Goal: Information Seeking & Learning: Learn about a topic

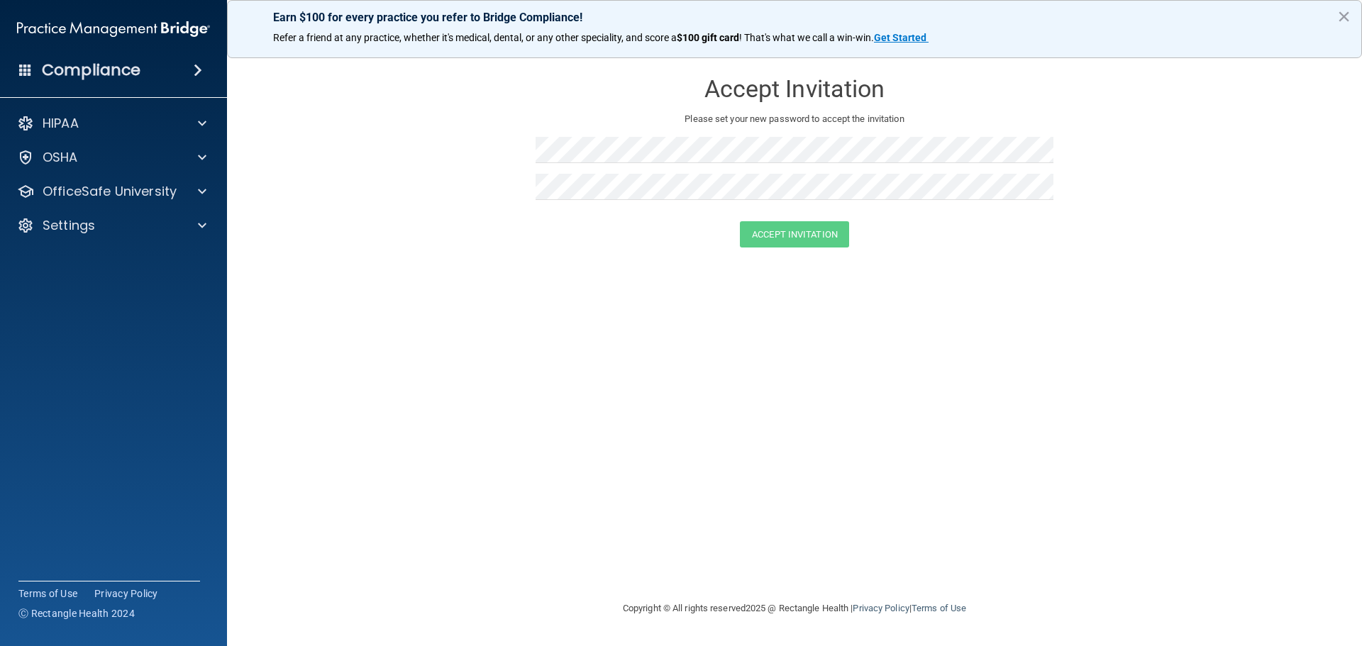
click at [1351, 16] on div "Earn $100 for every practice you refer to Bridge Compliance! Refer a friend at …" at bounding box center [794, 29] width 1135 height 58
click at [59, 113] on div "HIPAA" at bounding box center [114, 123] width 228 height 28
click at [206, 126] on span at bounding box center [202, 123] width 9 height 17
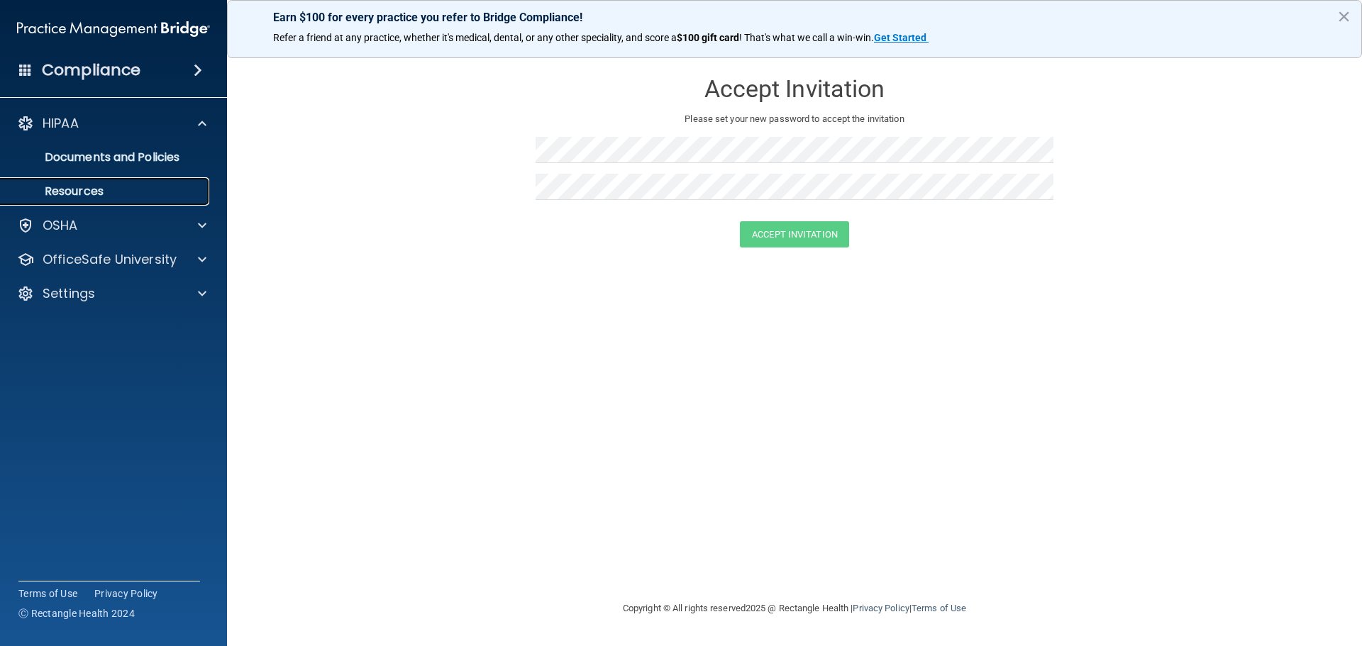
click at [87, 191] on p "Resources" at bounding box center [106, 191] width 194 height 14
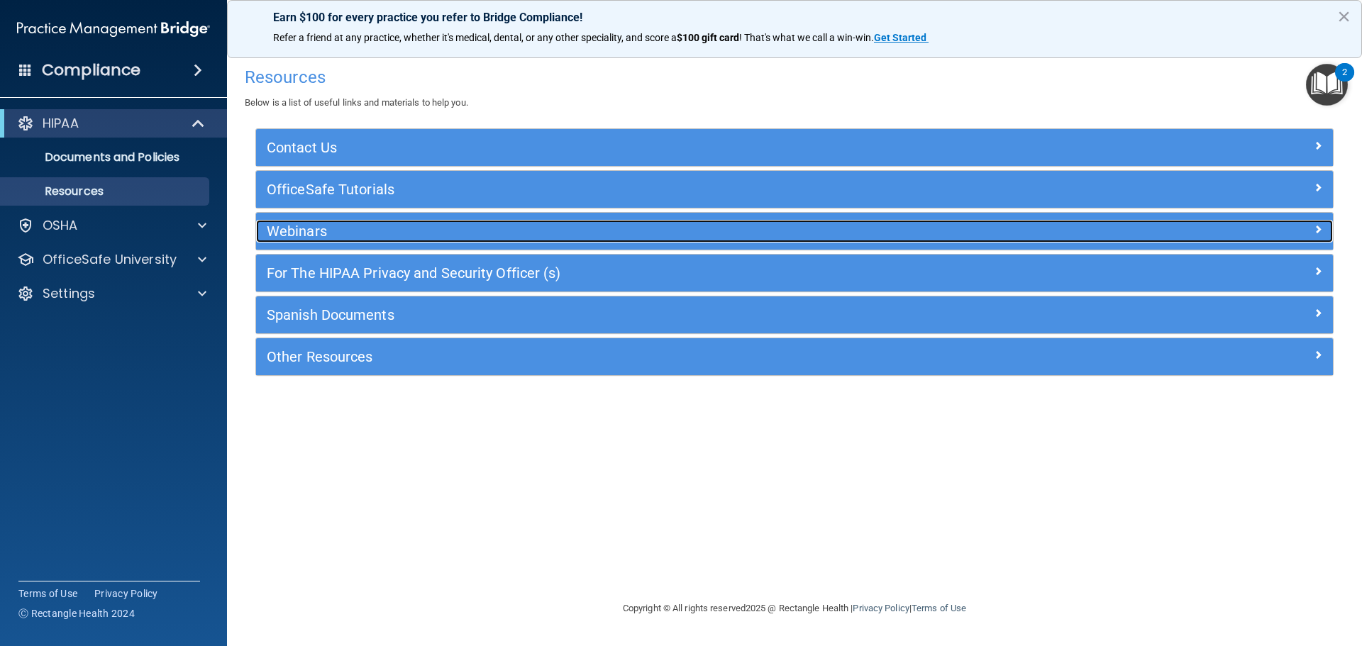
click at [311, 223] on h5 "Webinars" at bounding box center [660, 231] width 787 height 16
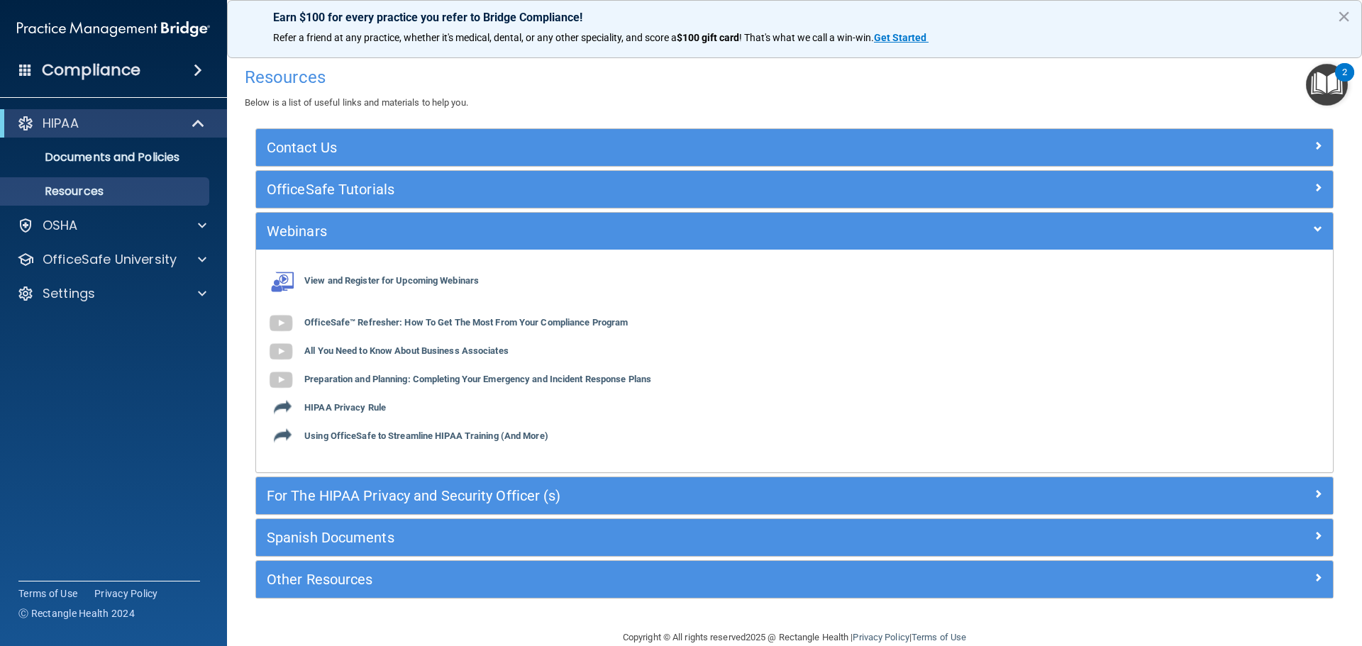
click at [1324, 79] on img "Open Resource Center, 2 new notifications" at bounding box center [1327, 85] width 42 height 42
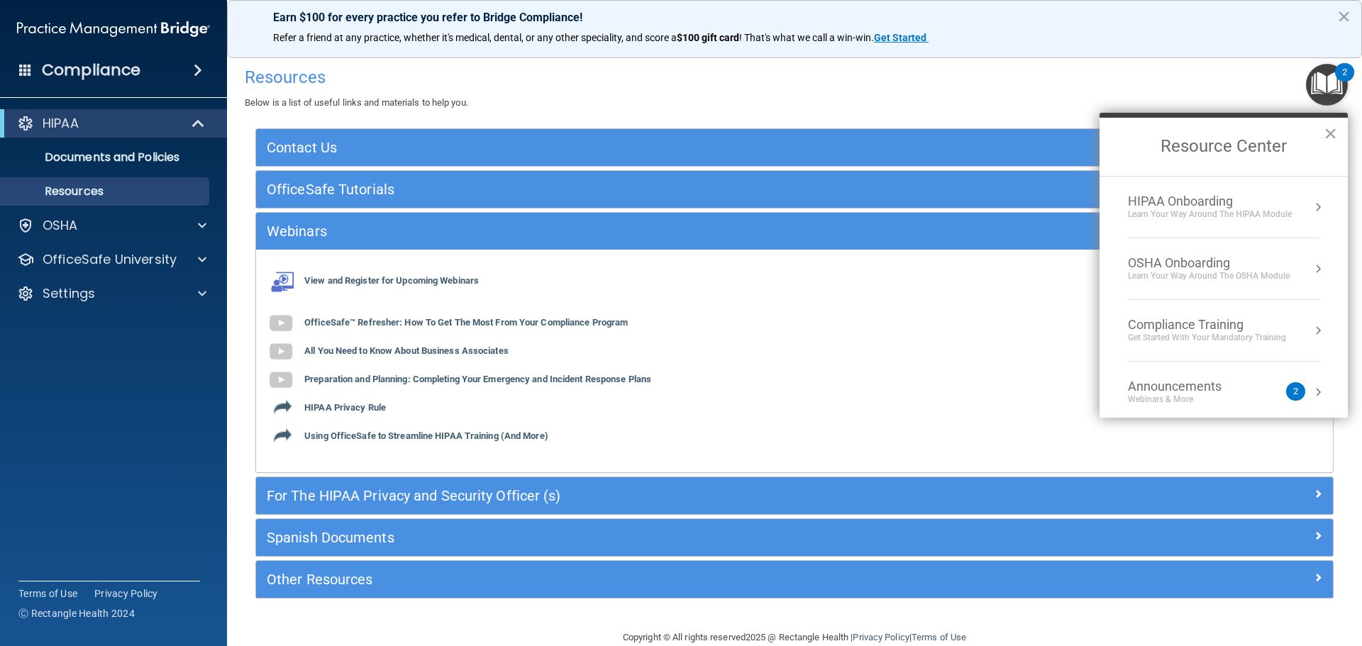
click at [1164, 204] on div "HIPAA Onboarding" at bounding box center [1210, 202] width 164 height 16
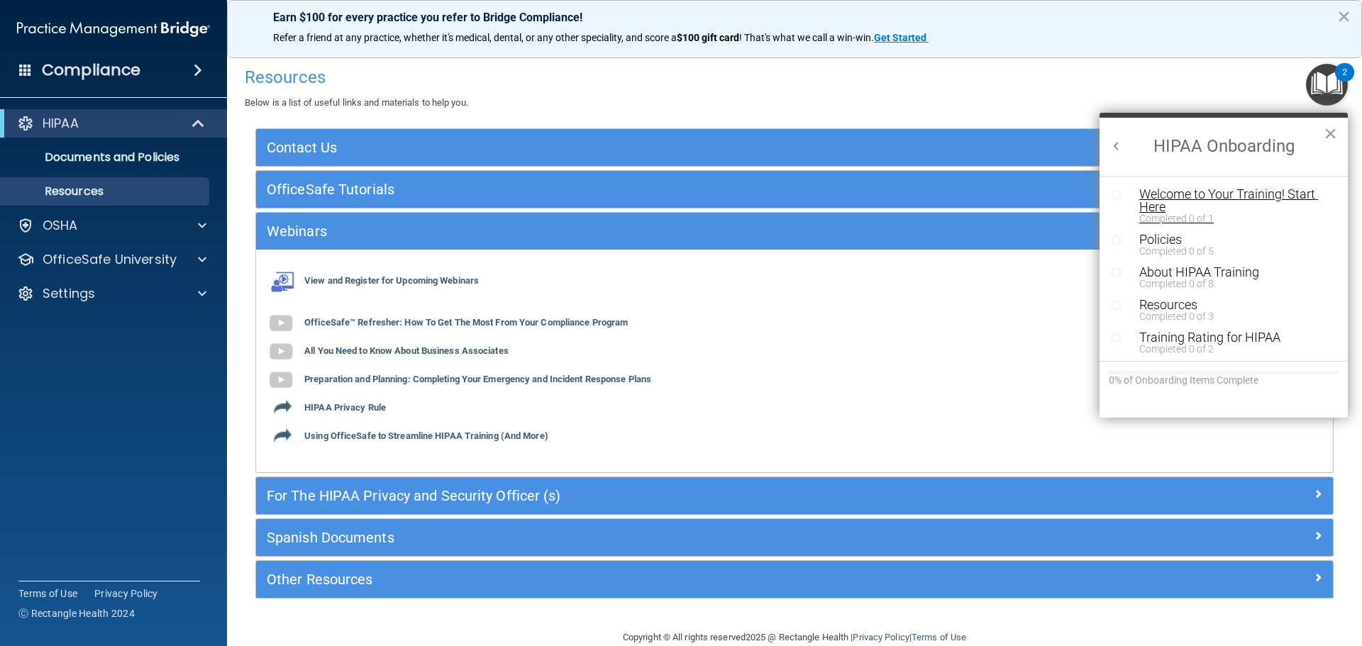
click at [1163, 199] on div "Welcome to Your Training! Start Here" at bounding box center [1228, 201] width 179 height 26
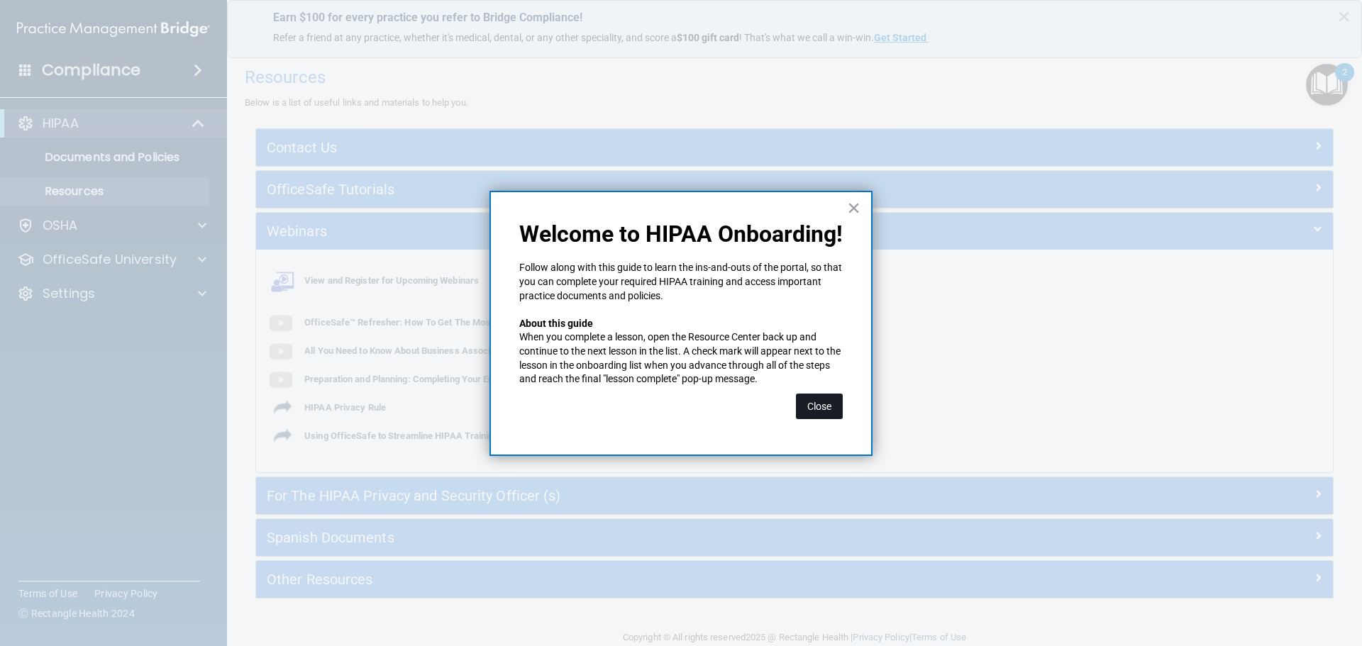
click at [815, 414] on button "Close" at bounding box center [819, 407] width 47 height 26
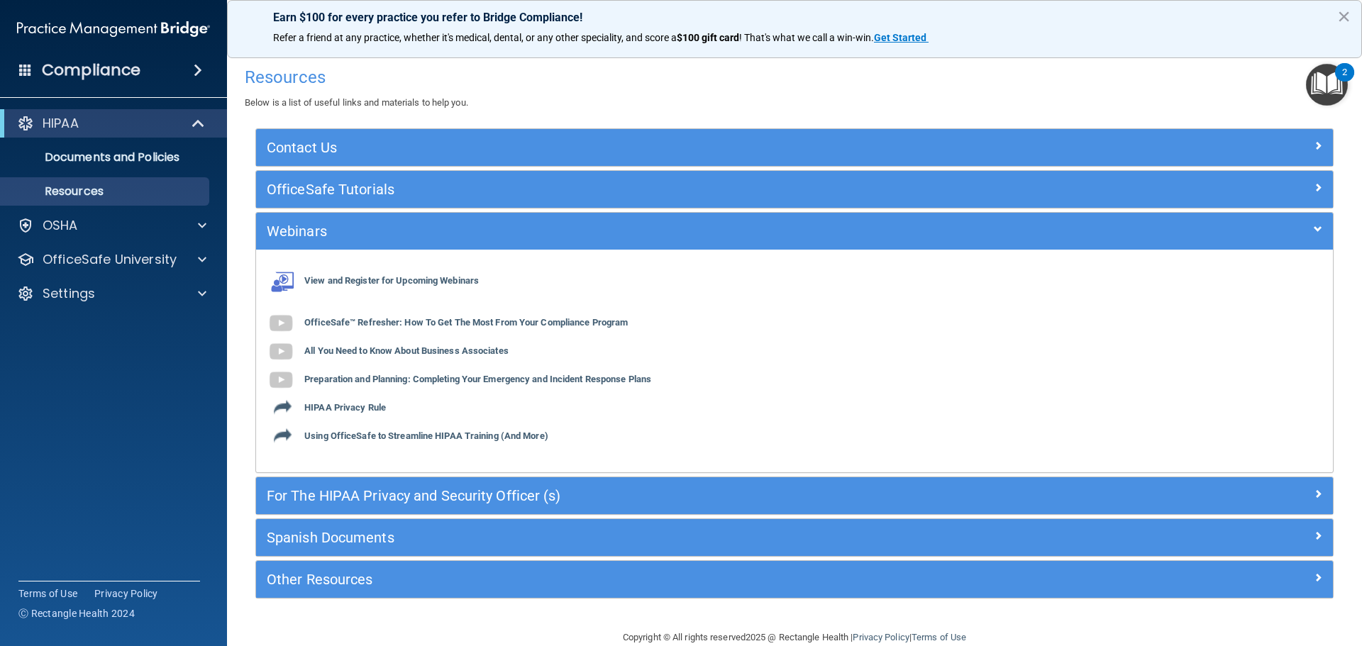
click at [1320, 91] on img "Open Resource Center, 2 new notifications" at bounding box center [1327, 85] width 42 height 42
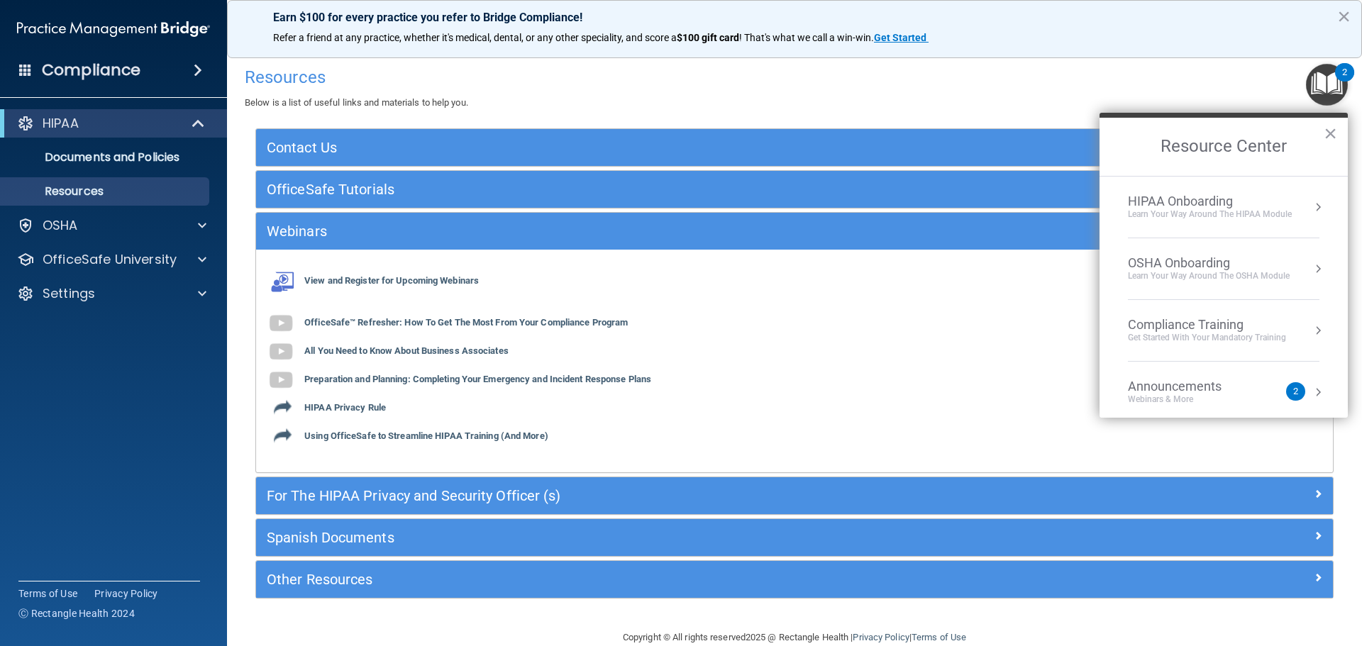
click at [1182, 203] on div "HIPAA Onboarding" at bounding box center [1210, 202] width 164 height 16
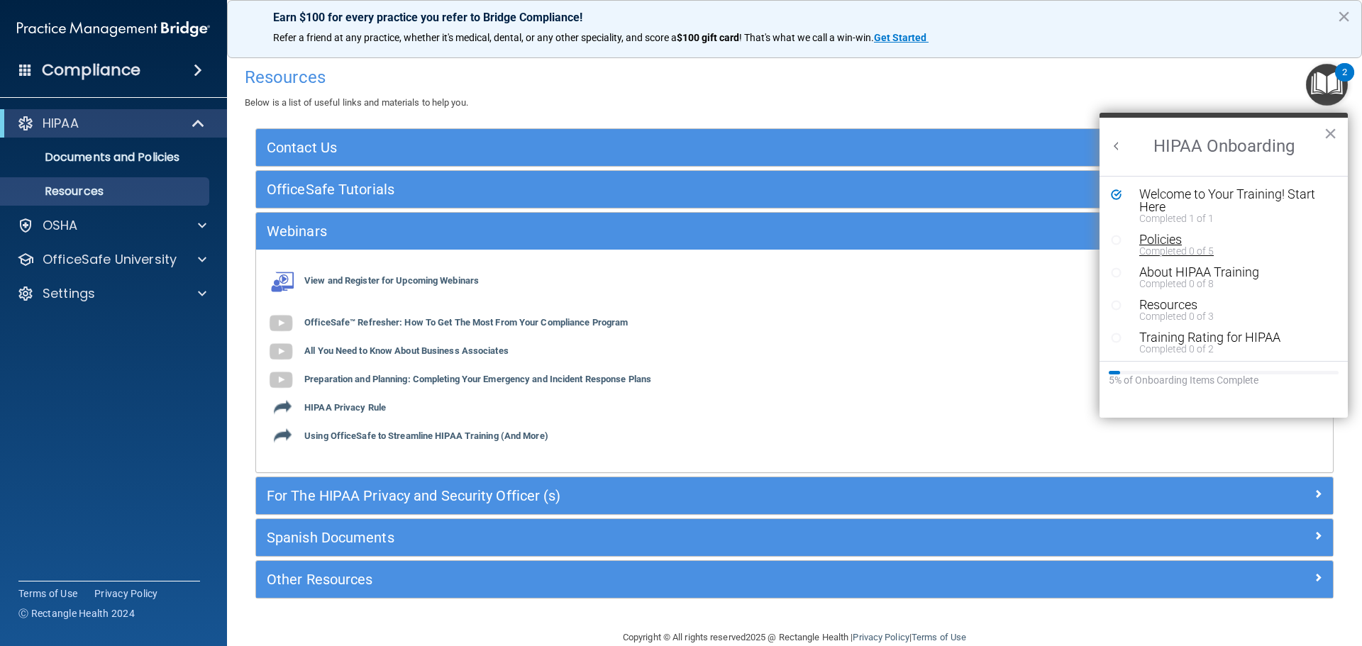
click at [1150, 242] on div "Policies" at bounding box center [1228, 239] width 179 height 13
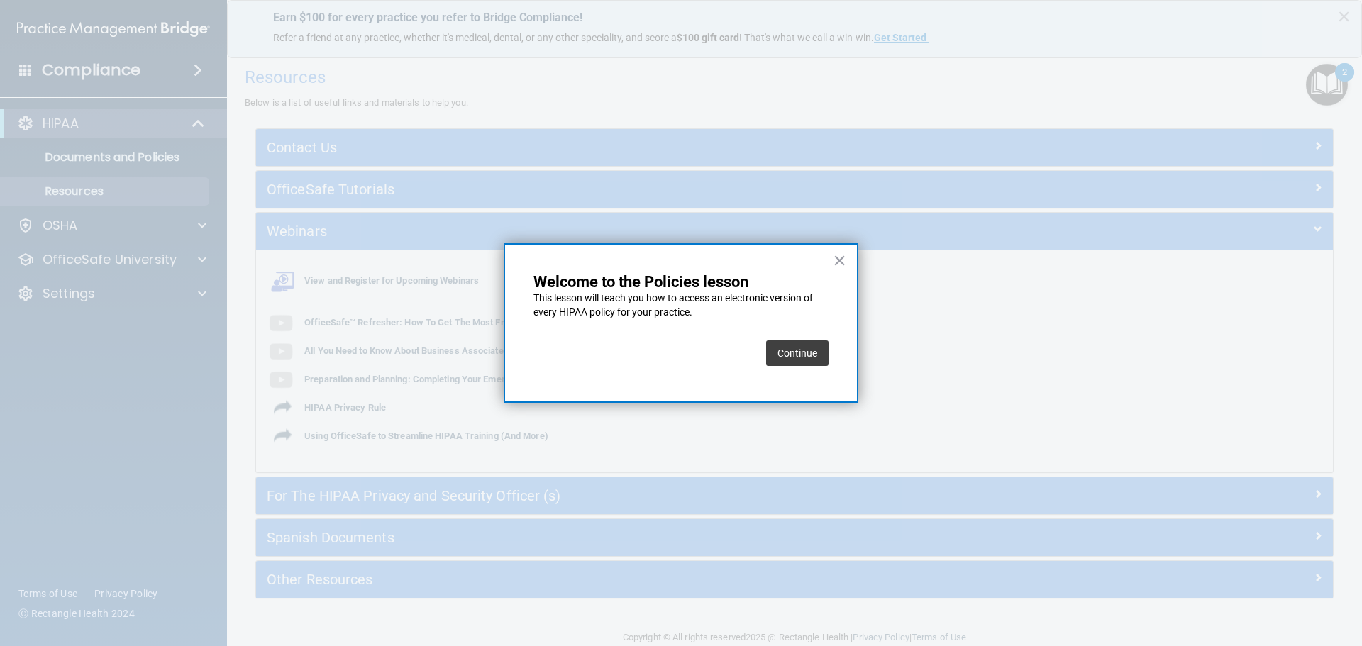
click at [787, 356] on button "Continue" at bounding box center [797, 353] width 62 height 26
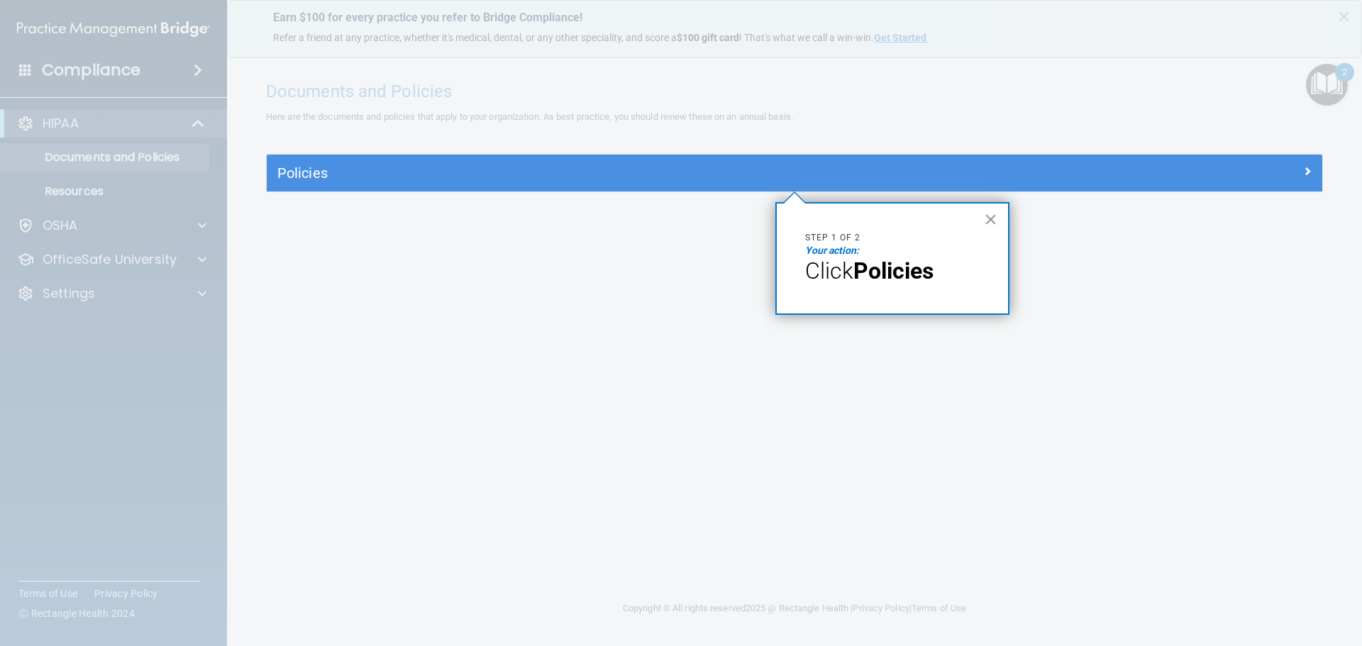
click at [864, 268] on strong "Policies" at bounding box center [893, 270] width 80 height 27
click at [824, 262] on span "Click" at bounding box center [829, 270] width 48 height 27
click at [824, 239] on p "Step 1 of 2" at bounding box center [892, 238] width 174 height 12
click at [865, 266] on strong "Policies" at bounding box center [893, 270] width 80 height 27
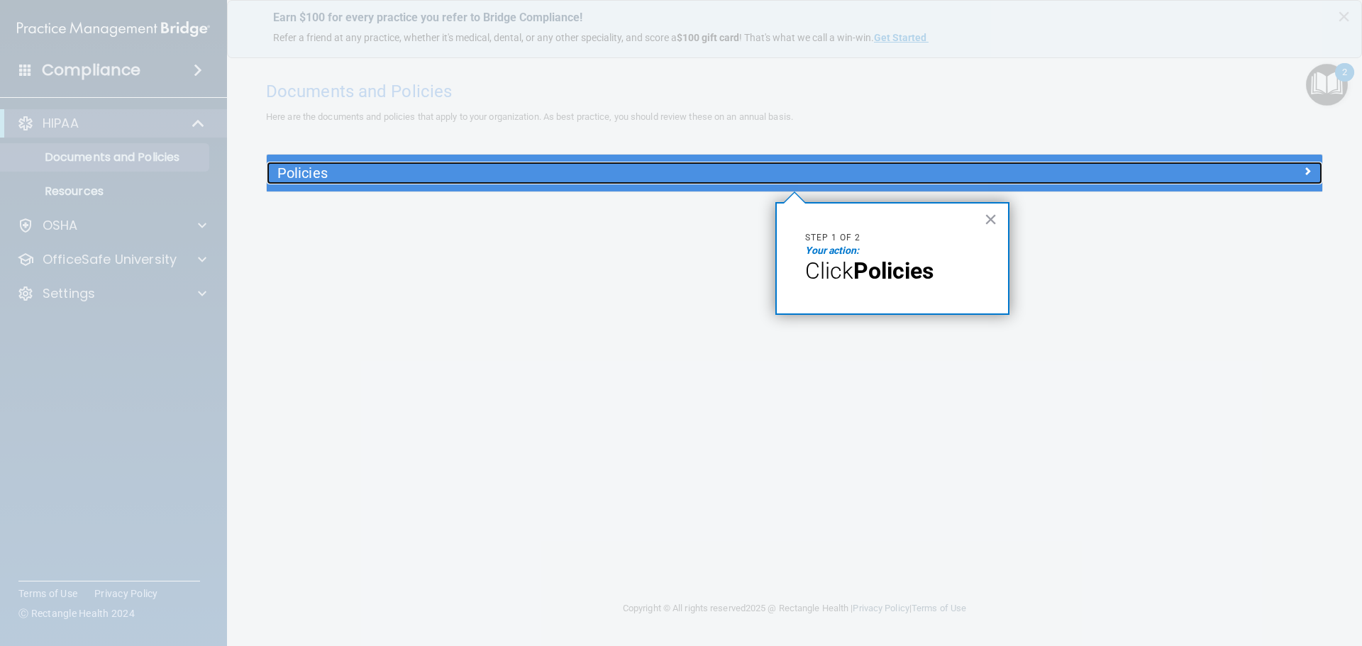
click at [536, 169] on h5 "Policies" at bounding box center [662, 173] width 770 height 16
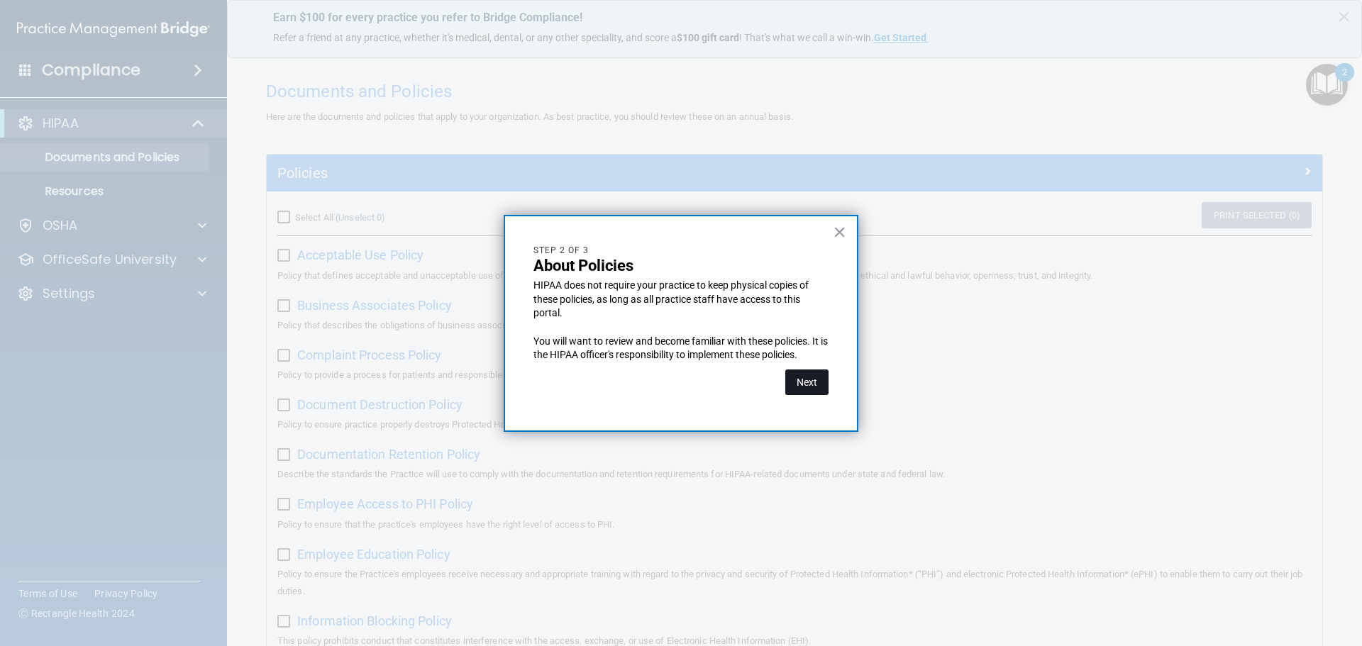
click at [797, 386] on button "Next" at bounding box center [806, 383] width 43 height 26
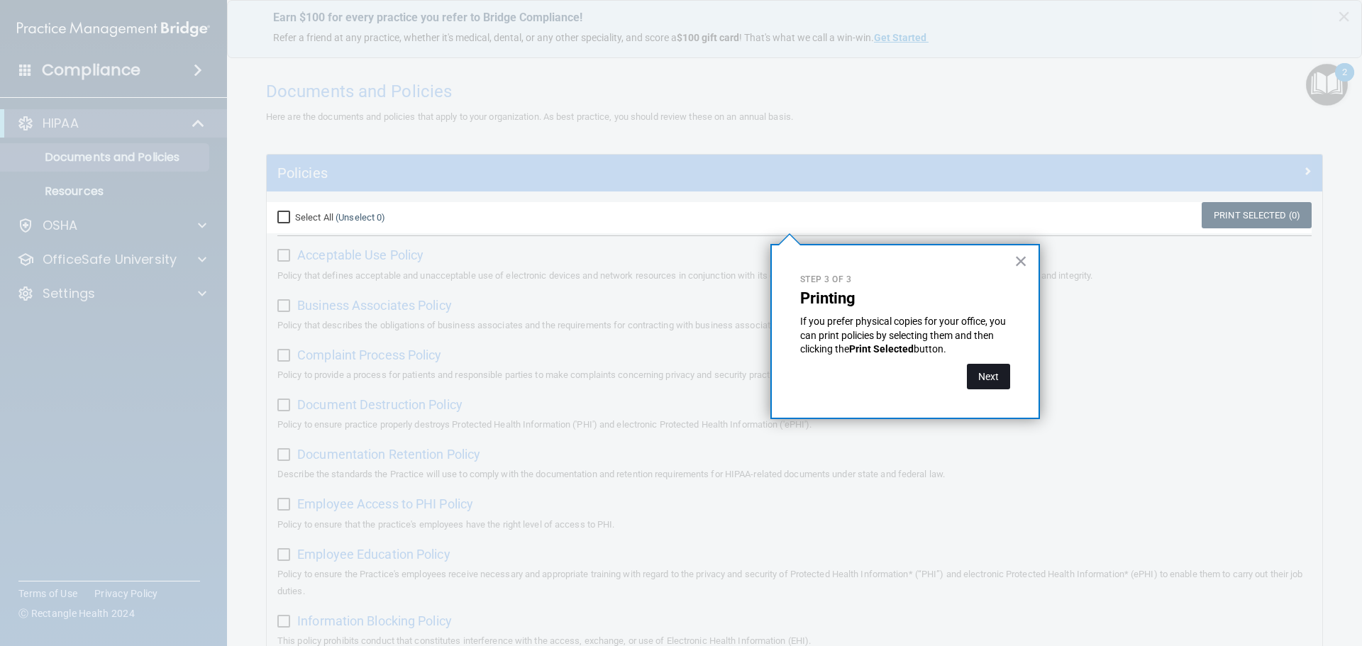
click at [978, 377] on button "Next" at bounding box center [988, 377] width 43 height 26
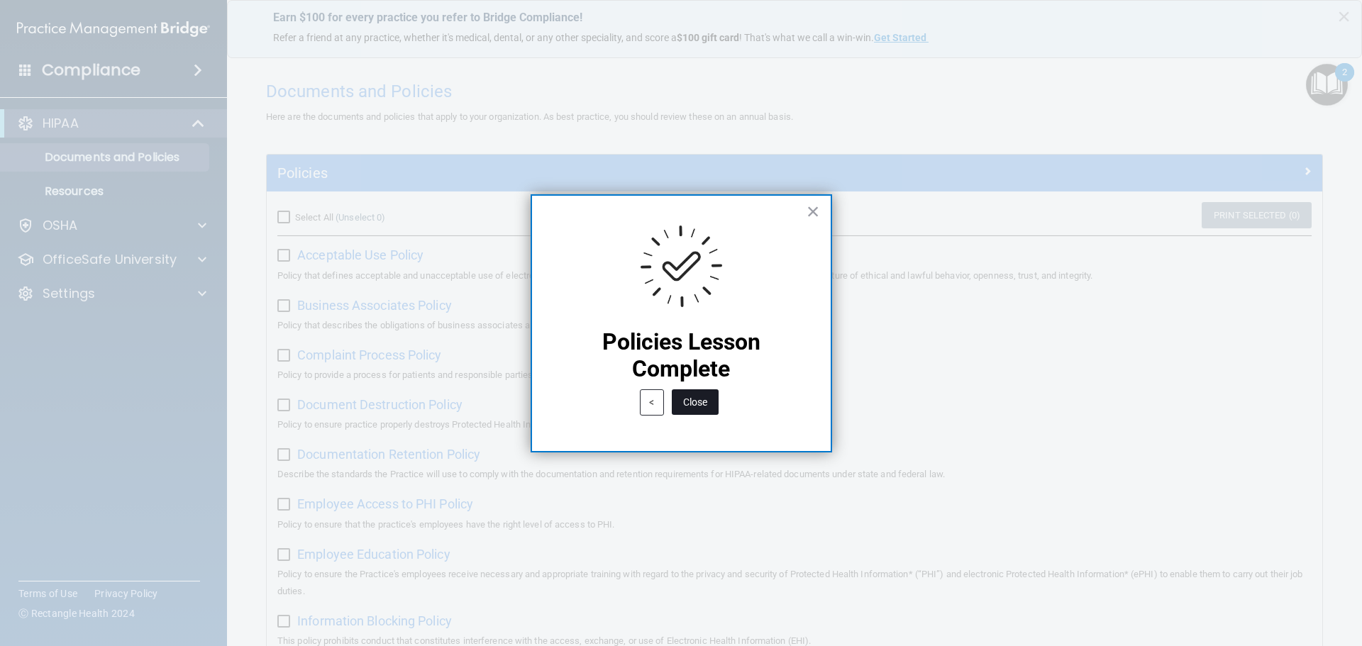
click at [699, 399] on button "Close" at bounding box center [695, 402] width 47 height 26
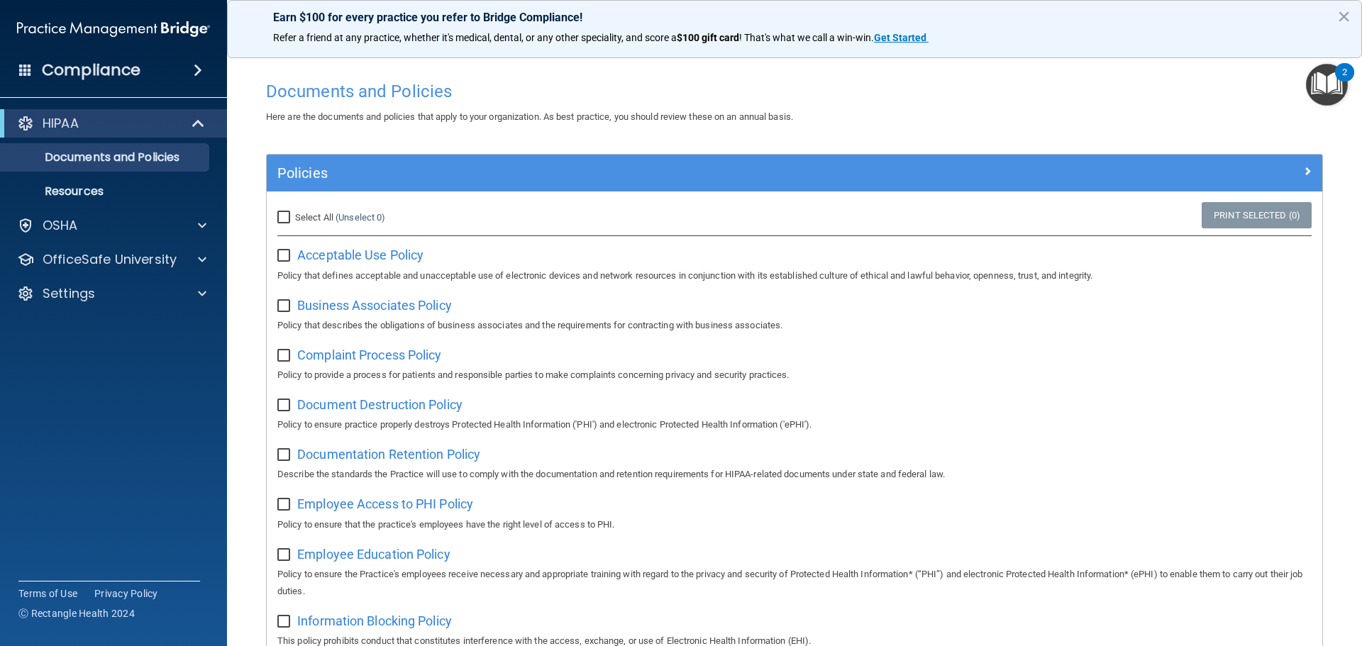
click at [279, 254] on input "checkbox" at bounding box center [285, 255] width 16 height 11
checkbox input "false"
click at [384, 257] on span "Acceptable Use Policy" at bounding box center [360, 255] width 126 height 15
click at [284, 219] on input "Select All (Unselect 0) Unselect All" at bounding box center [285, 217] width 16 height 11
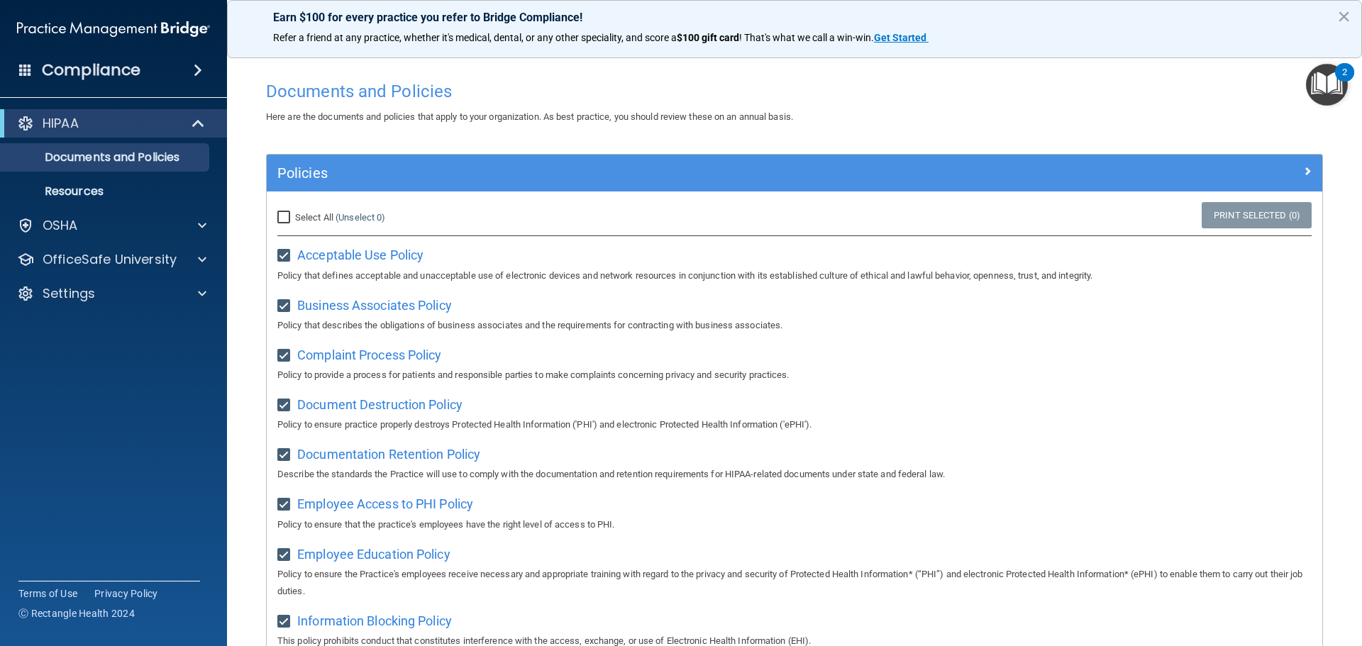
checkbox input "true"
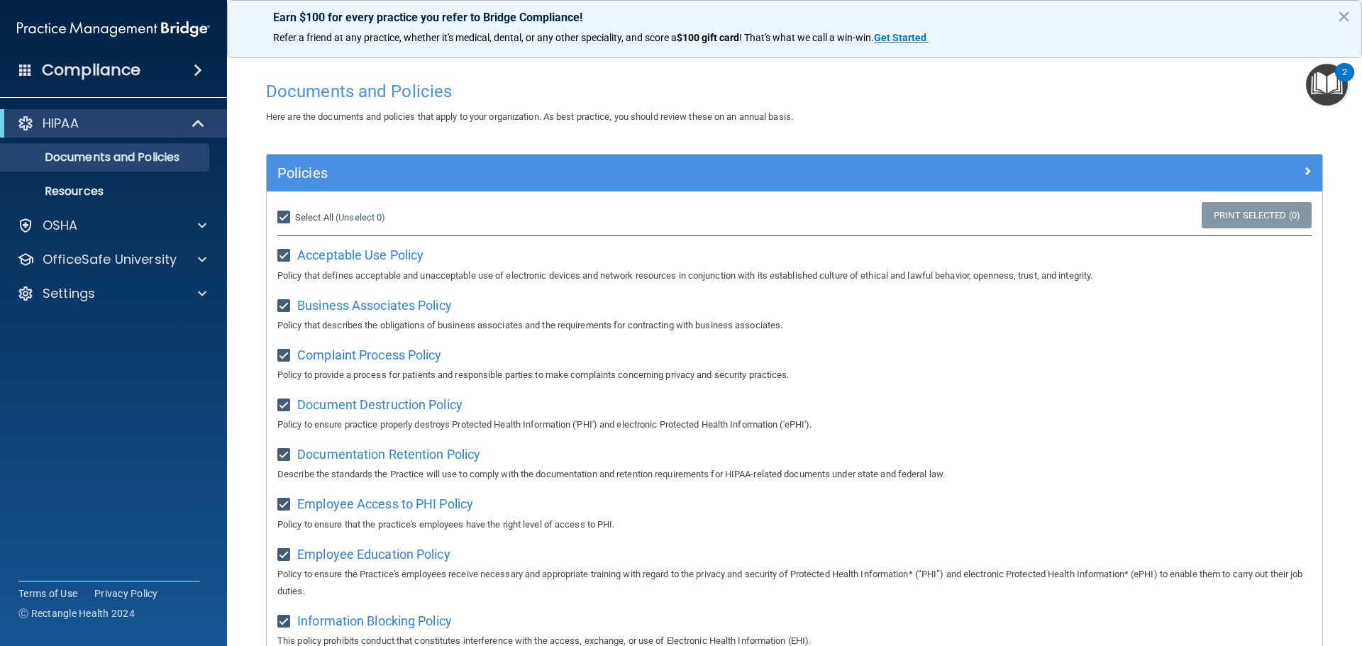
checkbox input "true"
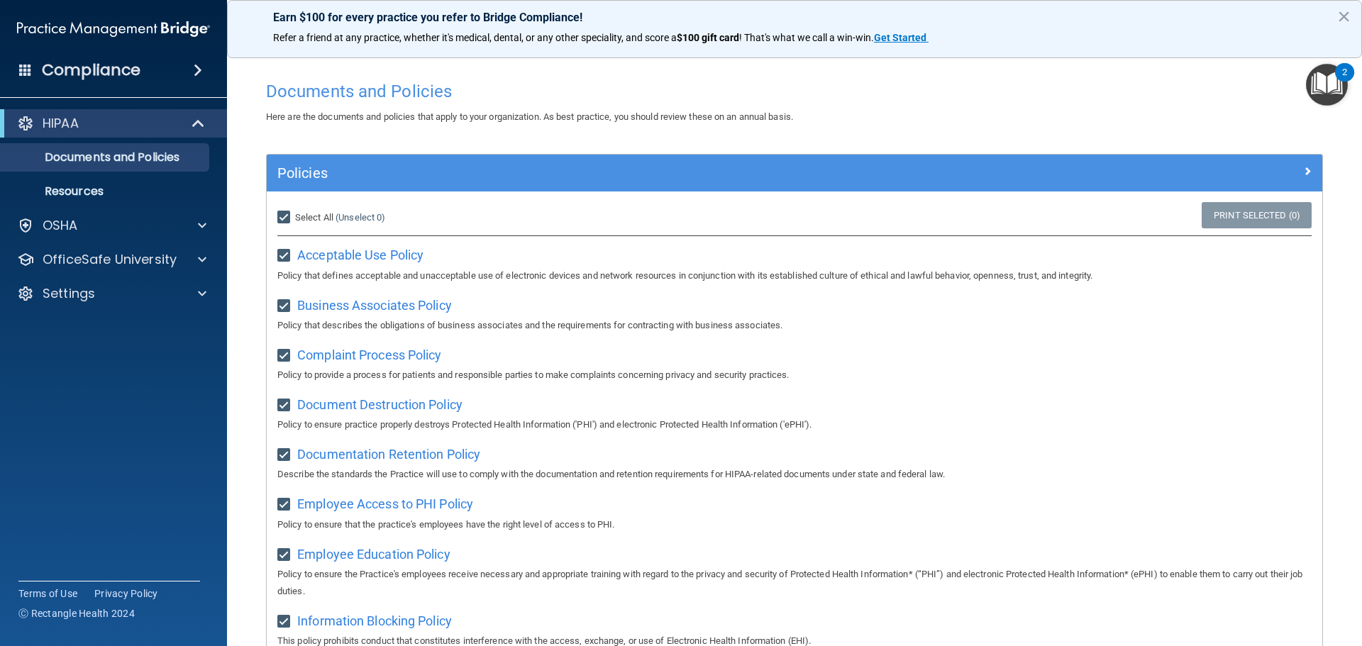
checkbox input "true"
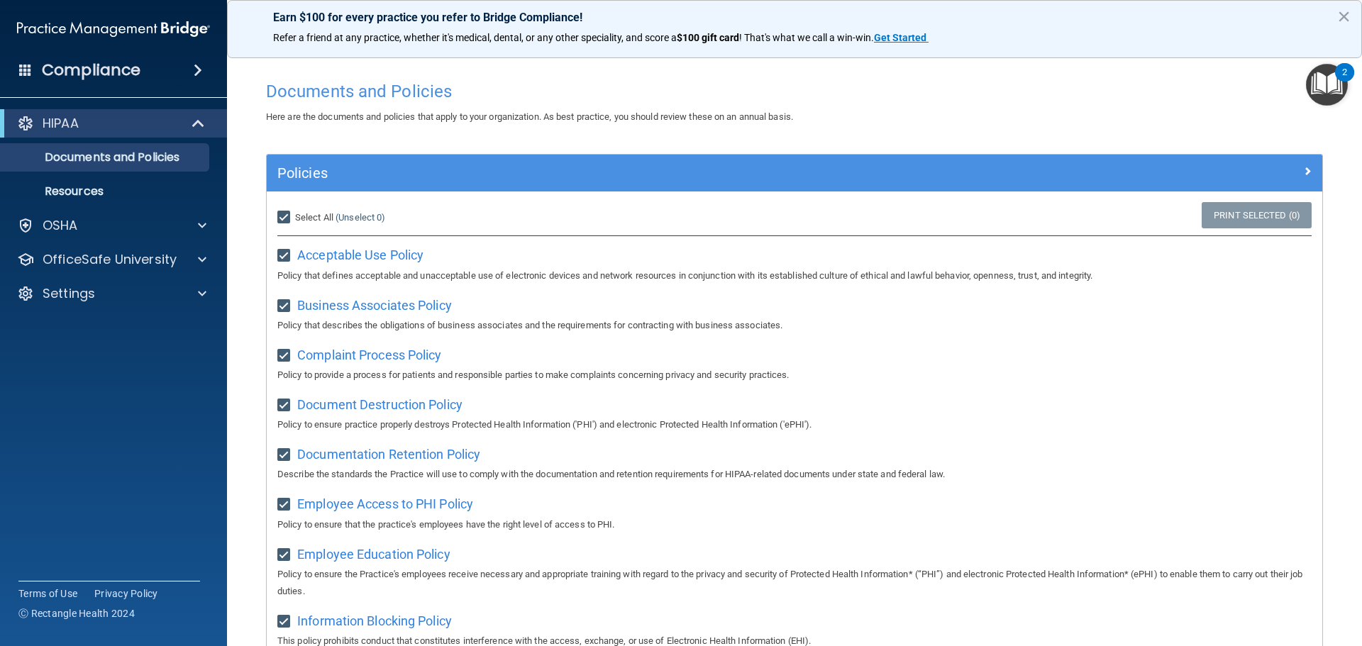
checkbox input "true"
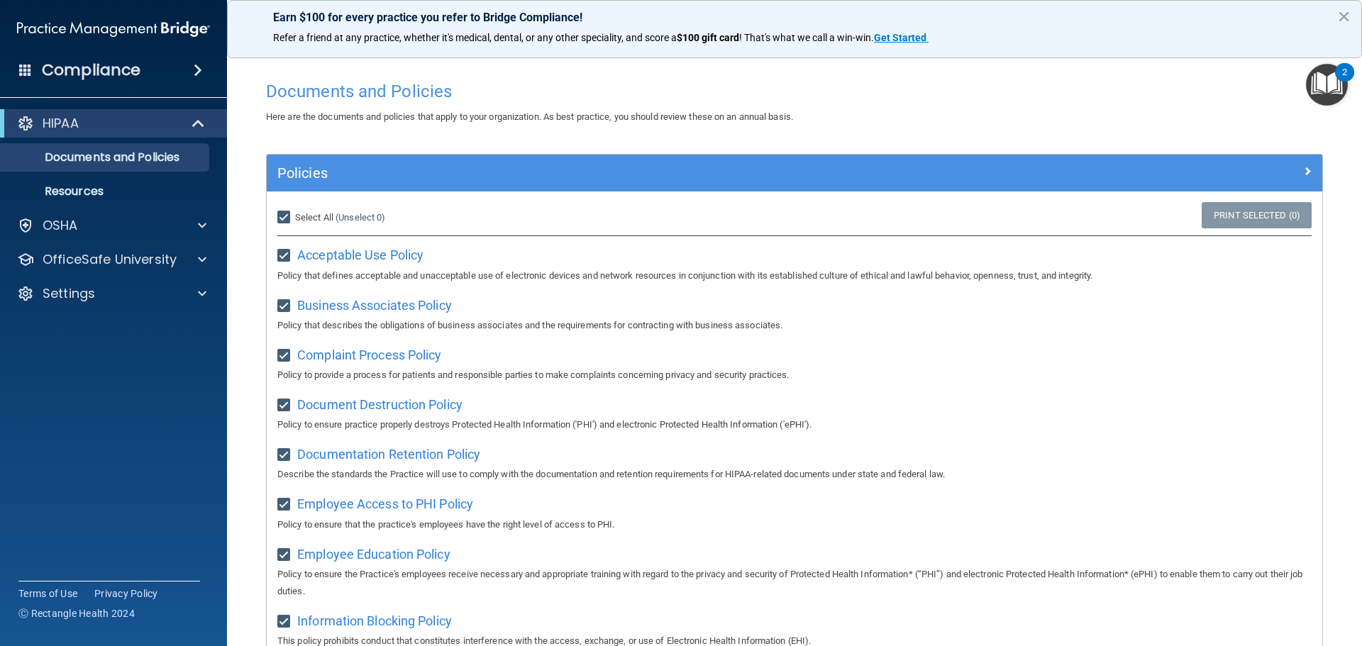
checkbox input "true"
click at [1333, 85] on img "Open Resource Center, 2 new notifications" at bounding box center [1327, 85] width 42 height 42
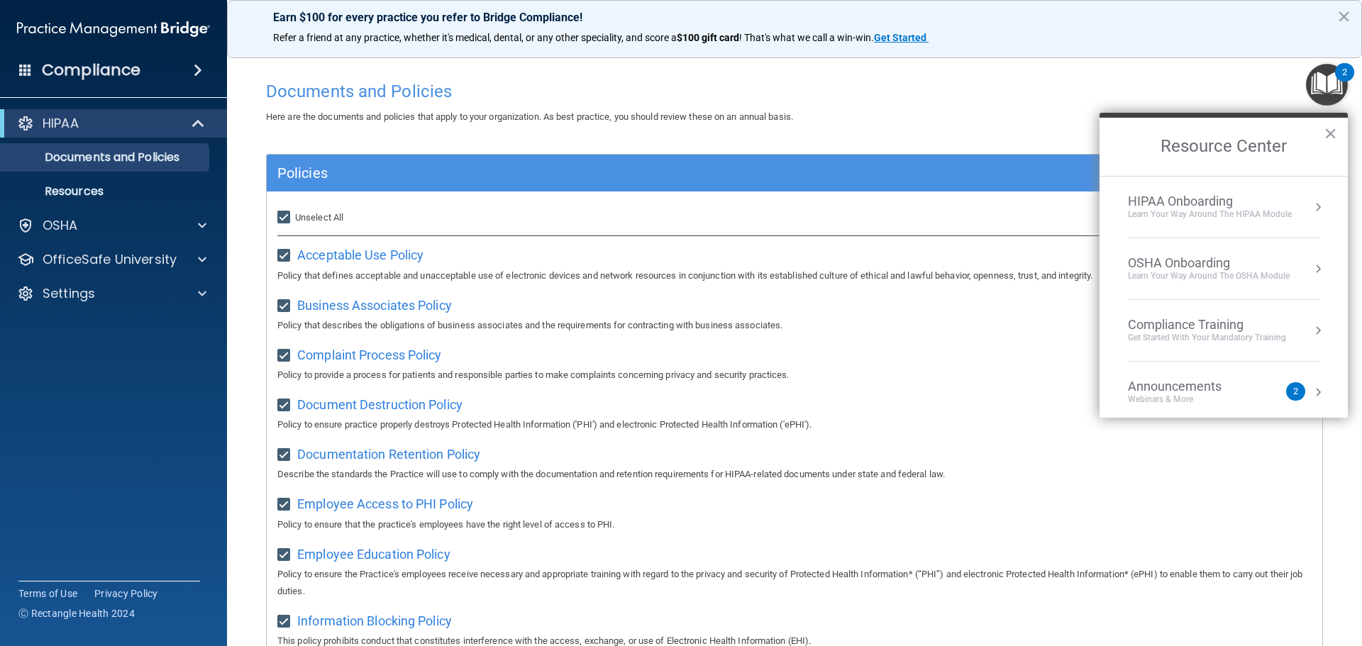
click at [1214, 199] on div "HIPAA Onboarding" at bounding box center [1210, 202] width 164 height 16
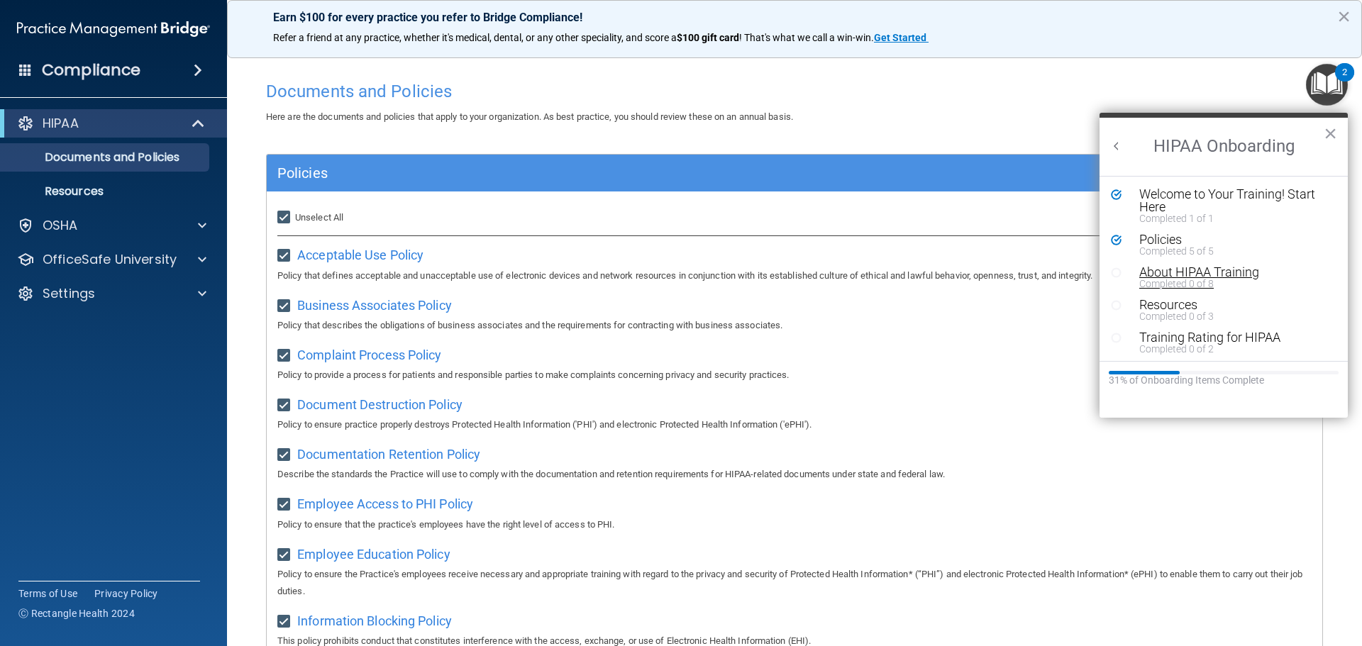
click at [1152, 275] on div "About HIPAA Training" at bounding box center [1228, 272] width 179 height 13
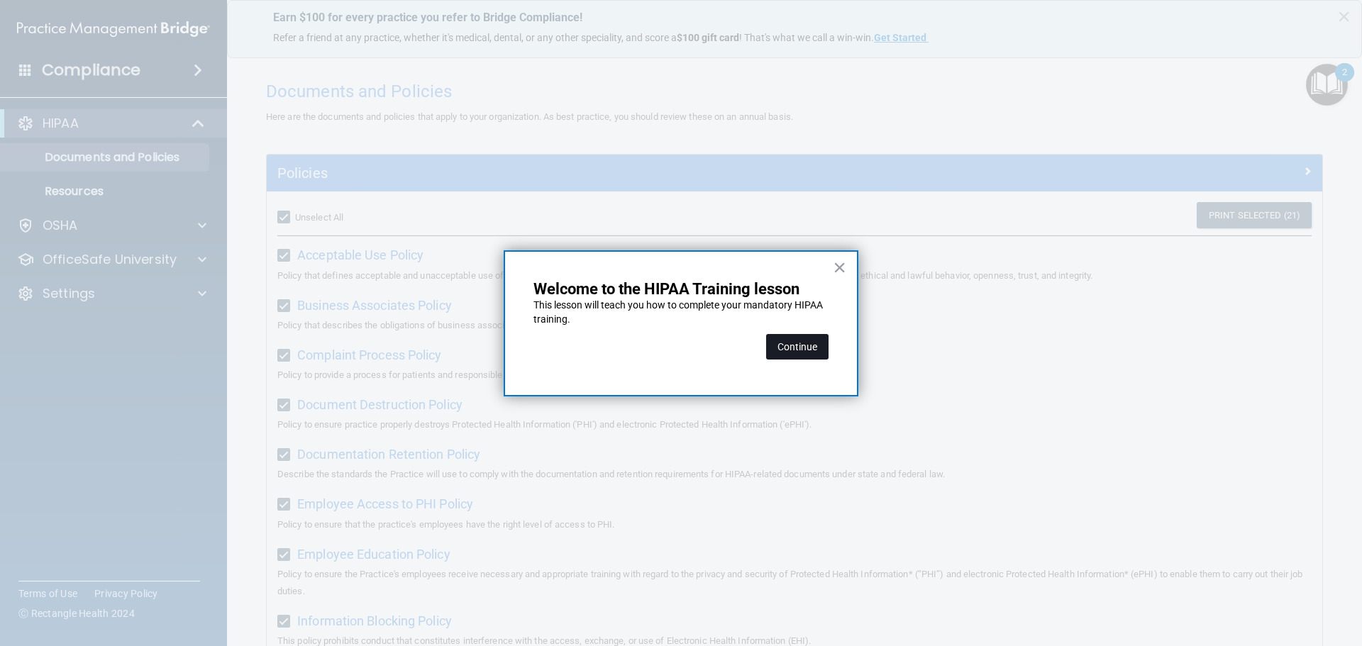
click at [792, 345] on button "Continue" at bounding box center [797, 347] width 62 height 26
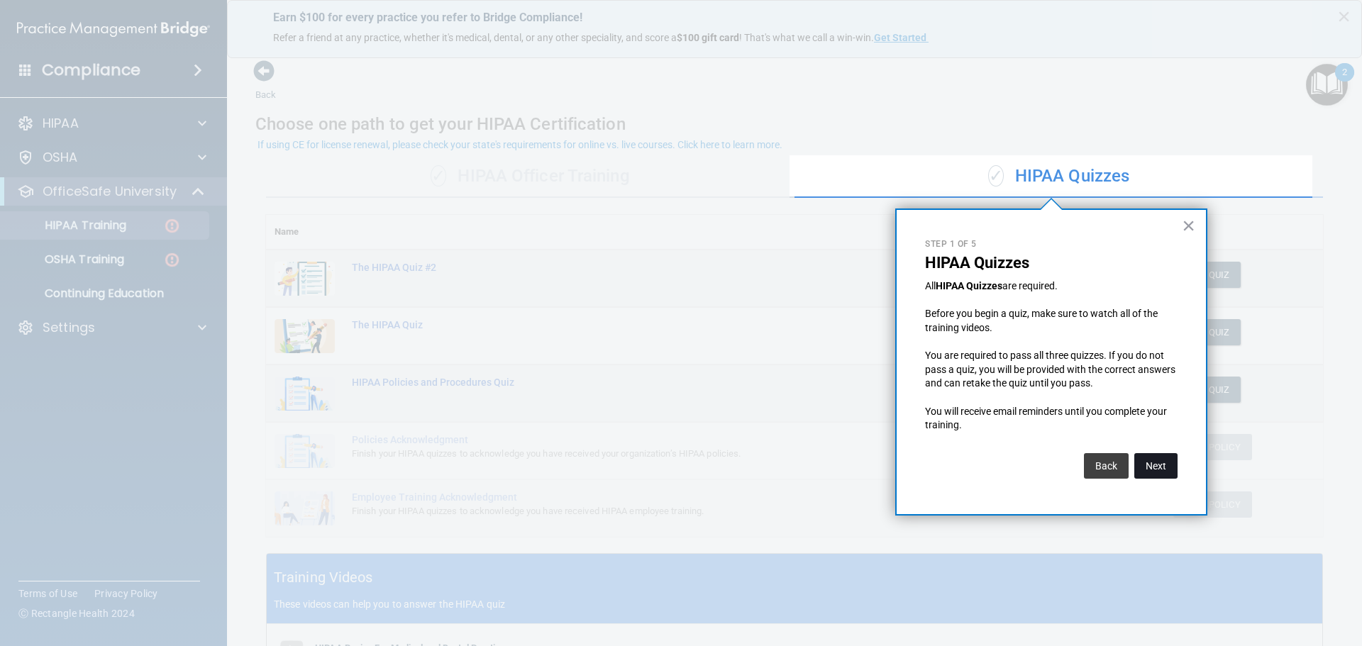
click at [1155, 459] on button "Next" at bounding box center [1155, 466] width 43 height 26
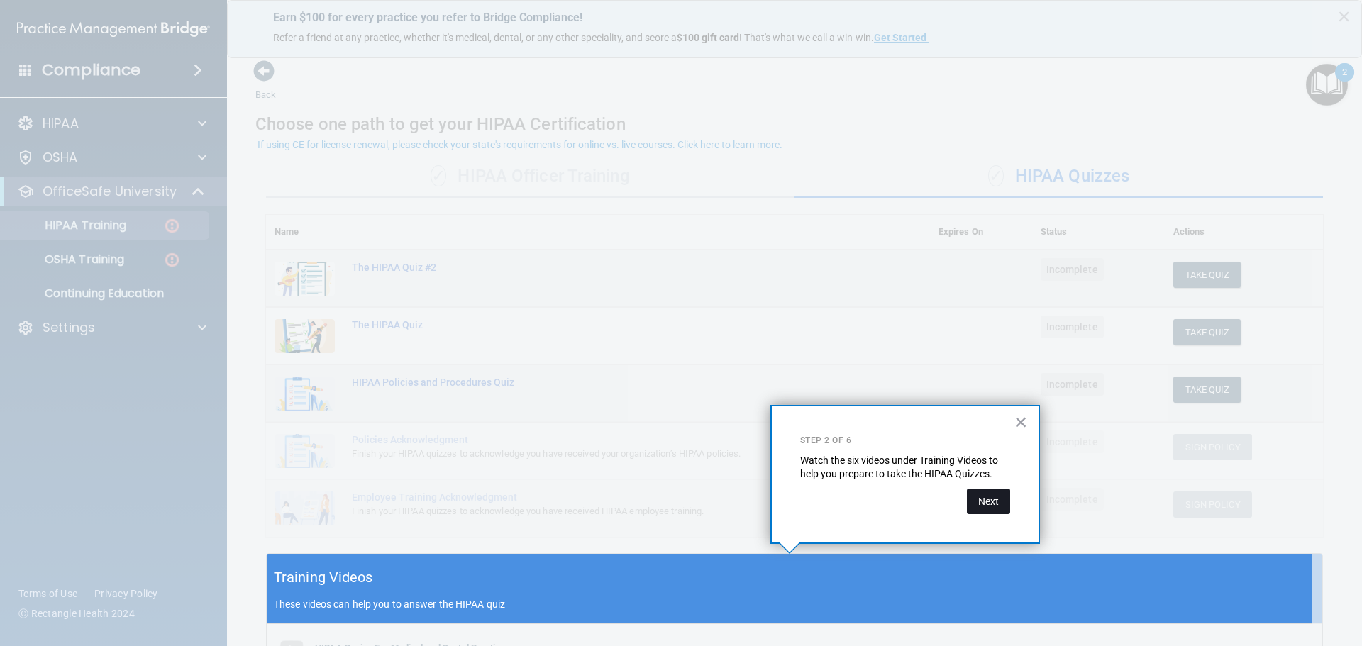
click at [996, 509] on button "Next" at bounding box center [988, 502] width 43 height 26
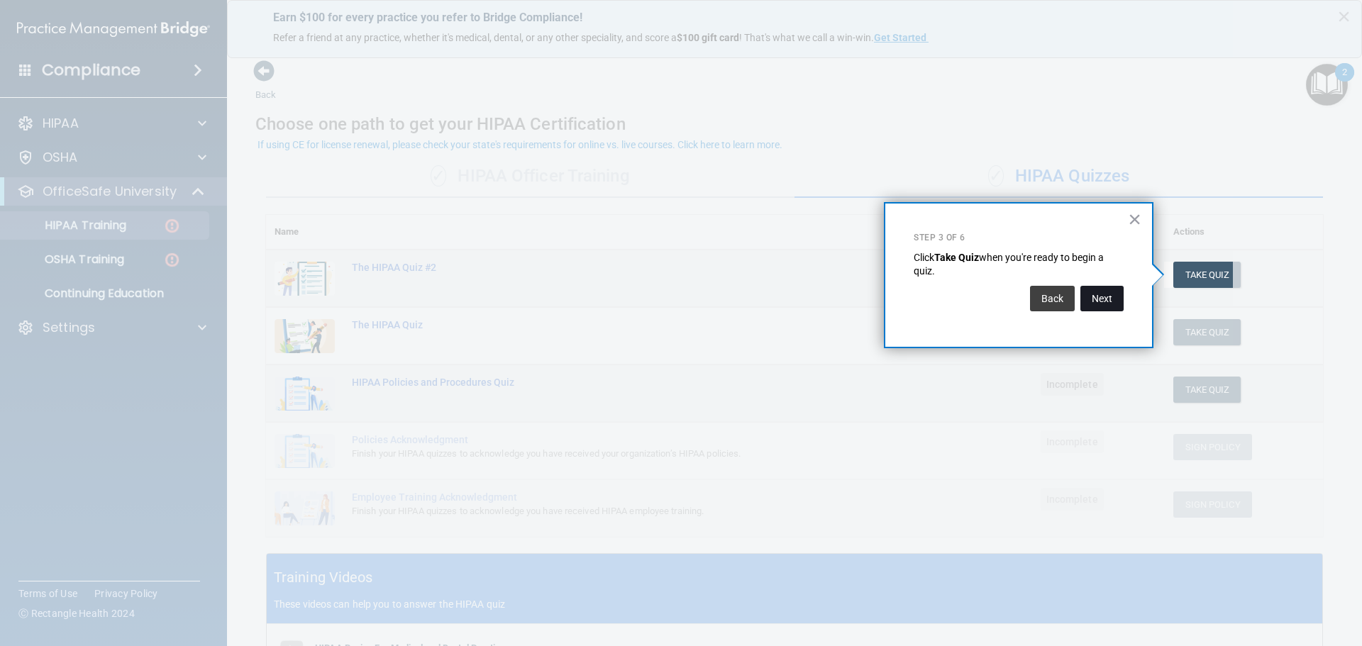
click at [1113, 297] on button "Next" at bounding box center [1101, 299] width 43 height 26
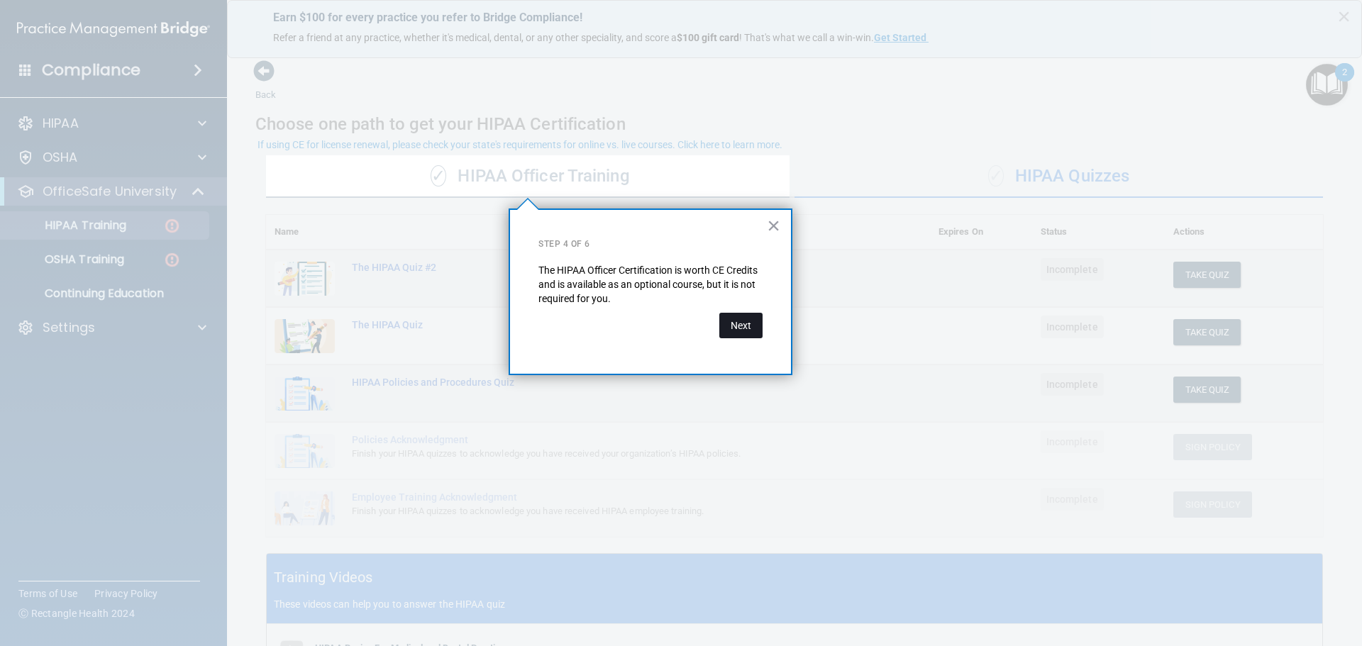
click at [736, 329] on button "Next" at bounding box center [740, 326] width 43 height 26
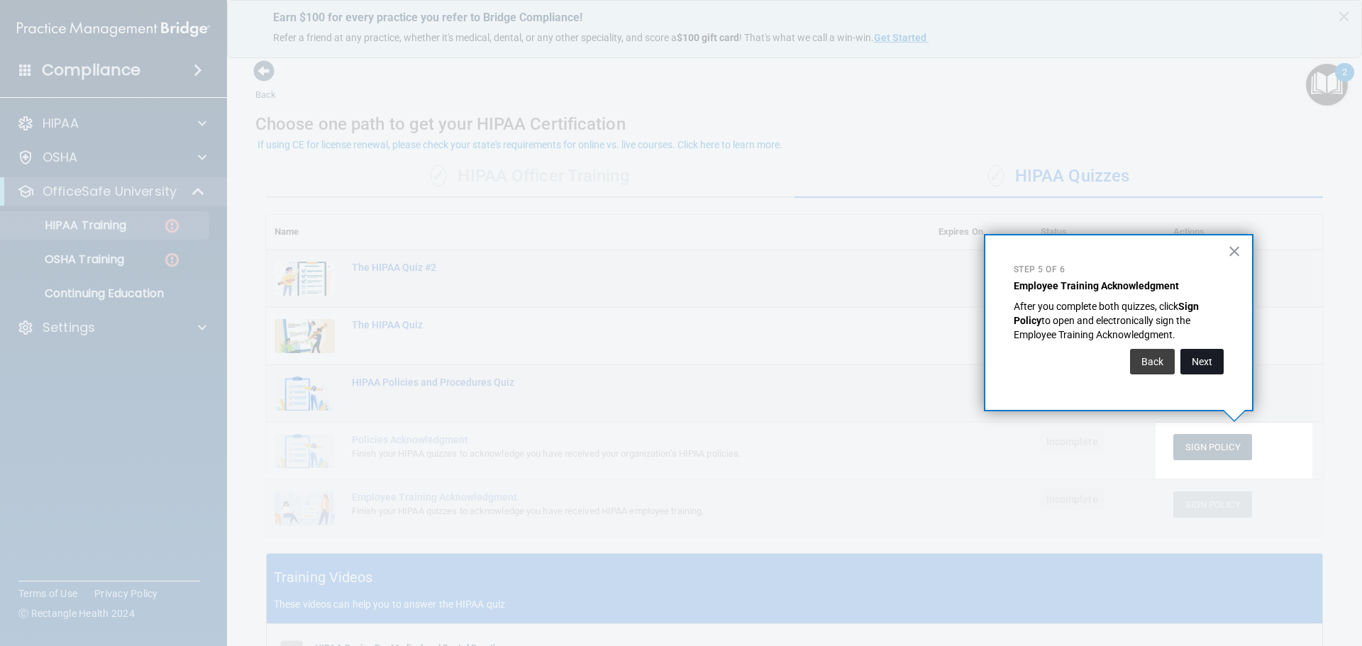
click at [1214, 363] on button "Next" at bounding box center [1201, 362] width 43 height 26
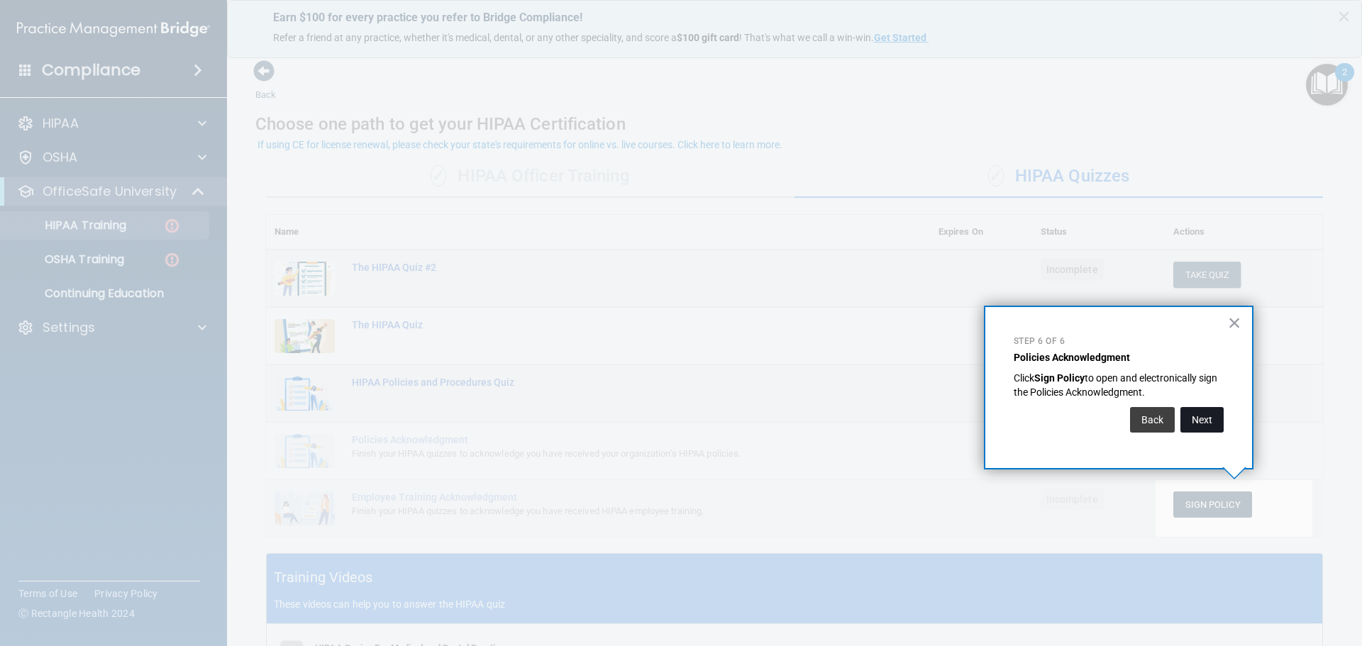
click at [1199, 421] on button "Next" at bounding box center [1201, 420] width 43 height 26
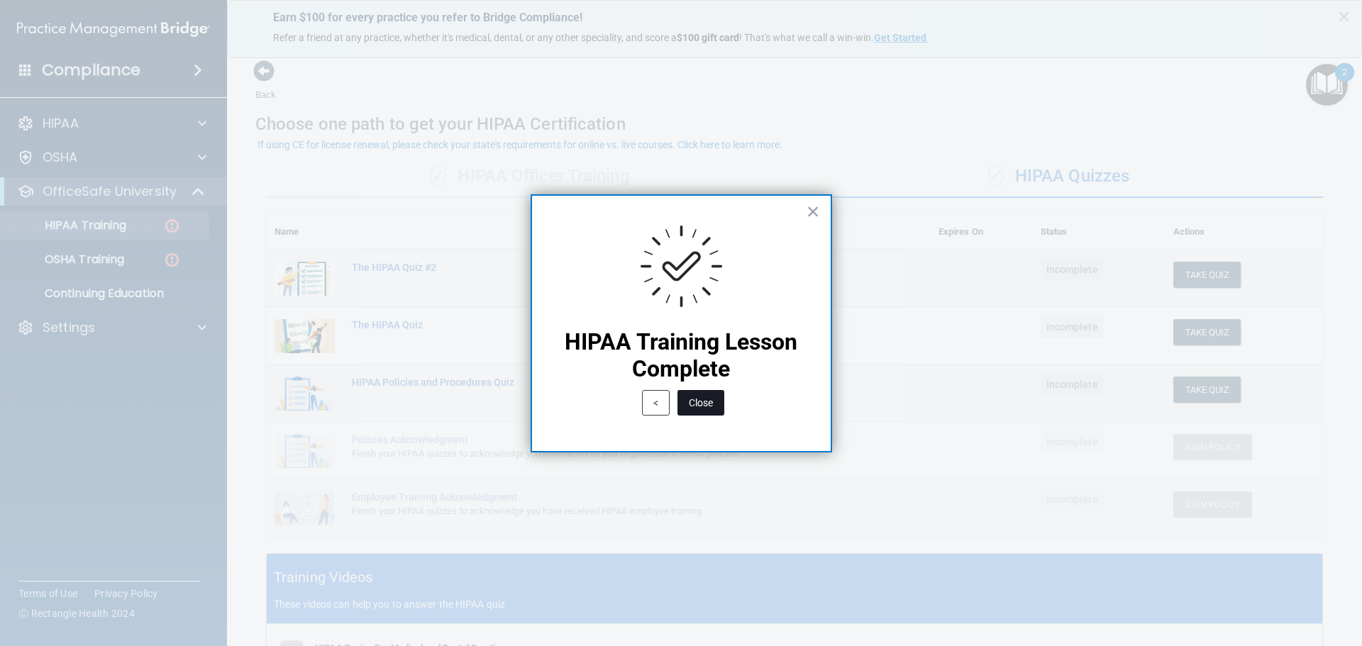
click at [716, 404] on button "Close" at bounding box center [700, 403] width 47 height 26
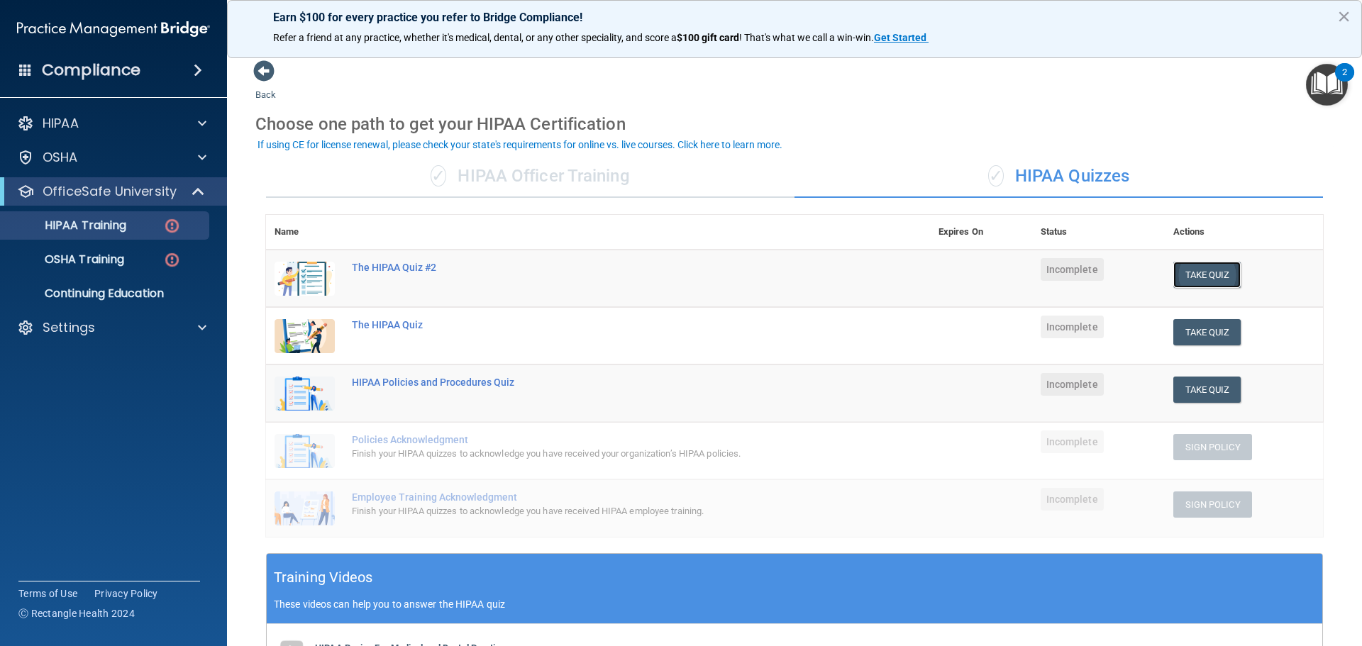
click at [1195, 280] on button "Take Quiz" at bounding box center [1207, 275] width 68 height 26
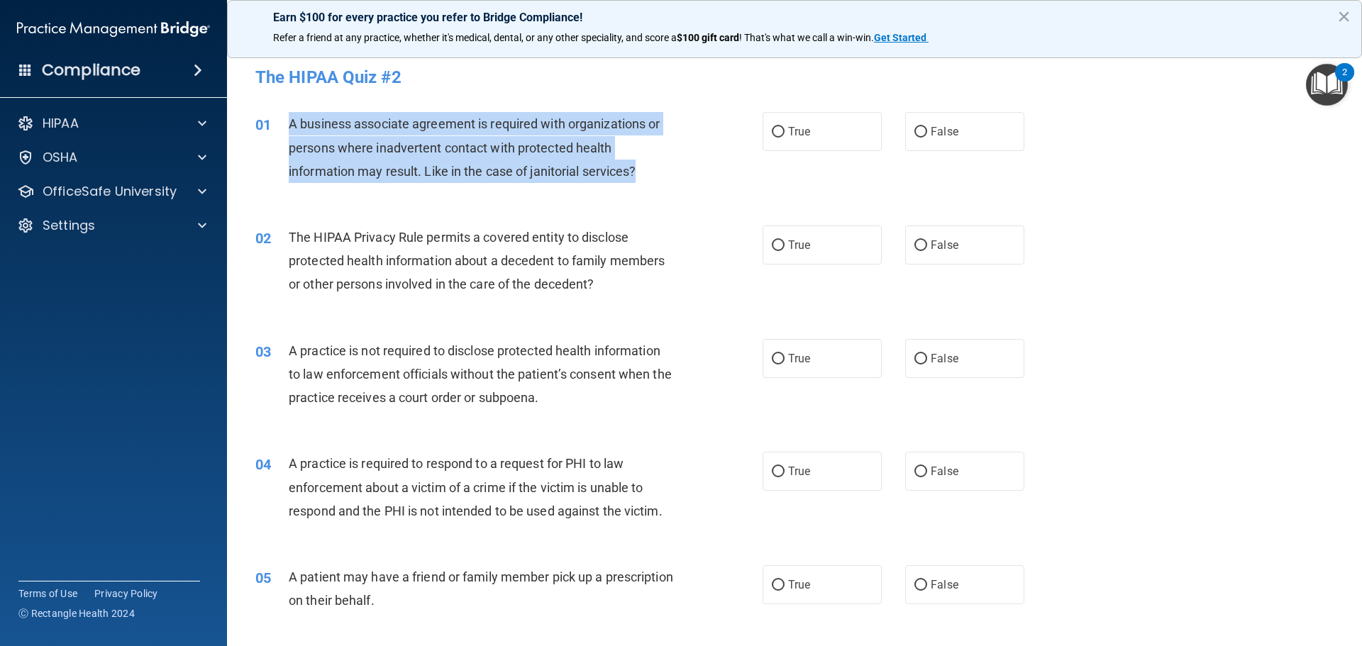
drag, startPoint x: 646, startPoint y: 177, endPoint x: 276, endPoint y: 113, distance: 375.6
click at [276, 113] on div "01 A business associate agreement is required with organizations or persons whe…" at bounding box center [509, 151] width 550 height 78
copy div "A business associate agreement is required with organizations or persons where …"
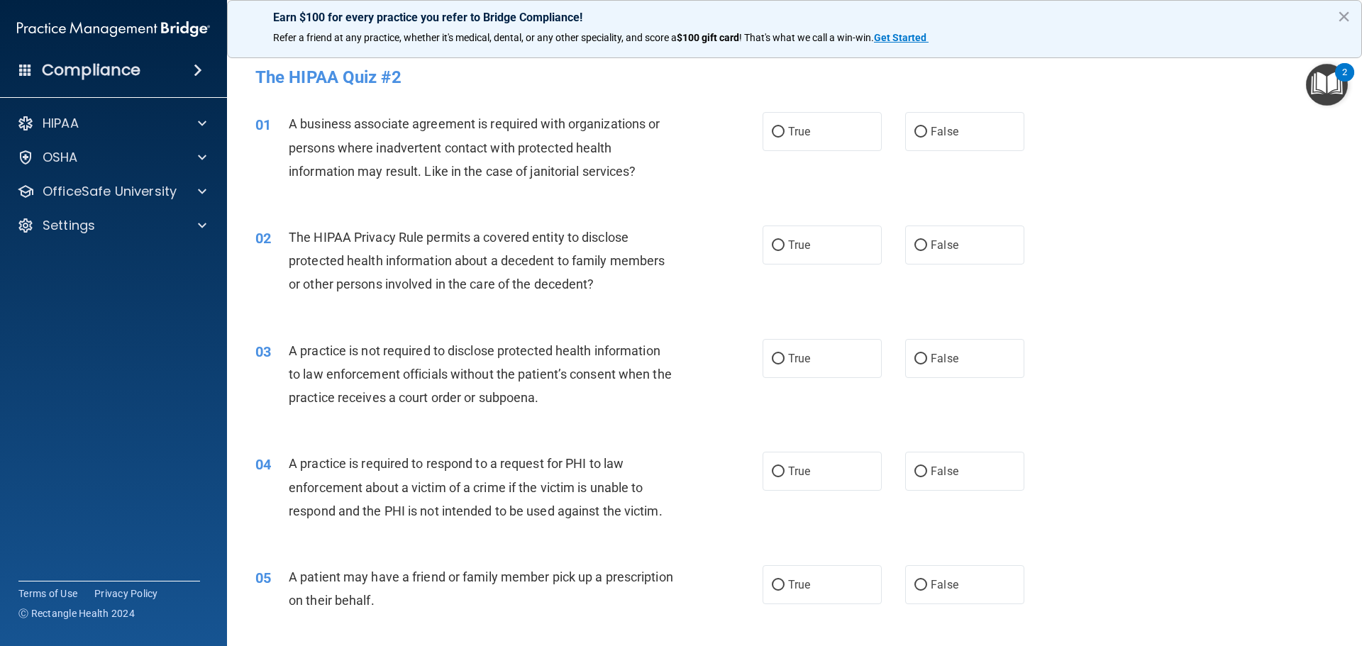
click at [615, 258] on span "The HIPAA Privacy Rule permits a covered entity to disclose protected health in…" at bounding box center [477, 261] width 376 height 62
click at [914, 133] on input "False" at bounding box center [920, 132] width 13 height 11
radio input "true"
click at [766, 121] on label "True" at bounding box center [822, 131] width 119 height 39
click at [772, 127] on input "True" at bounding box center [778, 132] width 13 height 11
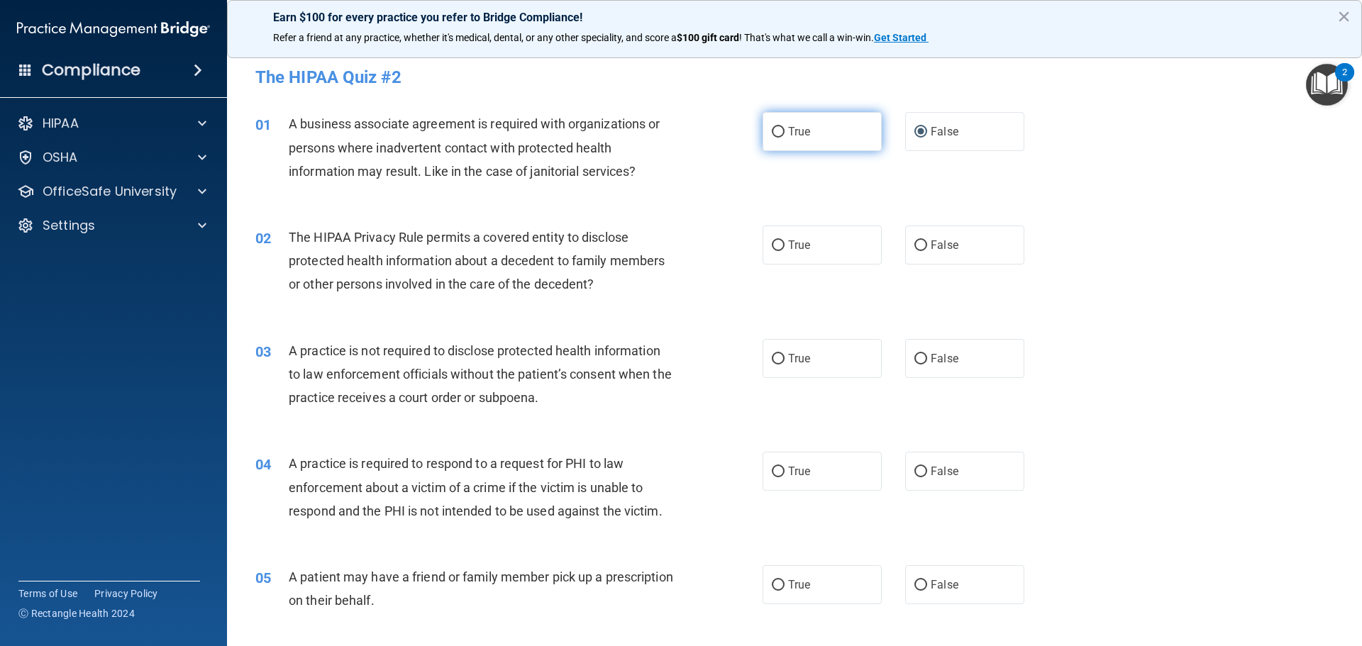
radio input "true"
radio input "false"
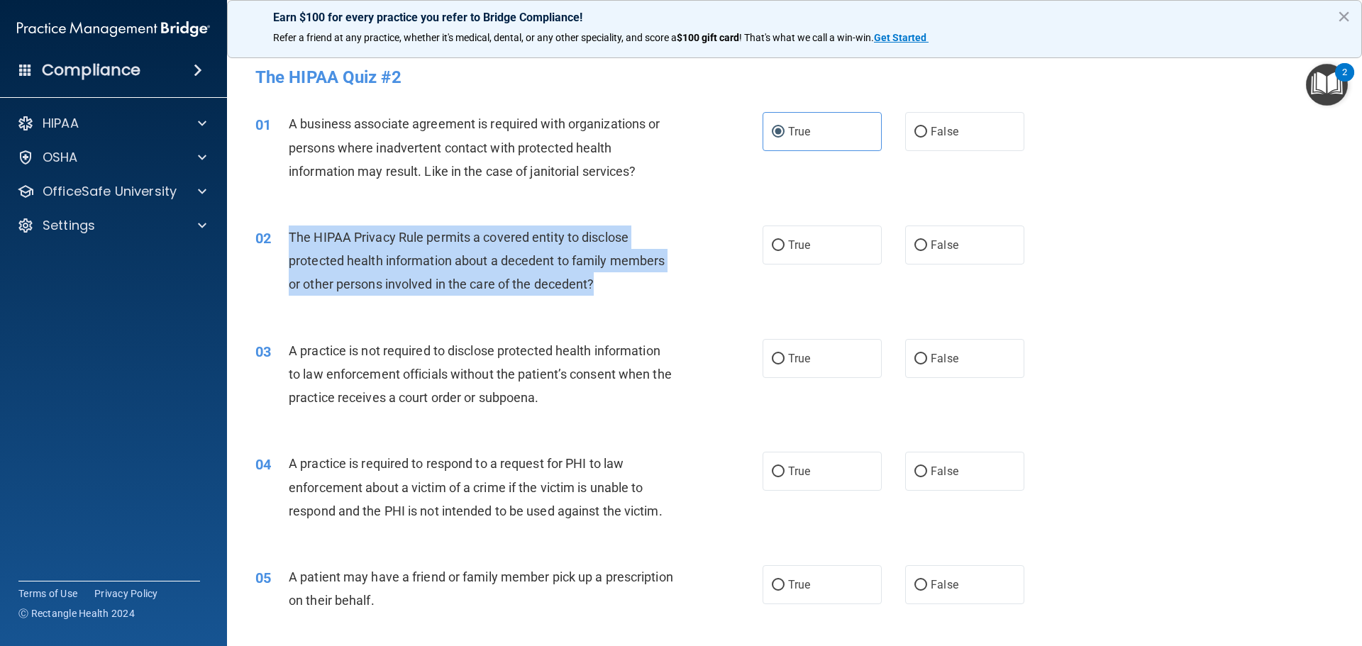
drag, startPoint x: 611, startPoint y: 289, endPoint x: 287, endPoint y: 235, distance: 327.9
click at [287, 235] on div "02 The HIPAA Privacy Rule permits a covered entity to disclose protected health…" at bounding box center [509, 265] width 550 height 78
copy div "The HIPAA Privacy Rule permits a covered entity to disclose protected health in…"
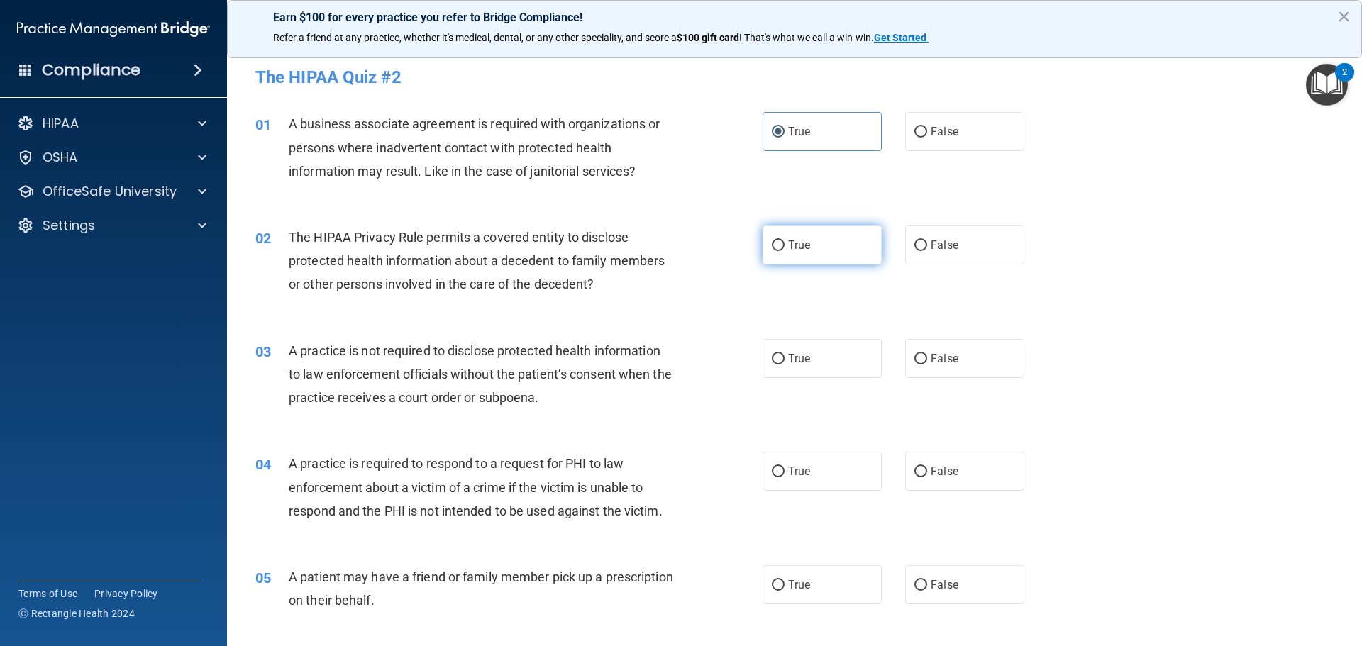
click at [767, 238] on label "True" at bounding box center [822, 245] width 119 height 39
click at [772, 240] on input "True" at bounding box center [778, 245] width 13 height 11
radio input "true"
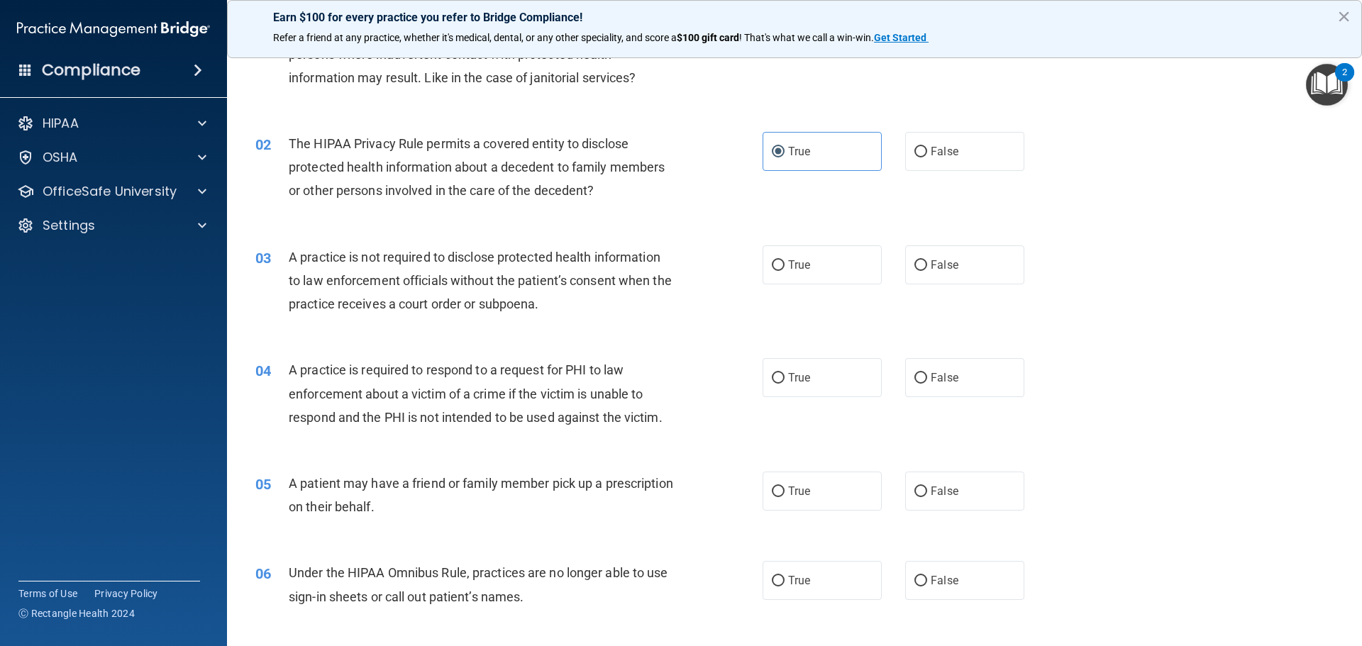
scroll to position [213, 0]
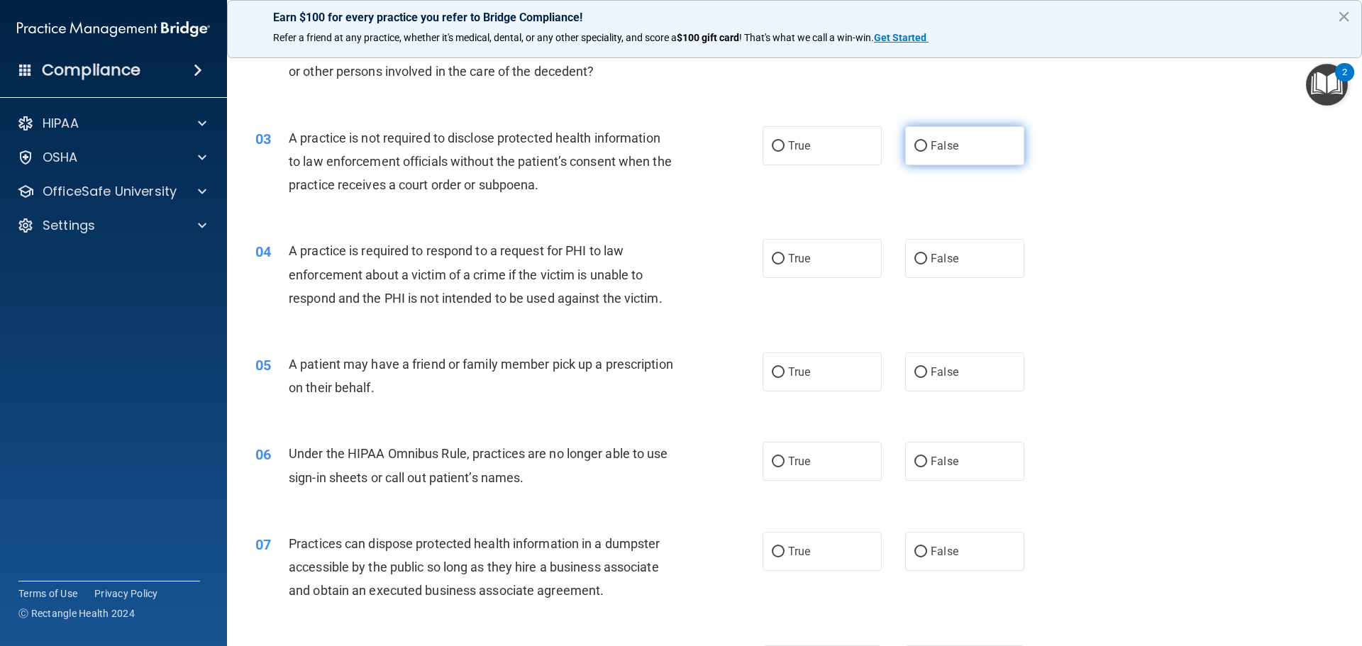
click at [946, 139] on span "False" at bounding box center [945, 145] width 28 height 13
click at [927, 141] on input "False" at bounding box center [920, 146] width 13 height 11
radio input "true"
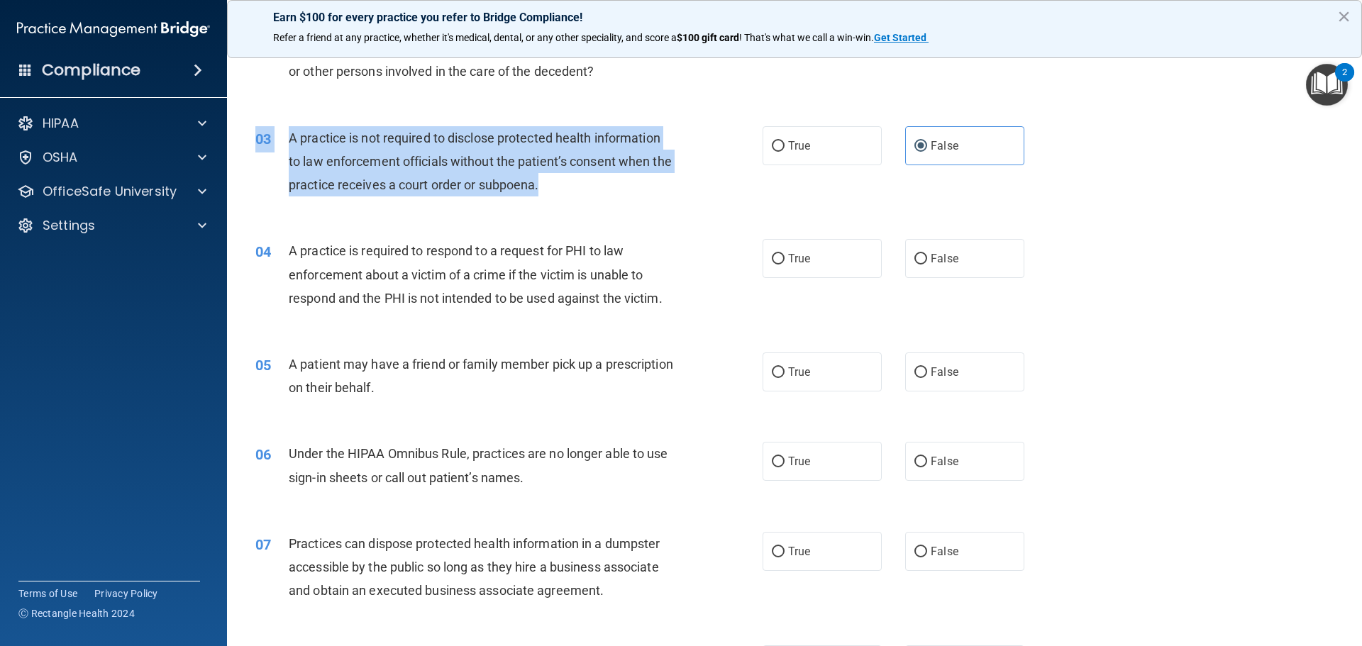
drag, startPoint x: 595, startPoint y: 195, endPoint x: 268, endPoint y: 115, distance: 336.7
click at [268, 115] on div "03 A practice is not required to disclose protected health information to law e…" at bounding box center [794, 165] width 1099 height 113
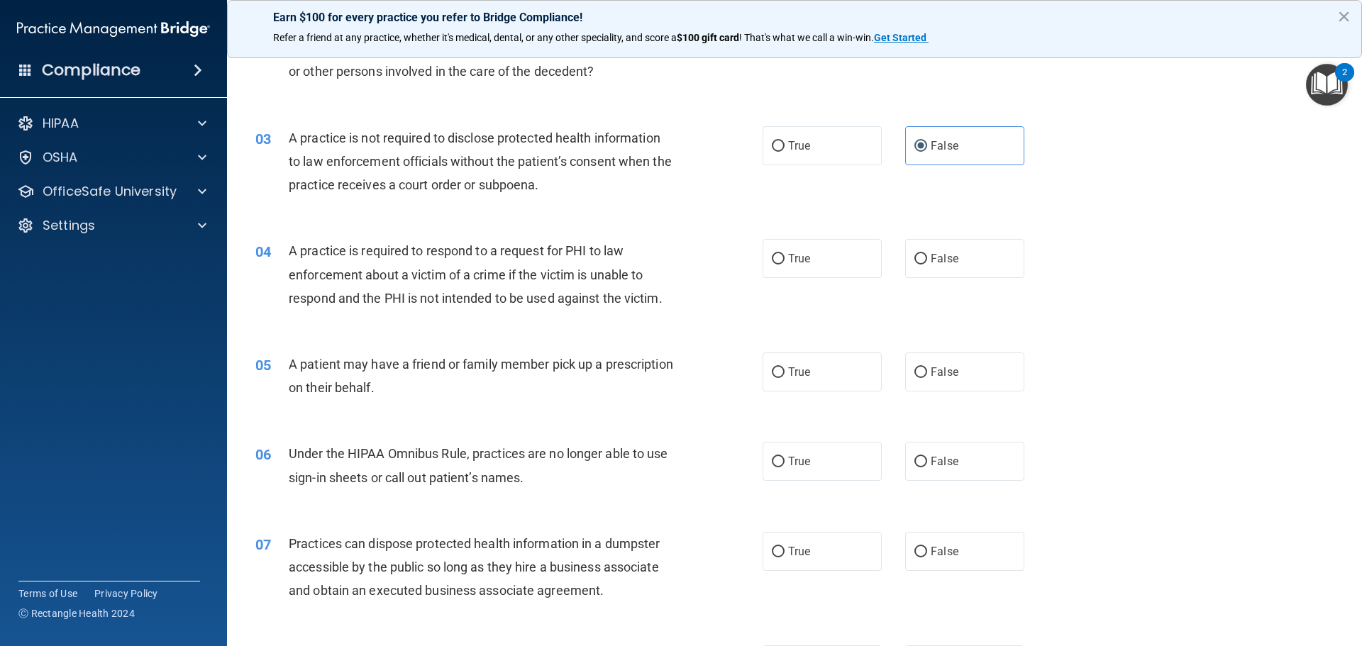
click at [363, 207] on div "03 A practice is not required to disclose protected health information to law e…" at bounding box center [794, 165] width 1099 height 113
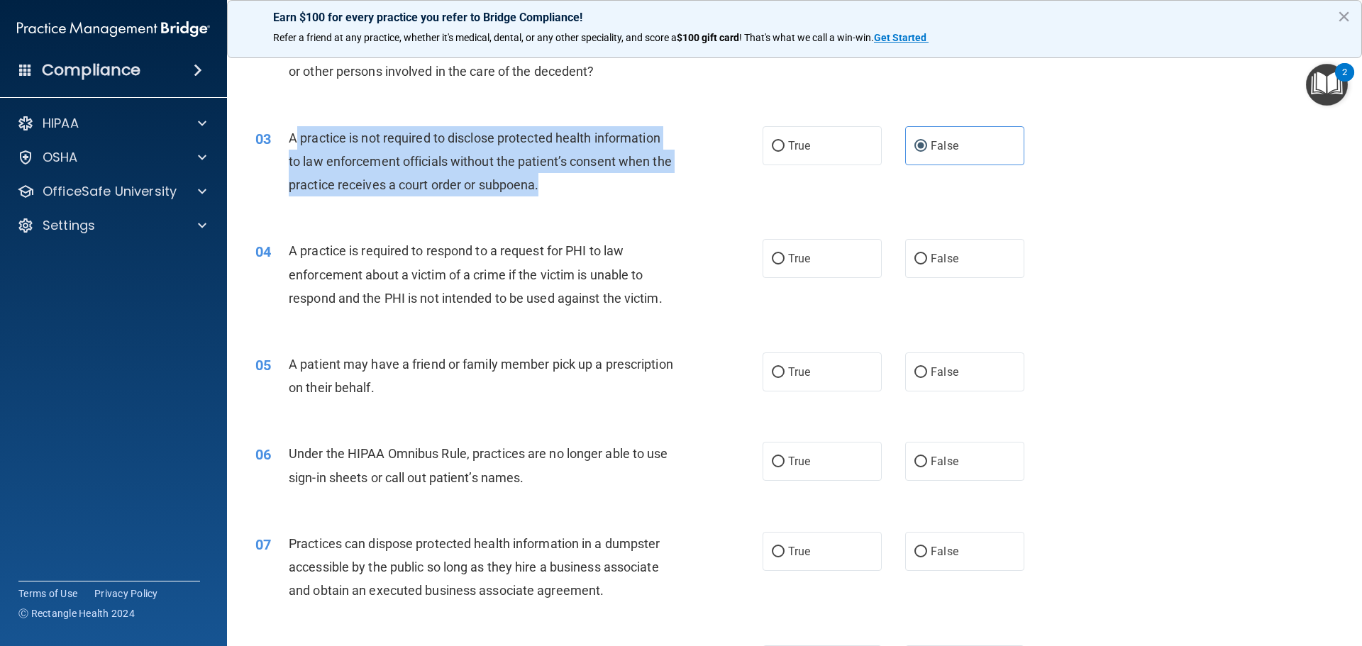
drag, startPoint x: 580, startPoint y: 187, endPoint x: 295, endPoint y: 139, distance: 288.4
click at [296, 139] on div "A practice is not required to disclose protected health information to law enfo…" at bounding box center [487, 161] width 397 height 71
click at [572, 193] on div "A practice is not required to disclose protected health information to law enfo…" at bounding box center [487, 161] width 397 height 71
drag, startPoint x: 576, startPoint y: 190, endPoint x: 278, endPoint y: 155, distance: 299.9
click at [276, 153] on div "03 A practice is not required to disclose protected health information to law e…" at bounding box center [509, 165] width 550 height 78
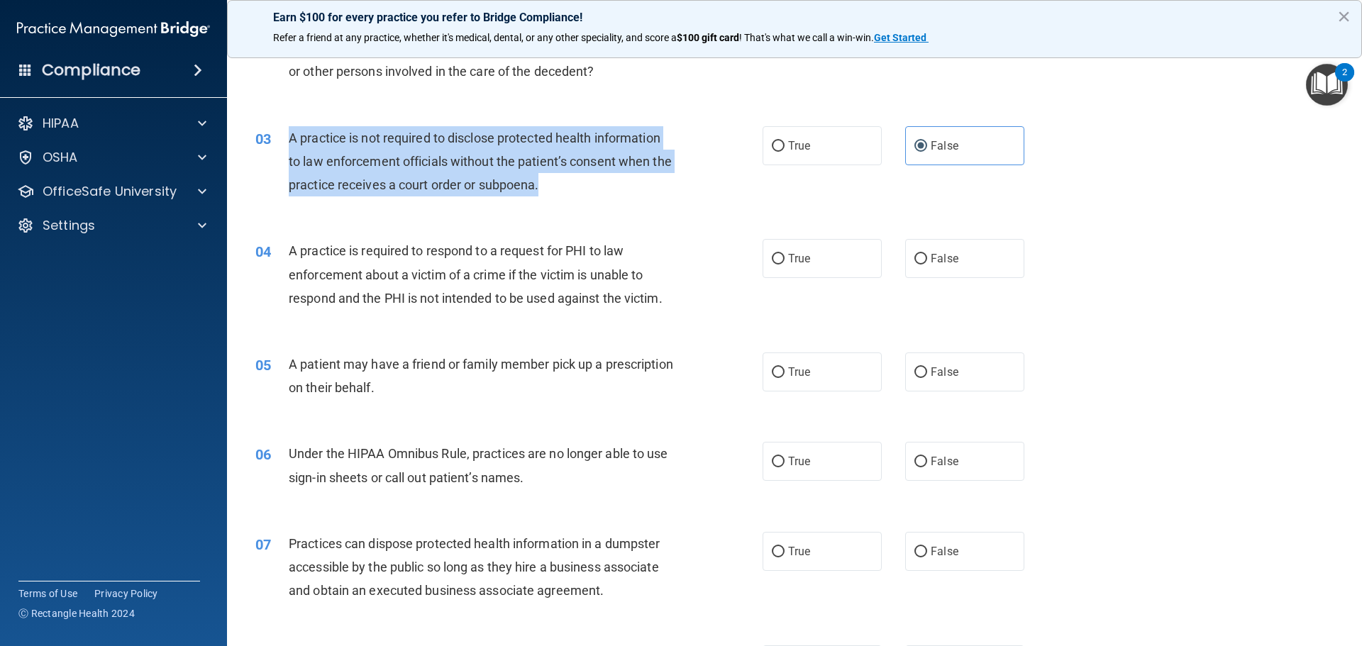
copy div "A practice is not required to disclose protected health information to law enfo…"
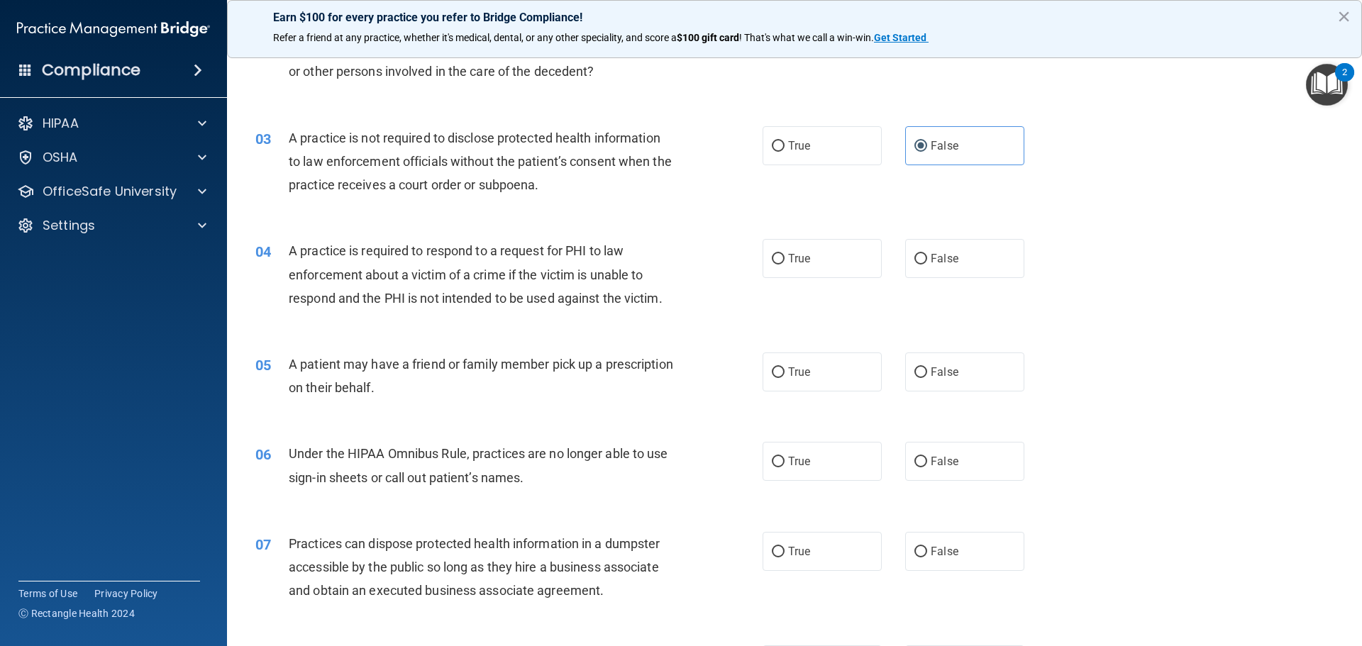
click at [577, 311] on div "04 A practice is required to respond to a request for PHI to law enforcement ab…" at bounding box center [509, 278] width 550 height 78
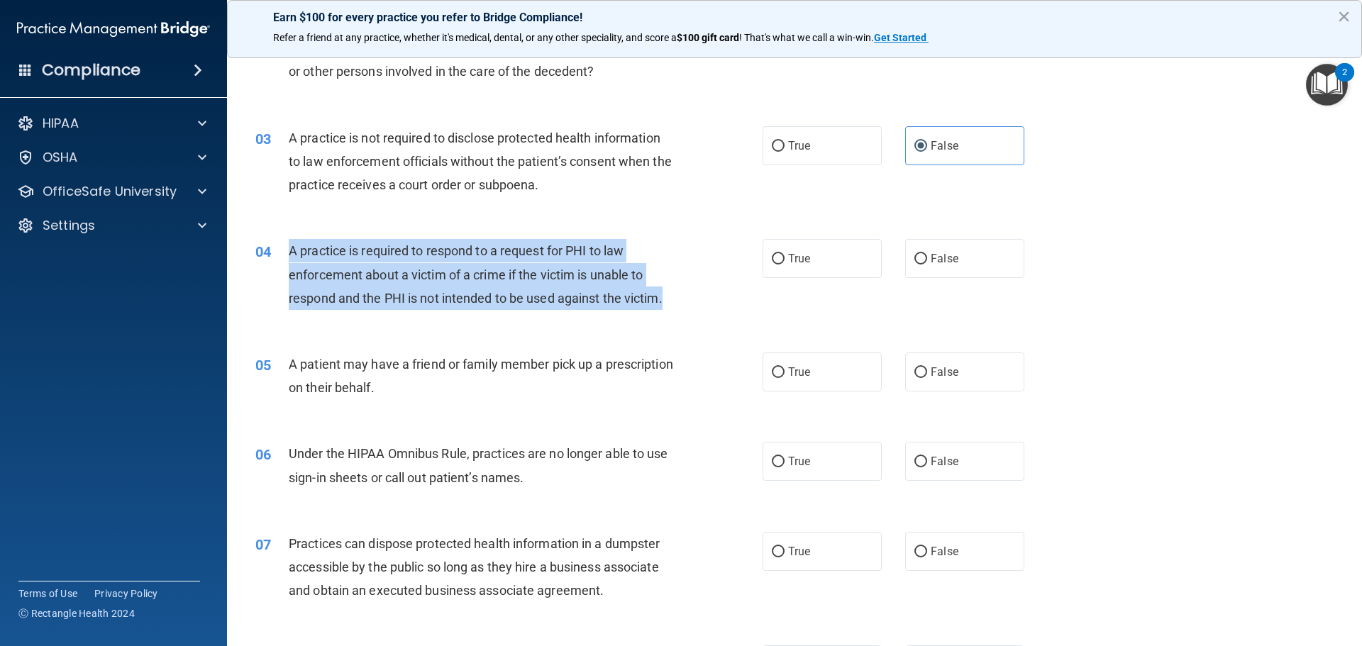
drag, startPoint x: 670, startPoint y: 302, endPoint x: 272, endPoint y: 263, distance: 399.8
click at [272, 263] on div "04 A practice is required to respond to a request for PHI to law enforcement ab…" at bounding box center [509, 278] width 550 height 78
copy div "A practice is required to respond to a request for PHI to law enforcement about…"
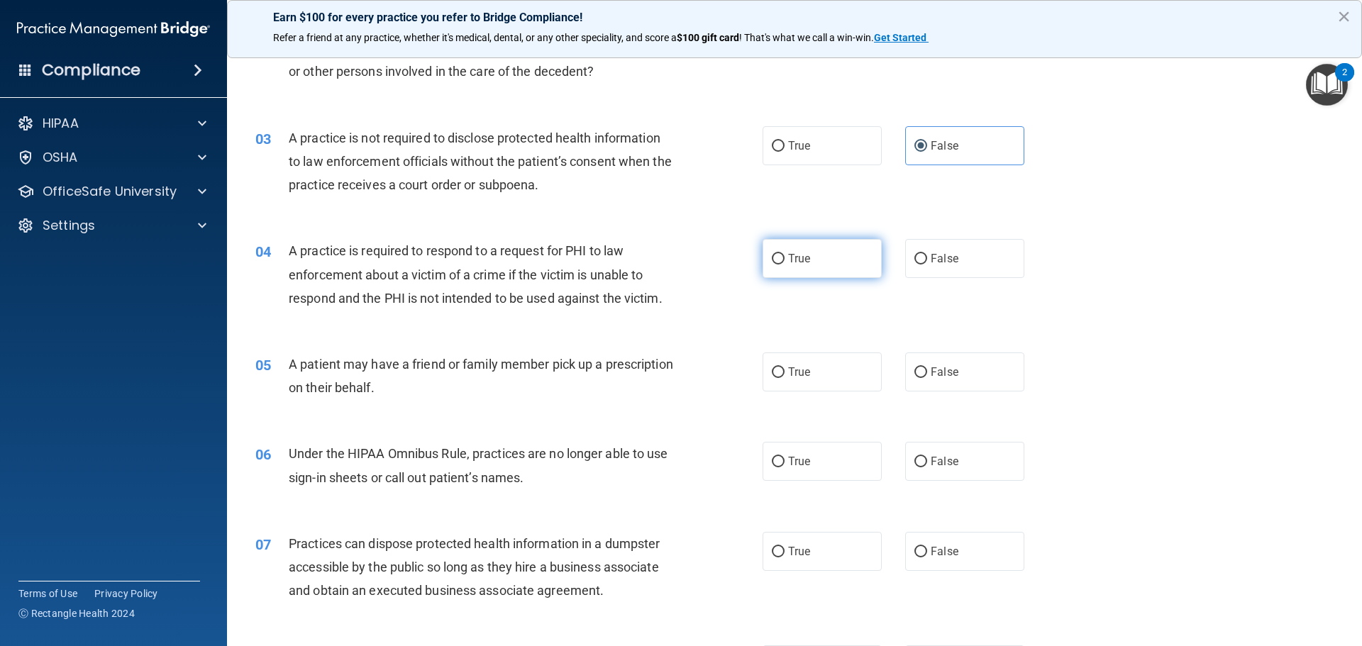
click at [788, 265] on label "True" at bounding box center [822, 258] width 119 height 39
click at [784, 265] on input "True" at bounding box center [778, 259] width 13 height 11
radio input "true"
click at [482, 323] on div "04 A practice is required to respond to a request for PHI to law enforcement ab…" at bounding box center [794, 277] width 1099 height 113
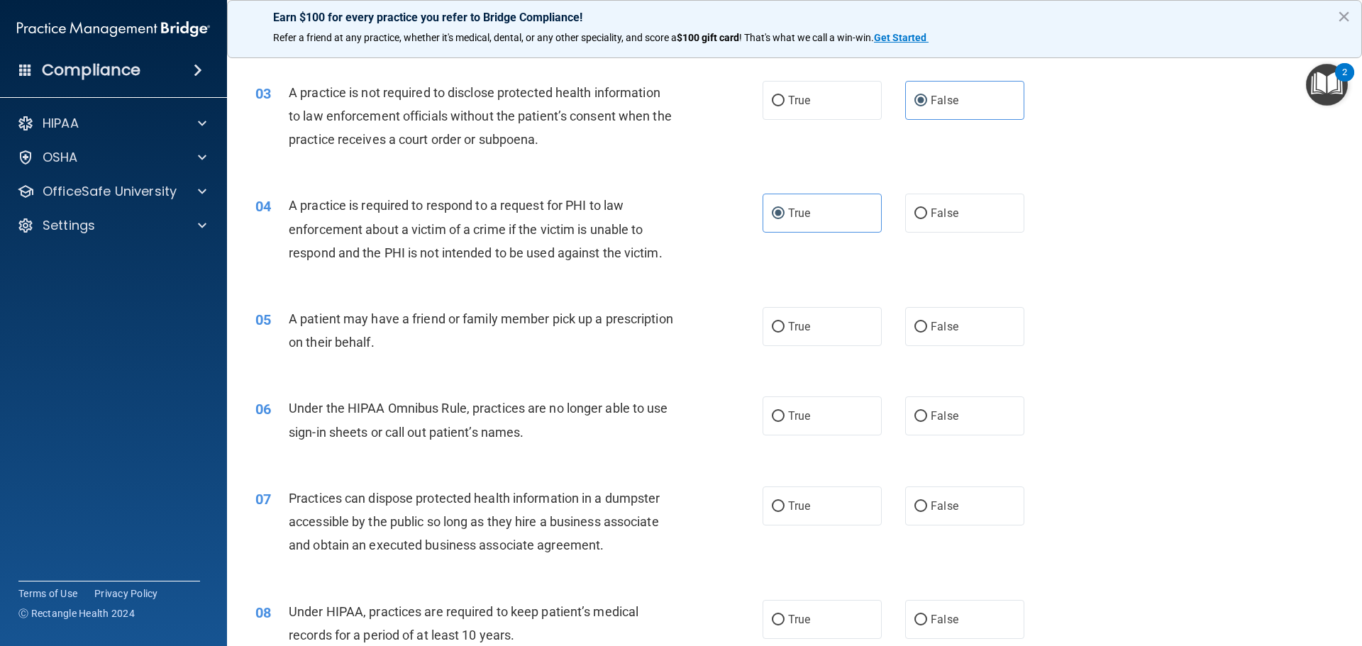
scroll to position [284, 0]
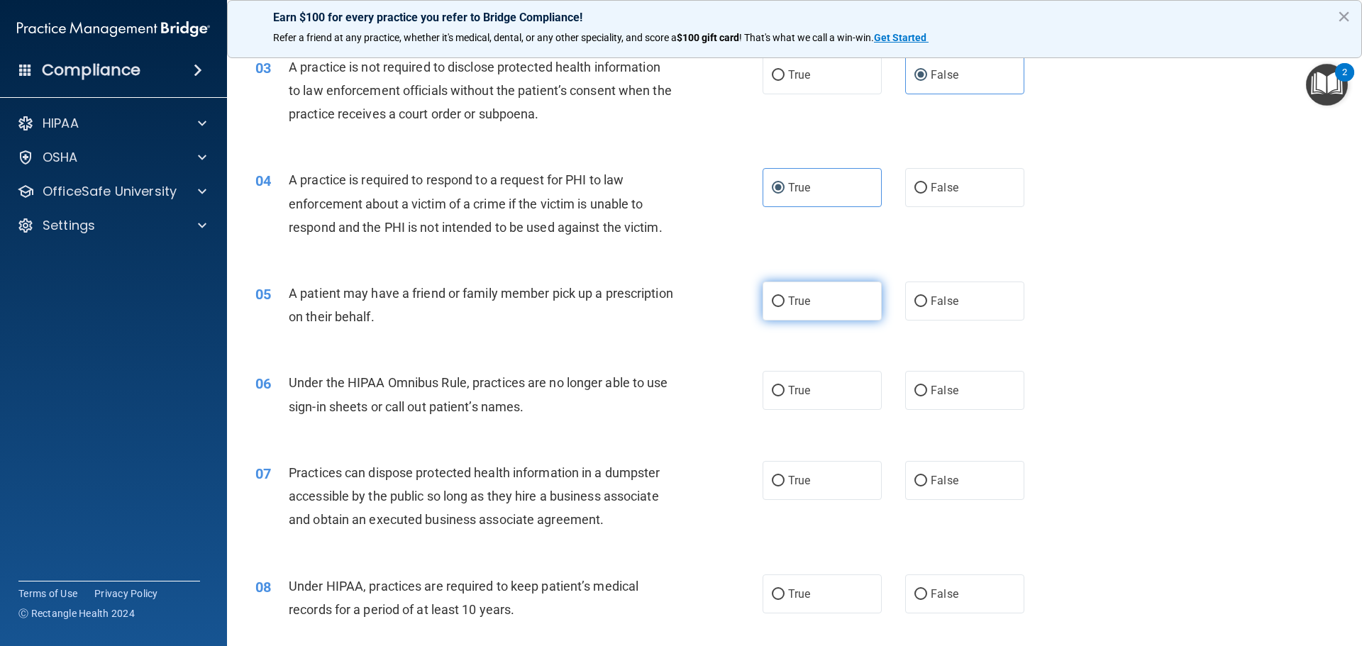
click at [792, 303] on span "True" at bounding box center [799, 300] width 22 height 13
click at [784, 303] on input "True" at bounding box center [778, 301] width 13 height 11
radio input "true"
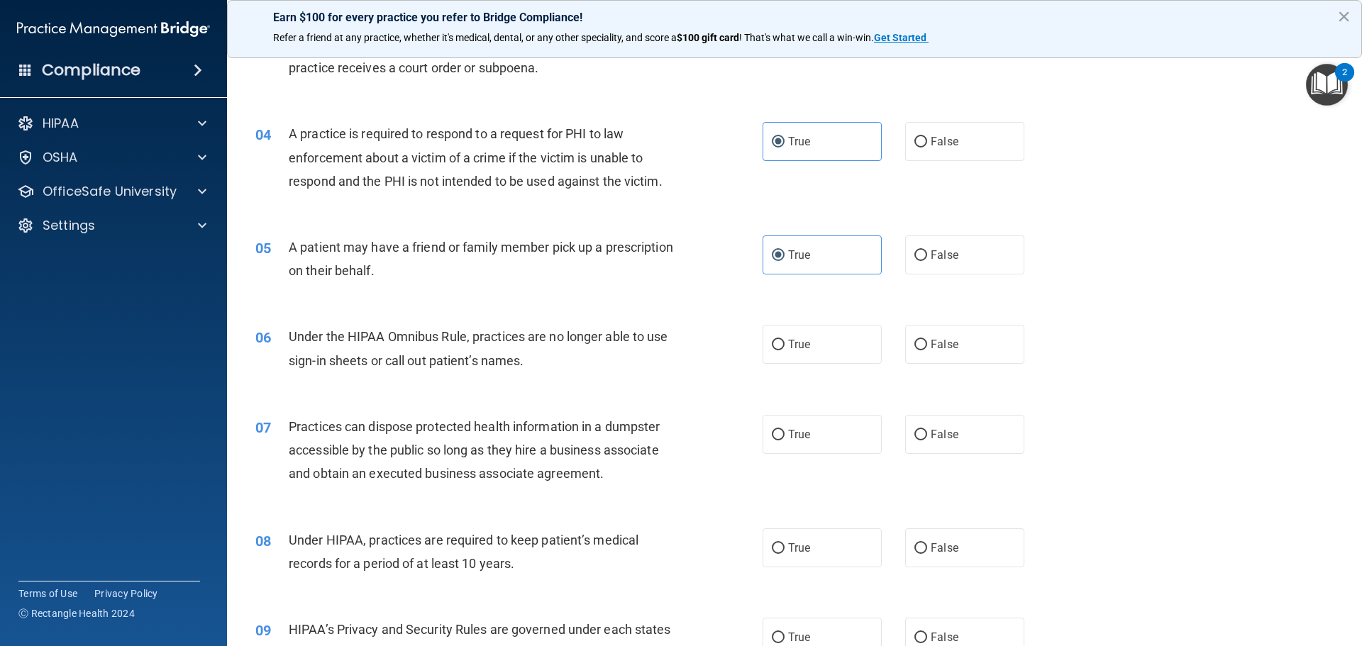
scroll to position [355, 0]
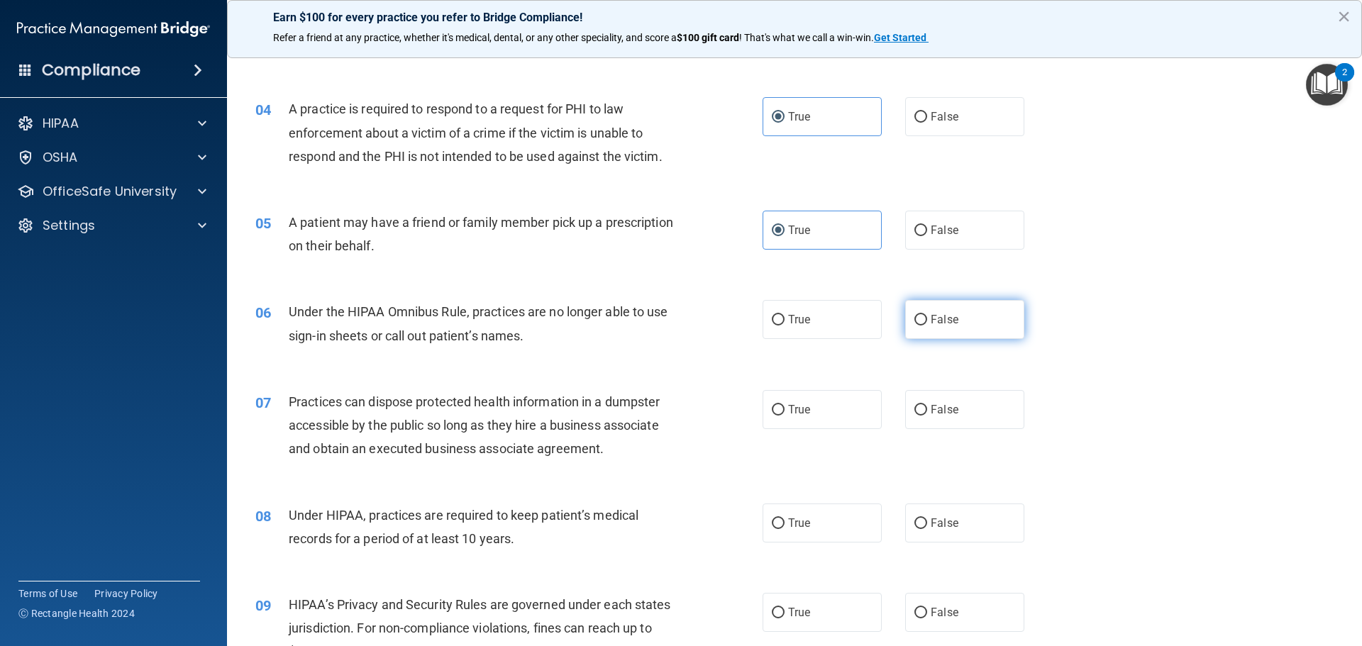
click at [947, 331] on label "False" at bounding box center [964, 319] width 119 height 39
click at [927, 326] on input "False" at bounding box center [920, 320] width 13 height 11
radio input "true"
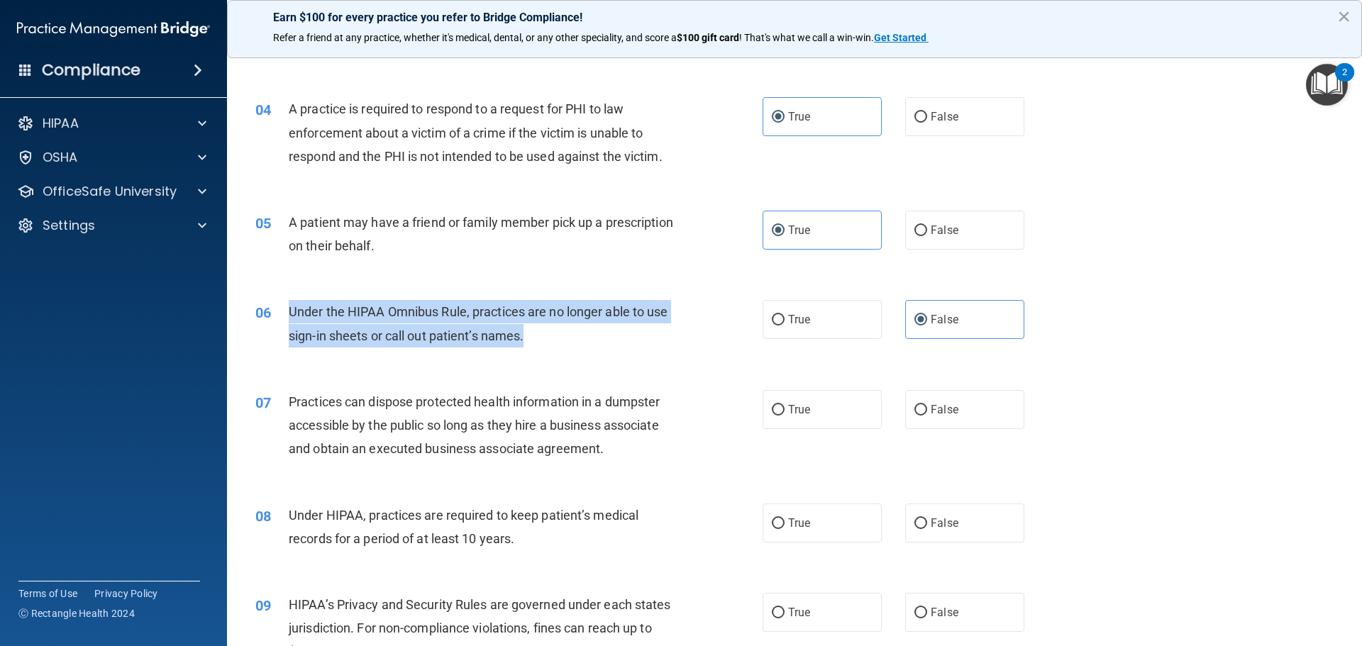
drag, startPoint x: 539, startPoint y: 336, endPoint x: 270, endPoint y: 306, distance: 270.5
click at [270, 306] on div "06 Under the HIPAA Omnibus Rule, practices are no longer able to use sign-in sh…" at bounding box center [509, 327] width 550 height 54
copy div "Under the HIPAA Omnibus Rule, practices are no longer able to use sign-in sheet…"
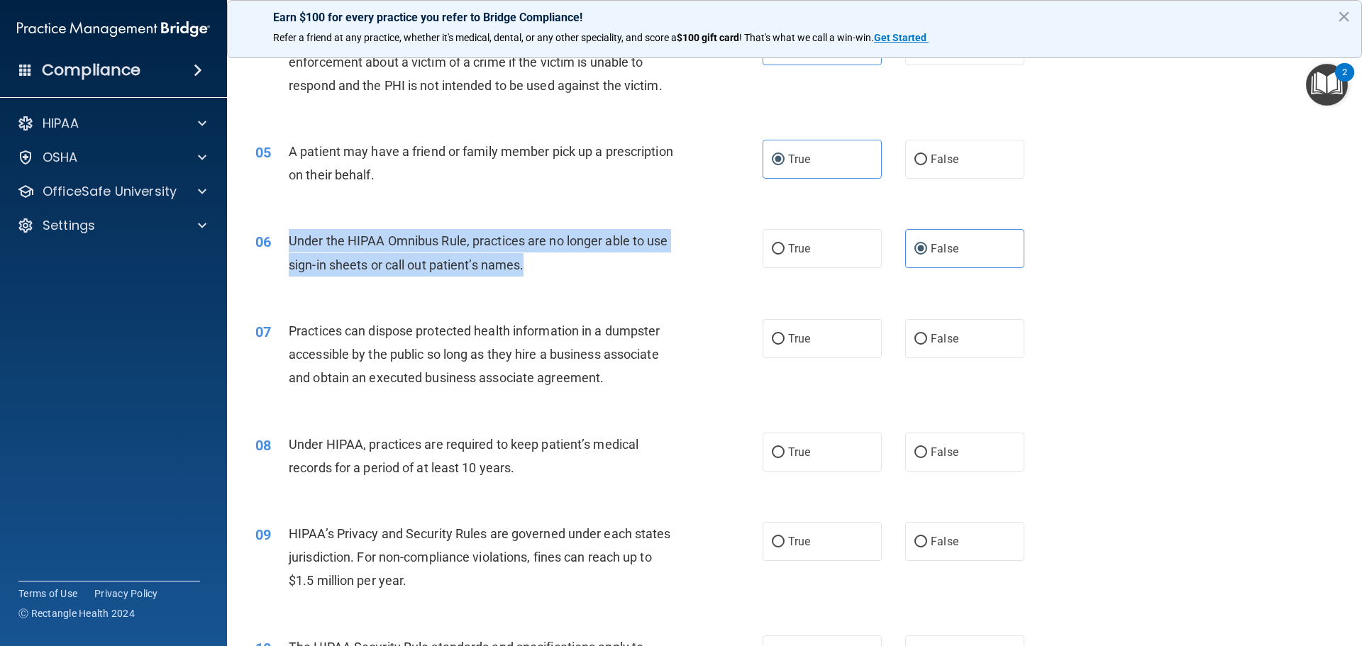
scroll to position [497, 0]
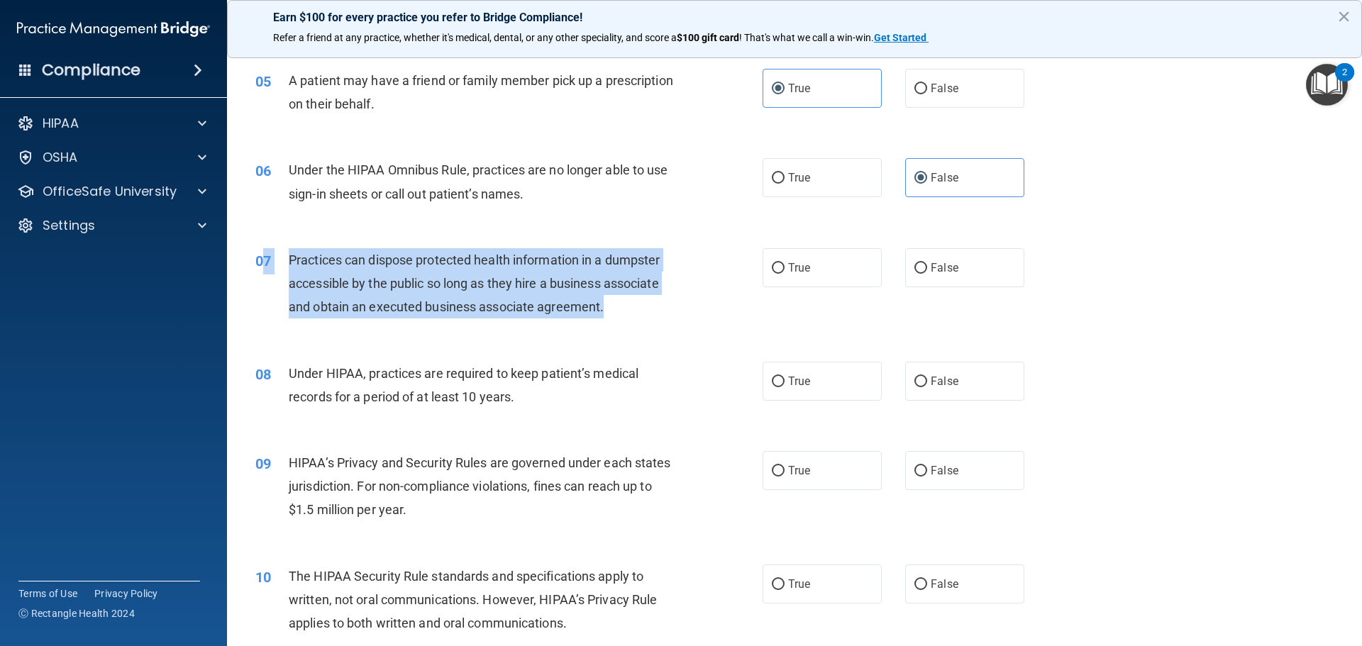
drag, startPoint x: 621, startPoint y: 313, endPoint x: 263, endPoint y: 255, distance: 362.8
click at [263, 255] on div "07 Practices can dispose protected health information in a dumpster accessible …" at bounding box center [509, 287] width 550 height 78
click at [423, 315] on div "Practices can dispose protected health information in a dumpster accessible by …" at bounding box center [487, 283] width 397 height 71
drag, startPoint x: 601, startPoint y: 301, endPoint x: 292, endPoint y: 262, distance: 311.0
click at [292, 262] on div "Practices can dispose protected health information in a dumpster accessible by …" at bounding box center [487, 283] width 397 height 71
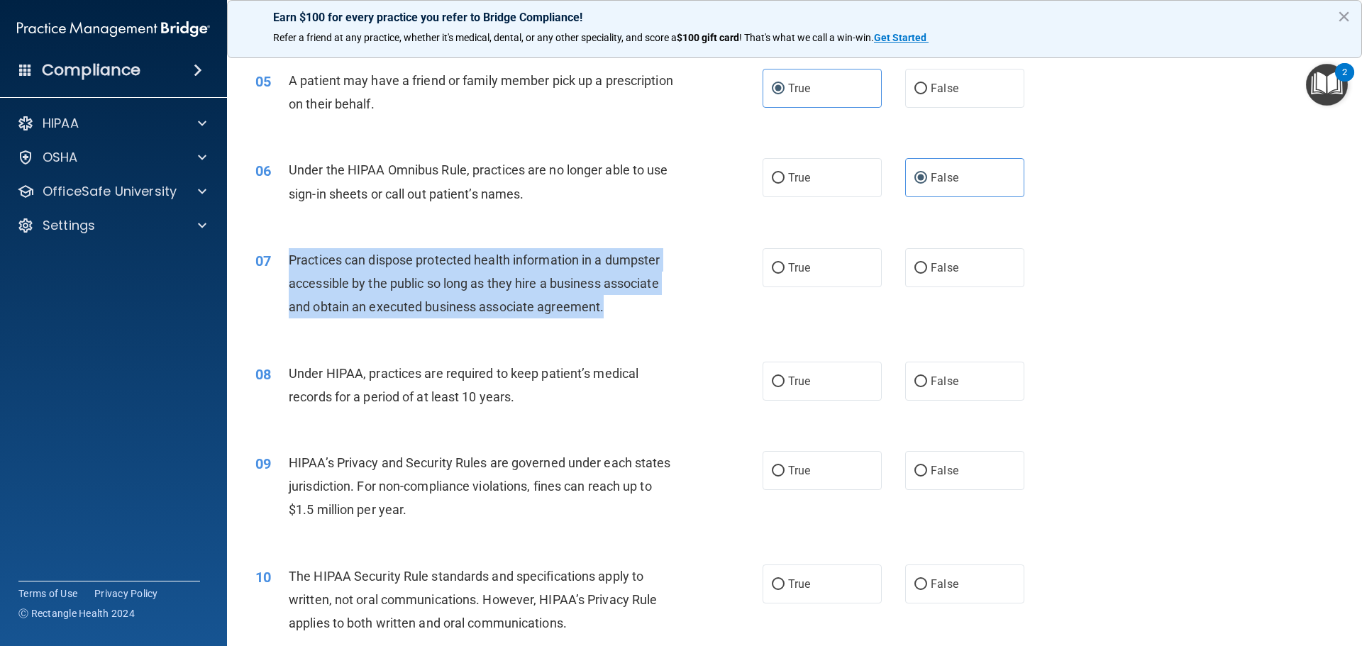
copy span "Practices can dispose protected health information in a dumpster accessible by …"
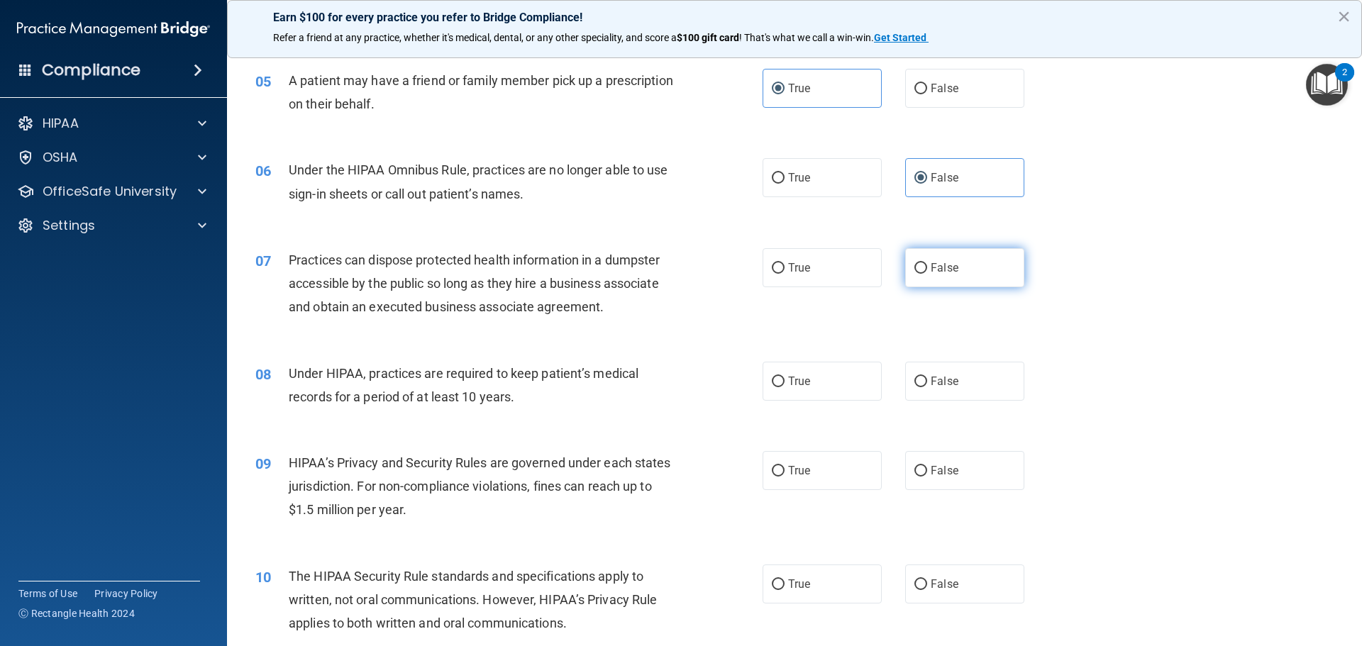
click at [955, 274] on label "False" at bounding box center [964, 267] width 119 height 39
click at [927, 274] on input "False" at bounding box center [920, 268] width 13 height 11
radio input "true"
click at [857, 336] on div "07 Practices can dispose protected health information in a dumpster accessible …" at bounding box center [794, 287] width 1099 height 113
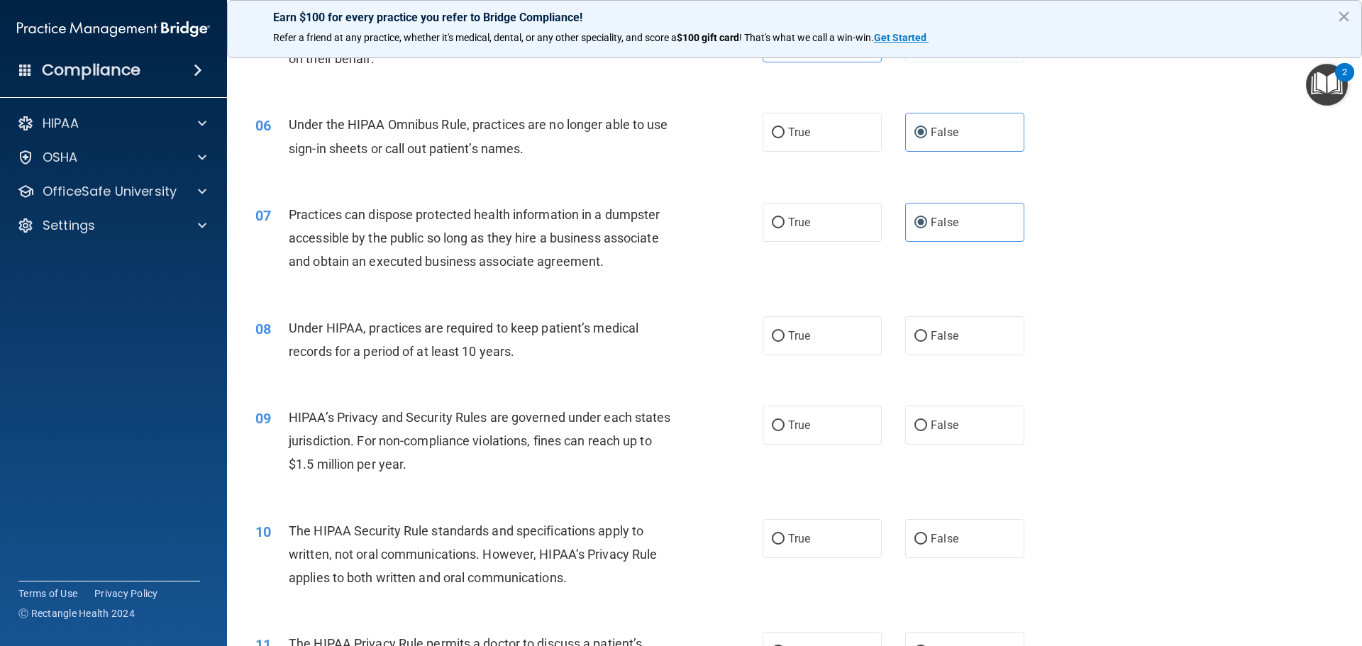
scroll to position [567, 0]
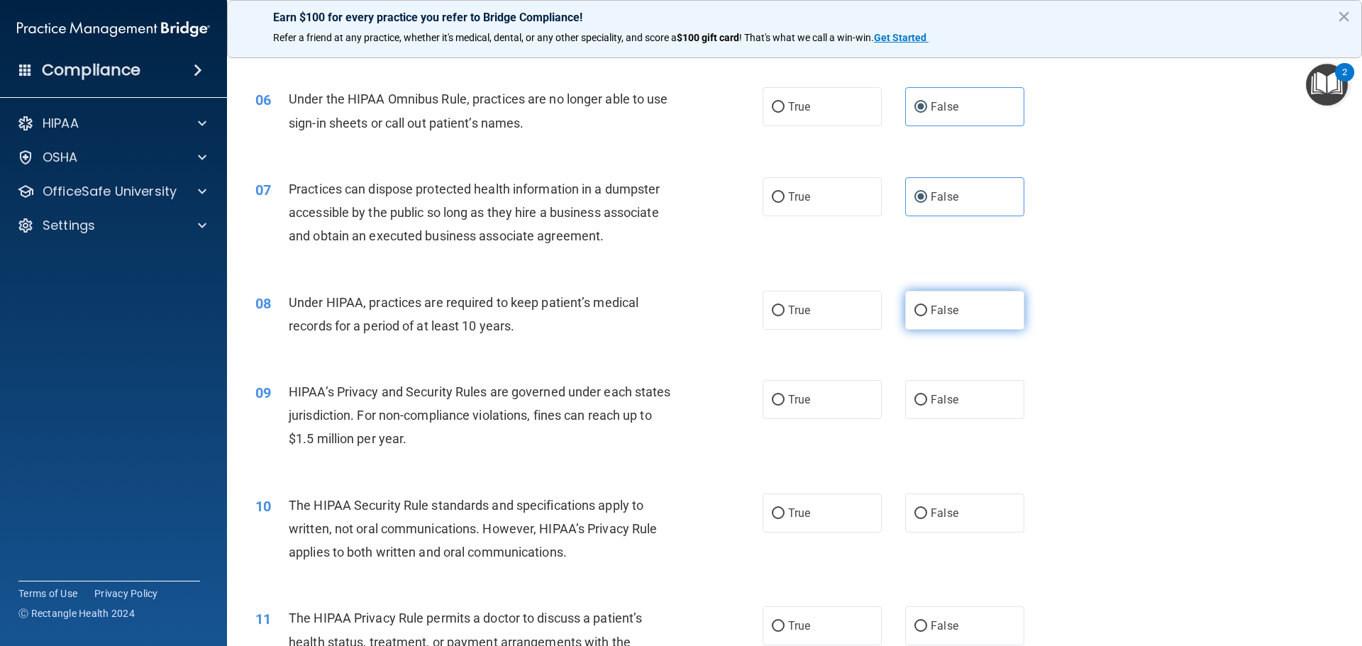
click at [963, 321] on label "False" at bounding box center [964, 310] width 119 height 39
click at [927, 316] on input "False" at bounding box center [920, 311] width 13 height 11
radio input "true"
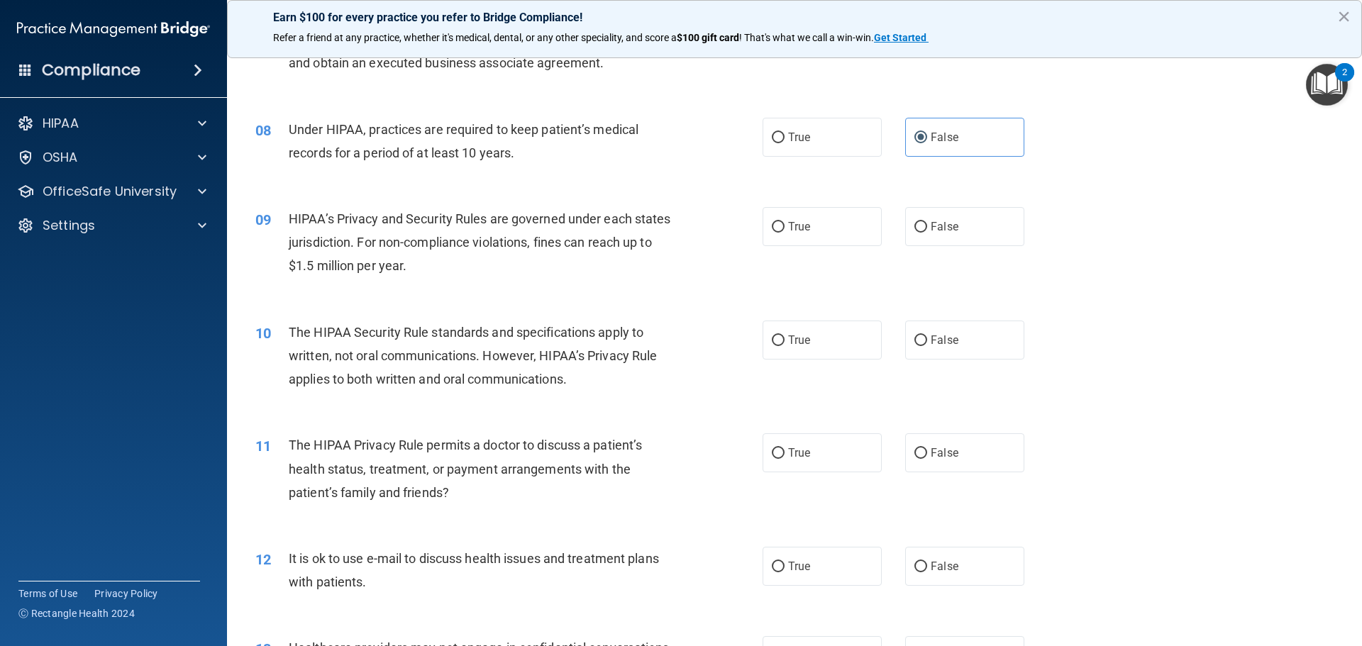
scroll to position [670, 0]
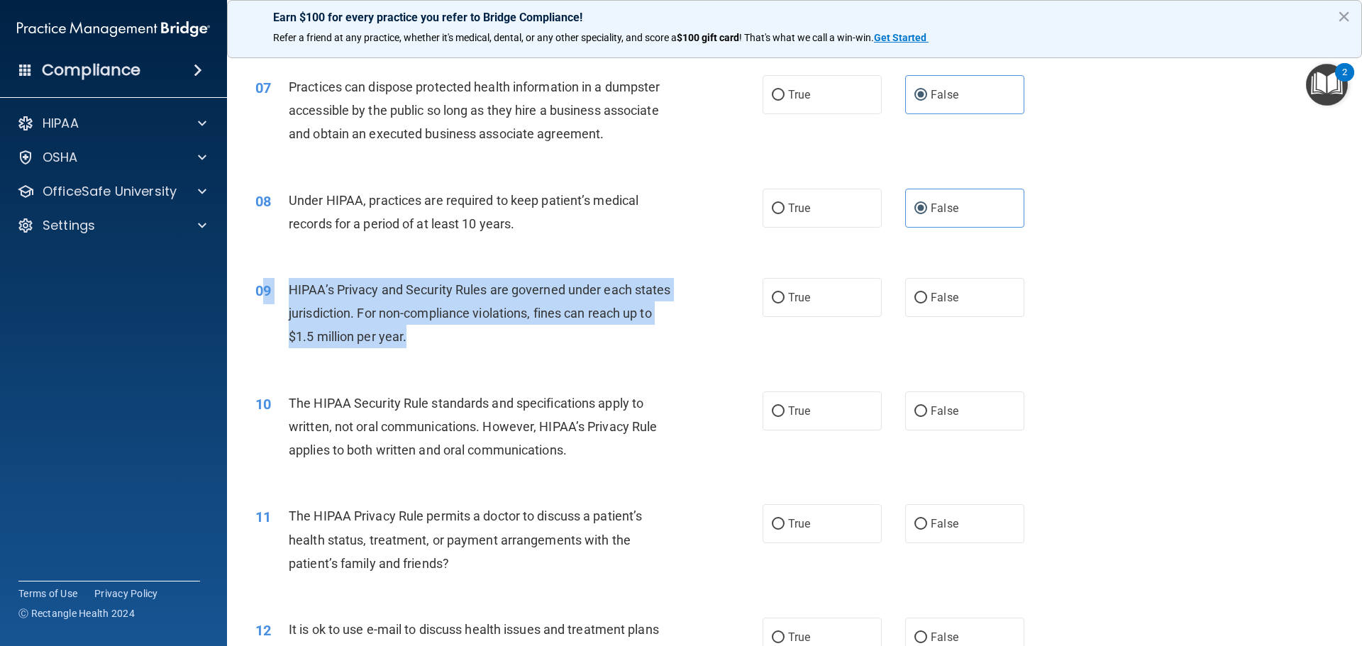
drag, startPoint x: 448, startPoint y: 343, endPoint x: 264, endPoint y: 304, distance: 187.7
click at [264, 304] on div "09 HIPAA’s Privacy and Security Rules are governed under each states jurisdicti…" at bounding box center [509, 317] width 550 height 78
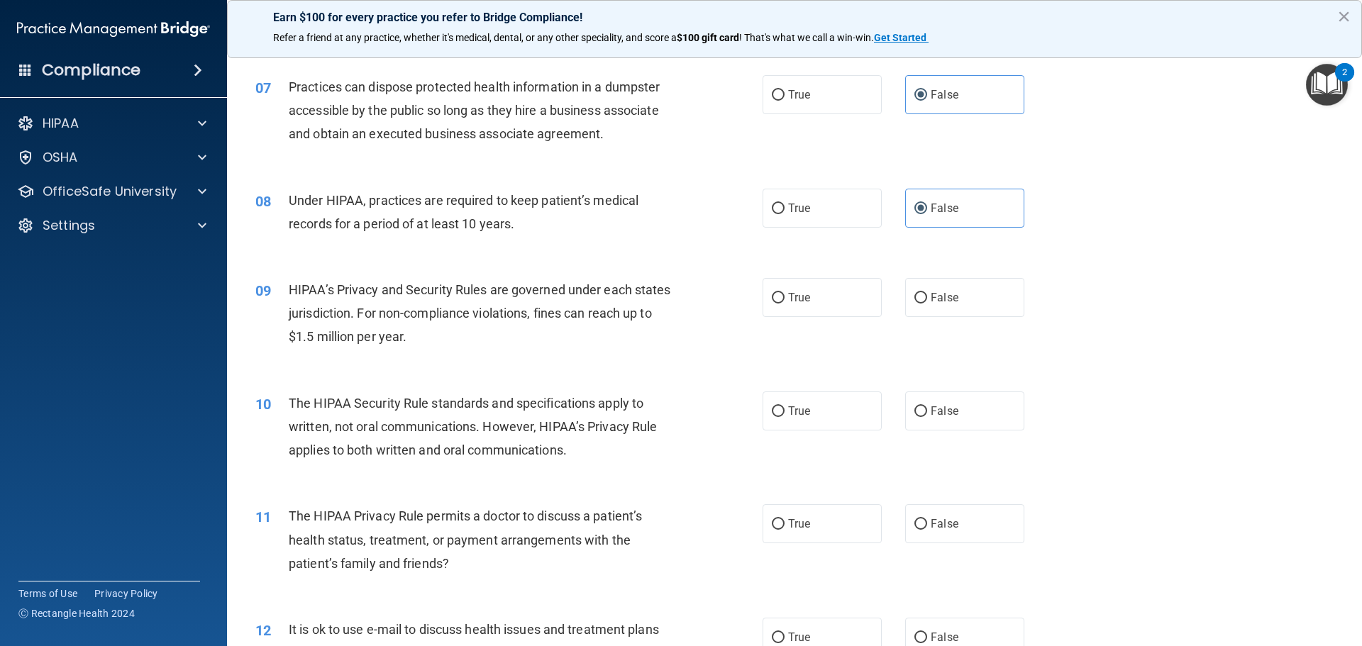
click at [407, 380] on div "10 The HIPAA Security Rule standards and specifications apply to written, not o…" at bounding box center [794, 430] width 1099 height 113
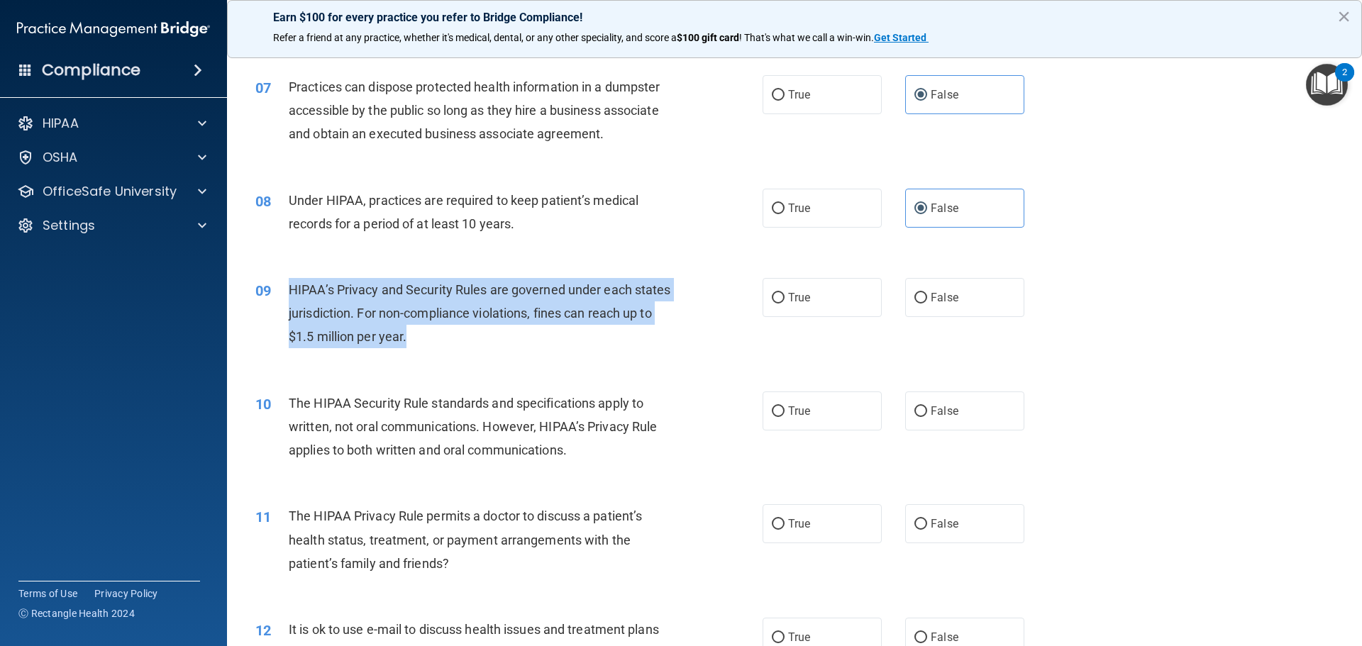
drag, startPoint x: 452, startPoint y: 336, endPoint x: 289, endPoint y: 294, distance: 167.6
click at [289, 294] on div "HIPAA’s Privacy and Security Rules are governed under each states jurisdiction.…" at bounding box center [487, 313] width 397 height 71
copy span "HIPAA’s Privacy and Security Rules are governed under each states jurisdiction.…"
click at [589, 351] on div "09 HIPAA’s Privacy and Security Rules are governed under each states jurisdicti…" at bounding box center [509, 317] width 550 height 78
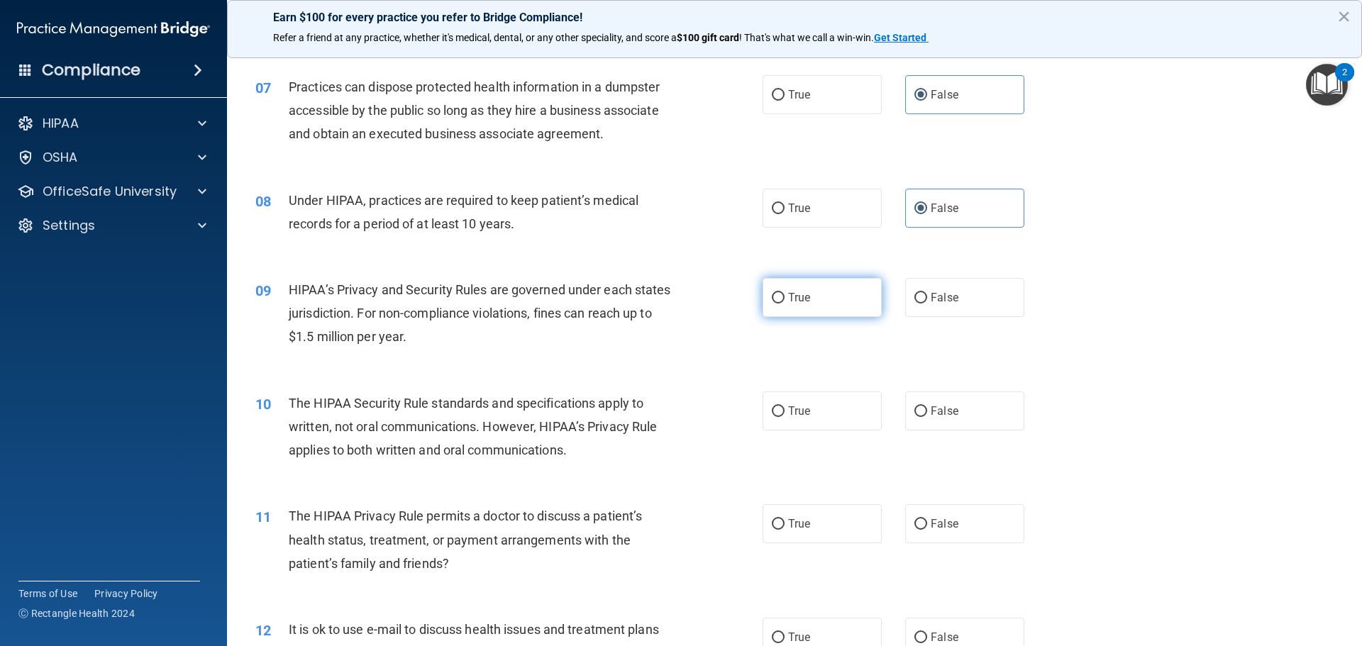
click at [805, 287] on label "True" at bounding box center [822, 297] width 119 height 39
click at [784, 293] on input "True" at bounding box center [778, 298] width 13 height 11
radio input "true"
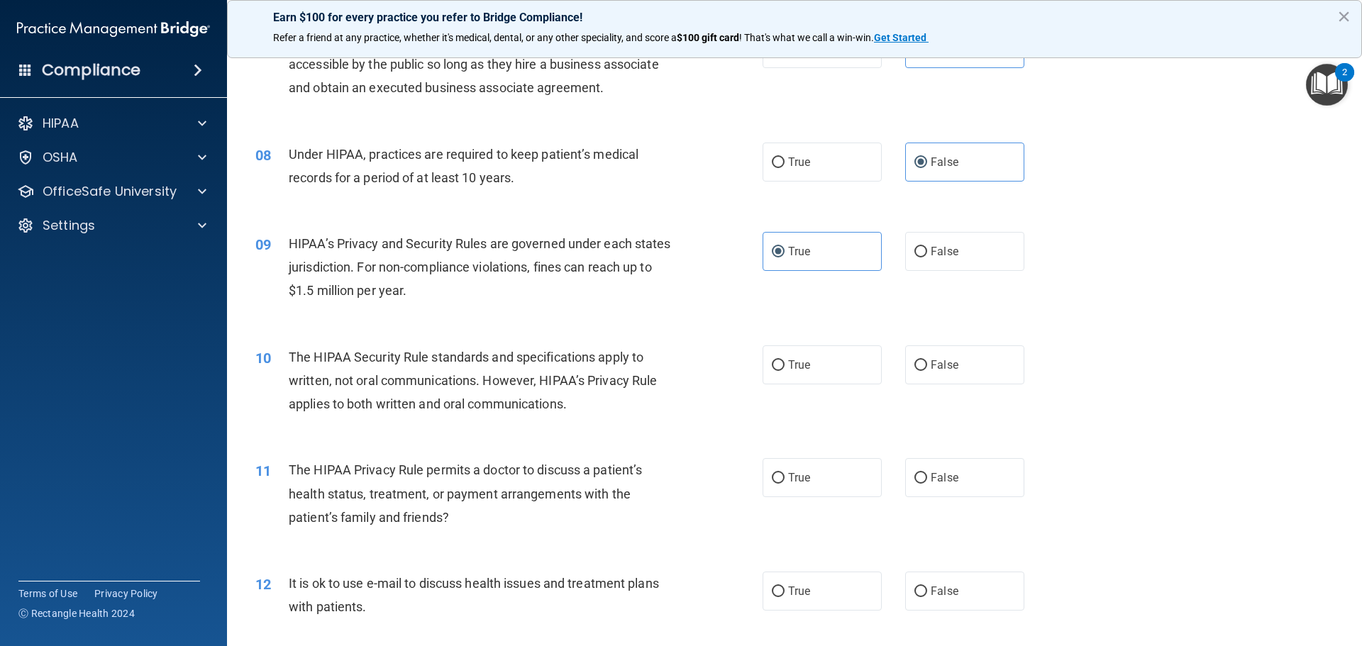
scroll to position [741, 0]
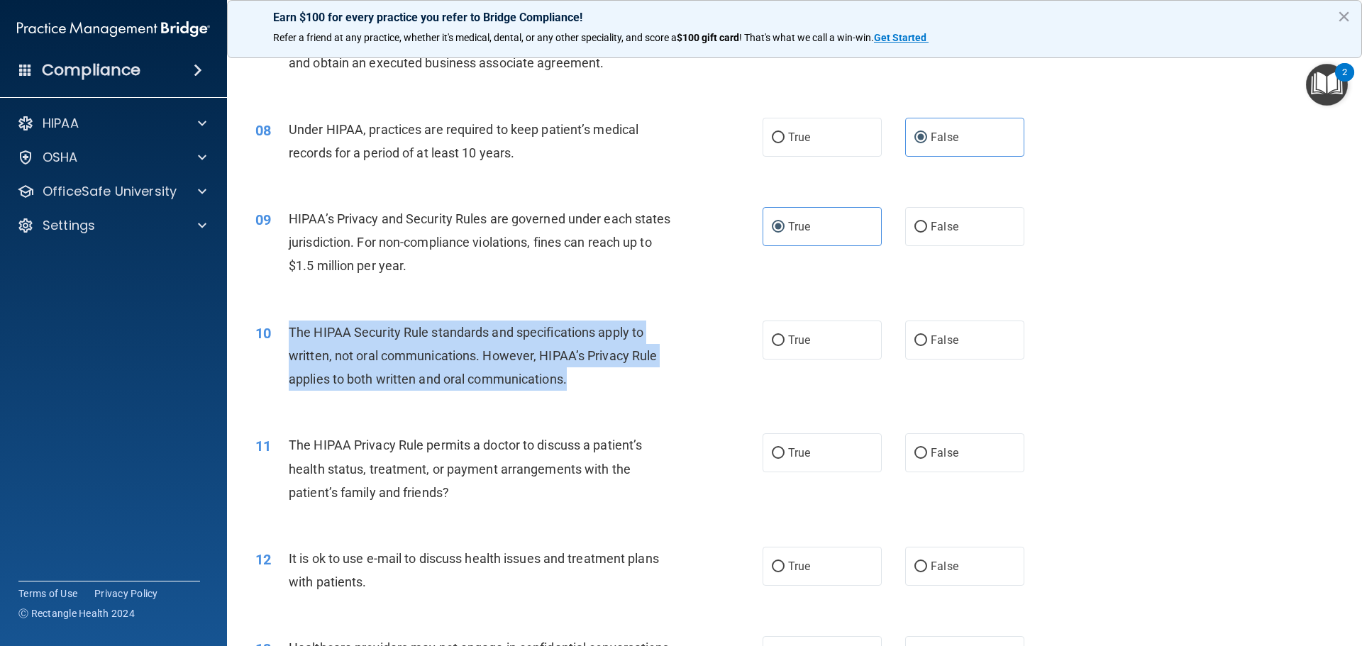
drag, startPoint x: 588, startPoint y: 393, endPoint x: 289, endPoint y: 338, distance: 303.6
click at [289, 338] on div "10 The HIPAA Security Rule standards and specifications apply to written, not o…" at bounding box center [509, 360] width 550 height 78
copy span "The HIPAA Security Rule standards and specifications apply to written, not oral…"
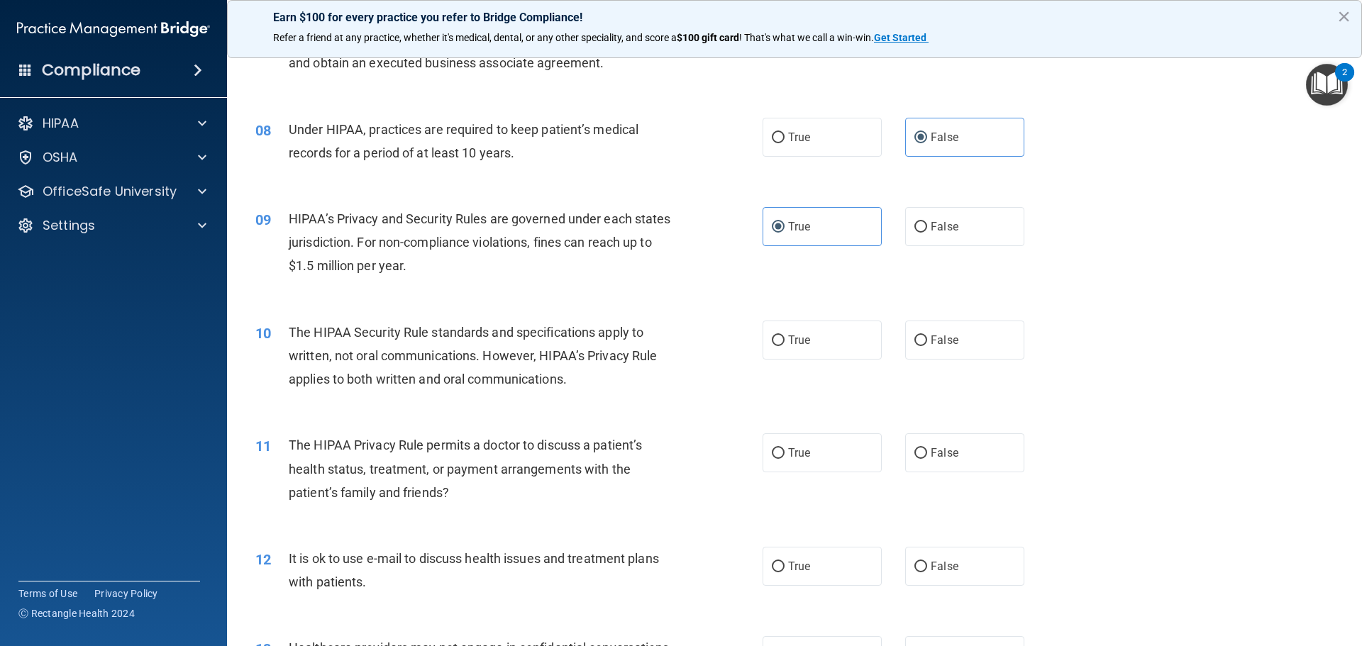
click at [468, 294] on div "09 HIPAA’s Privacy and Security Rules are governed under each states jurisdicti…" at bounding box center [794, 245] width 1099 height 113
click at [775, 342] on input "True" at bounding box center [778, 341] width 13 height 11
radio input "true"
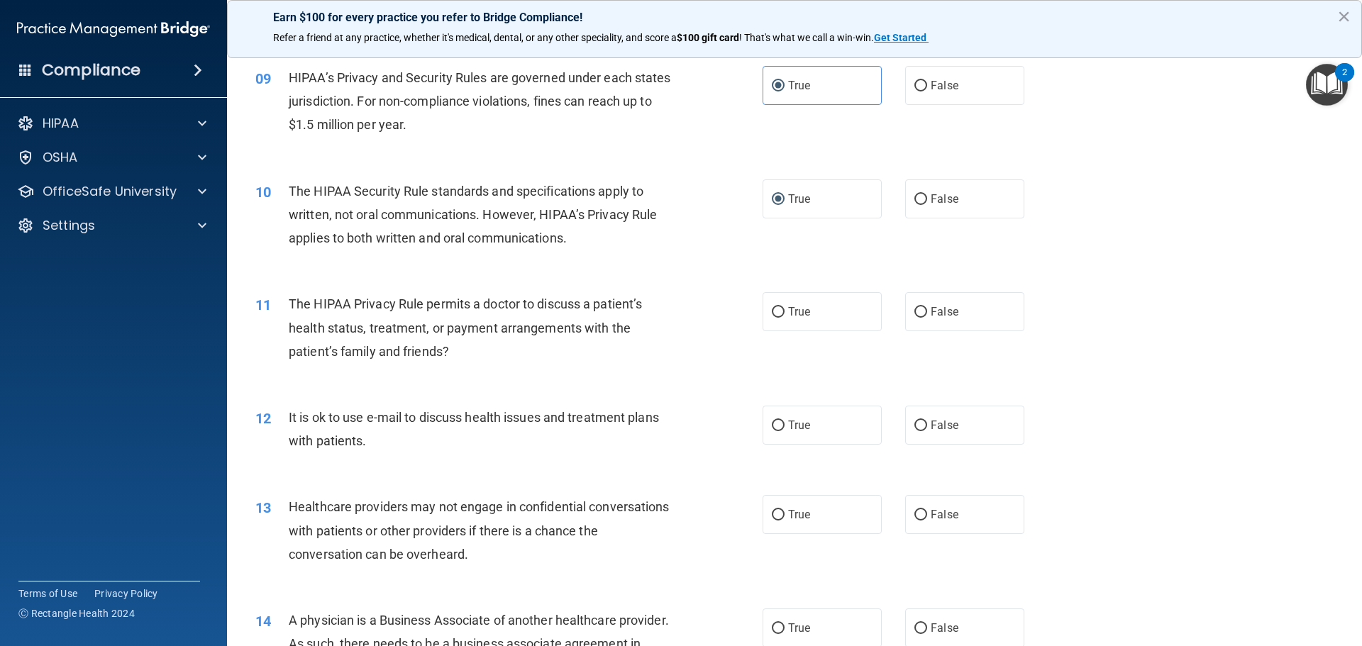
scroll to position [882, 0]
click at [816, 314] on label "True" at bounding box center [822, 311] width 119 height 39
click at [784, 314] on input "True" at bounding box center [778, 311] width 13 height 11
radio input "true"
click at [949, 301] on label "False" at bounding box center [964, 311] width 119 height 39
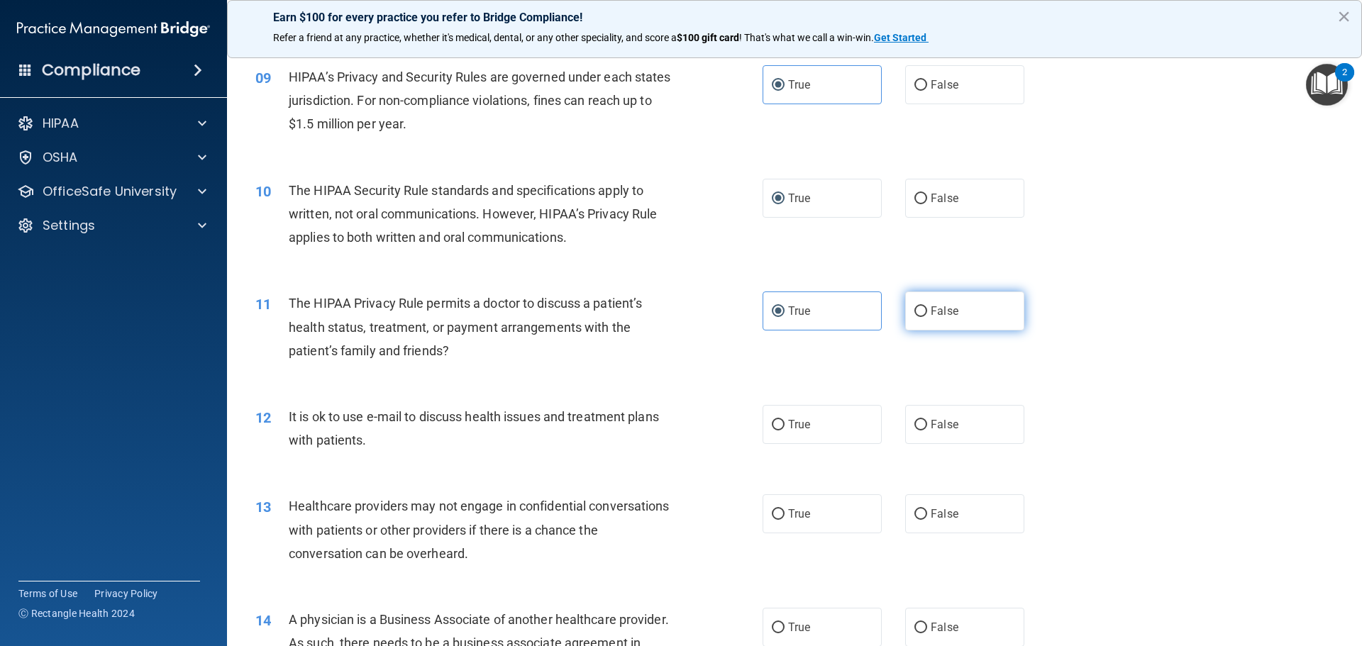
click at [927, 306] on input "False" at bounding box center [920, 311] width 13 height 11
radio input "true"
radio input "false"
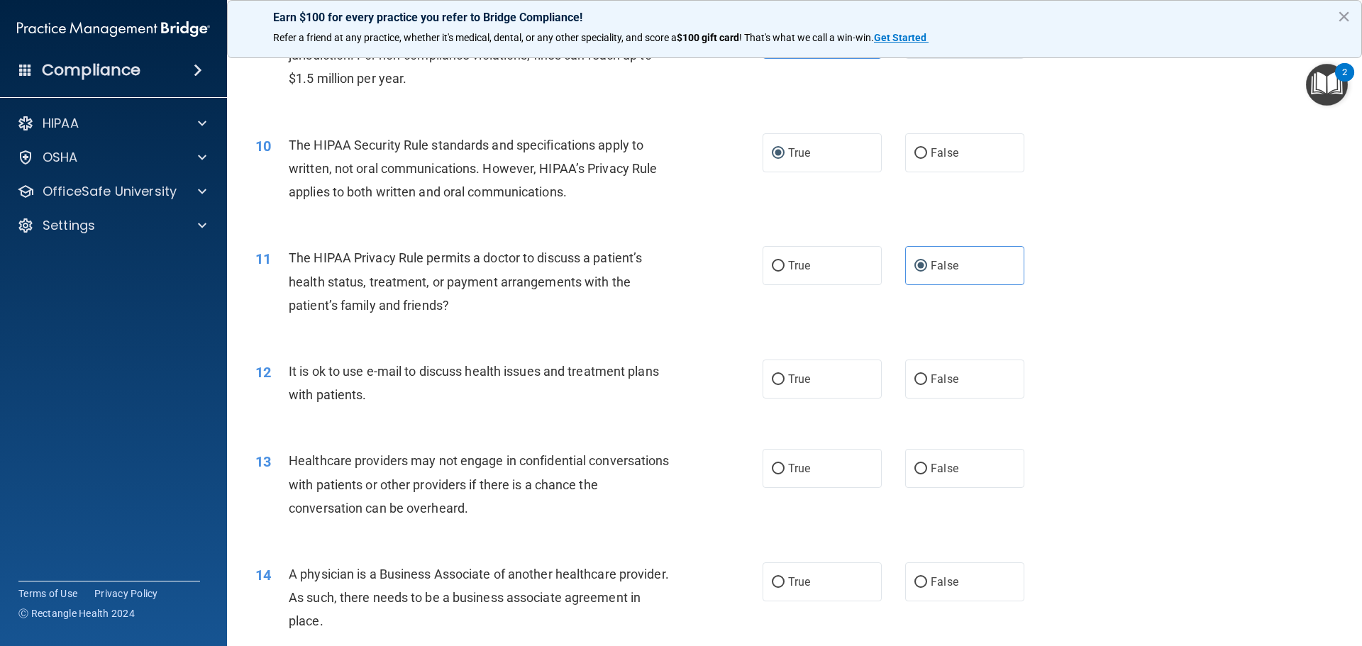
scroll to position [953, 0]
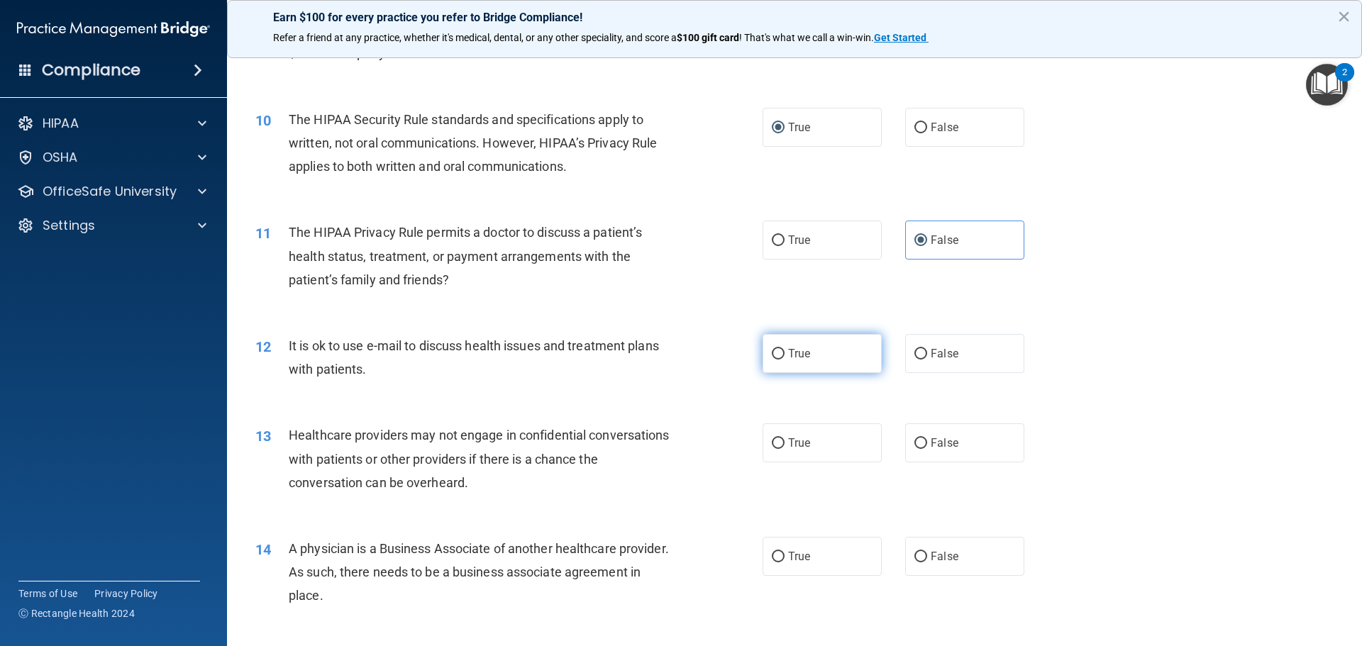
click at [772, 349] on input "True" at bounding box center [778, 354] width 13 height 11
radio input "true"
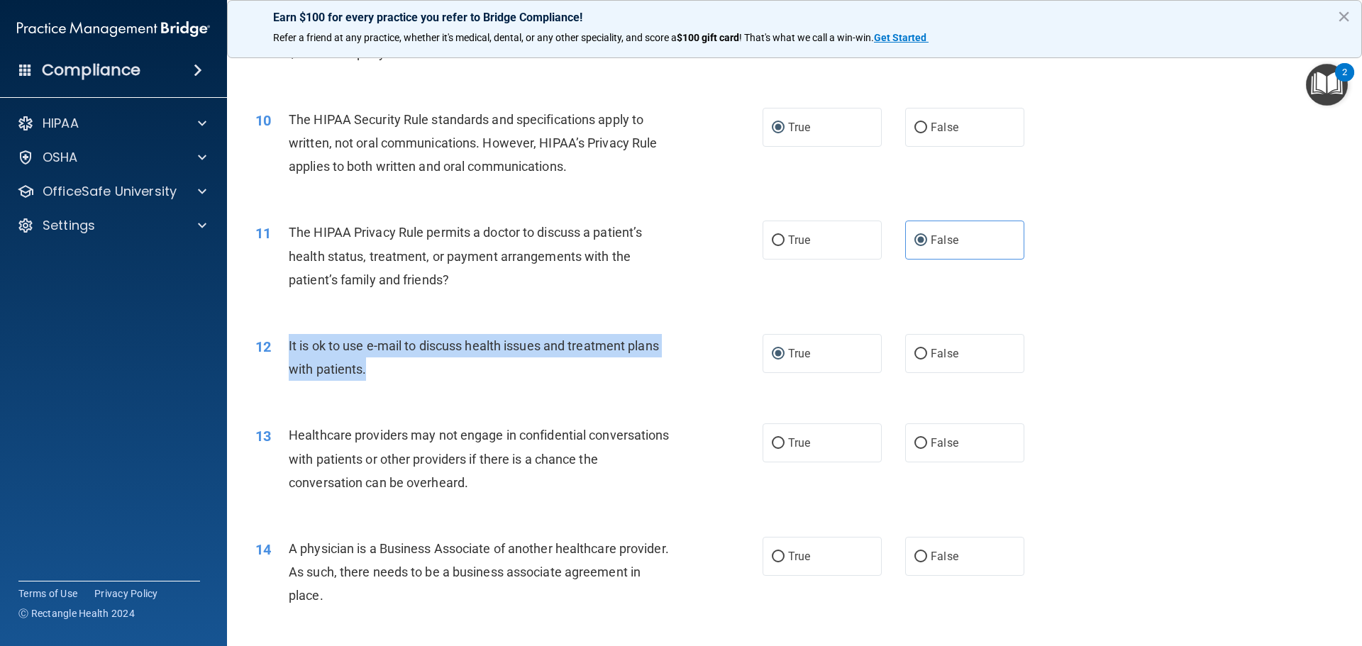
drag, startPoint x: 378, startPoint y: 375, endPoint x: 287, endPoint y: 354, distance: 93.8
click at [287, 354] on div "12 It is ok to use e-mail to discuss health issues and treatment plans with pat…" at bounding box center [509, 361] width 550 height 54
copy div "It is ok to use e-mail to discuss health issues and treatment plans with patien…"
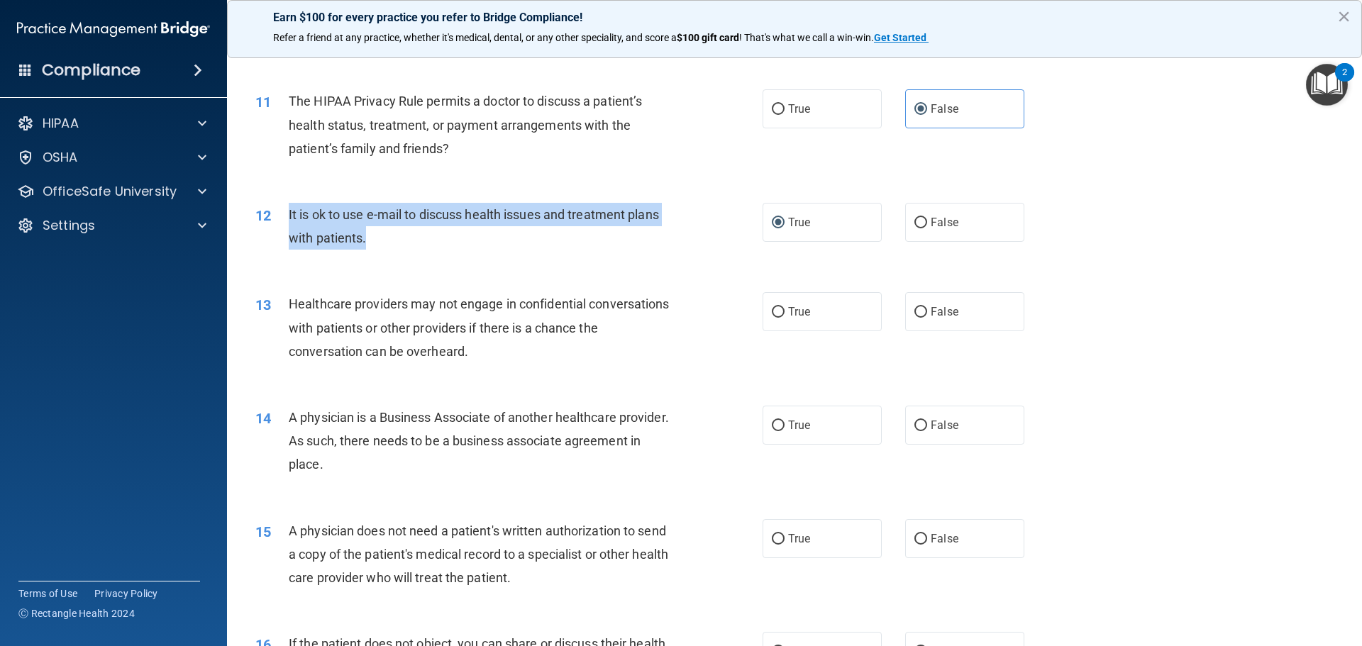
scroll to position [1095, 0]
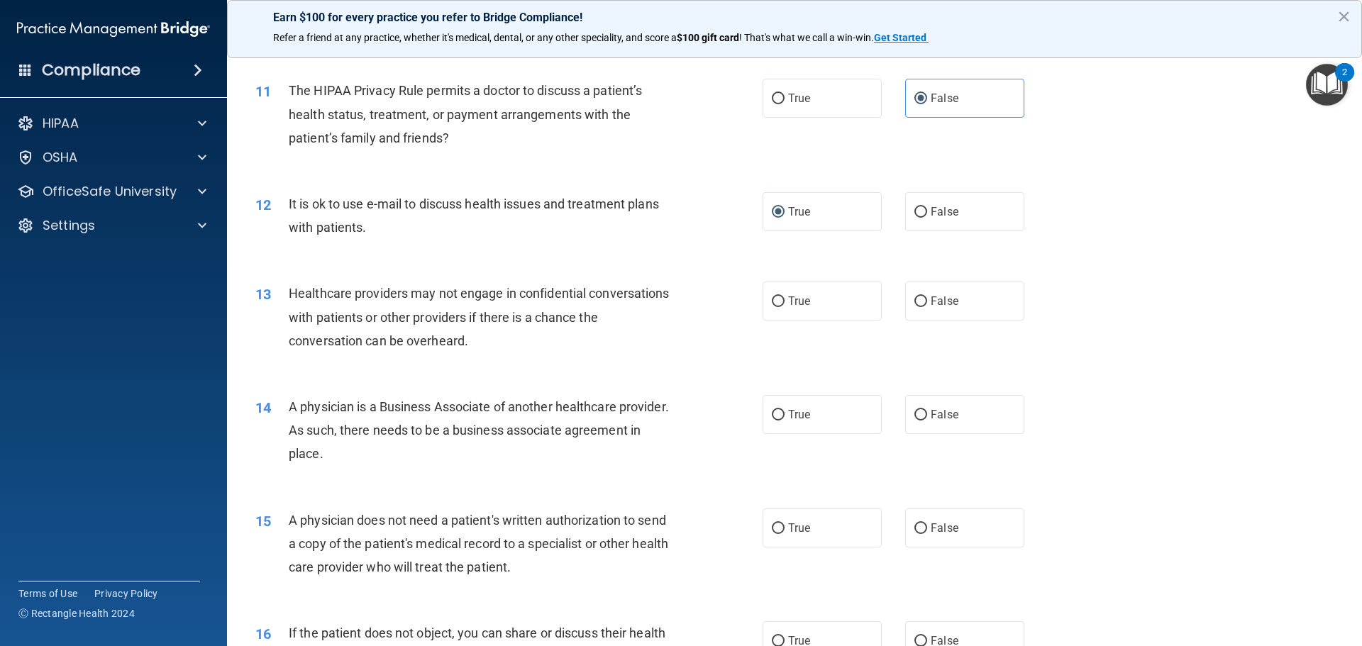
click at [506, 372] on div "13 Healthcare providers may not engage in confidential conversations with patie…" at bounding box center [794, 320] width 1099 height 113
click at [831, 314] on label "True" at bounding box center [822, 301] width 119 height 39
click at [784, 307] on input "True" at bounding box center [778, 301] width 13 height 11
radio input "true"
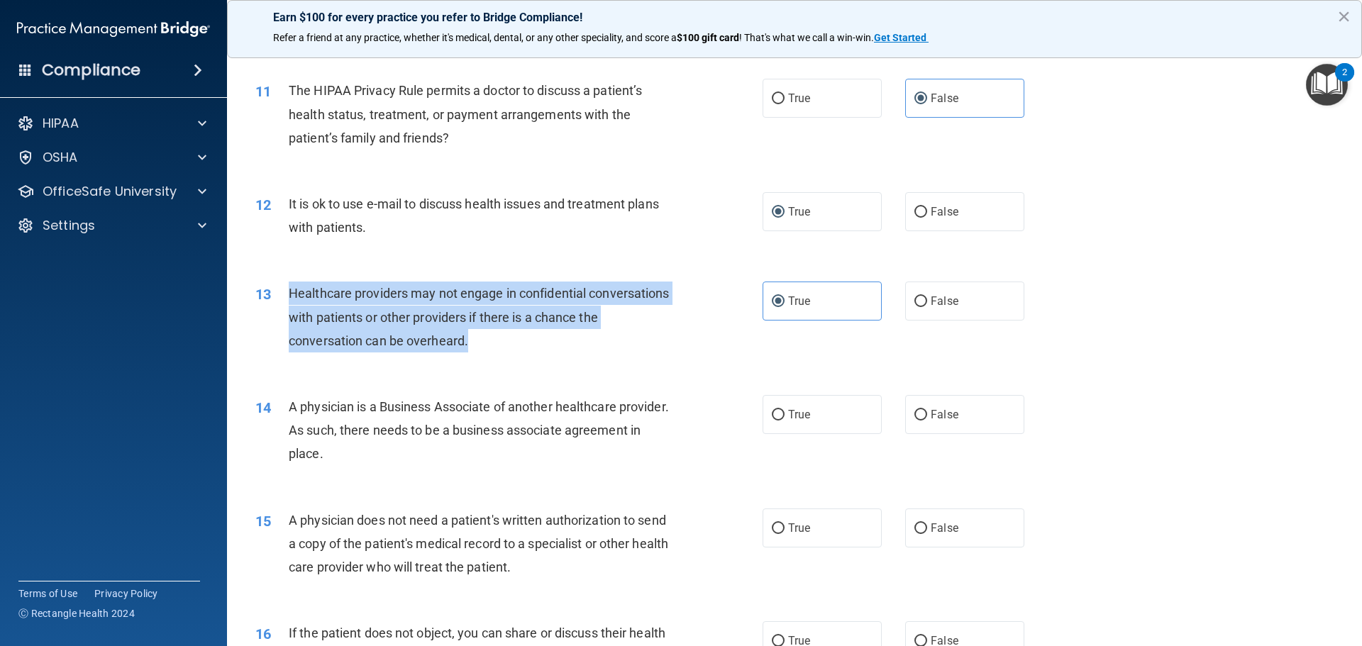
drag, startPoint x: 494, startPoint y: 341, endPoint x: 284, endPoint y: 297, distance: 214.5
click at [284, 297] on div "13 Healthcare providers may not engage in confidential conversations with patie…" at bounding box center [509, 321] width 550 height 78
copy div "Healthcare providers may not engage in confidential conversations with patients…"
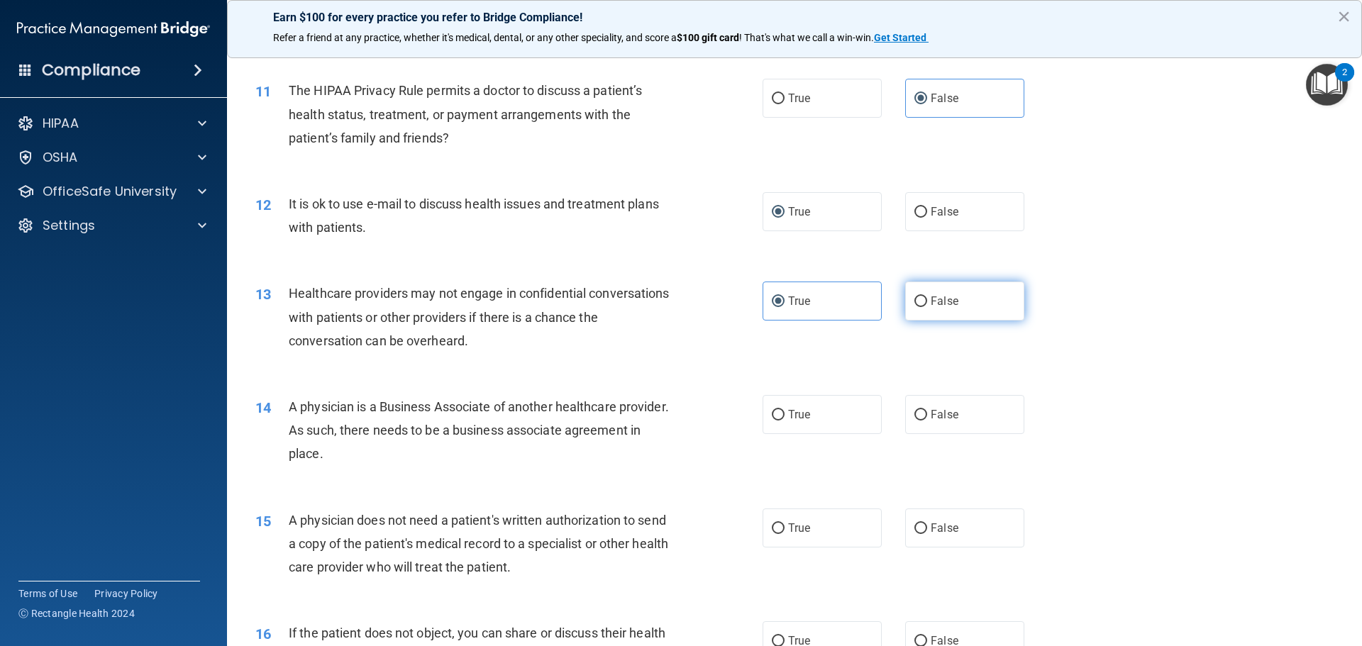
click at [946, 296] on span "False" at bounding box center [945, 300] width 28 height 13
click at [927, 296] on input "False" at bounding box center [920, 301] width 13 height 11
radio input "true"
radio input "false"
click at [698, 349] on div "13 Healthcare providers may not engage in confidential conversations with patie…" at bounding box center [509, 321] width 550 height 78
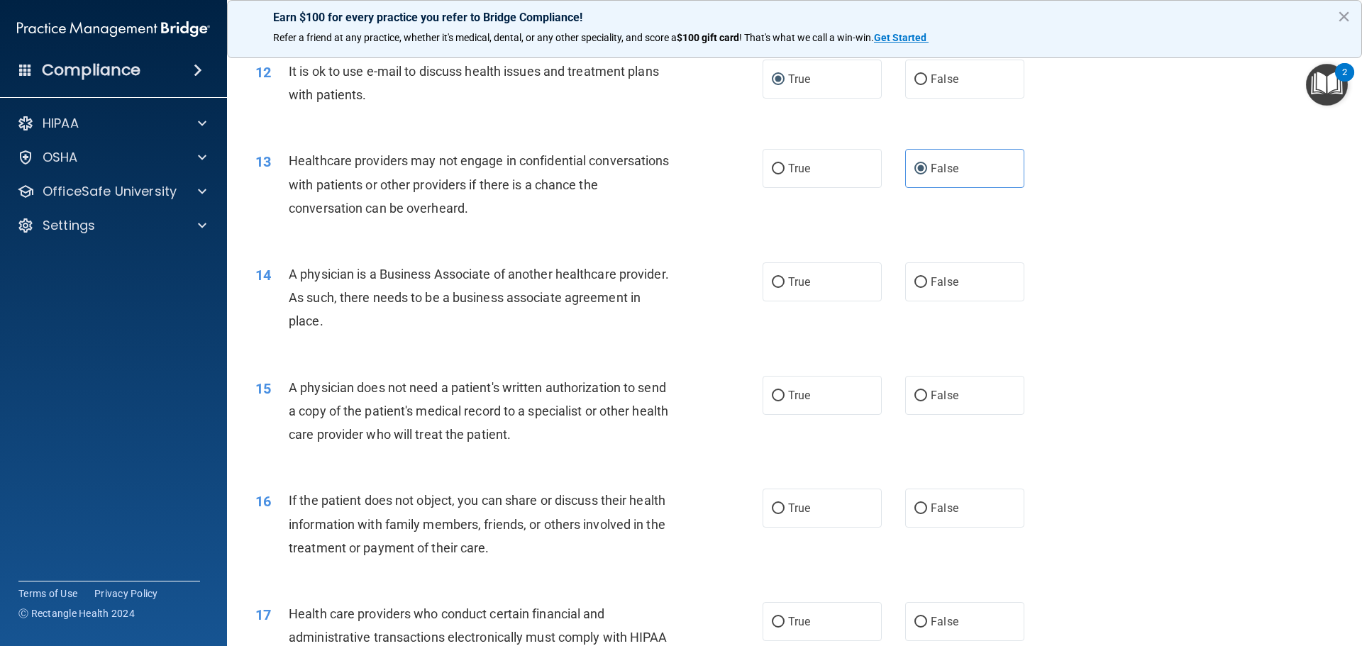
scroll to position [1237, 0]
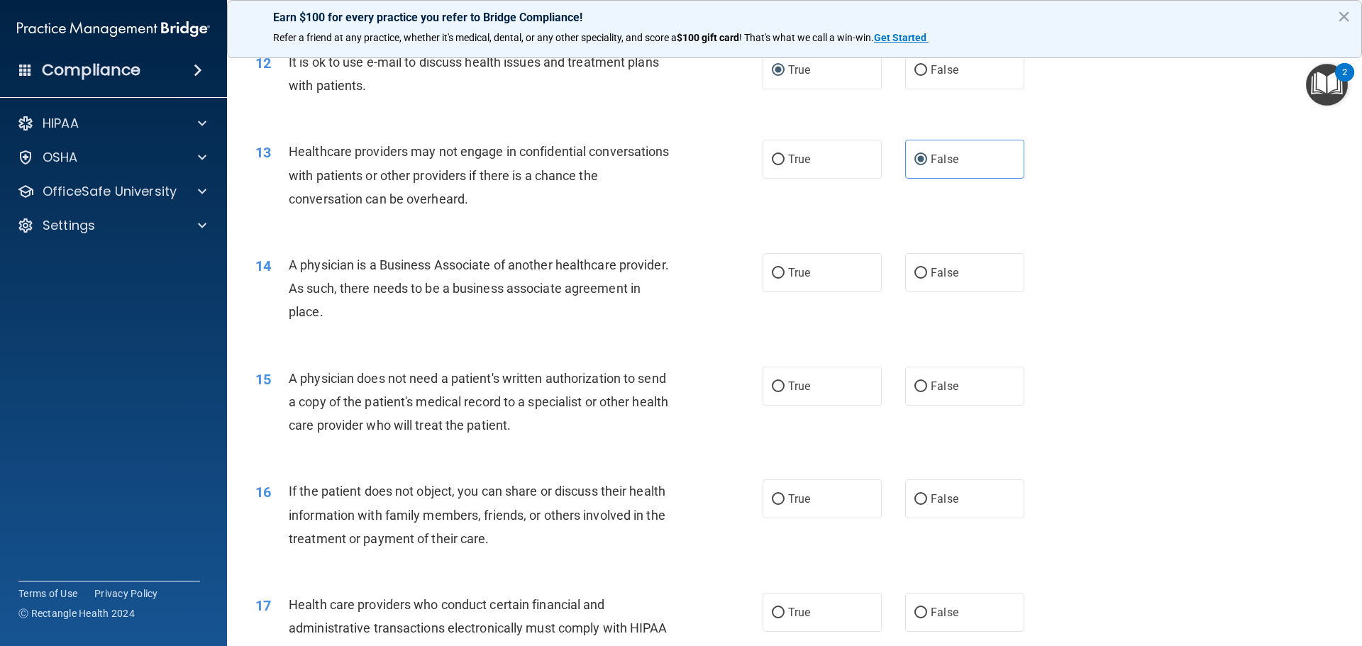
drag, startPoint x: 411, startPoint y: 316, endPoint x: 287, endPoint y: 264, distance: 135.4
click at [287, 264] on div "14 A physician is a Business Associate of another healthcare provider. As such,…" at bounding box center [509, 292] width 550 height 78
click at [473, 316] on div "A physician is a Business Associate of another healthcare provider. As such, th…" at bounding box center [487, 288] width 397 height 71
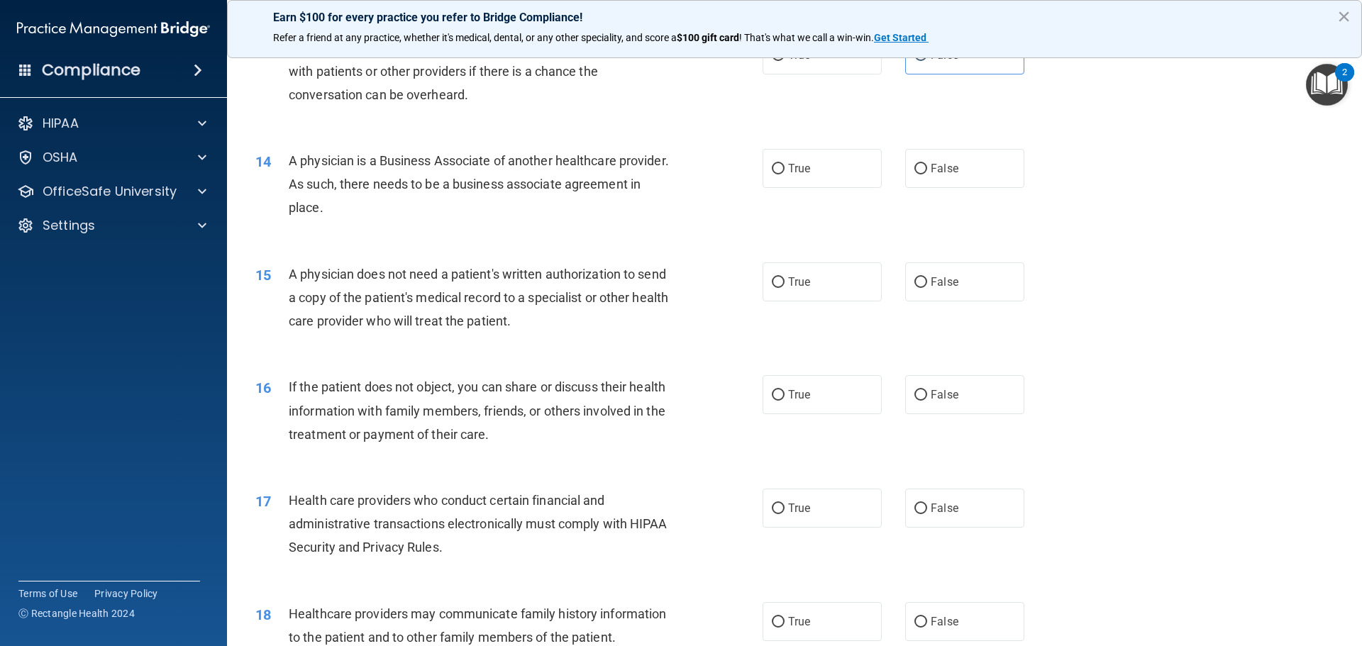
scroll to position [1379, 0]
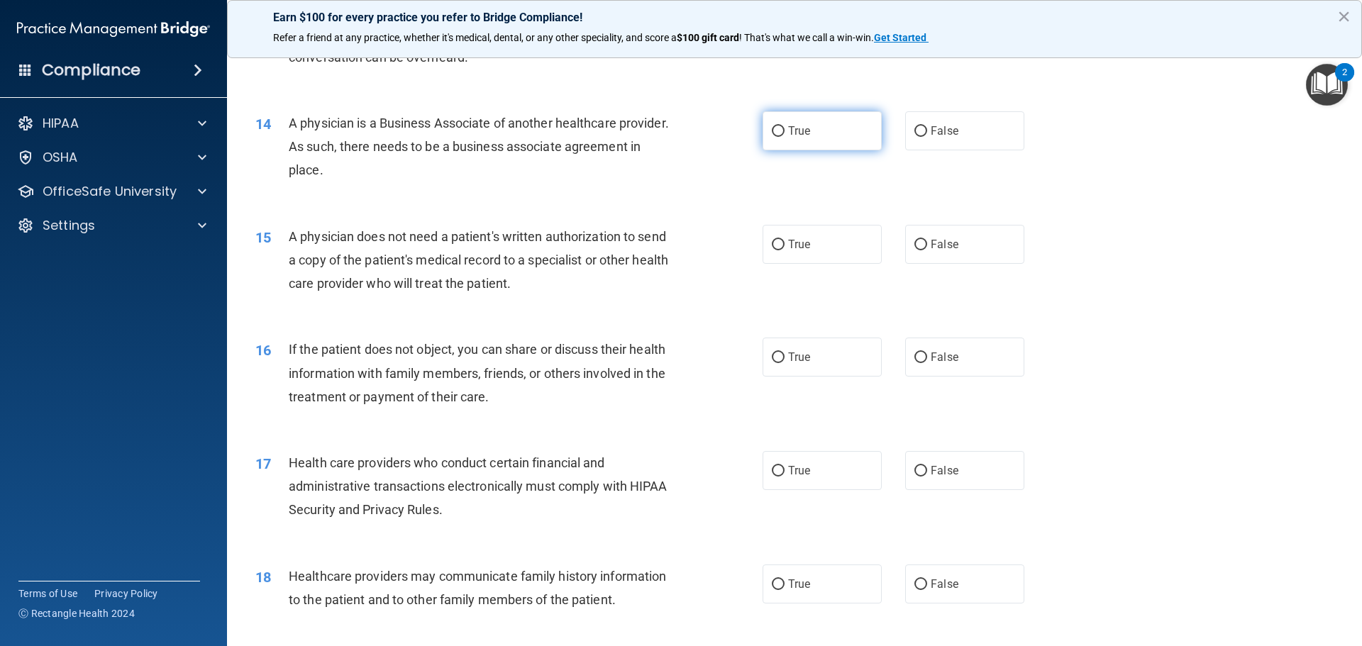
click at [763, 127] on label "True" at bounding box center [822, 130] width 119 height 39
click at [772, 127] on input "True" at bounding box center [778, 131] width 13 height 11
radio input "true"
click at [997, 253] on label "False" at bounding box center [964, 244] width 119 height 39
click at [927, 250] on input "False" at bounding box center [920, 245] width 13 height 11
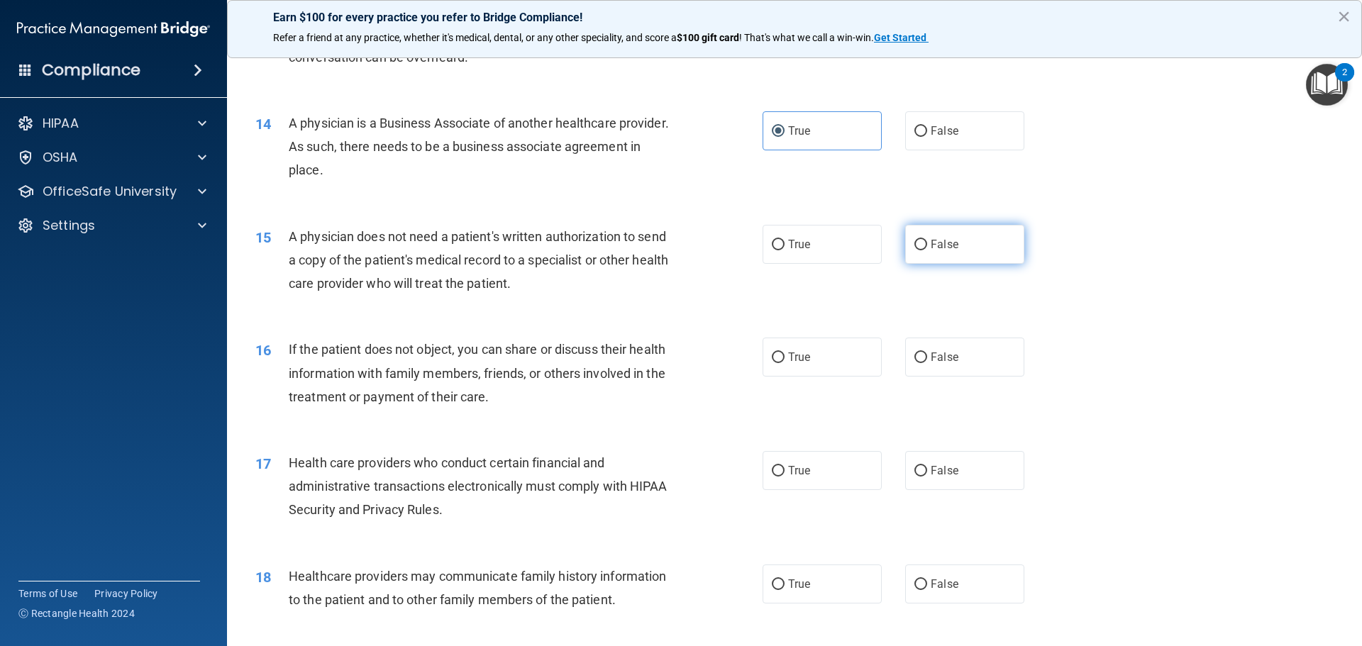
radio input "true"
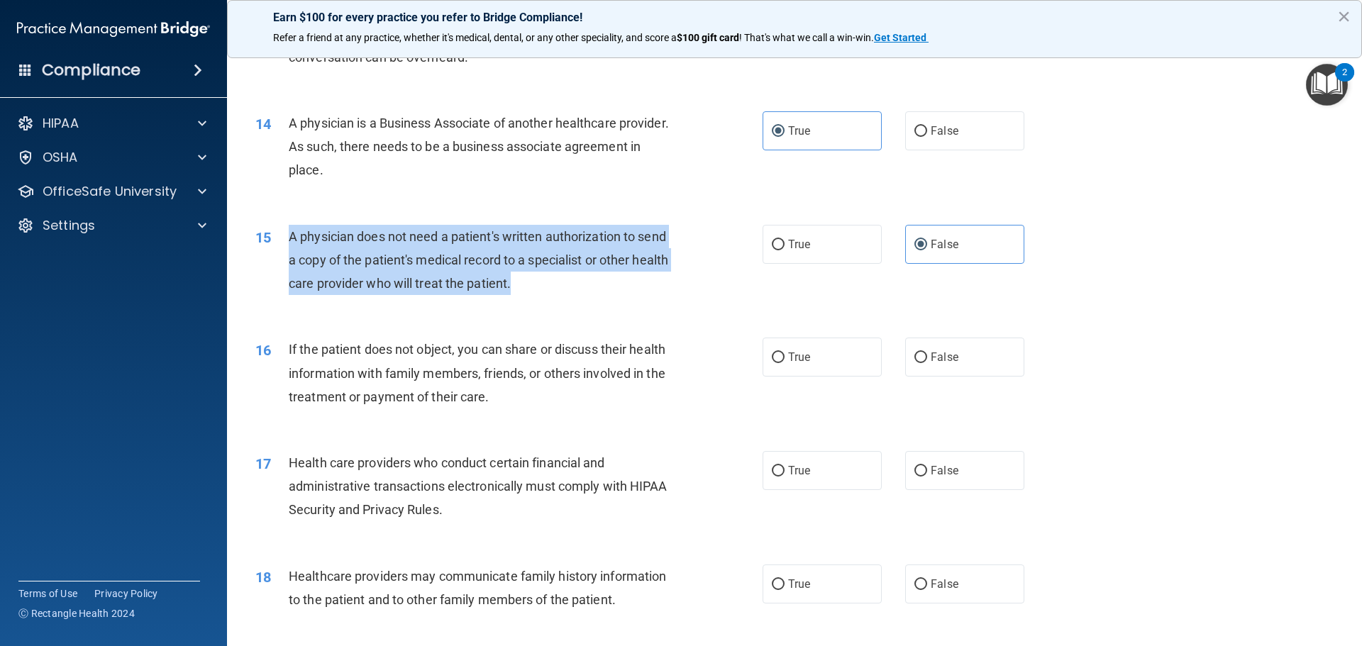
drag, startPoint x: 562, startPoint y: 286, endPoint x: 284, endPoint y: 240, distance: 281.8
click at [284, 240] on div "15 A physician does not need a patient's written authorization to send a copy o…" at bounding box center [509, 264] width 550 height 78
click at [745, 248] on div "15 A physician does not need a patient's written authorization to send a copy o…" at bounding box center [509, 264] width 550 height 78
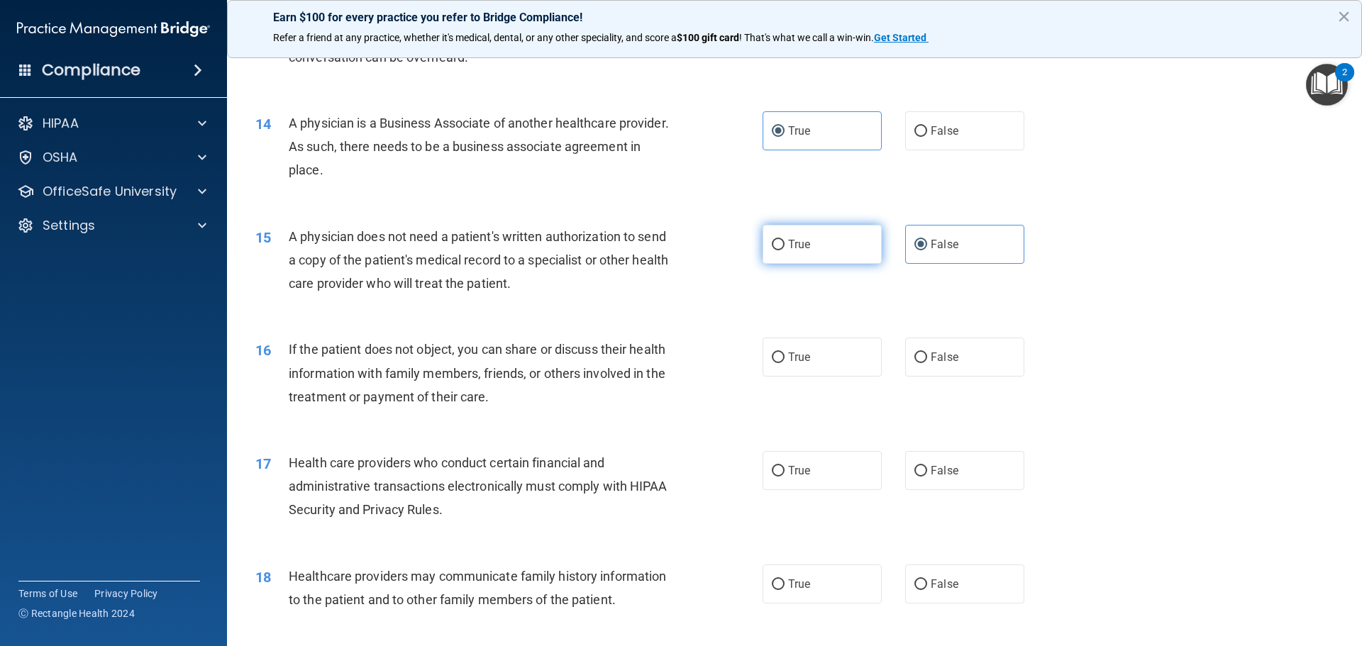
click at [763, 249] on label "True" at bounding box center [822, 244] width 119 height 39
click at [772, 249] on input "True" at bounding box center [778, 245] width 13 height 11
radio input "true"
radio input "false"
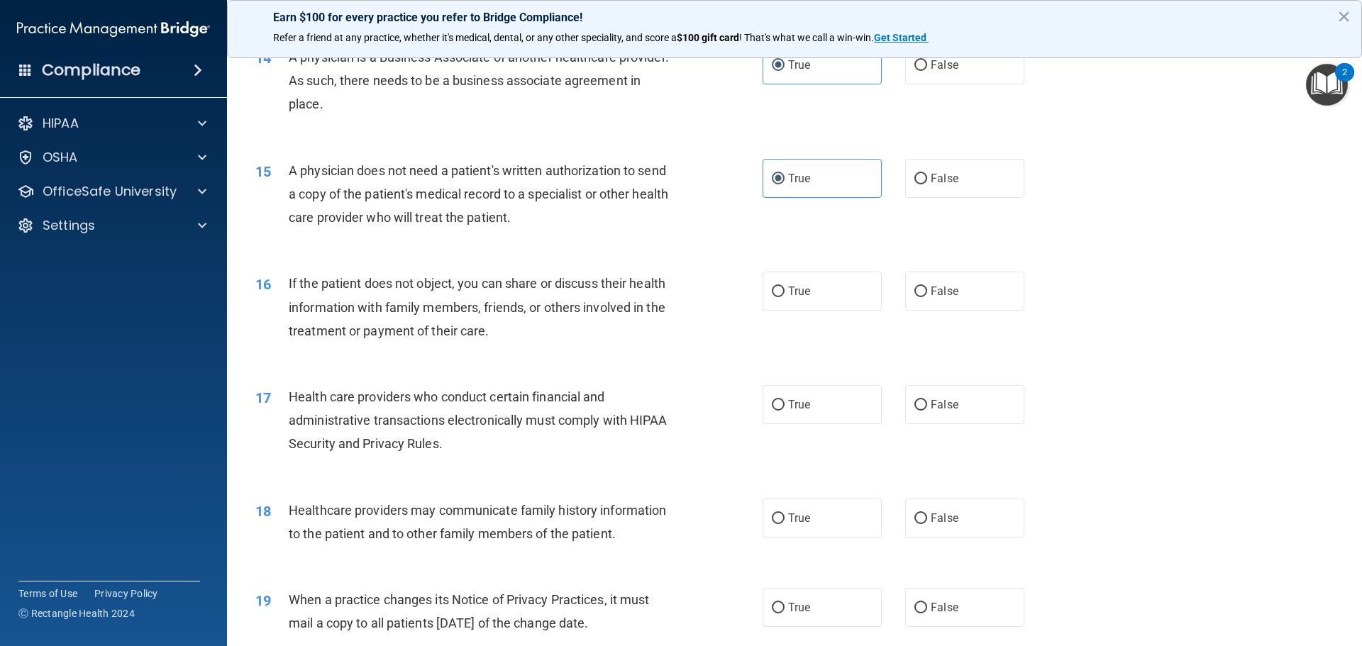
scroll to position [1521, 0]
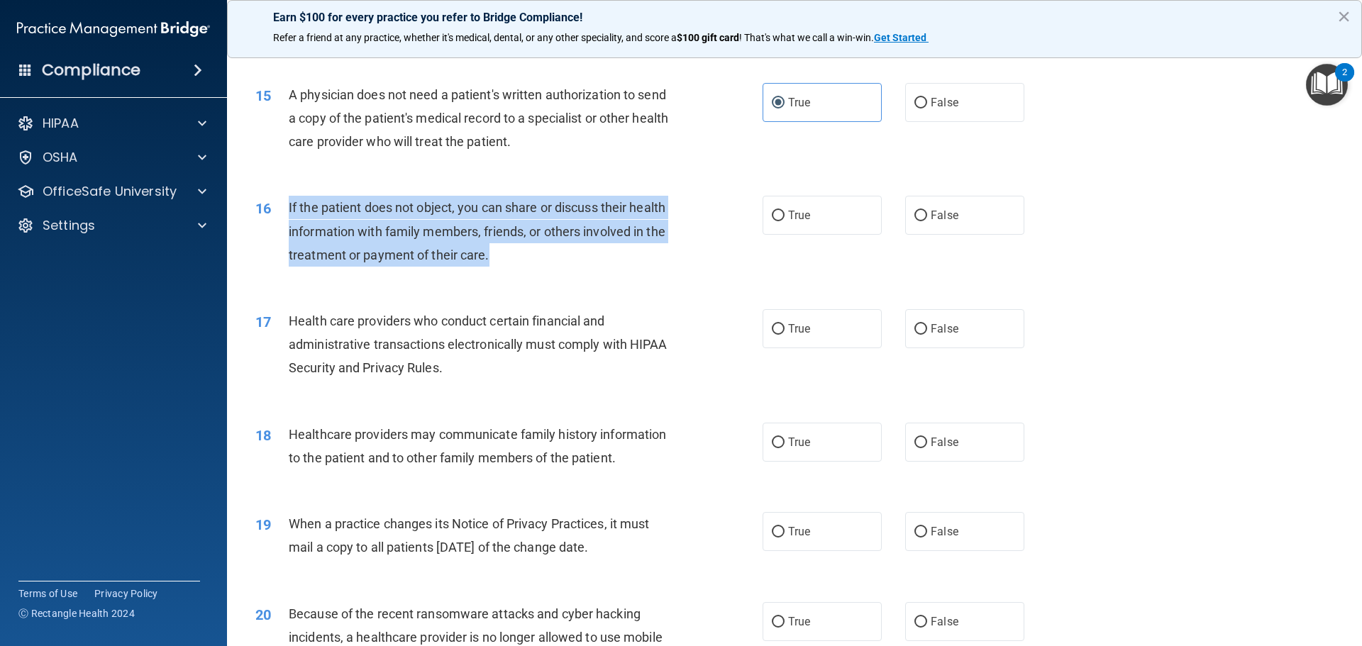
drag, startPoint x: 501, startPoint y: 257, endPoint x: 269, endPoint y: 212, distance: 237.0
click at [269, 212] on div "16 If the patient does not object, you can share or discuss their health inform…" at bounding box center [509, 235] width 550 height 78
click at [777, 215] on input "True" at bounding box center [778, 216] width 13 height 11
radio input "true"
click at [704, 270] on div "16 If the patient does not object, you can share or discuss their health inform…" at bounding box center [509, 235] width 550 height 78
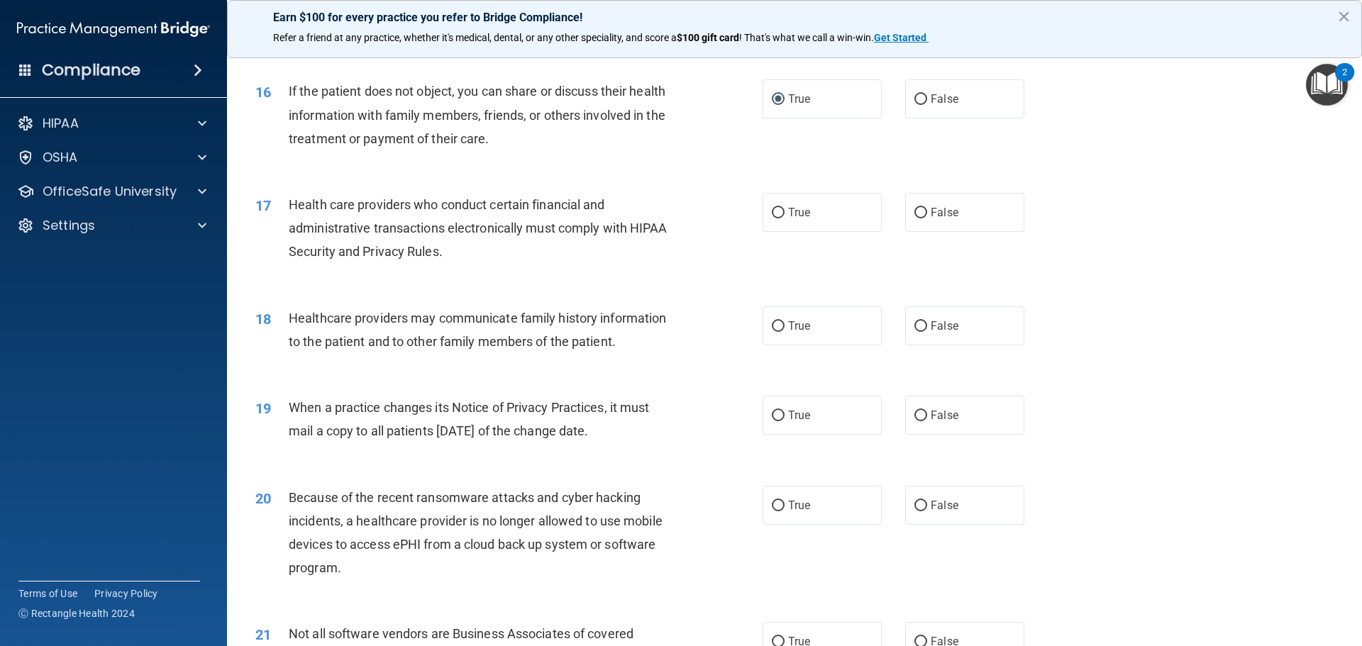
scroll to position [1663, 0]
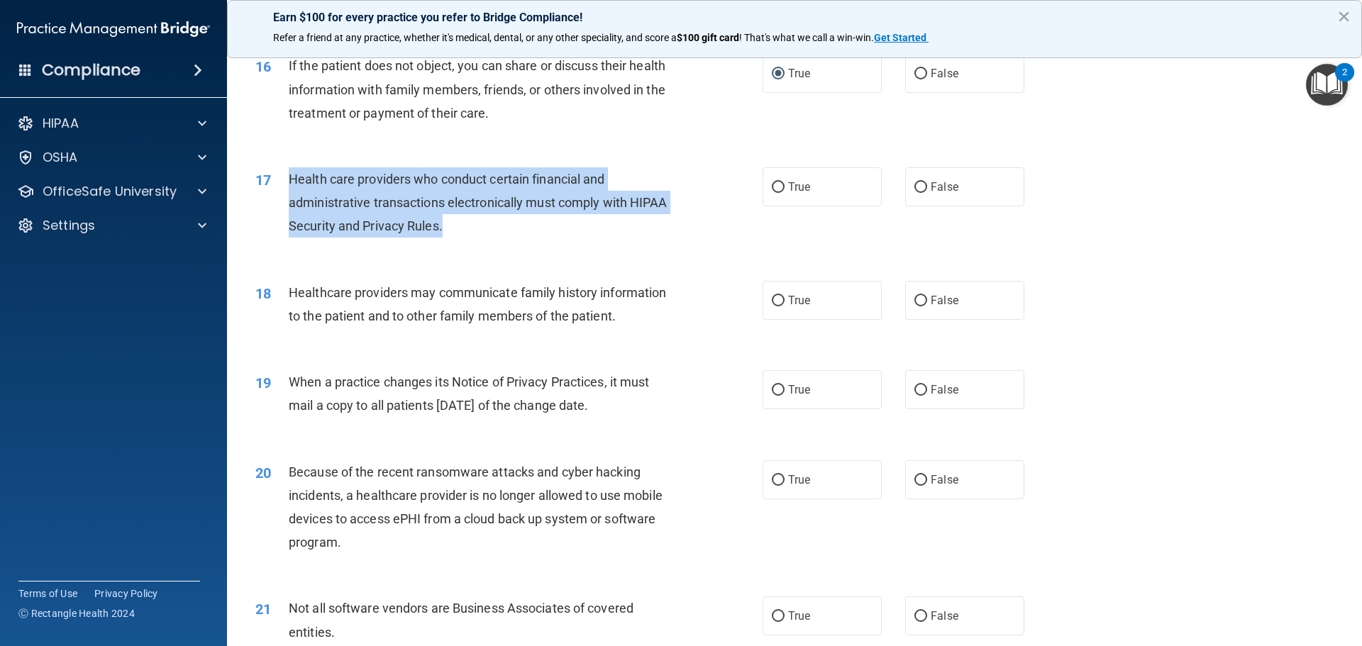
drag, startPoint x: 465, startPoint y: 226, endPoint x: 291, endPoint y: 183, distance: 178.9
click at [291, 183] on div "Health care providers who conduct certain financial and administrative transact…" at bounding box center [487, 202] width 397 height 71
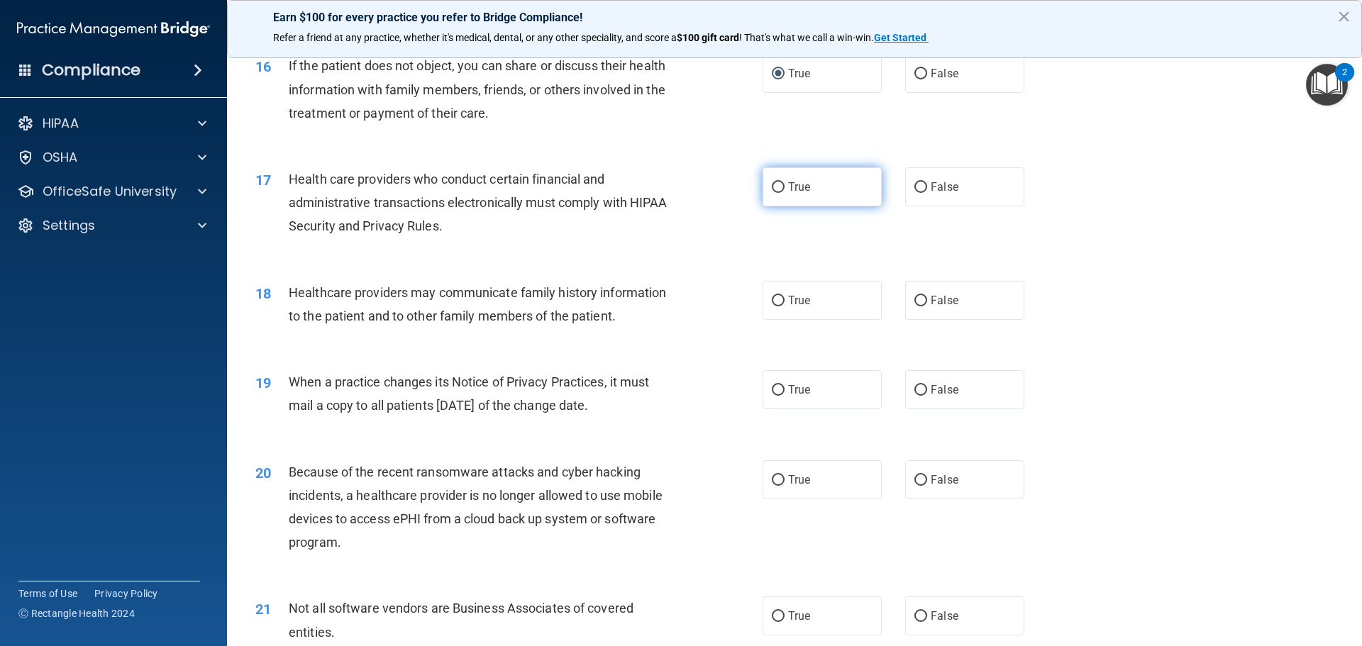
click at [788, 193] on span "True" at bounding box center [799, 186] width 22 height 13
click at [784, 193] on input "True" at bounding box center [778, 187] width 13 height 11
radio input "true"
click at [719, 238] on div "17 Health care providers who conduct certain financial and administrative trans…" at bounding box center [509, 206] width 550 height 78
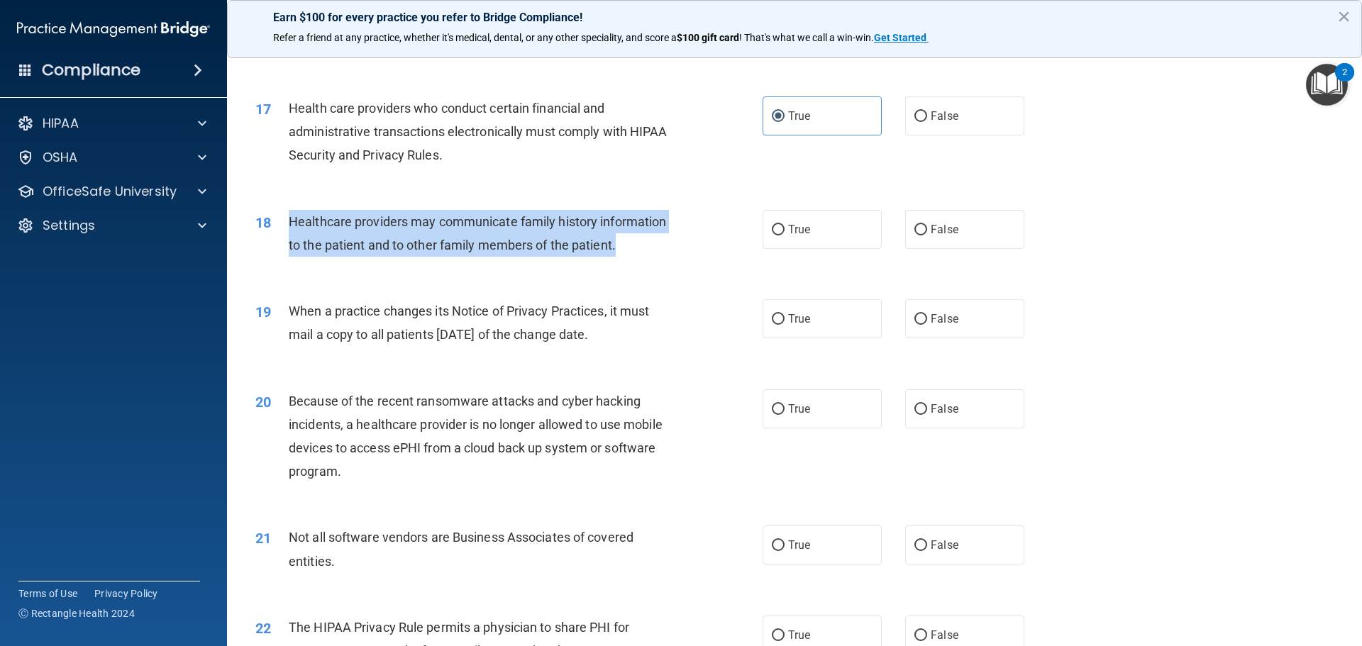
drag, startPoint x: 624, startPoint y: 250, endPoint x: 289, endPoint y: 228, distance: 335.5
click at [289, 228] on div "Healthcare providers may communicate family history information to the patient …" at bounding box center [487, 233] width 397 height 47
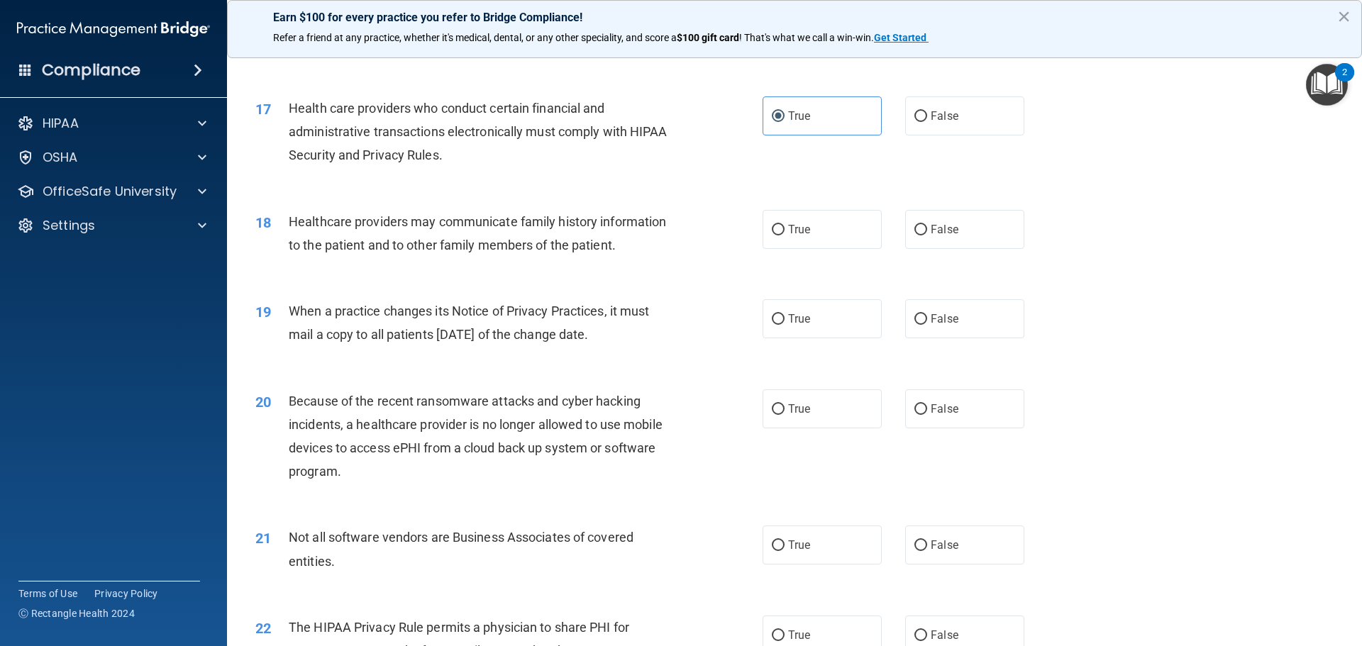
click at [516, 285] on div "19 When a practice changes its Notice of Privacy Practices, it must mail a copy…" at bounding box center [794, 326] width 1099 height 89
click at [905, 228] on label "False" at bounding box center [964, 229] width 119 height 39
click at [914, 228] on input "False" at bounding box center [920, 230] width 13 height 11
radio input "true"
click at [623, 330] on span "When a practice changes its Notice of Privacy Practices, it must mail a copy to…" at bounding box center [469, 323] width 360 height 38
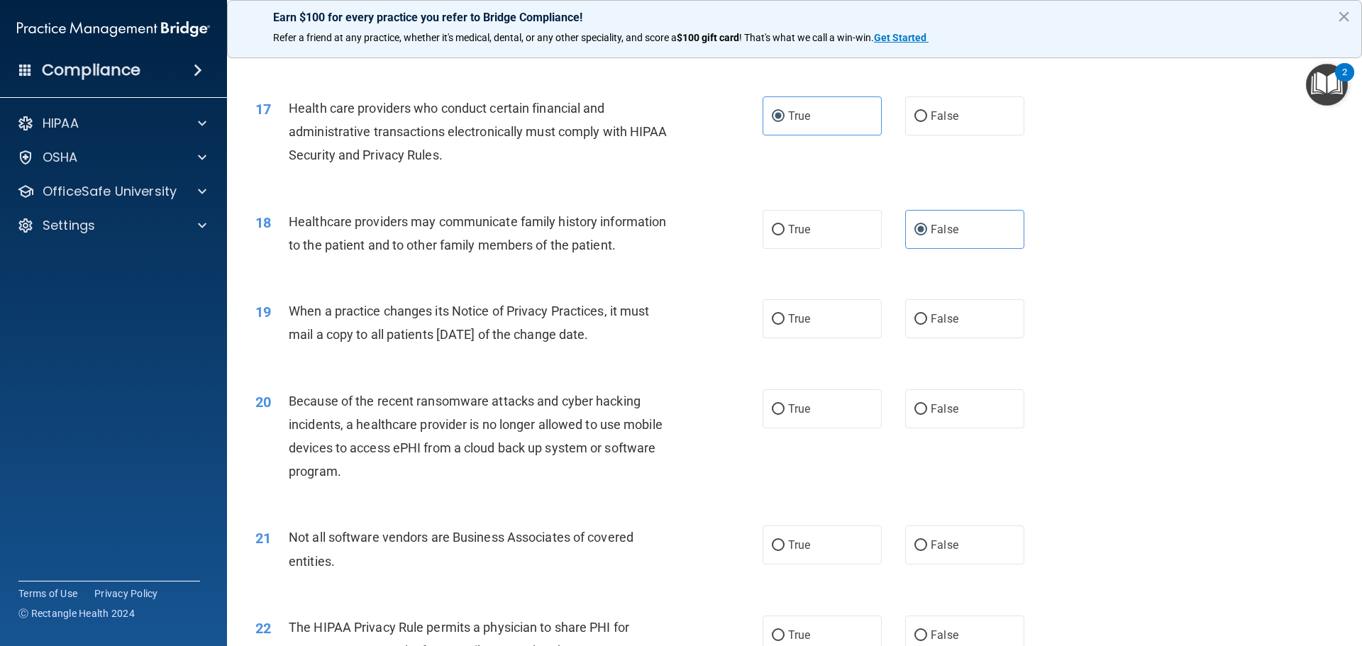
drag, startPoint x: 638, startPoint y: 335, endPoint x: 278, endPoint y: 314, distance: 360.9
click at [278, 314] on div "19 When a practice changes its Notice of Privacy Practices, it must mail a copy…" at bounding box center [509, 326] width 550 height 54
click at [942, 310] on label "False" at bounding box center [964, 318] width 119 height 39
click at [927, 314] on input "False" at bounding box center [920, 319] width 13 height 11
radio input "true"
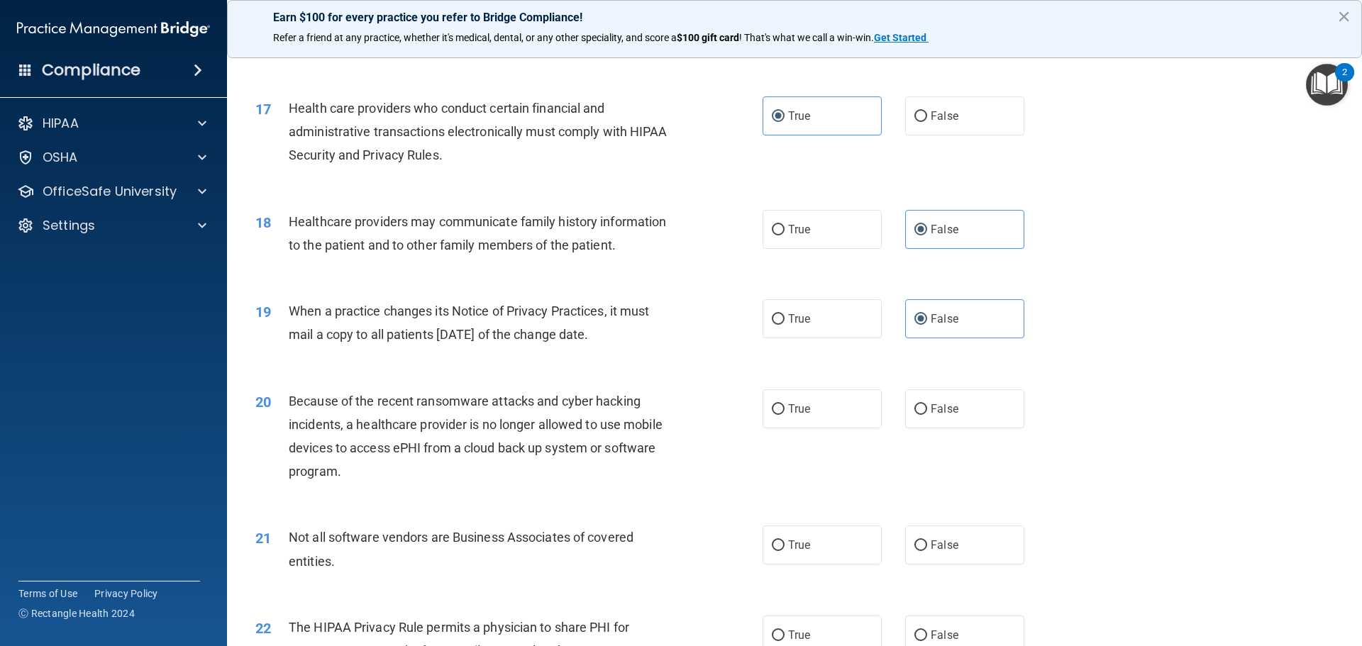
click at [617, 375] on div "20 Because of the recent ransomware attacks and cyber hacking incidents, a heal…" at bounding box center [794, 440] width 1099 height 137
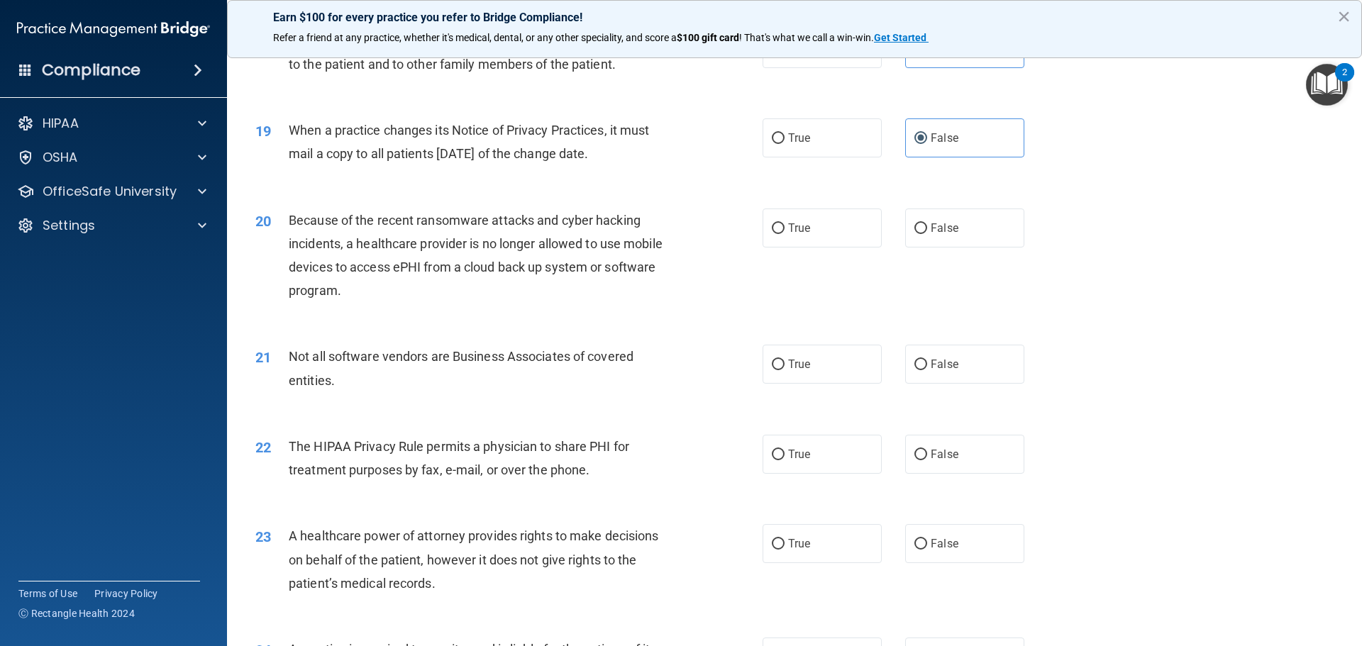
scroll to position [1946, 0]
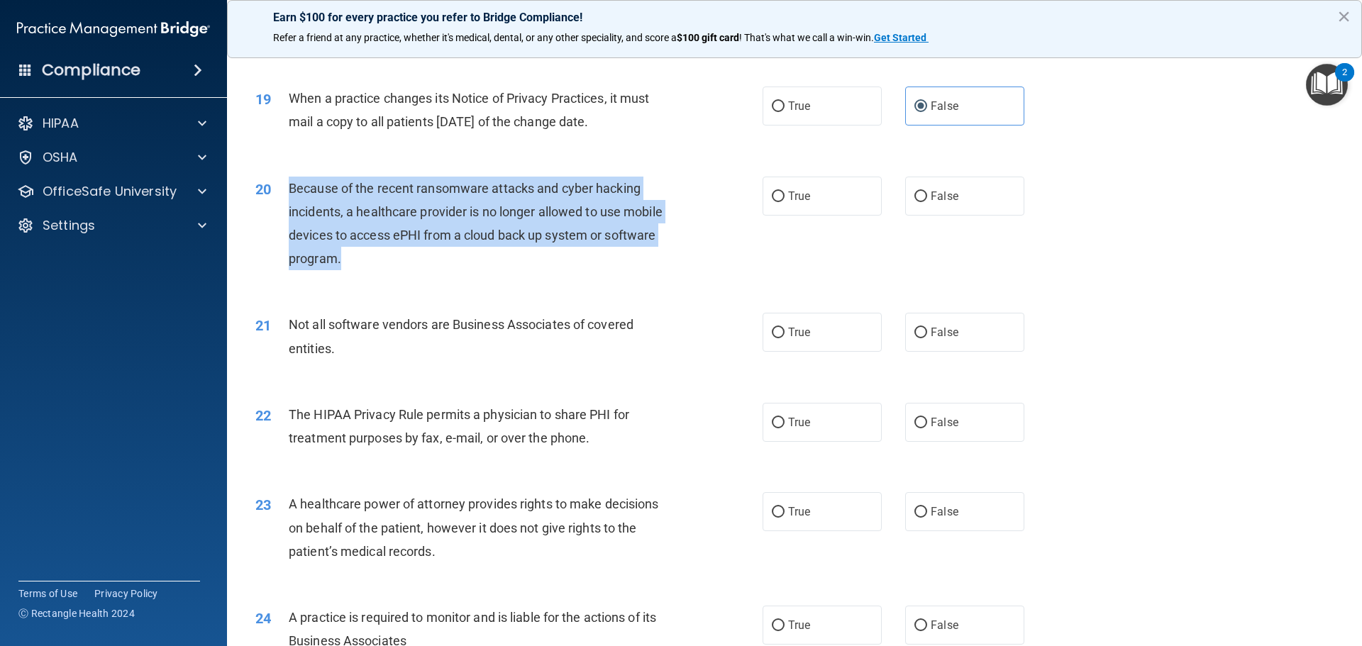
drag, startPoint x: 381, startPoint y: 267, endPoint x: 292, endPoint y: 199, distance: 111.4
click at [292, 199] on div "Because of the recent ransomware attacks and cyber hacking incidents, a healthc…" at bounding box center [487, 224] width 397 height 94
click at [914, 200] on input "False" at bounding box center [920, 197] width 13 height 11
radio input "true"
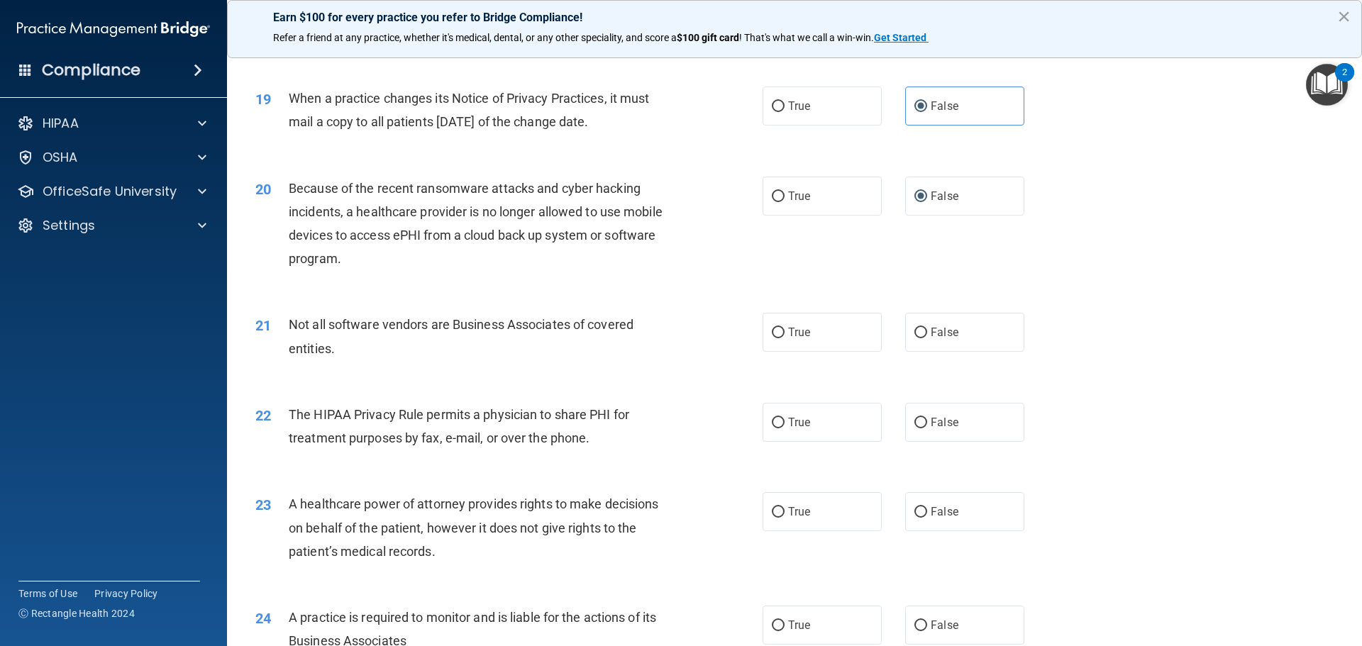
click at [717, 282] on div "20 Because of the recent ransomware attacks and cyber hacking incidents, a heal…" at bounding box center [794, 227] width 1099 height 137
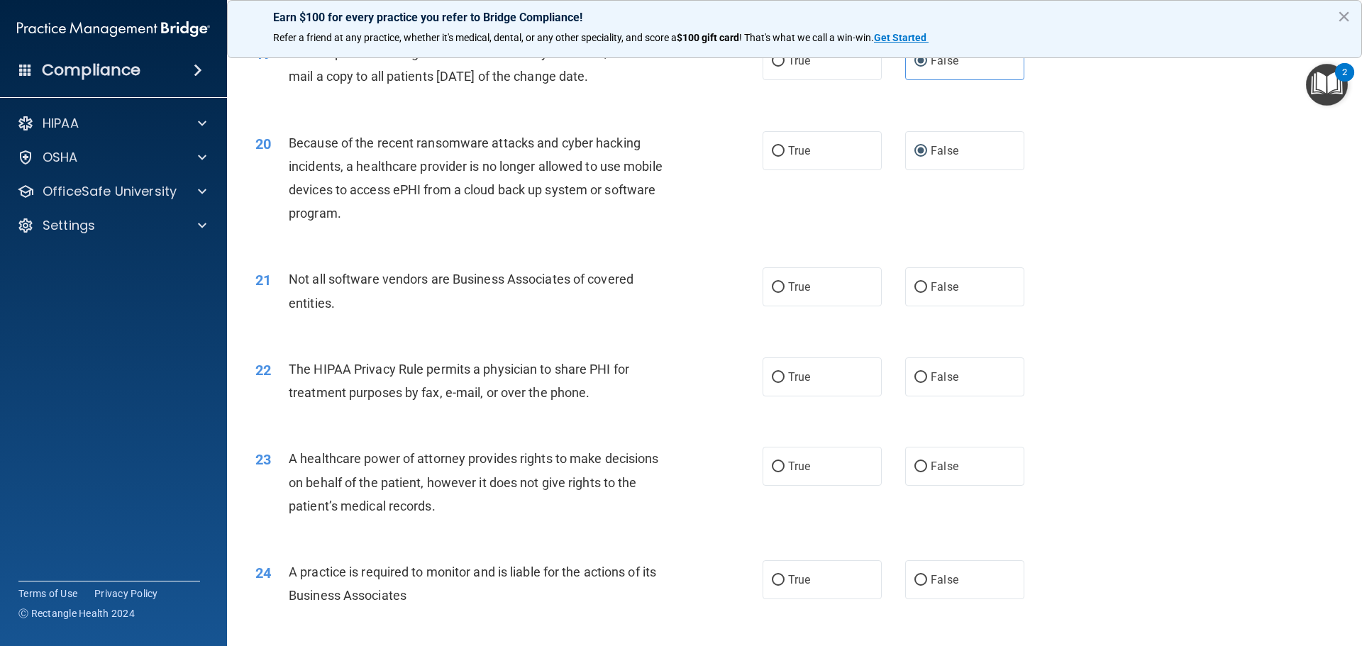
scroll to position [2017, 0]
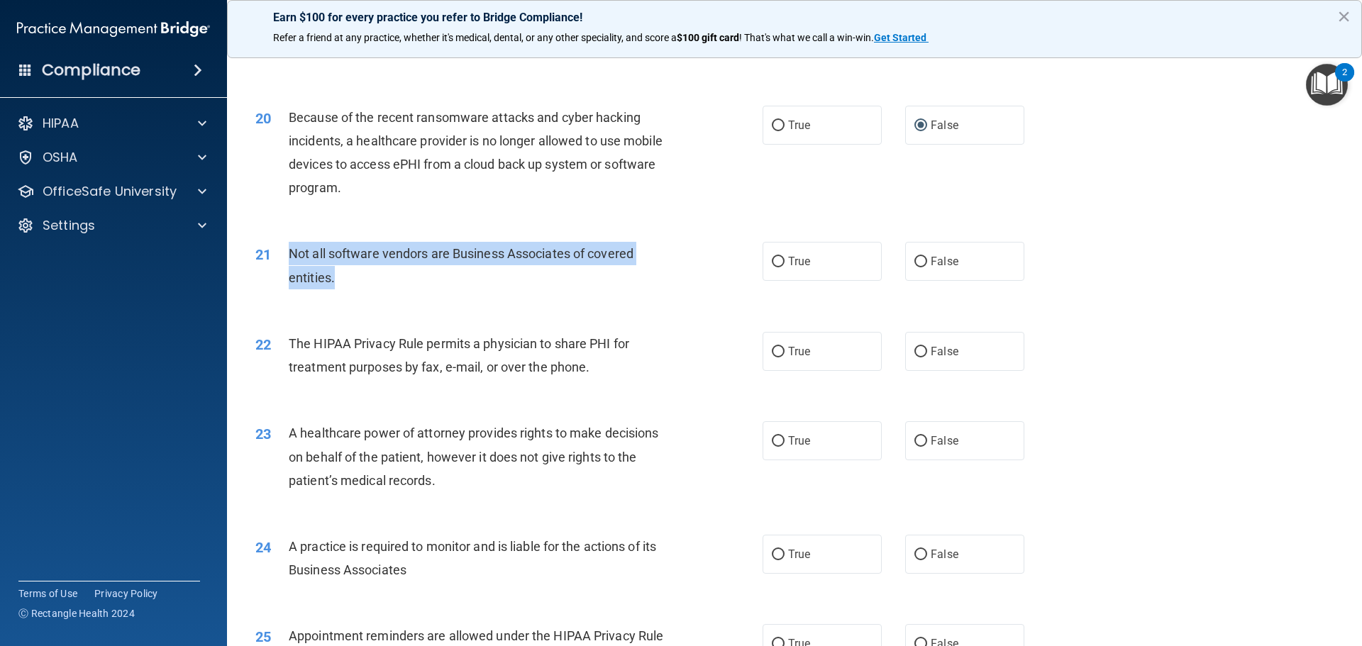
drag, startPoint x: 343, startPoint y: 282, endPoint x: 281, endPoint y: 245, distance: 72.5
click at [281, 245] on div "21 Not all software vendors are Business Associates of covered entities." at bounding box center [509, 269] width 550 height 54
click at [472, 299] on div "21 Not all software vendors are Business Associates of covered entities. True F…" at bounding box center [794, 268] width 1099 height 89
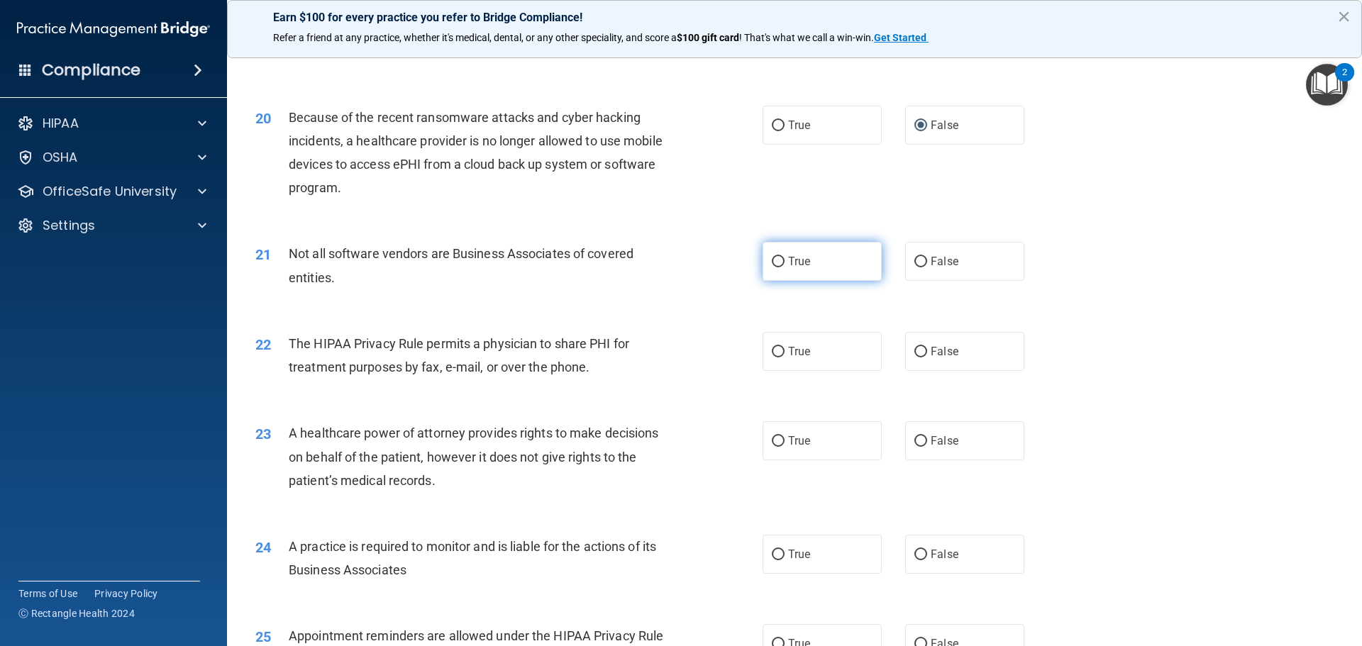
click at [776, 260] on input "True" at bounding box center [778, 262] width 13 height 11
radio input "true"
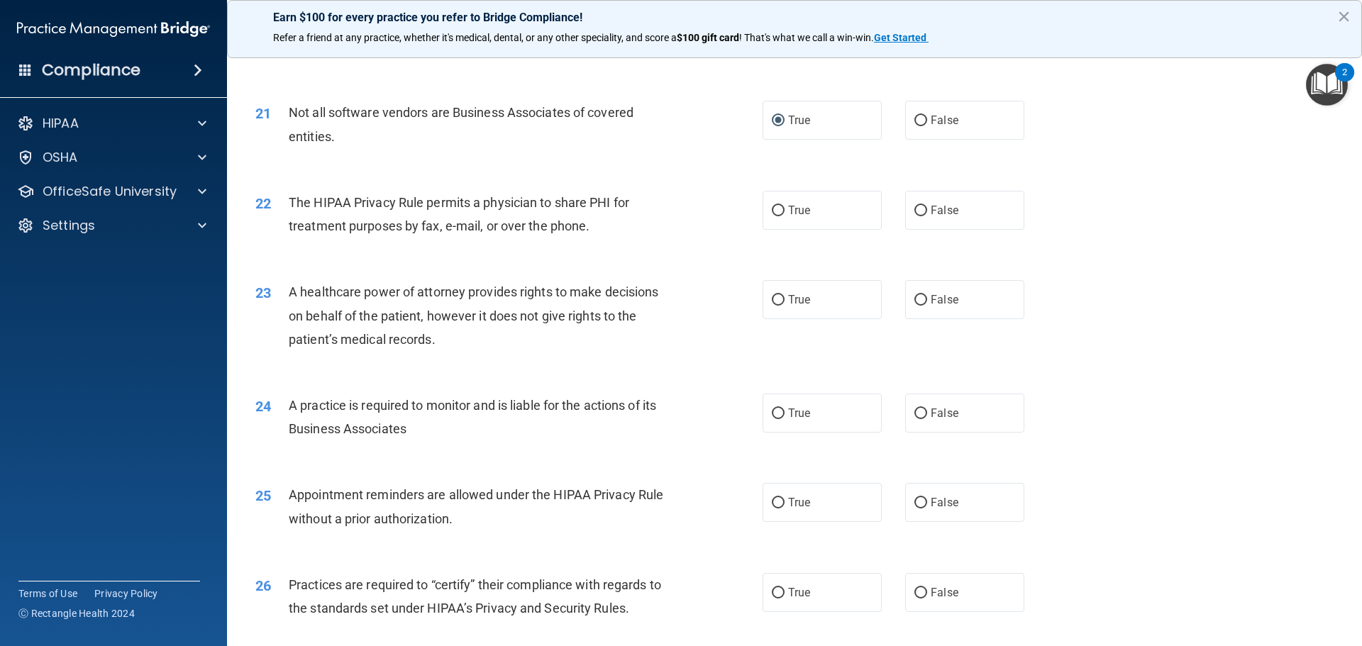
scroll to position [2159, 0]
click at [764, 216] on label "True" at bounding box center [822, 209] width 119 height 39
click at [772, 216] on input "True" at bounding box center [778, 210] width 13 height 11
radio input "true"
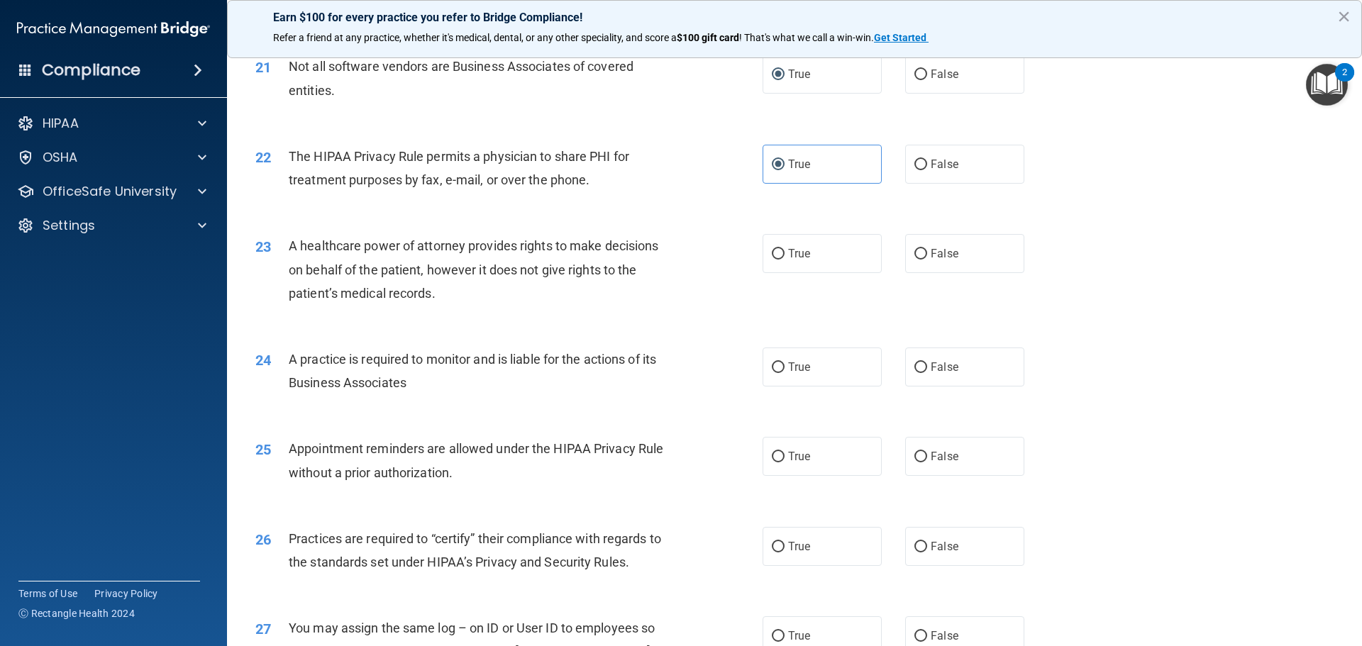
scroll to position [2230, 0]
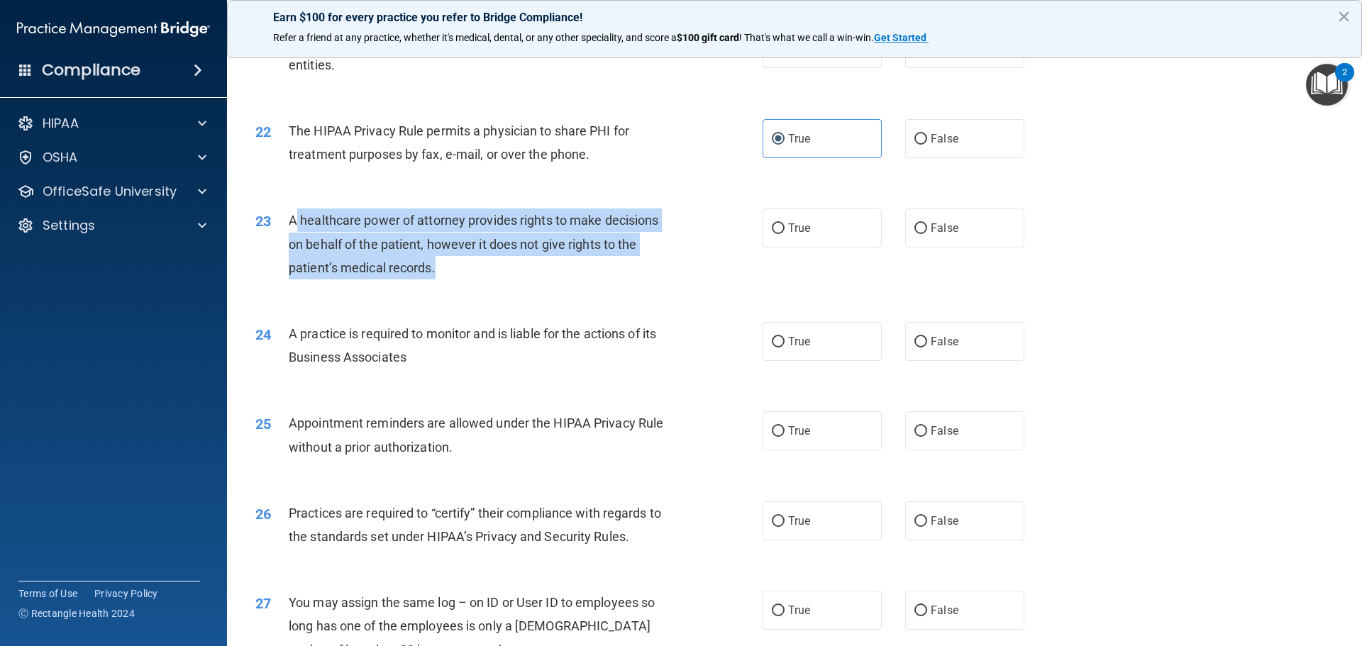
drag, startPoint x: 463, startPoint y: 277, endPoint x: 294, endPoint y: 223, distance: 177.9
click at [294, 223] on div "A healthcare power of attorney provides rights to make decisions on behalf of t…" at bounding box center [487, 244] width 397 height 71
click at [294, 223] on span "A healthcare power of attorney provides rights to make decisions on behalf of t…" at bounding box center [474, 244] width 370 height 62
drag, startPoint x: 453, startPoint y: 265, endPoint x: 277, endPoint y: 231, distance: 179.2
click at [277, 231] on div "23 A healthcare power of attorney provides rights to make decisions on behalf o…" at bounding box center [509, 248] width 550 height 78
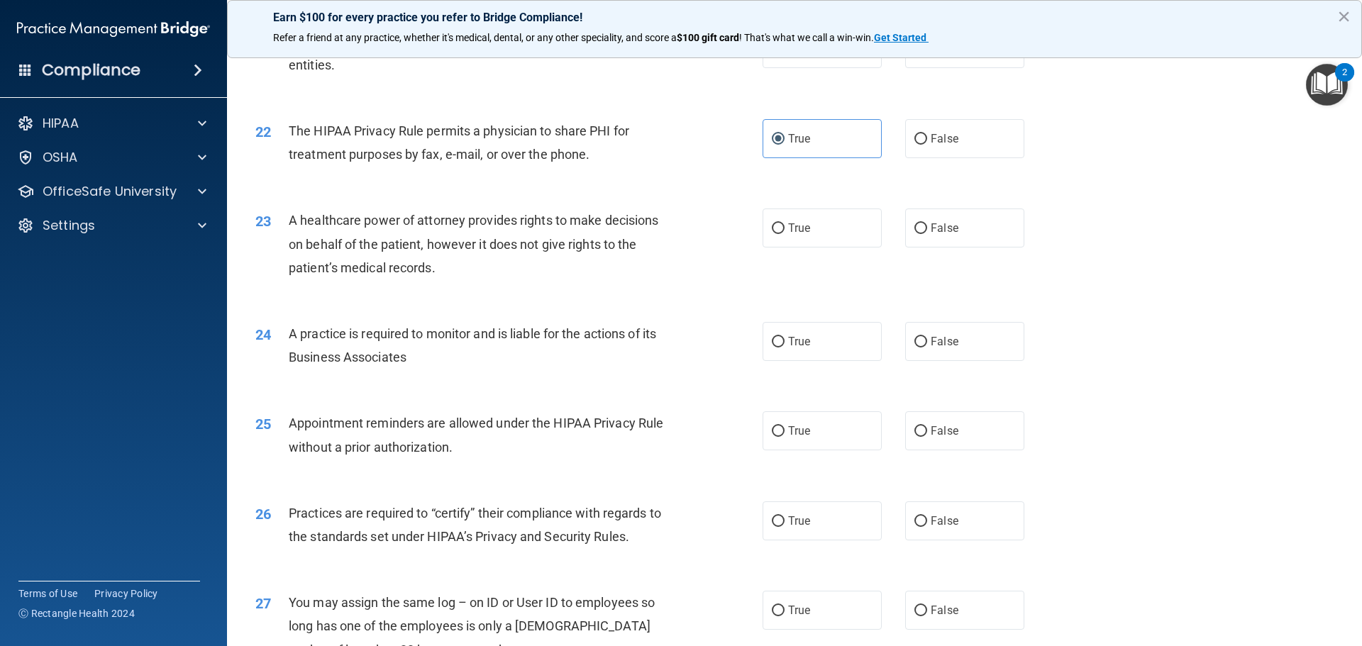
click at [667, 300] on div "23 A healthcare power of attorney provides rights to make decisions on behalf o…" at bounding box center [794, 247] width 1099 height 113
click at [943, 207] on div "23 A healthcare power of attorney provides rights to make decisions on behalf o…" at bounding box center [794, 247] width 1099 height 113
click at [943, 221] on label "False" at bounding box center [964, 228] width 119 height 39
click at [927, 223] on input "False" at bounding box center [920, 228] width 13 height 11
radio input "true"
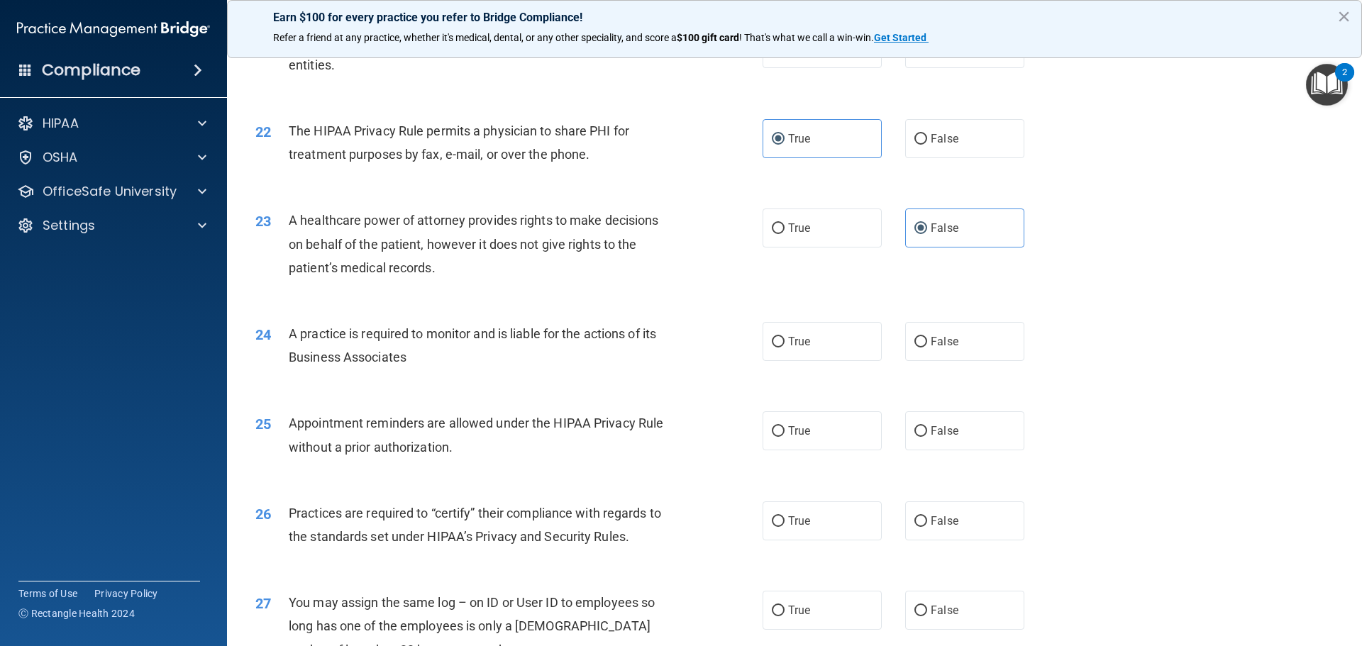
scroll to position [2372, 0]
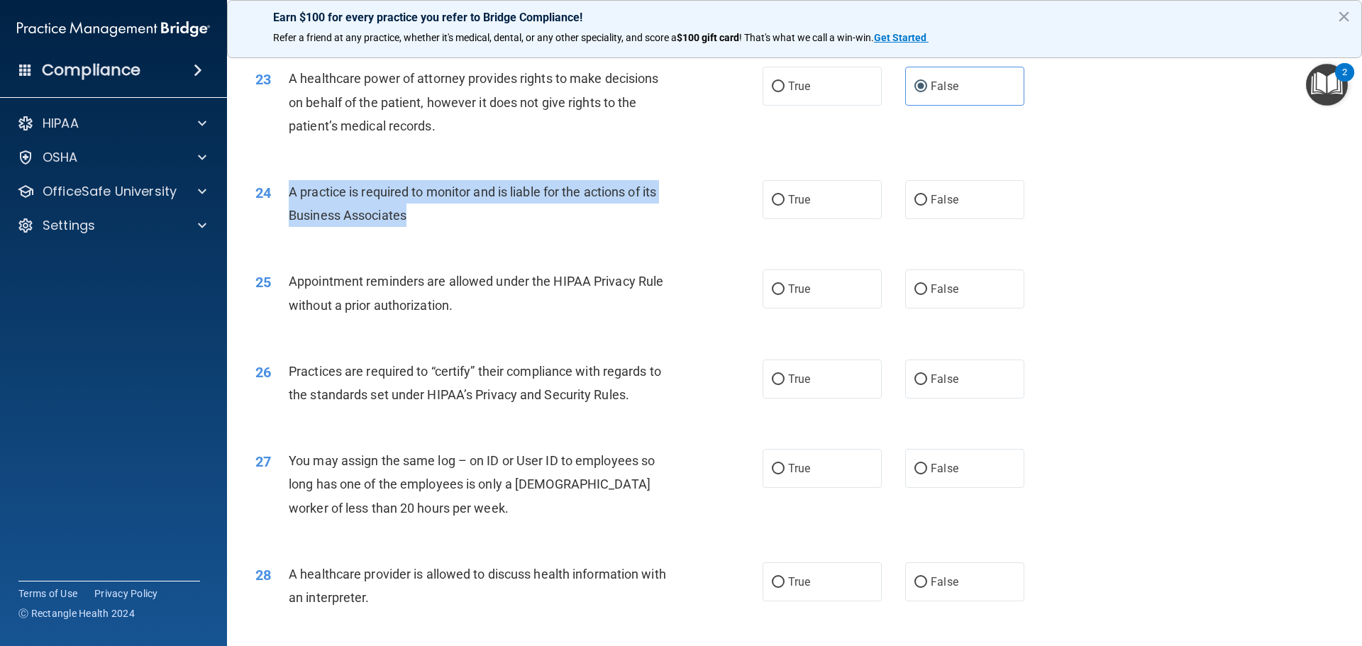
drag, startPoint x: 430, startPoint y: 222, endPoint x: 292, endPoint y: 190, distance: 141.3
click at [292, 190] on div "A practice is required to monitor and is liable for the actions of its Business…" at bounding box center [487, 203] width 397 height 47
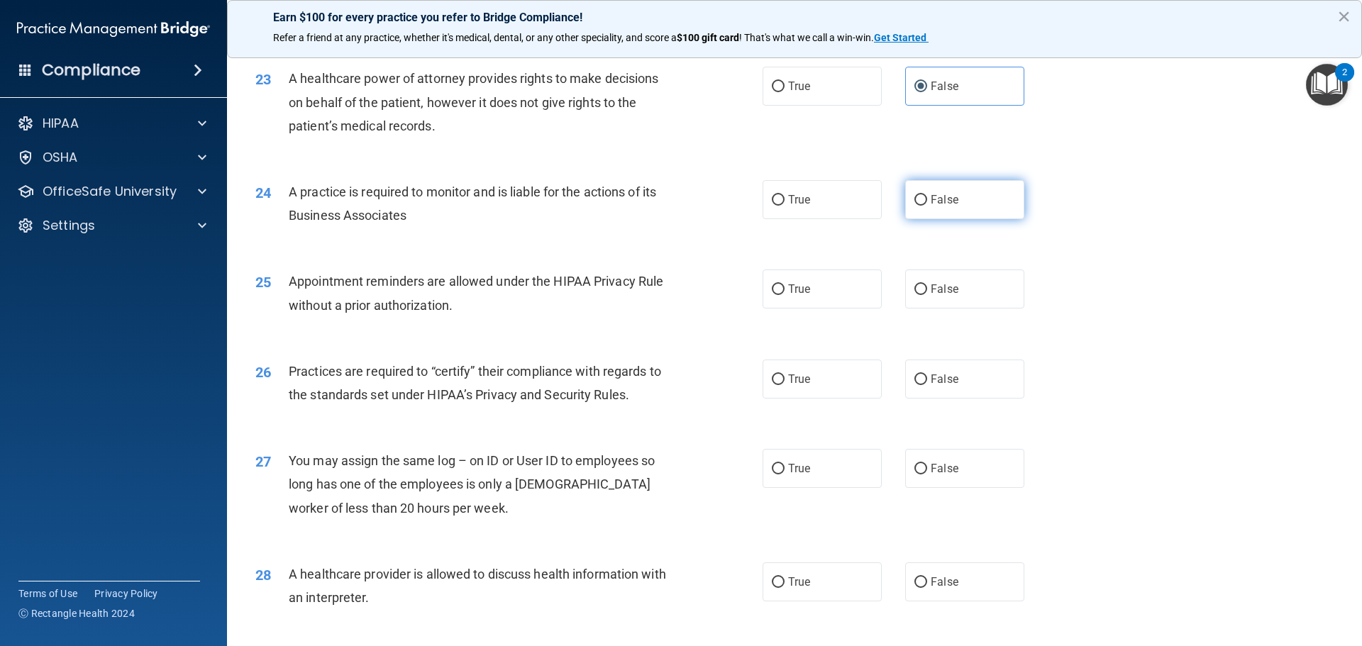
click at [923, 199] on label "False" at bounding box center [964, 199] width 119 height 39
click at [923, 199] on input "False" at bounding box center [920, 200] width 13 height 11
radio input "true"
click at [701, 255] on div "25 Appointment reminders are allowed under the HIPAA Privacy Rule without a pri…" at bounding box center [794, 296] width 1099 height 89
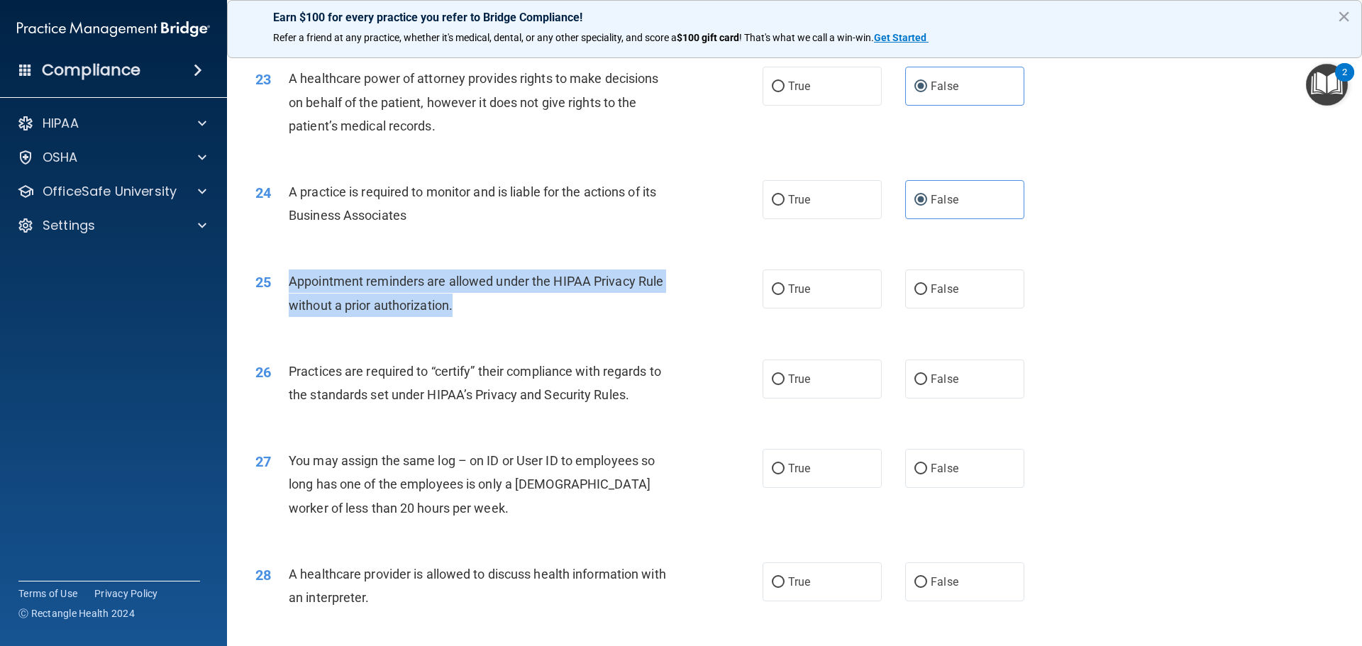
drag, startPoint x: 462, startPoint y: 305, endPoint x: 288, endPoint y: 284, distance: 175.1
click at [289, 284] on div "Appointment reminders are allowed under the HIPAA Privacy Rule without a prior …" at bounding box center [487, 293] width 397 height 47
click at [540, 315] on div "Appointment reminders are allowed under the HIPAA Privacy Rule without a prior …" at bounding box center [487, 293] width 397 height 47
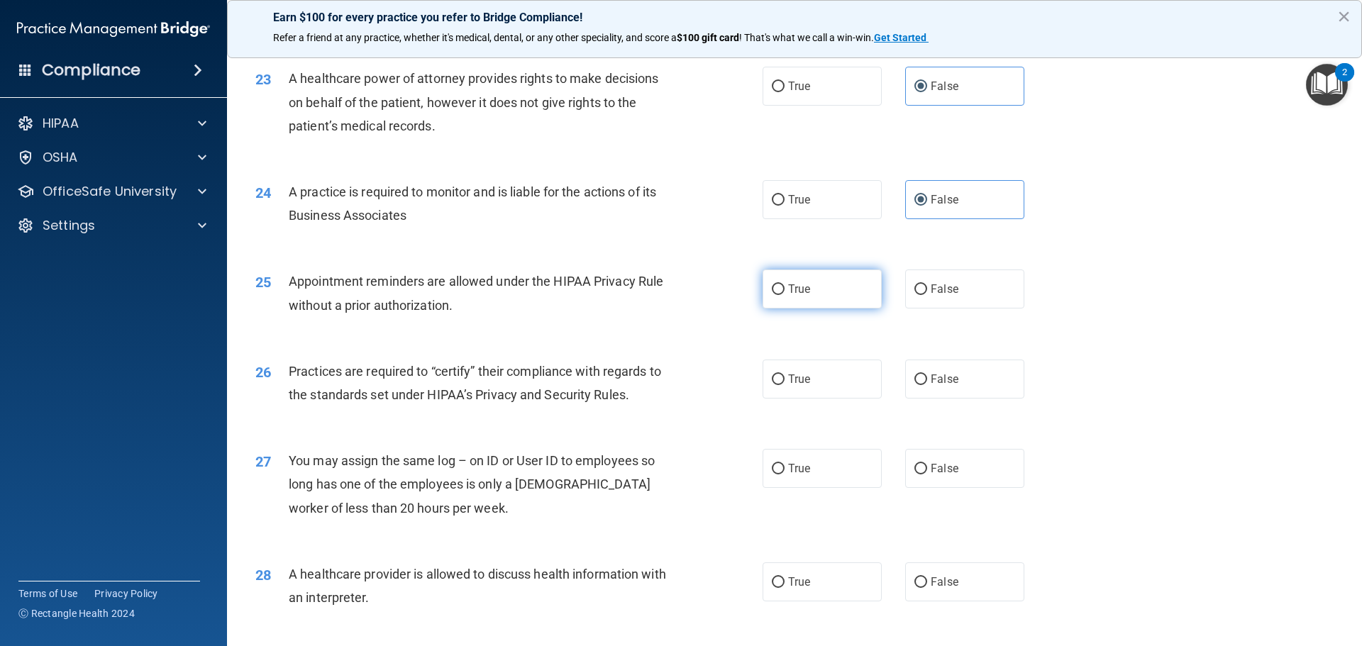
click at [783, 296] on label "True" at bounding box center [822, 289] width 119 height 39
click at [783, 295] on input "True" at bounding box center [778, 289] width 13 height 11
radio input "true"
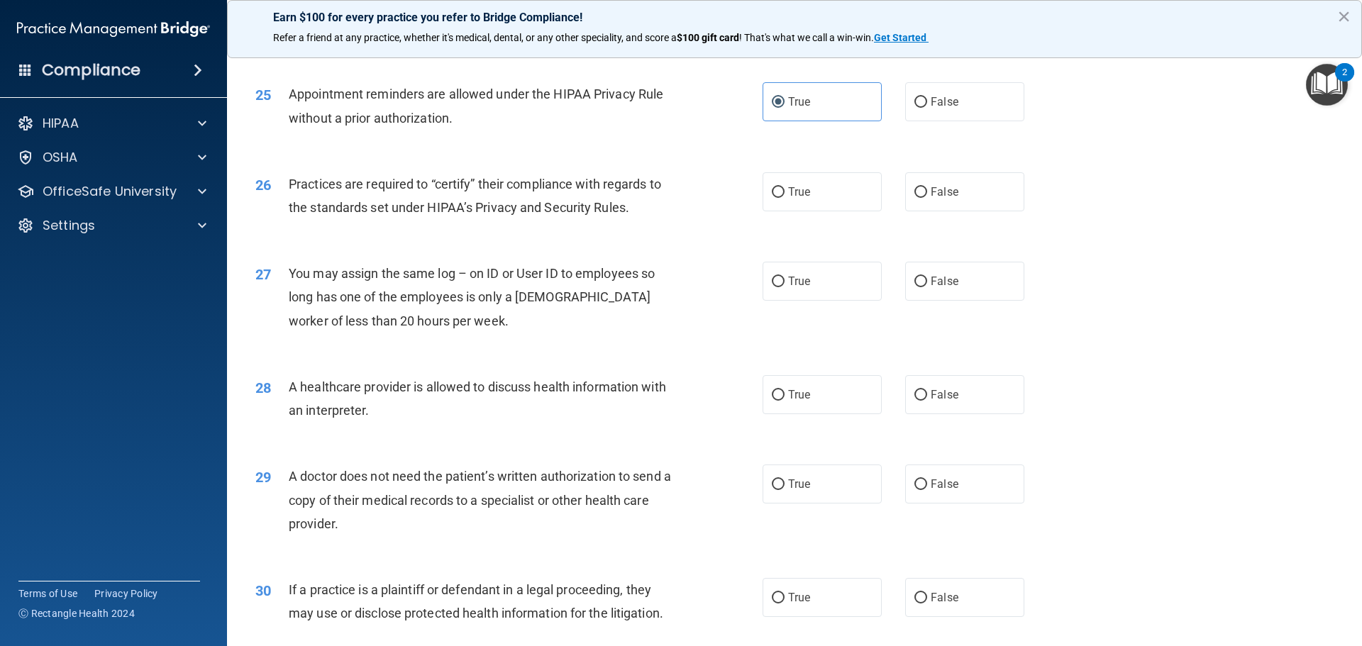
scroll to position [2585, 0]
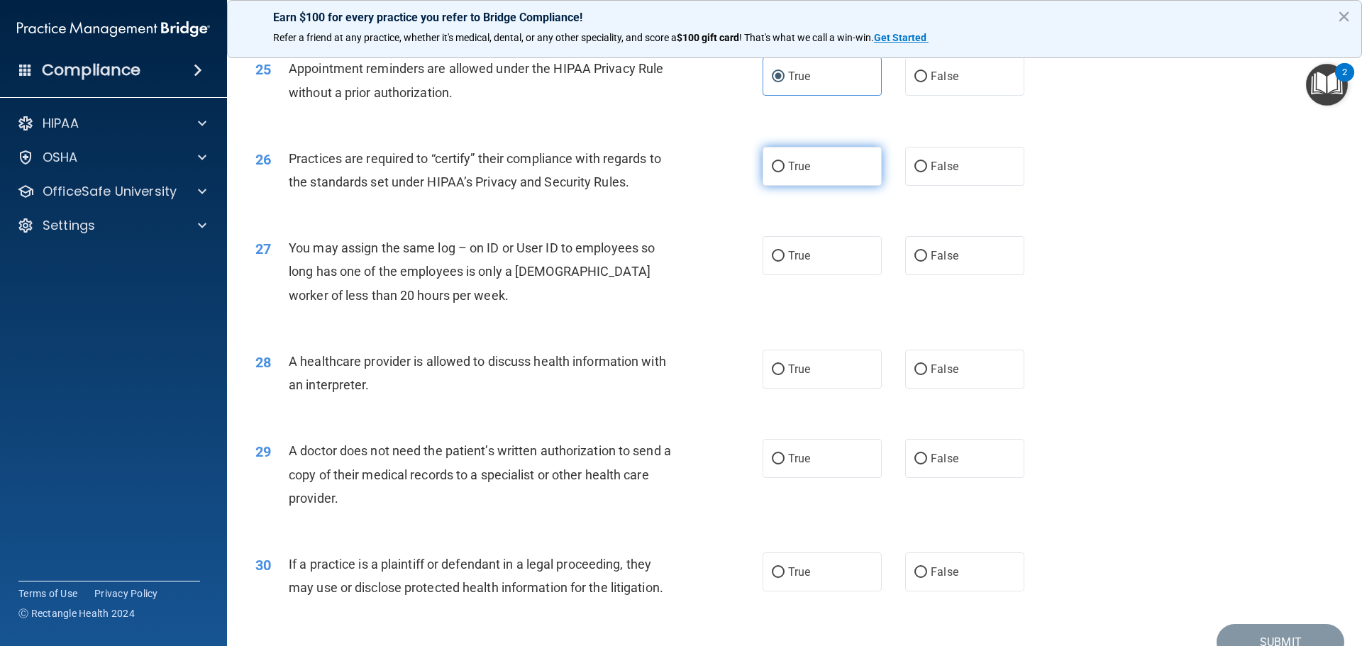
click at [765, 162] on label "True" at bounding box center [822, 166] width 119 height 39
click at [772, 162] on input "True" at bounding box center [778, 167] width 13 height 11
radio input "true"
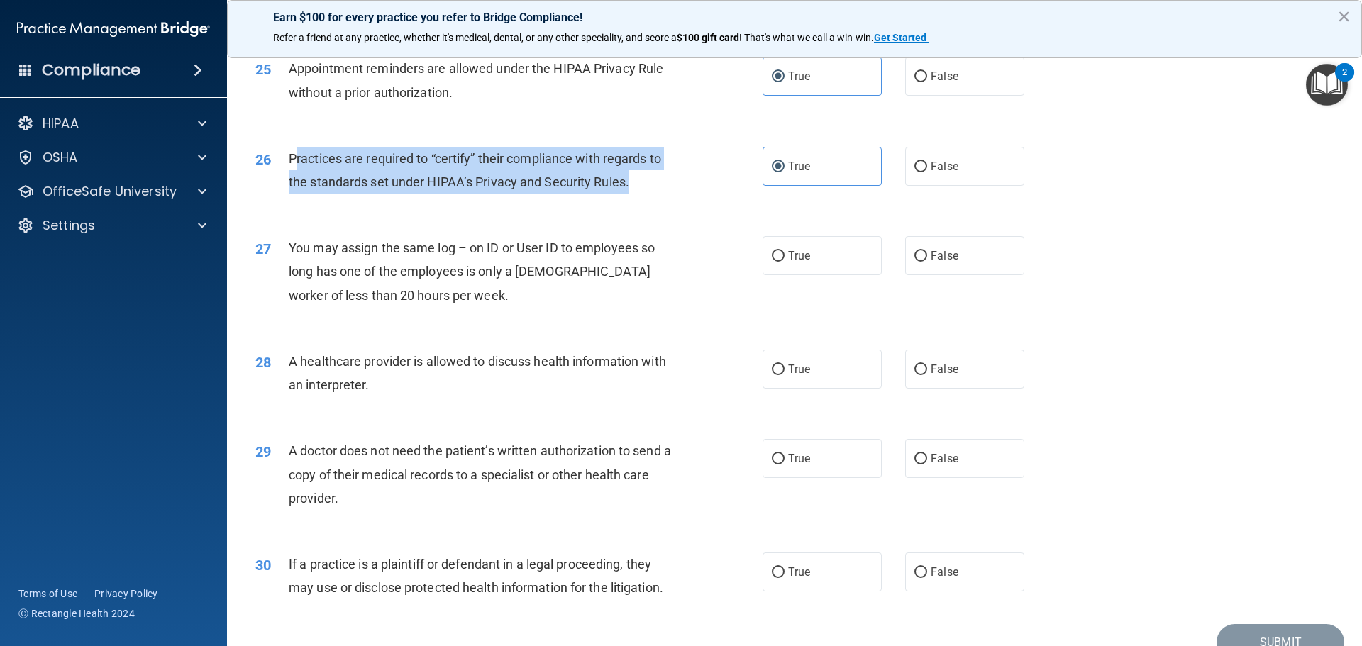
drag, startPoint x: 645, startPoint y: 173, endPoint x: 297, endPoint y: 162, distance: 348.5
click at [297, 162] on div "Practices are required to “certify” their compliance with regards to the standa…" at bounding box center [487, 170] width 397 height 47
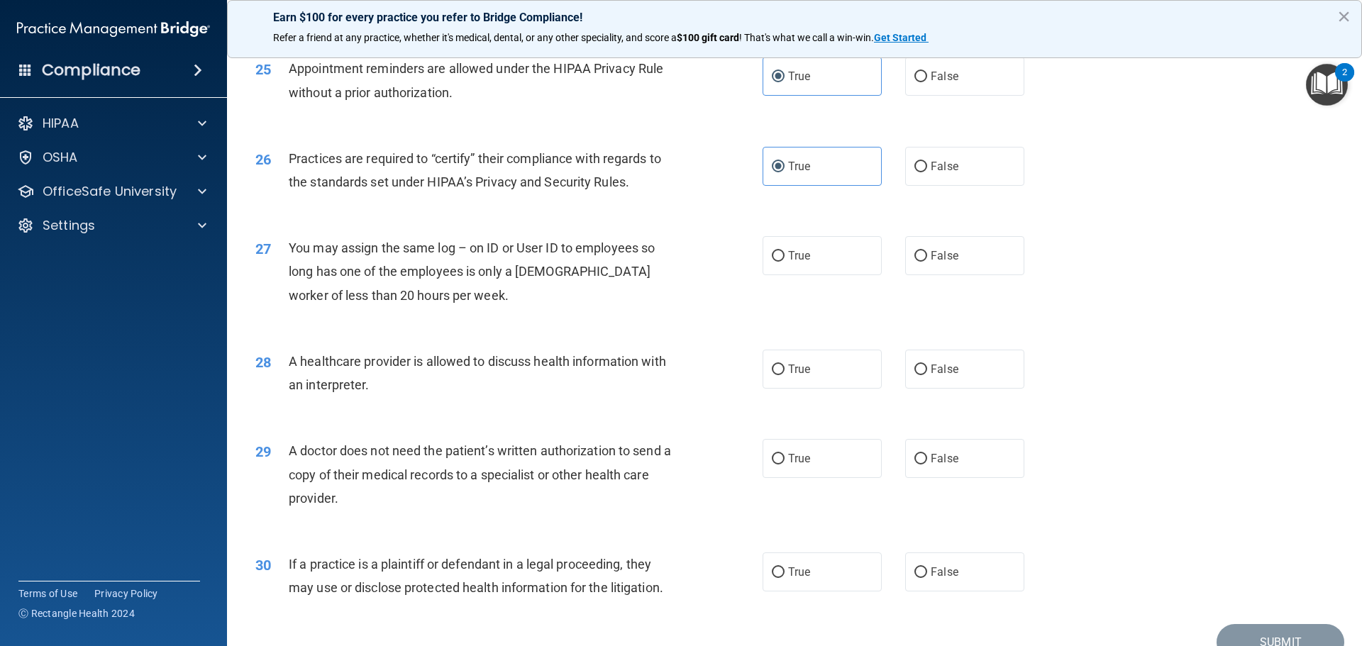
click at [607, 209] on div "26 Practices are required to “certify” their compliance with regards to the sta…" at bounding box center [794, 173] width 1099 height 89
drag, startPoint x: 894, startPoint y: 165, endPoint x: 909, endPoint y: 170, distance: 15.7
click at [895, 165] on div "True False" at bounding box center [906, 166] width 286 height 39
click at [914, 170] on input "False" at bounding box center [920, 167] width 13 height 11
radio input "true"
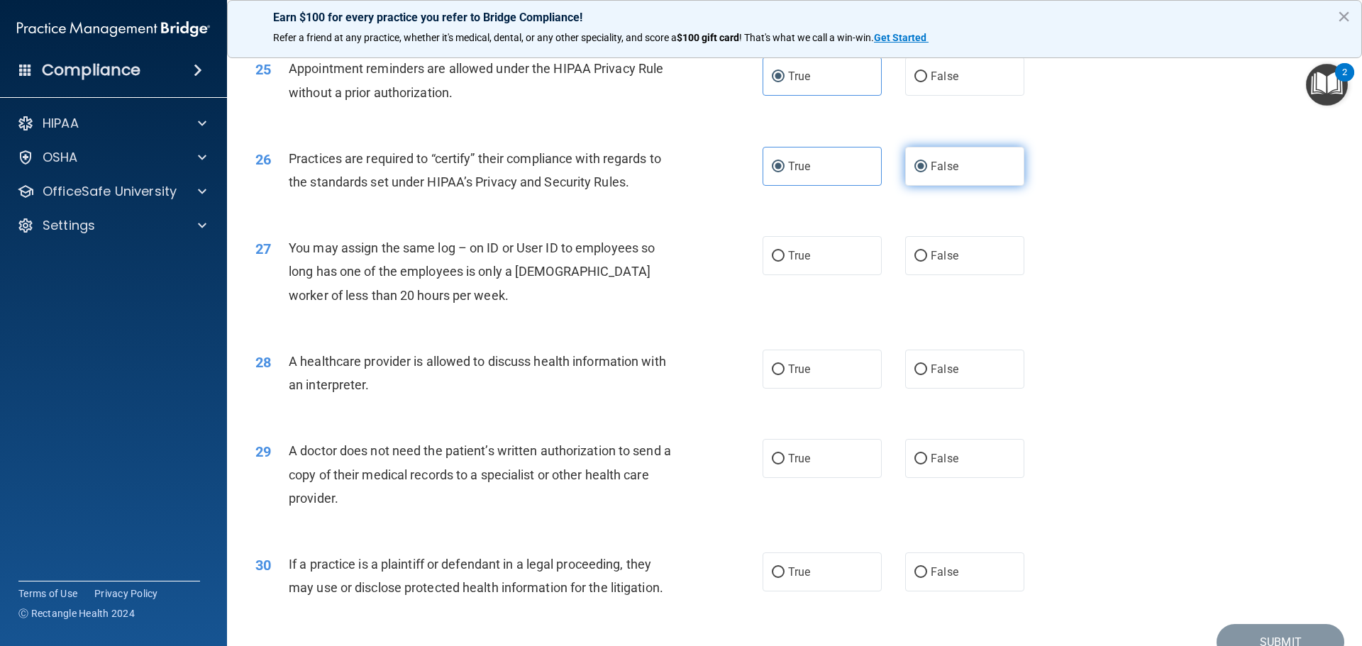
radio input "false"
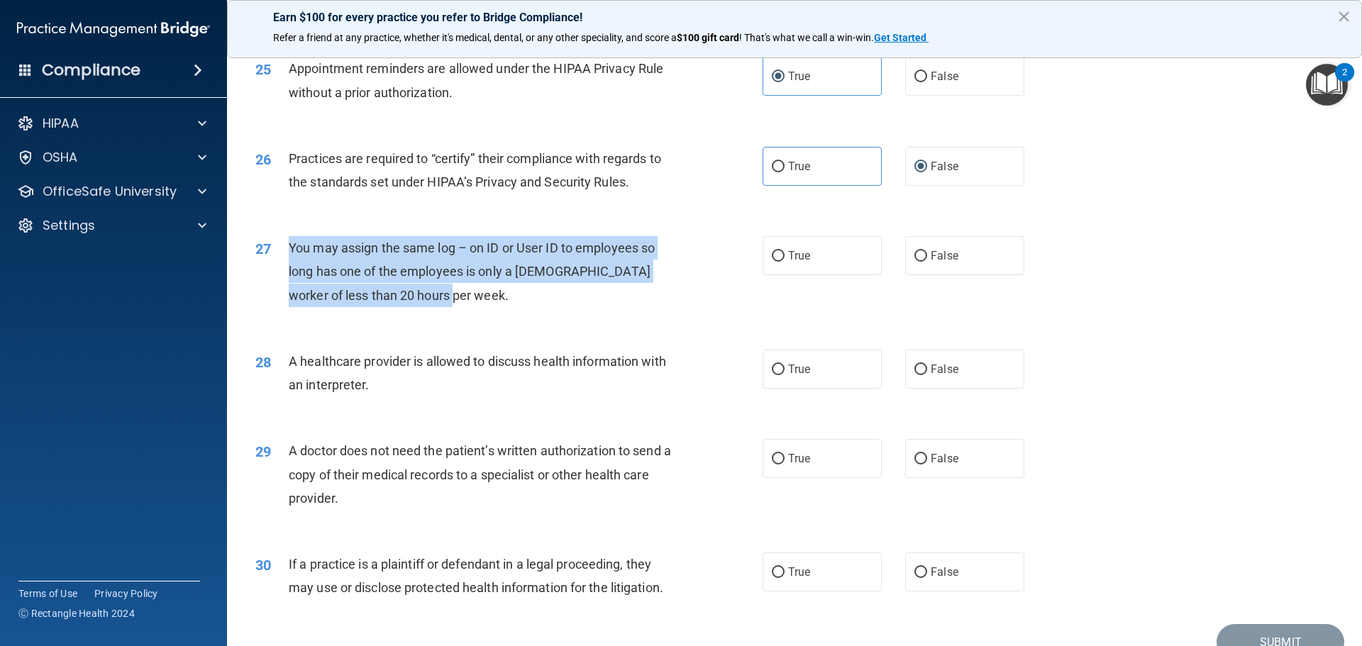
drag, startPoint x: 443, startPoint y: 301, endPoint x: 284, endPoint y: 253, distance: 166.0
click at [284, 253] on div "27 You may assign the same log – on ID or User ID to employees so long has one …" at bounding box center [509, 275] width 550 height 78
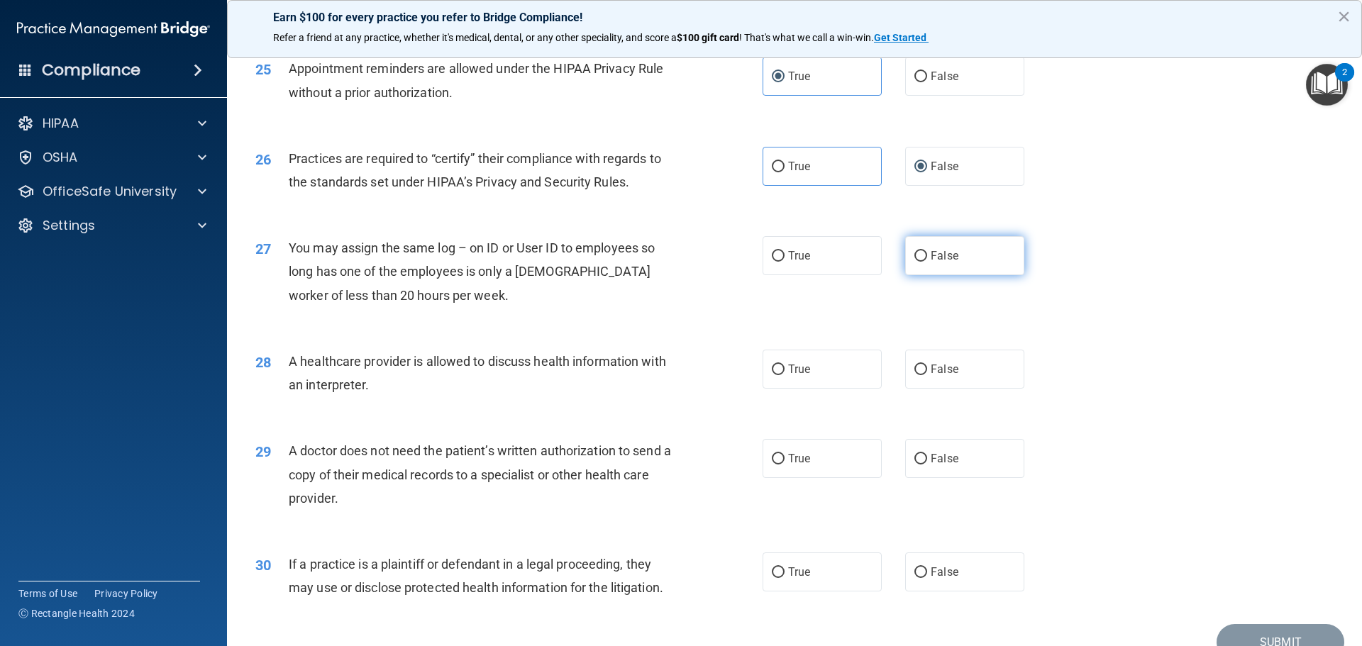
click at [932, 254] on span "False" at bounding box center [945, 255] width 28 height 13
click at [927, 254] on input "False" at bounding box center [920, 256] width 13 height 11
radio input "true"
click at [682, 336] on div "28 A healthcare provider is allowed to discuss health information with an inter…" at bounding box center [794, 376] width 1099 height 89
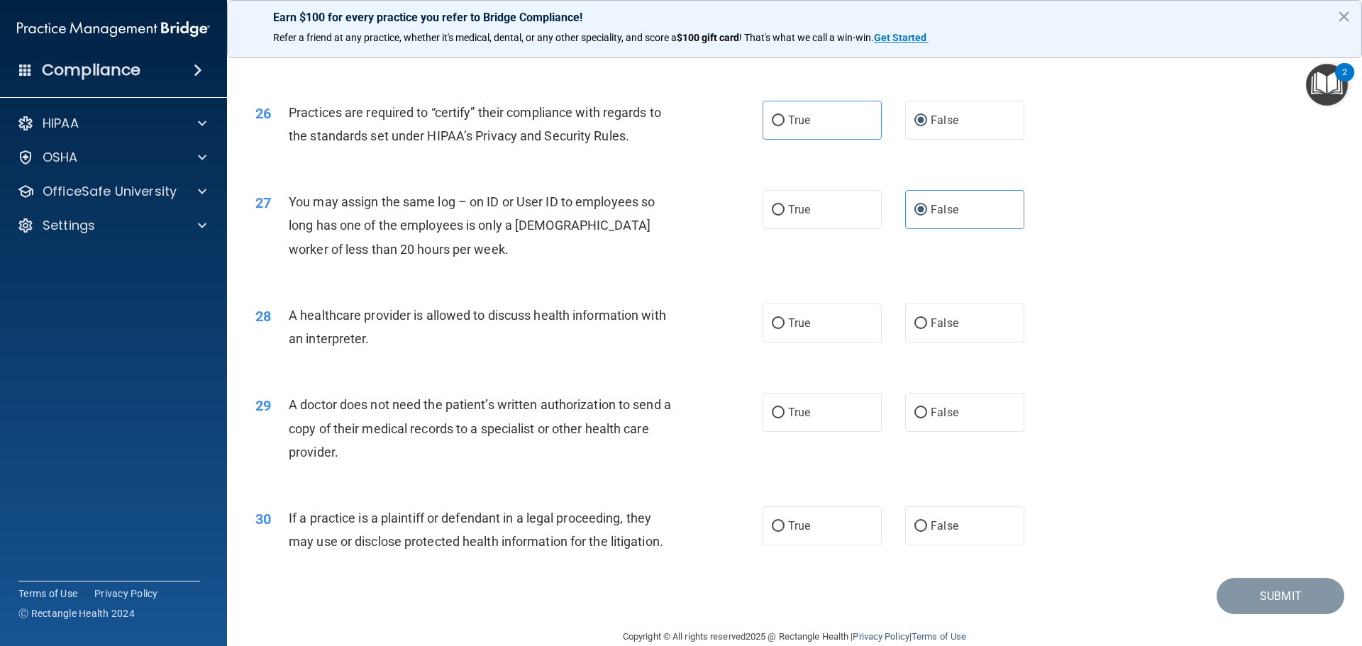
scroll to position [2656, 0]
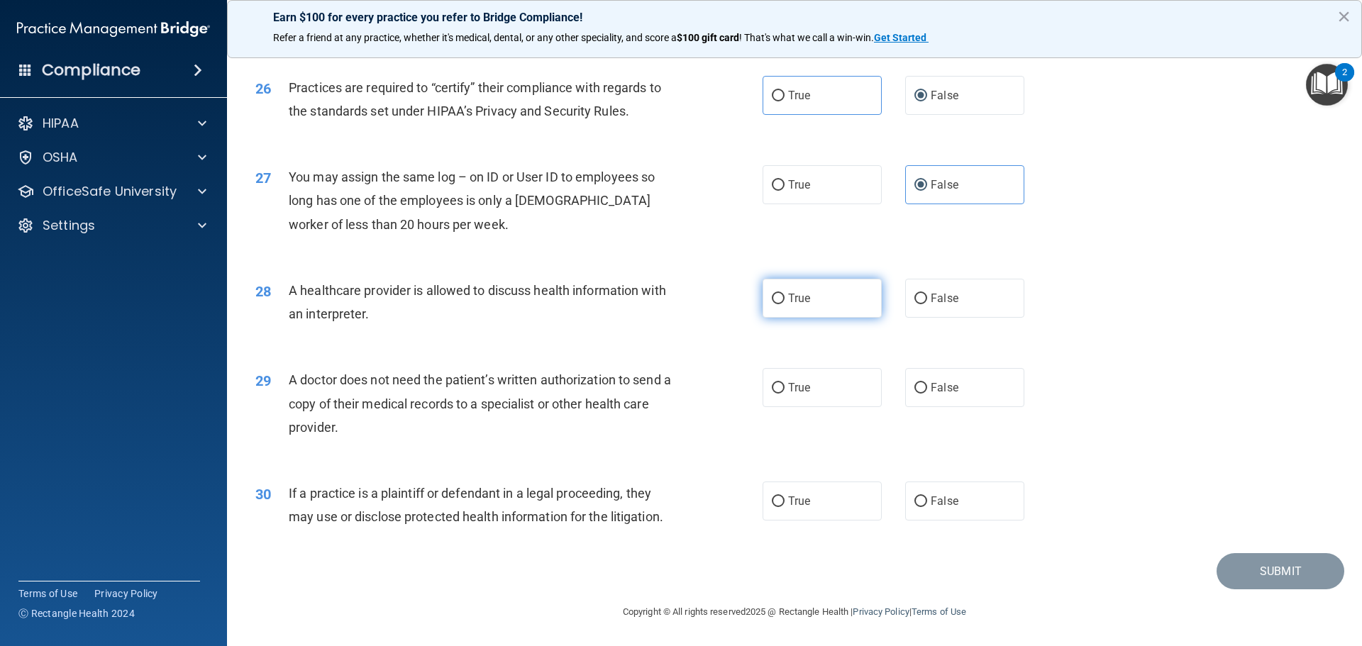
click at [841, 304] on label "True" at bounding box center [822, 298] width 119 height 39
click at [784, 304] on input "True" at bounding box center [778, 299] width 13 height 11
radio input "true"
click at [935, 378] on label "False" at bounding box center [964, 387] width 119 height 39
click at [927, 383] on input "False" at bounding box center [920, 388] width 13 height 11
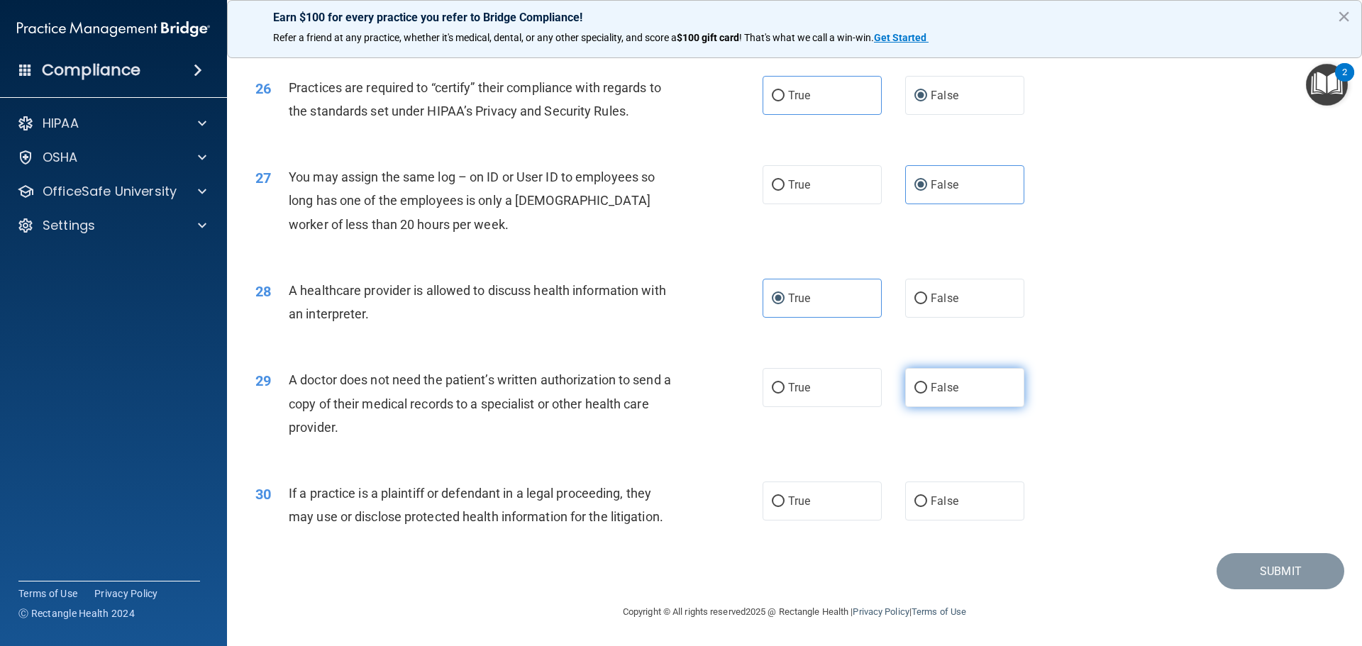
radio input "true"
click at [519, 467] on div "30 If a practice is a plaintiff or defendant in a legal proceeding, they may us…" at bounding box center [794, 508] width 1099 height 89
drag, startPoint x: 360, startPoint y: 437, endPoint x: 287, endPoint y: 381, distance: 91.5
click at [284, 381] on div "29 A doctor does not need the patient’s written authorization to send a copy of…" at bounding box center [509, 407] width 550 height 78
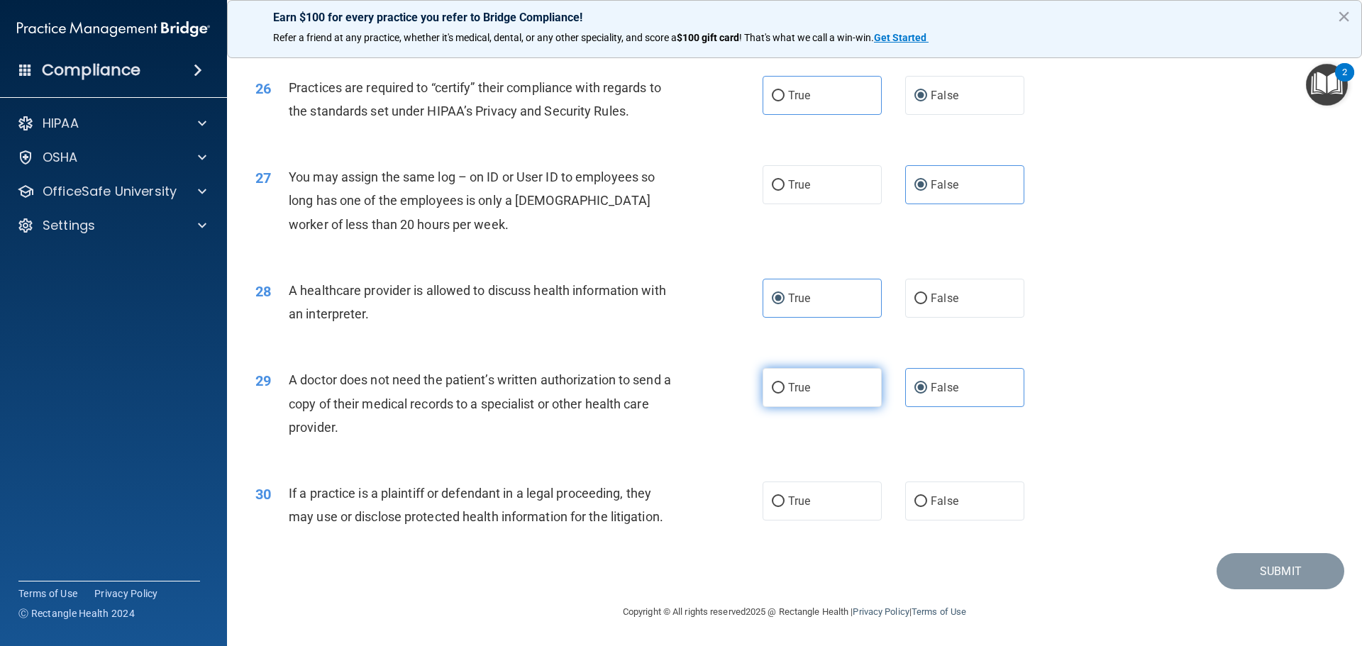
click at [840, 397] on label "True" at bounding box center [822, 387] width 119 height 39
click at [784, 394] on input "True" at bounding box center [778, 388] width 13 height 11
radio input "true"
radio input "false"
click at [736, 449] on div "29 A doctor does not need the patient’s written authorization to send a copy of…" at bounding box center [794, 406] width 1099 height 113
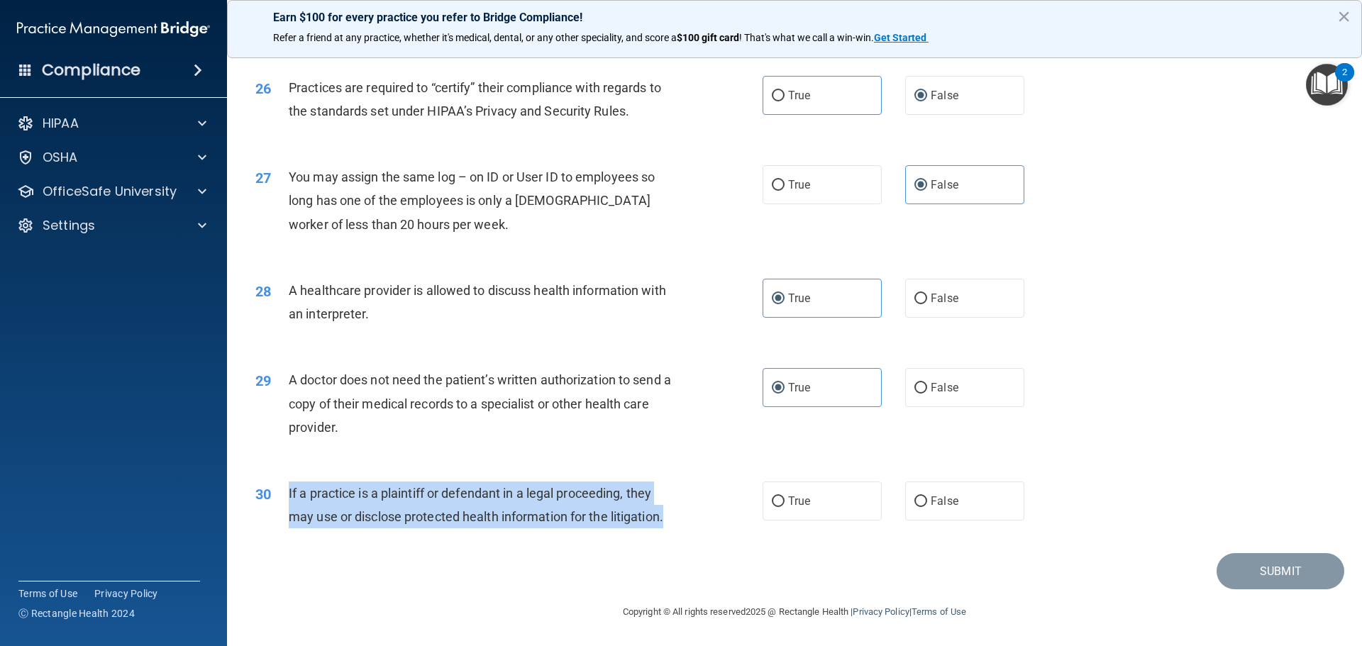
drag, startPoint x: 670, startPoint y: 515, endPoint x: 286, endPoint y: 489, distance: 384.6
click at [286, 489] on div "30 If a practice is a plaintiff or defendant in a legal proceeding, they may us…" at bounding box center [509, 509] width 550 height 54
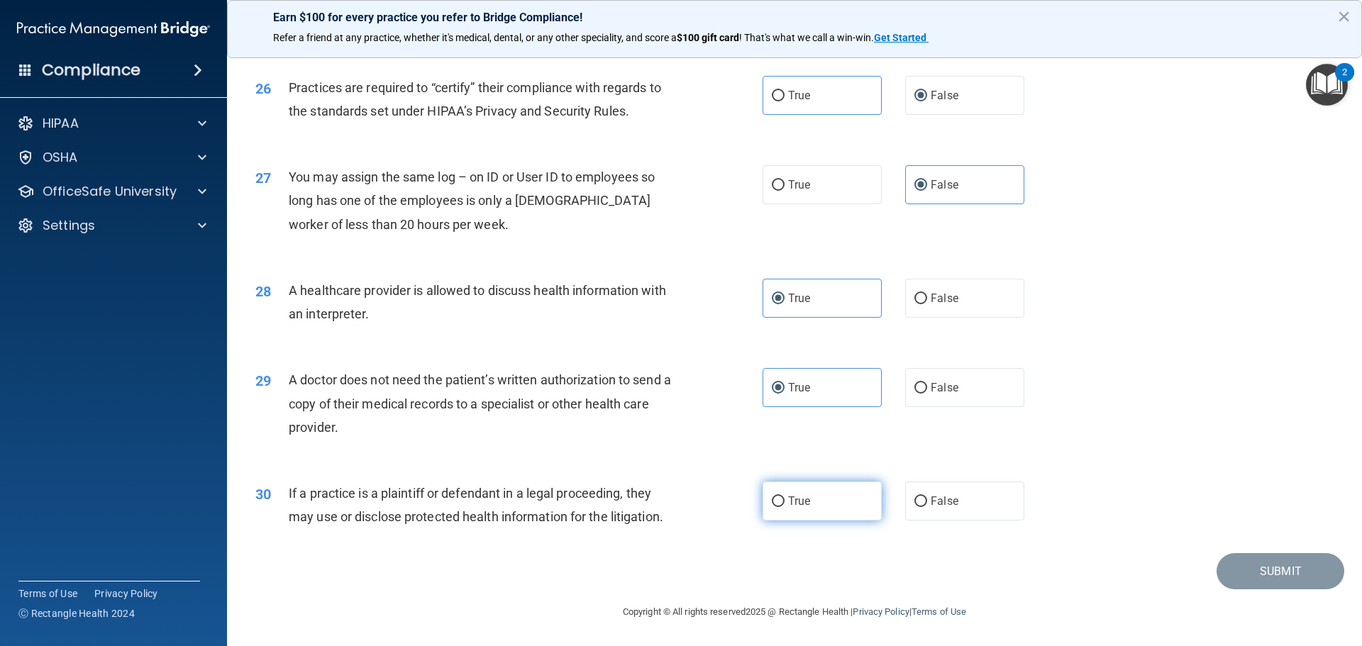
click at [774, 493] on label "True" at bounding box center [822, 501] width 119 height 39
click at [774, 497] on input "True" at bounding box center [778, 502] width 13 height 11
radio input "true"
click at [1241, 567] on button "Submit" at bounding box center [1280, 571] width 128 height 36
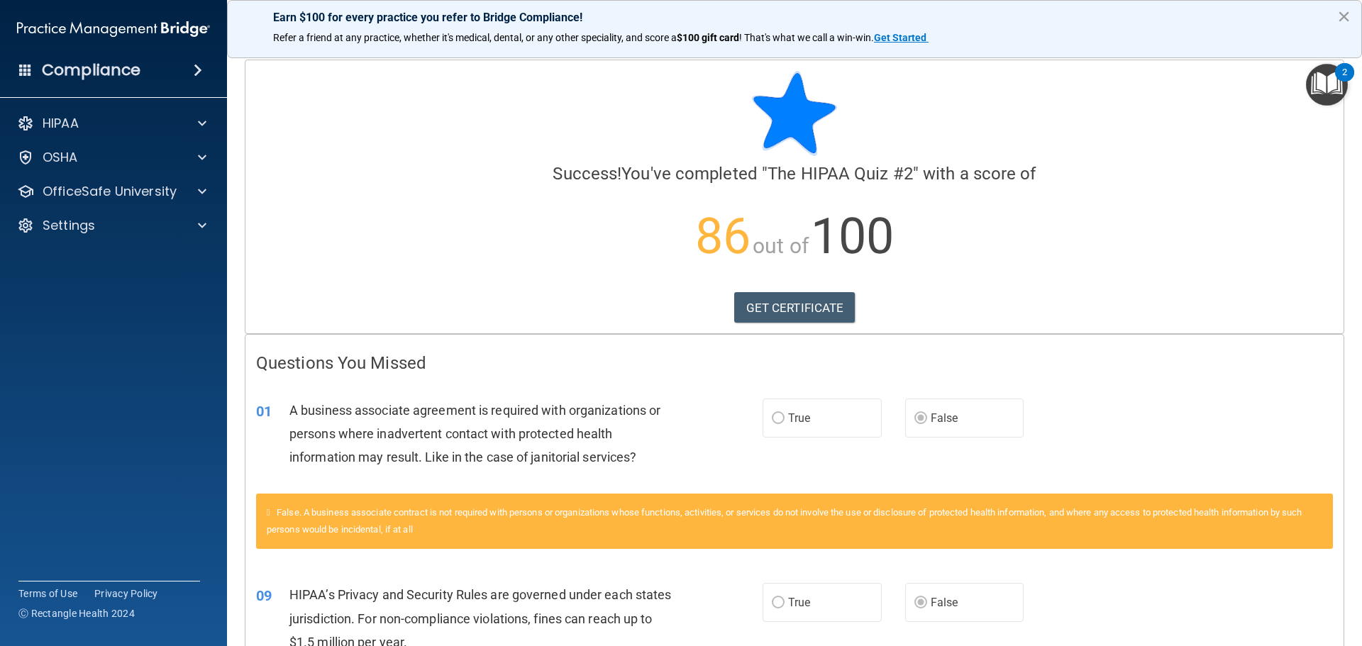
click at [1341, 13] on button "×" at bounding box center [1343, 16] width 13 height 23
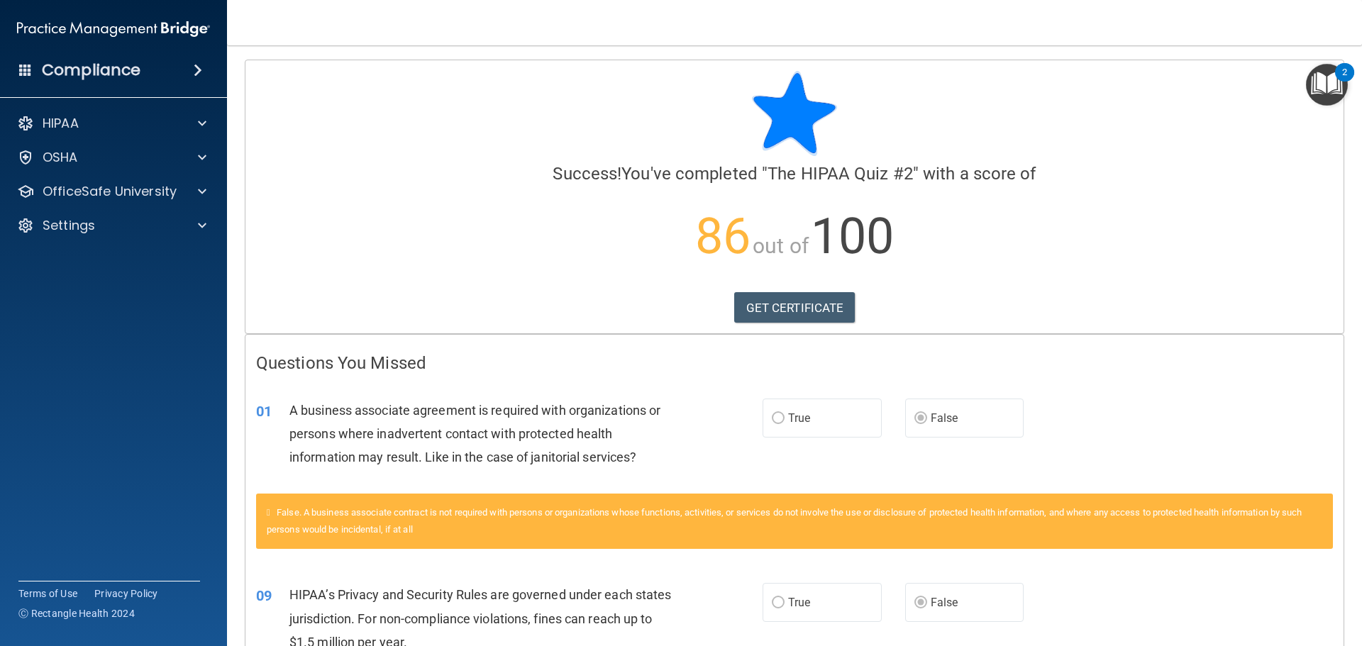
click at [1329, 73] on img "Open Resource Center, 2 new notifications" at bounding box center [1327, 85] width 42 height 42
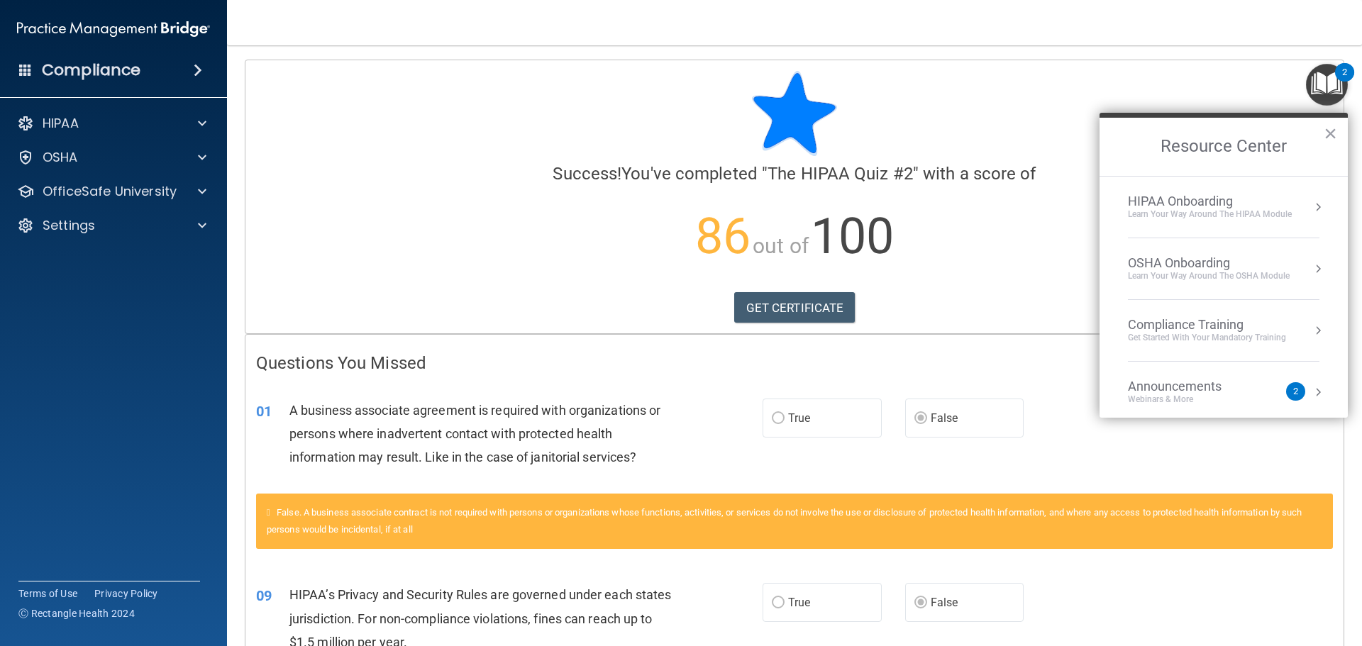
click at [1215, 201] on div "HIPAA Onboarding" at bounding box center [1210, 202] width 164 height 16
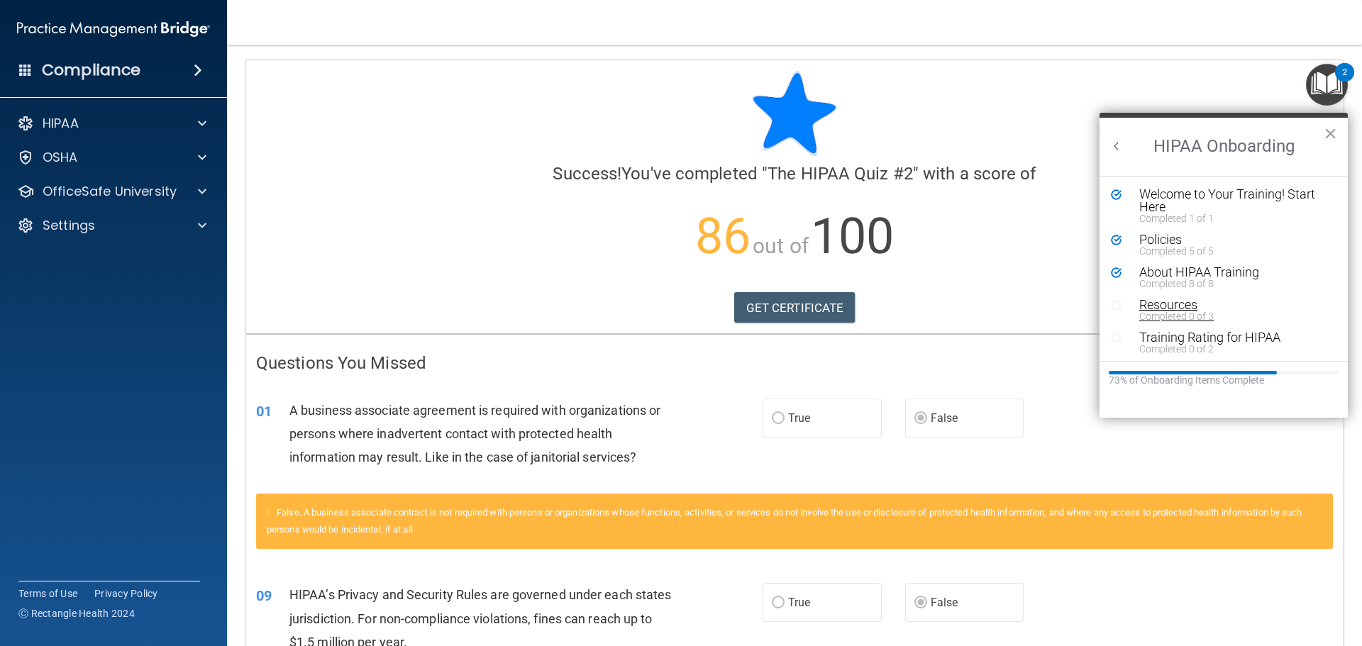
click at [1176, 305] on div "Resources" at bounding box center [1228, 305] width 179 height 13
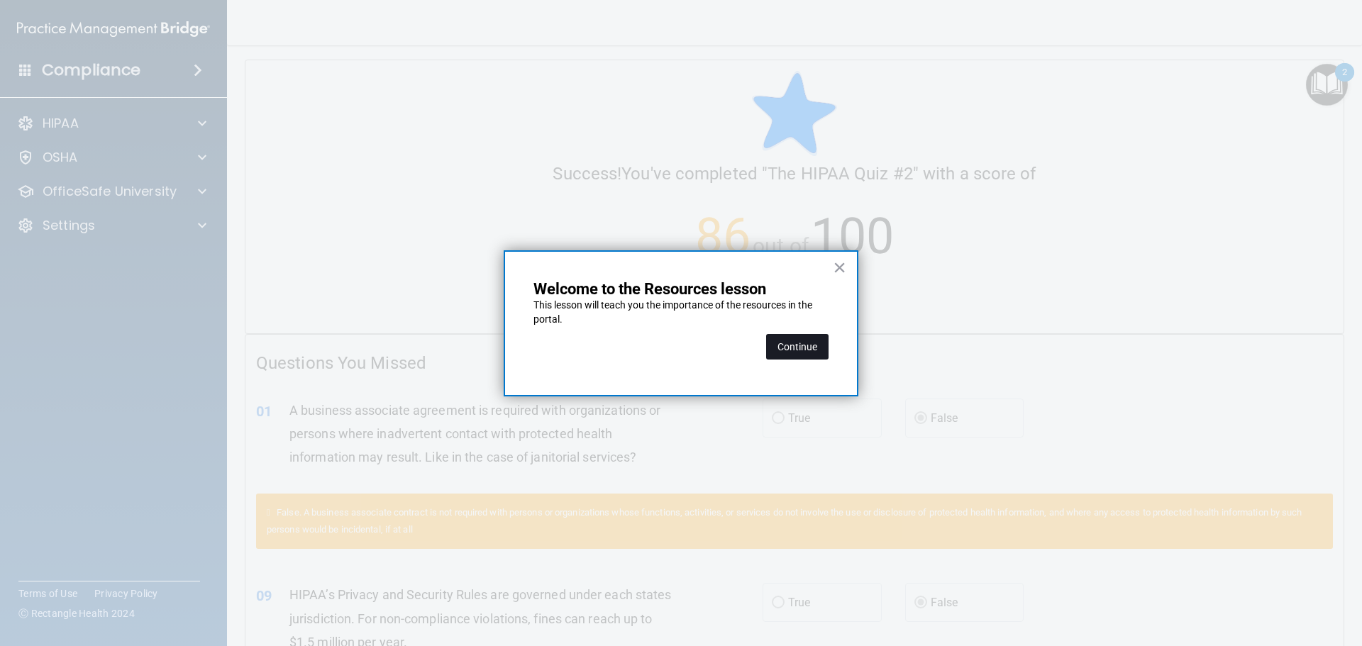
click at [792, 343] on button "Continue" at bounding box center [797, 347] width 62 height 26
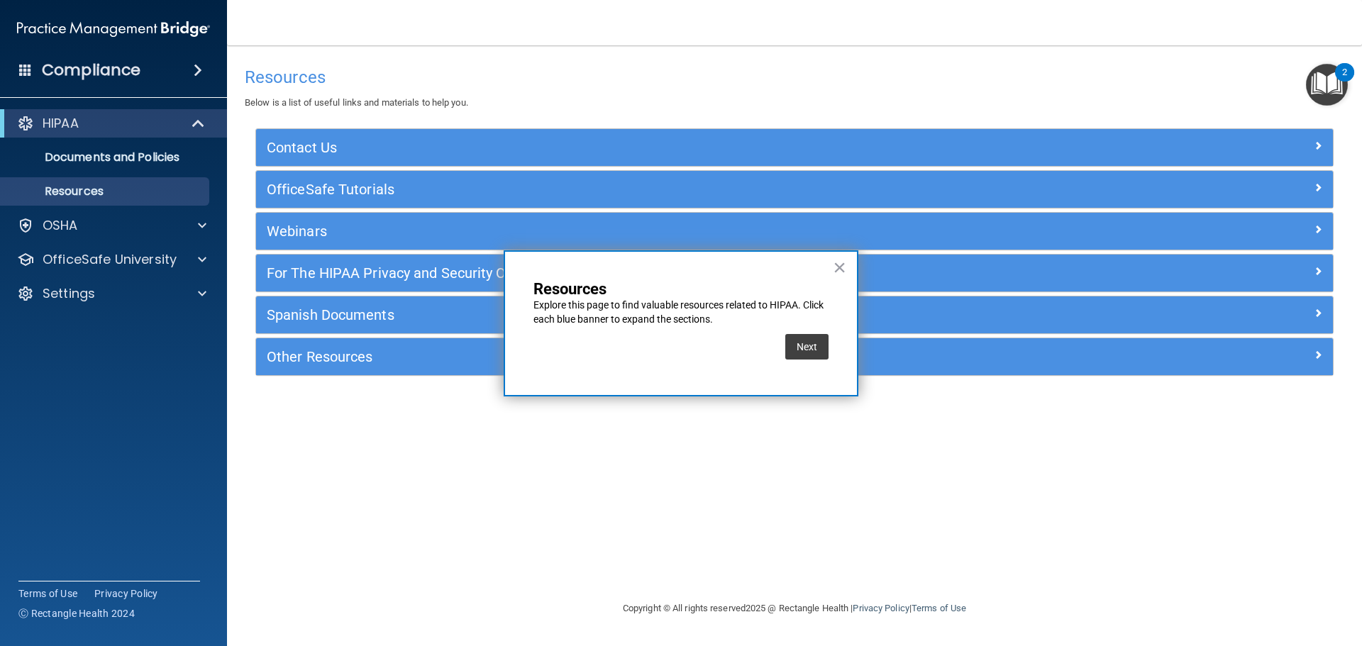
click at [841, 268] on button "×" at bounding box center [839, 267] width 13 height 23
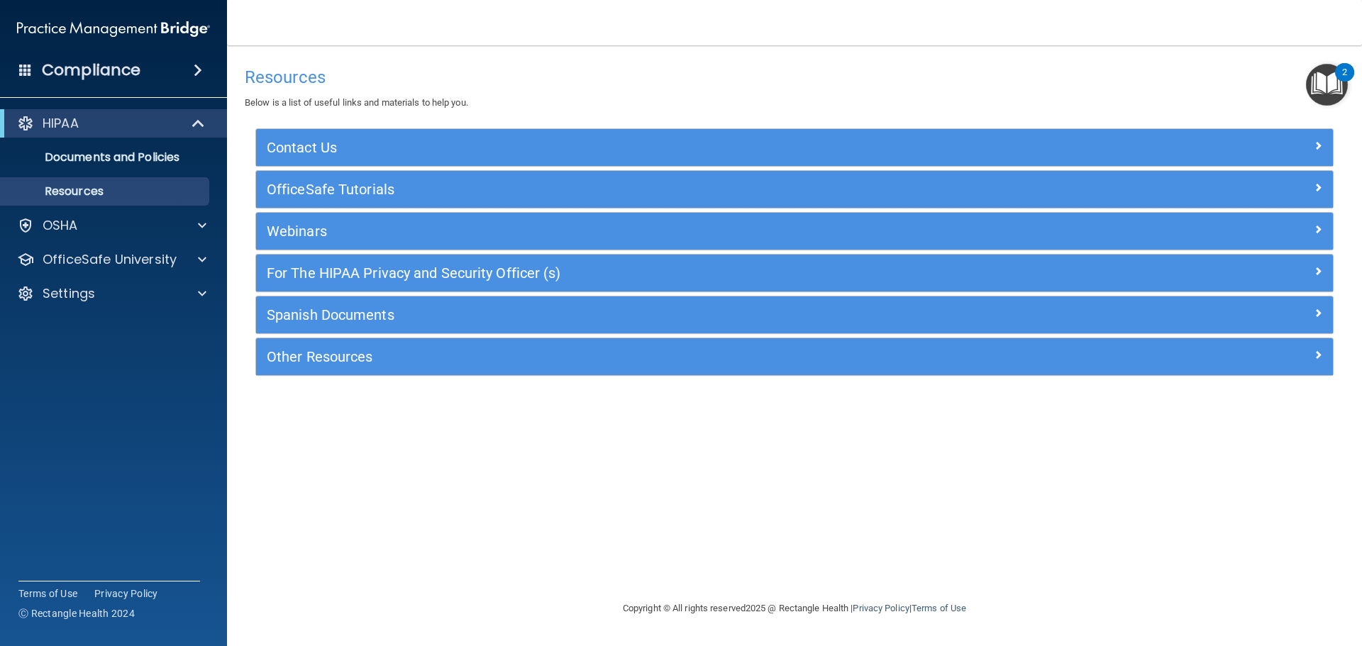
click at [1316, 86] on img "Open Resource Center, 2 new notifications" at bounding box center [1327, 85] width 42 height 42
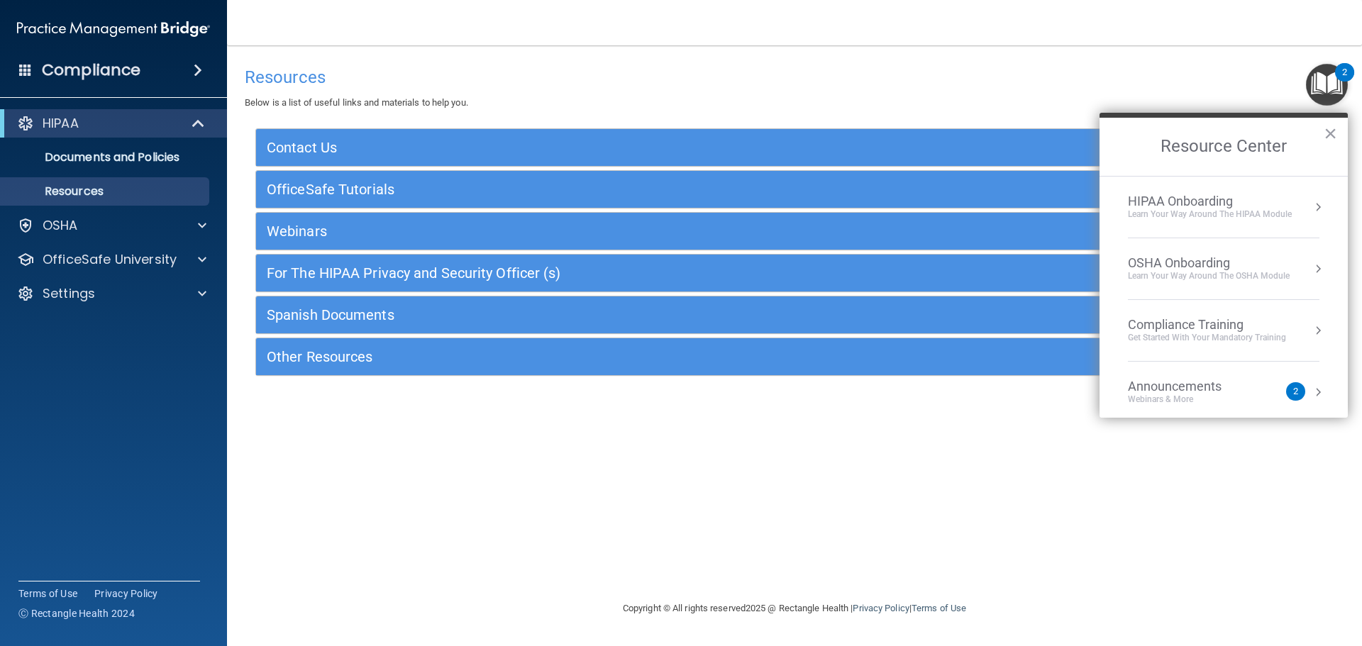
click at [1181, 209] on div "Learn Your Way around the HIPAA module" at bounding box center [1210, 215] width 164 height 12
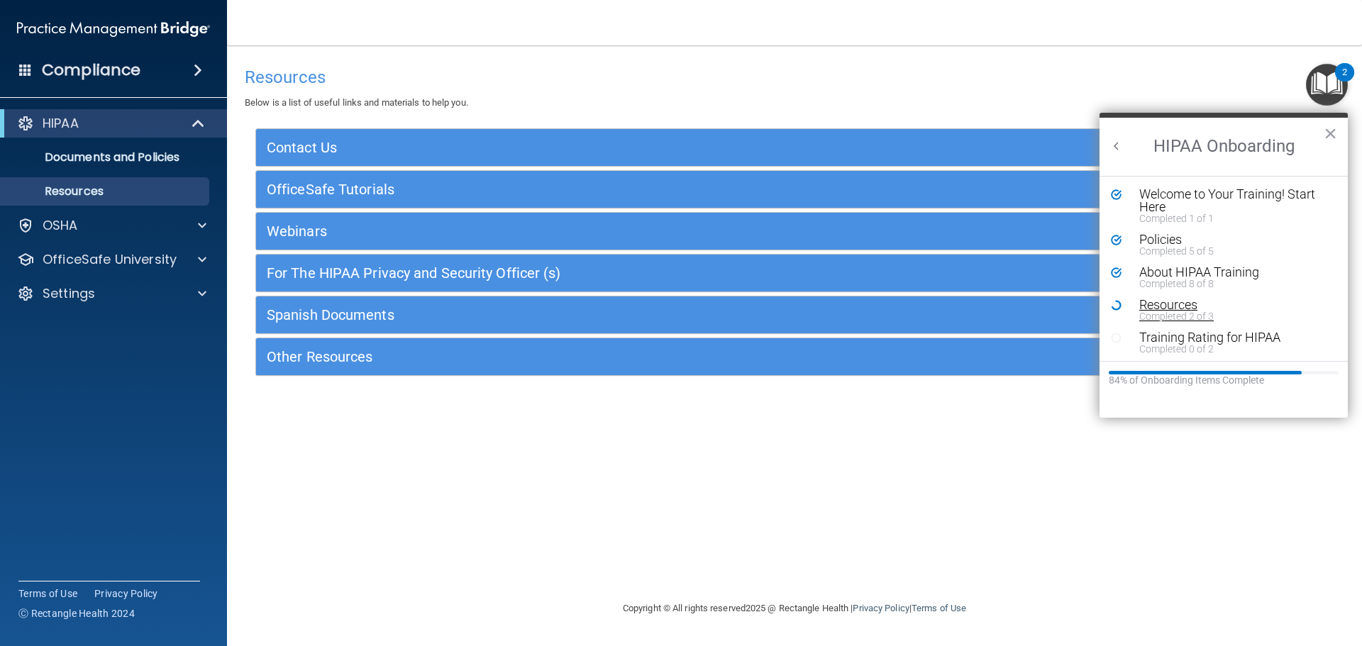
scroll to position [3, 0]
click at [1163, 267] on div "About HIPAA Training" at bounding box center [1228, 269] width 179 height 13
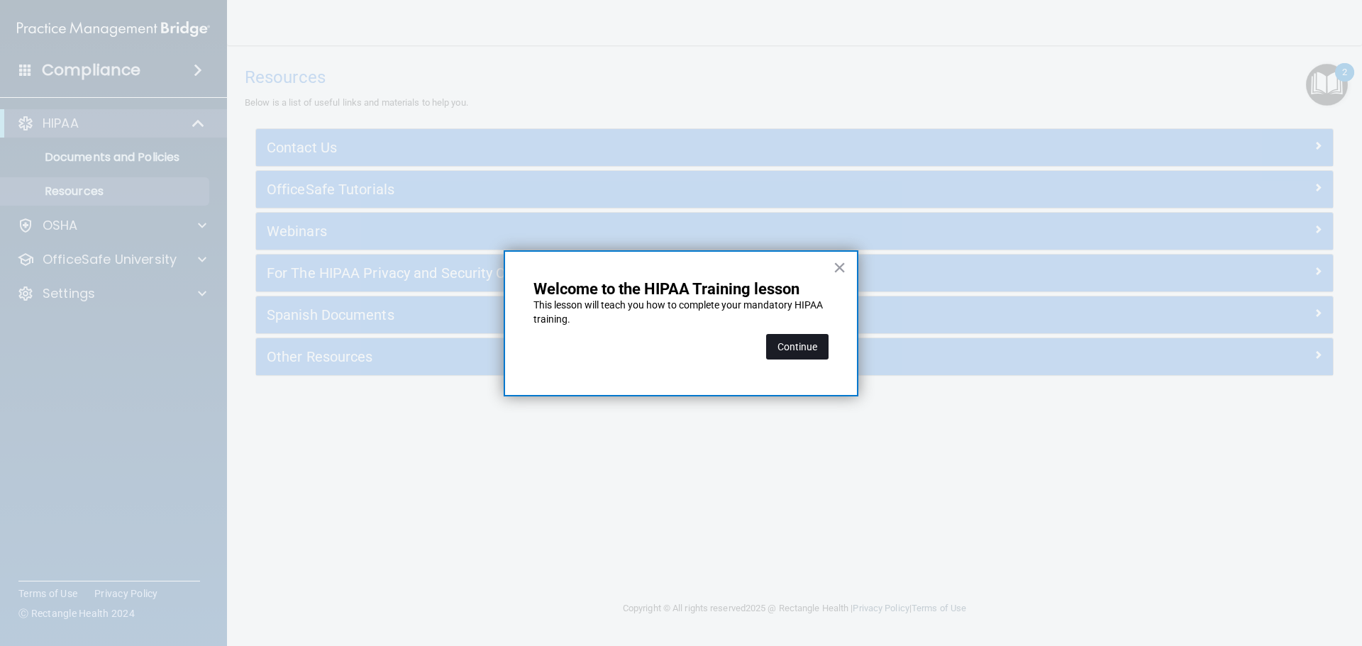
click at [780, 353] on button "Continue" at bounding box center [797, 347] width 62 height 26
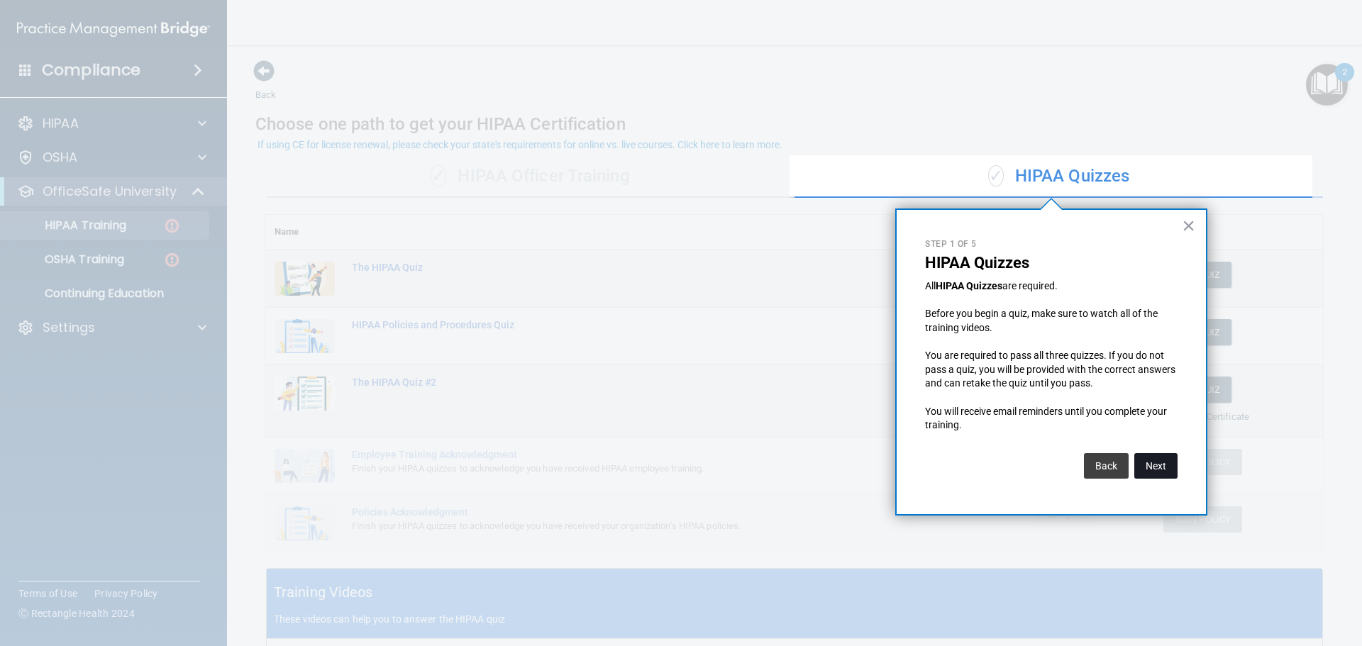
click at [1147, 470] on button "Next" at bounding box center [1155, 466] width 43 height 26
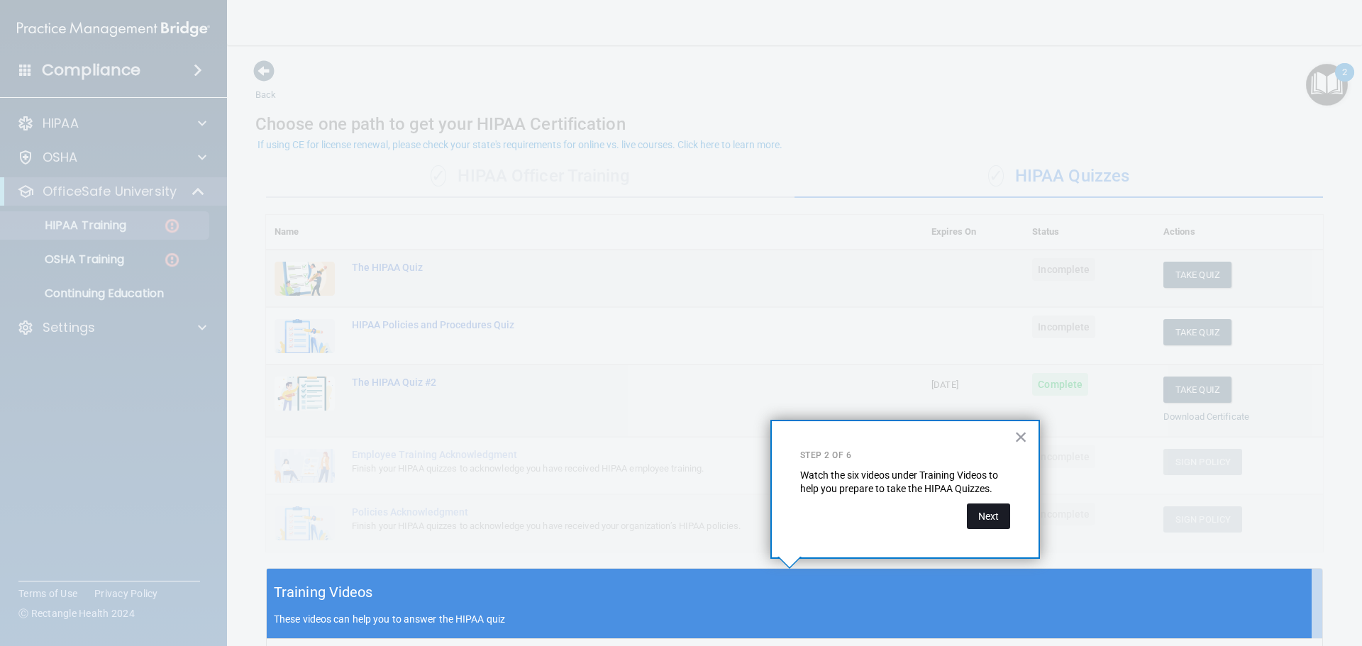
click at [985, 521] on button "Next" at bounding box center [988, 517] width 43 height 26
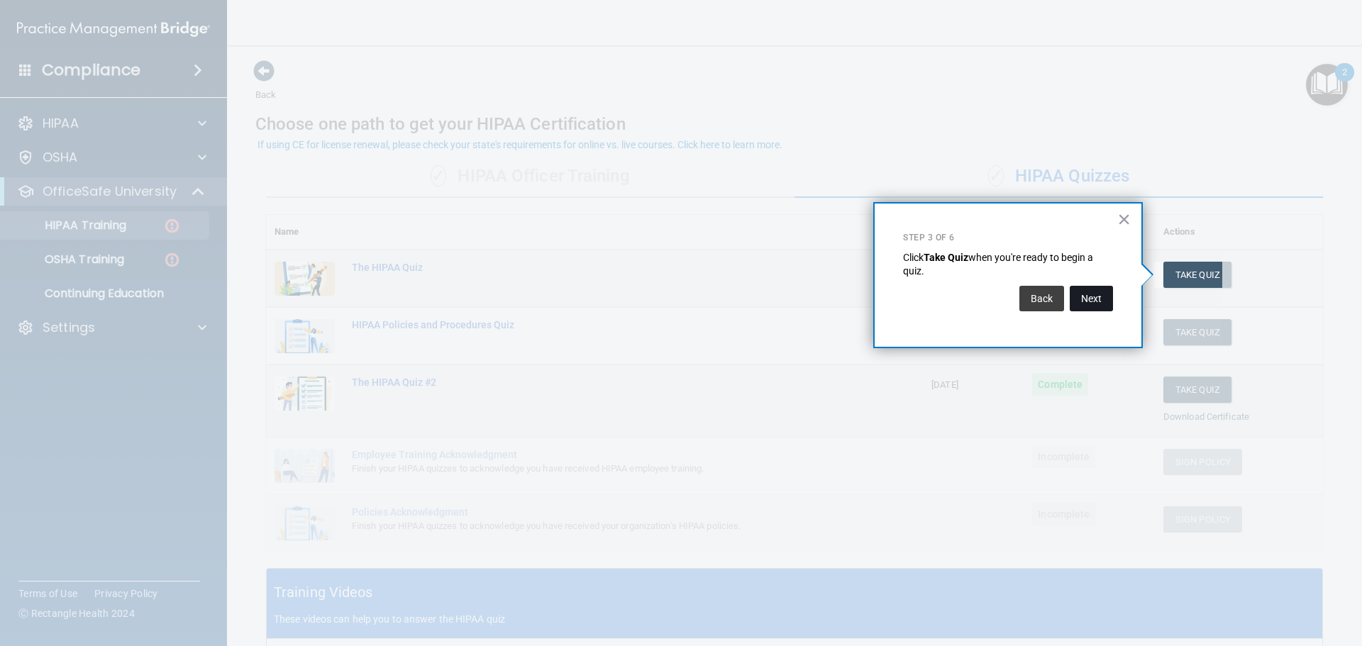
click at [1086, 298] on button "Next" at bounding box center [1091, 299] width 43 height 26
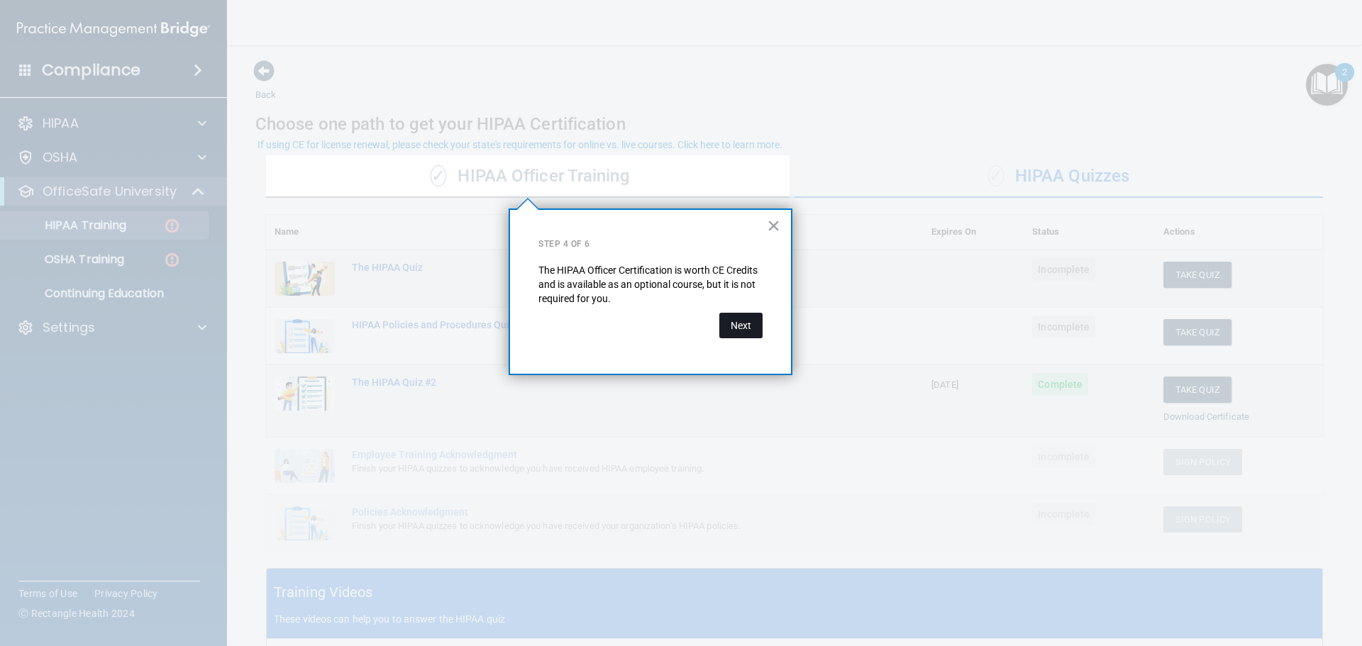
click at [742, 328] on button "Next" at bounding box center [740, 326] width 43 height 26
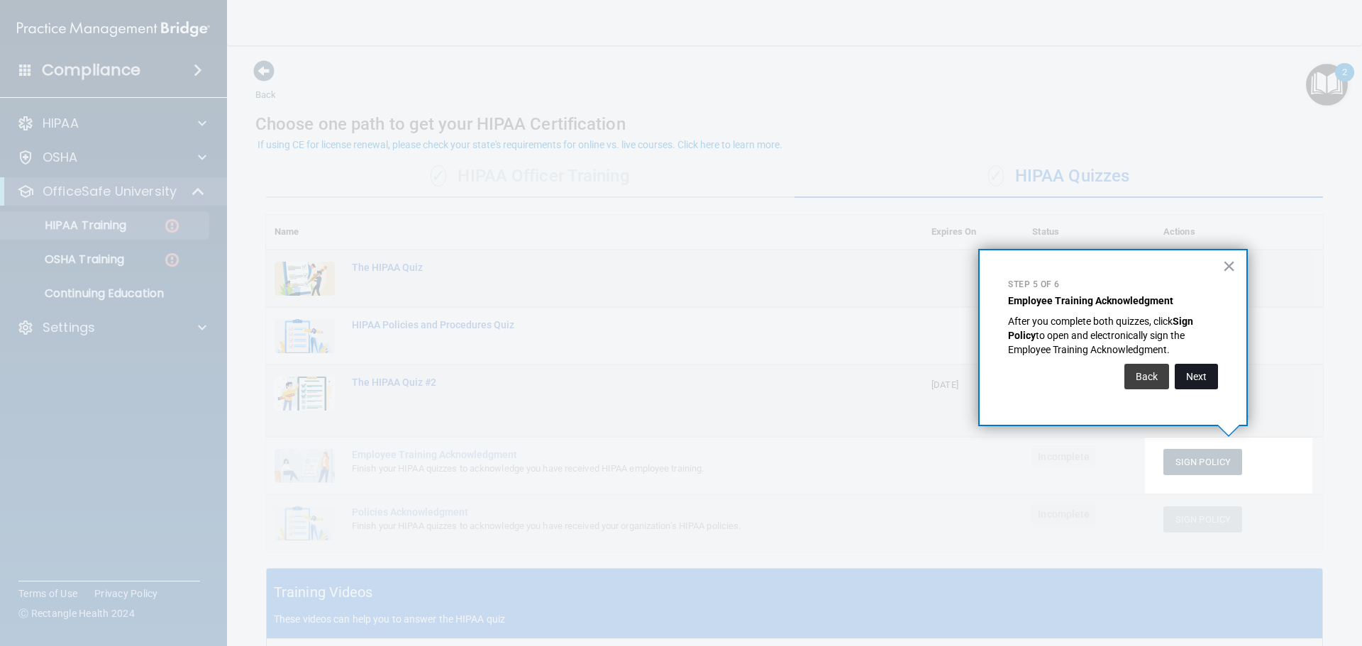
click at [1194, 372] on button "Next" at bounding box center [1196, 377] width 43 height 26
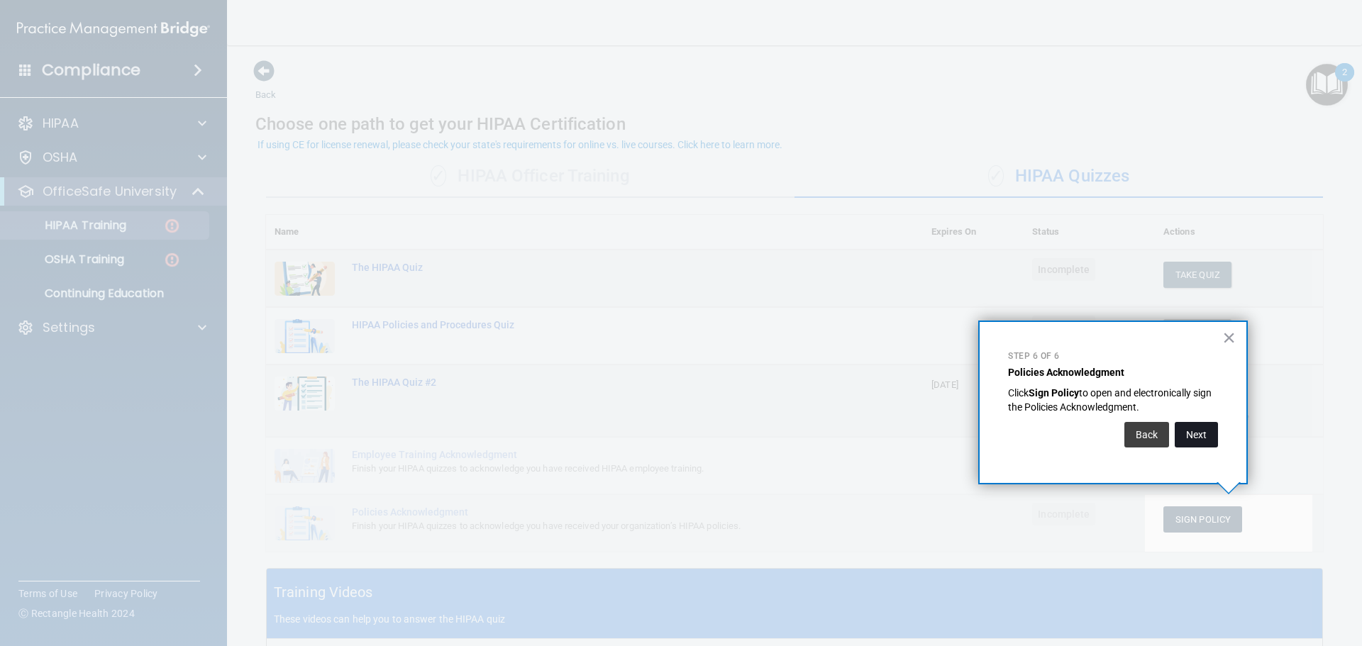
click at [1187, 429] on button "Next" at bounding box center [1196, 435] width 43 height 26
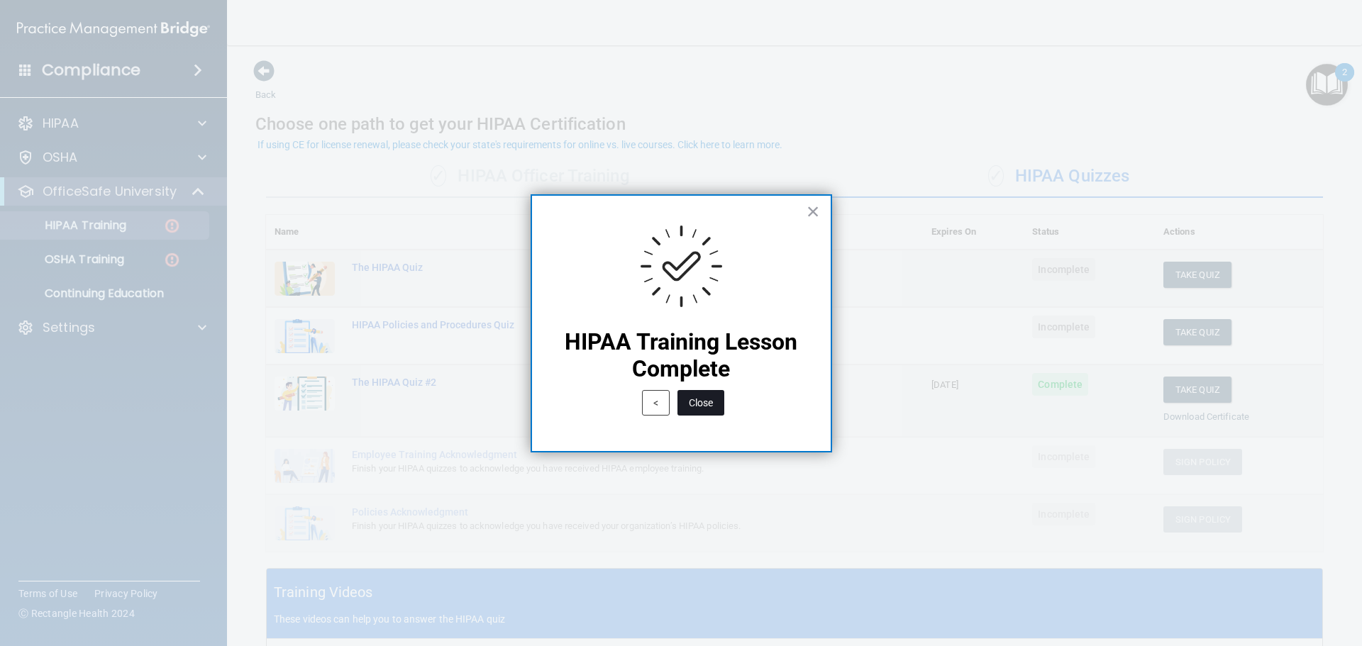
click at [693, 396] on button "Close" at bounding box center [700, 403] width 47 height 26
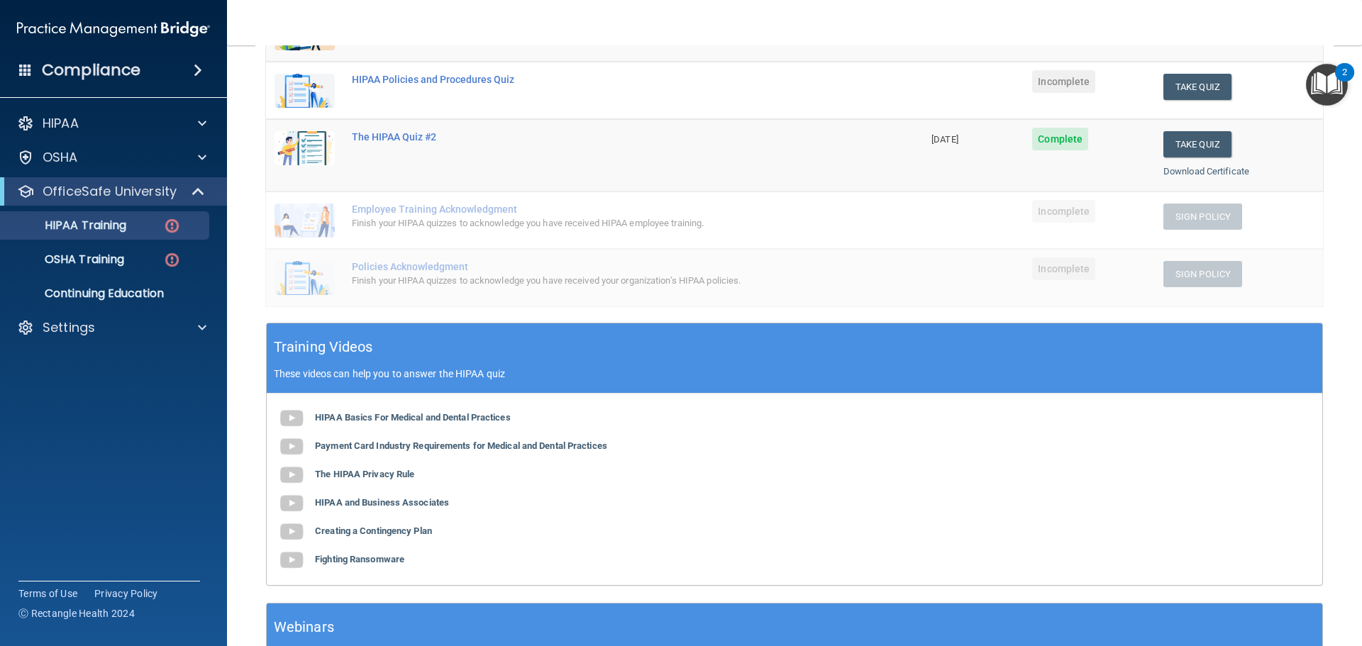
scroll to position [221, 0]
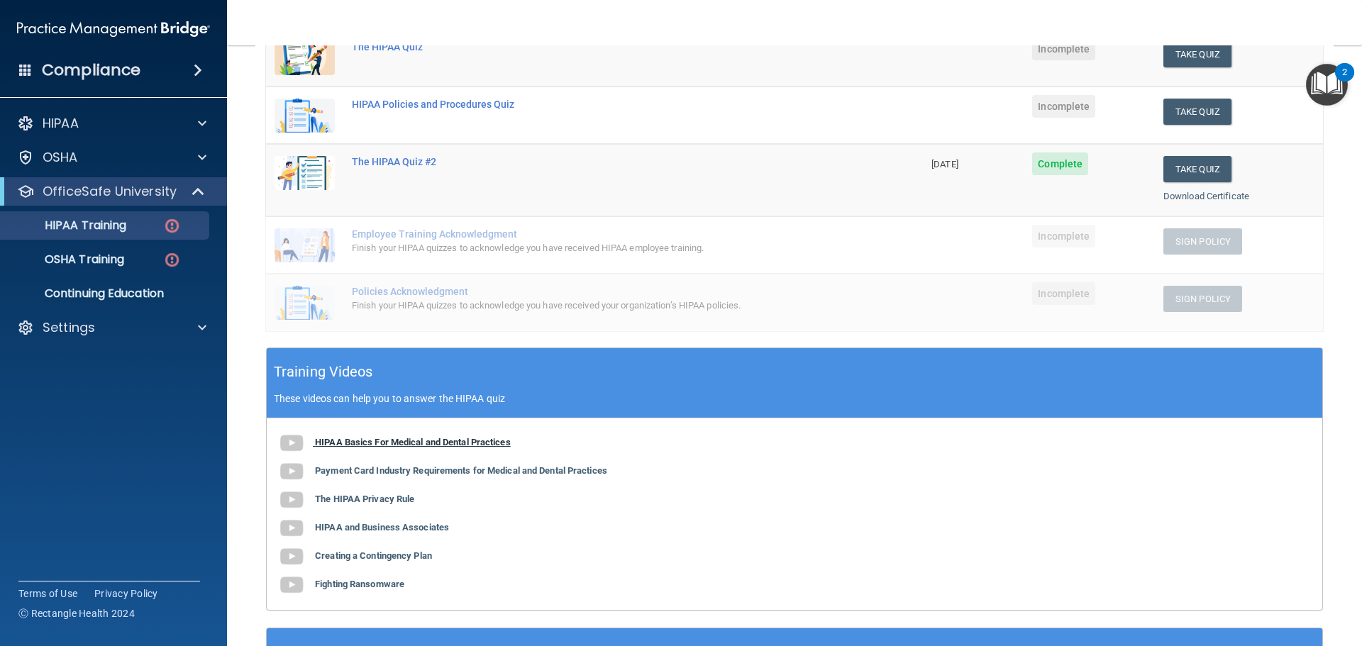
click at [397, 447] on b "HIPAA Basics For Medical and Dental Practices" at bounding box center [413, 442] width 196 height 11
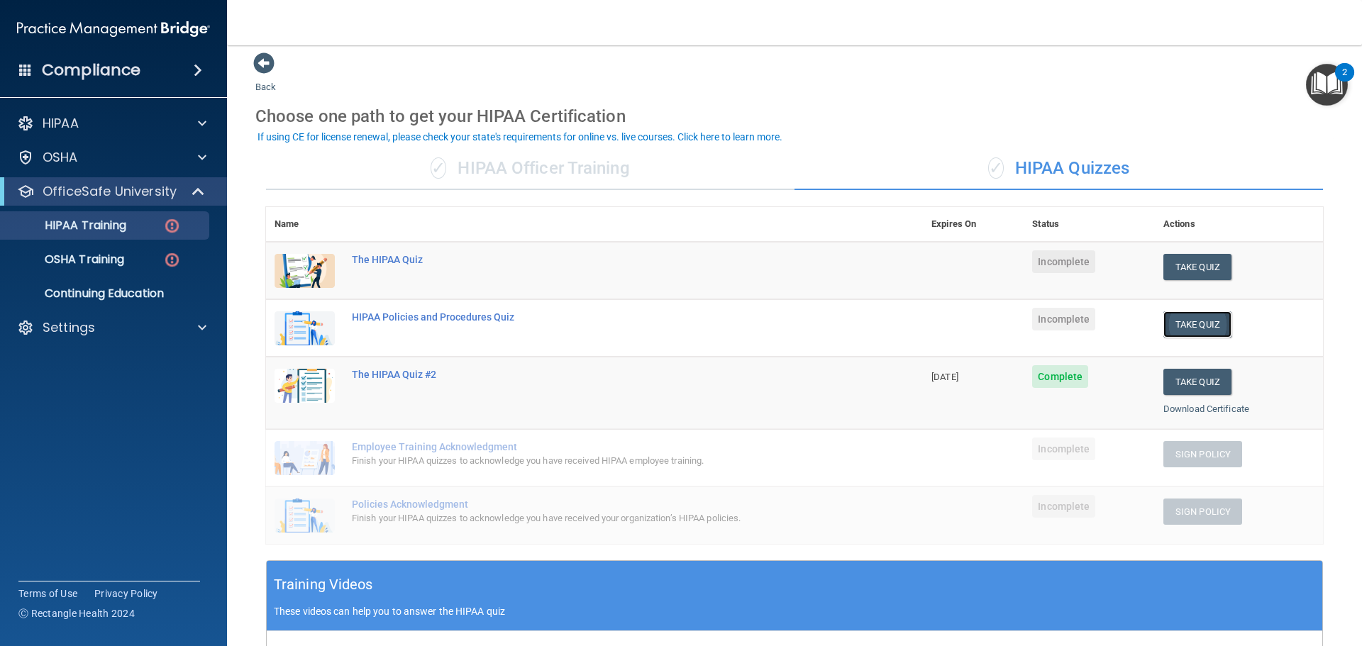
click at [1168, 326] on button "Take Quiz" at bounding box center [1197, 324] width 68 height 26
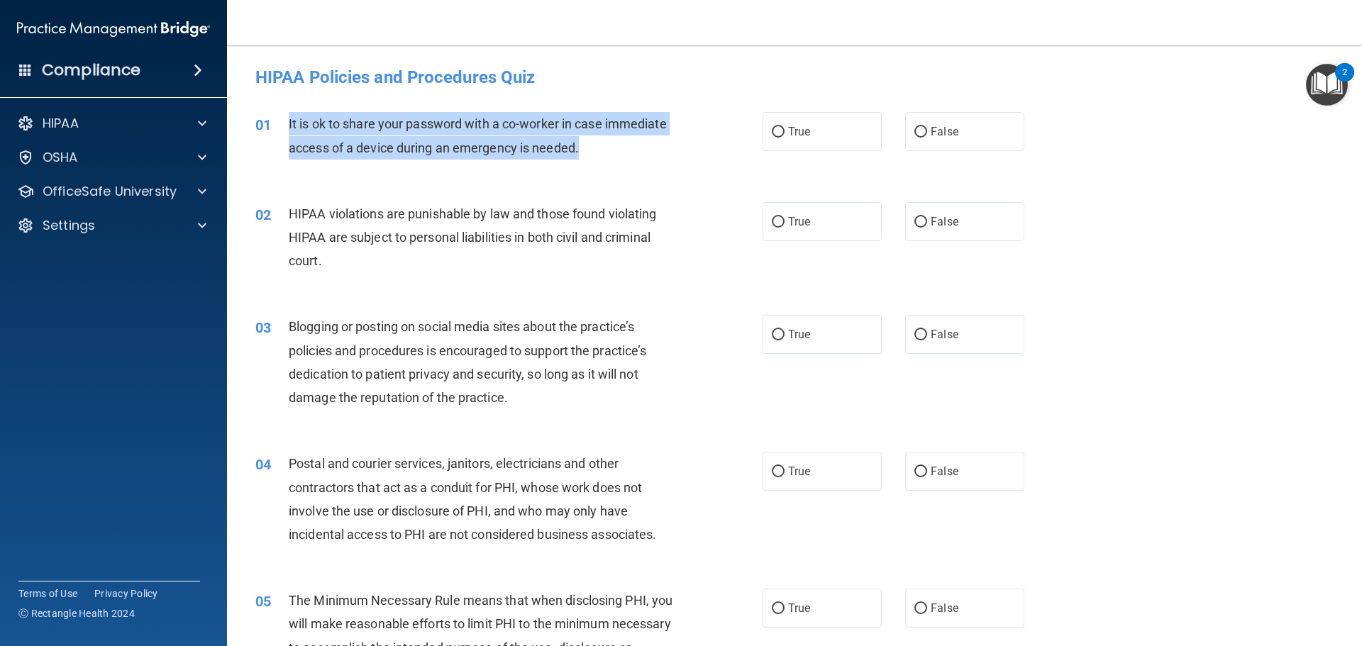
drag, startPoint x: 589, startPoint y: 155, endPoint x: 289, endPoint y: 127, distance: 301.4
click at [289, 127] on div "It is ok to share your password with a co-worker in case immediate access of a …" at bounding box center [487, 135] width 397 height 47
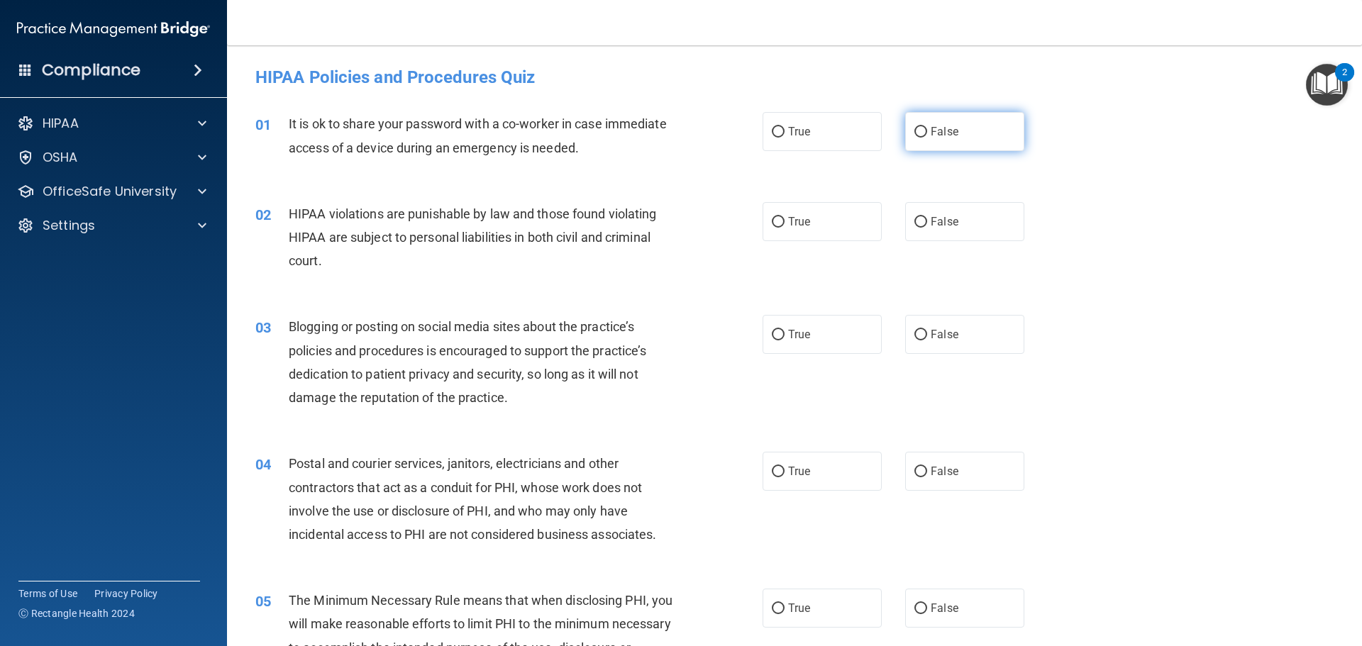
click at [936, 121] on label "False" at bounding box center [964, 131] width 119 height 39
click at [927, 127] on input "False" at bounding box center [920, 132] width 13 height 11
radio input "true"
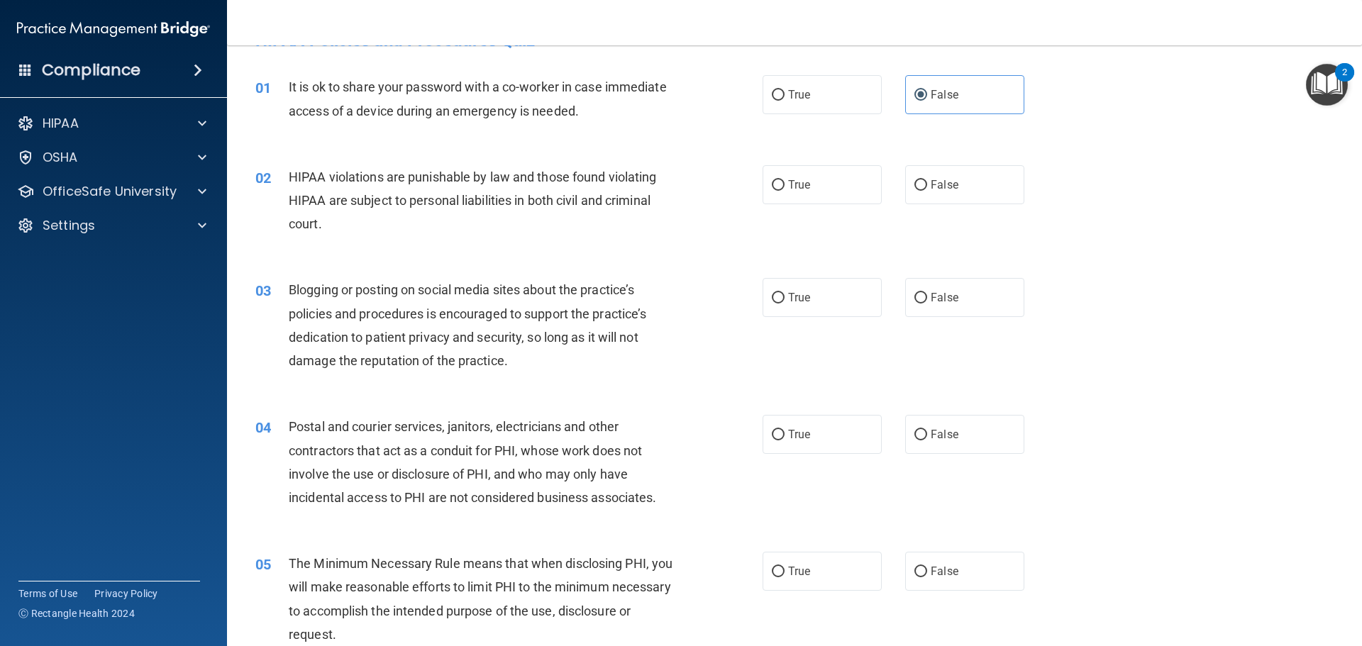
scroll to position [71, 0]
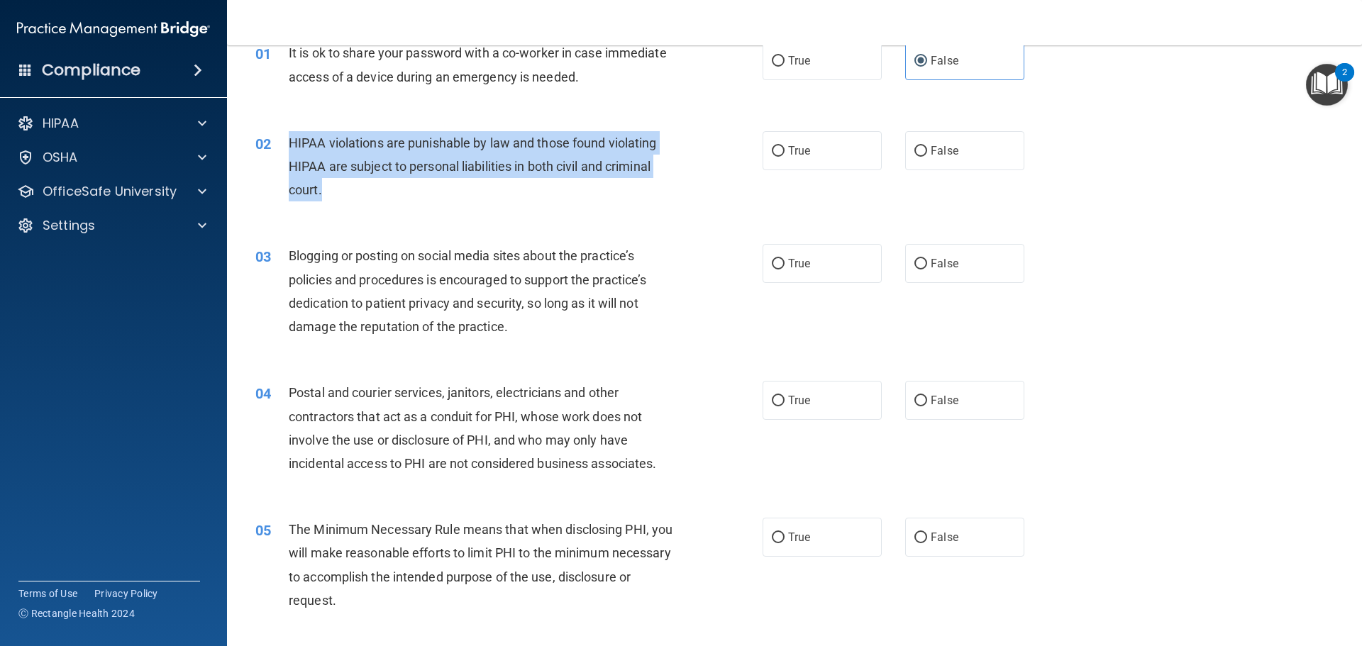
drag, startPoint x: 348, startPoint y: 195, endPoint x: 292, endPoint y: 148, distance: 72.5
click at [292, 148] on div "HIPAA violations are punishable by law and those found violating HIPAA are subj…" at bounding box center [487, 166] width 397 height 71
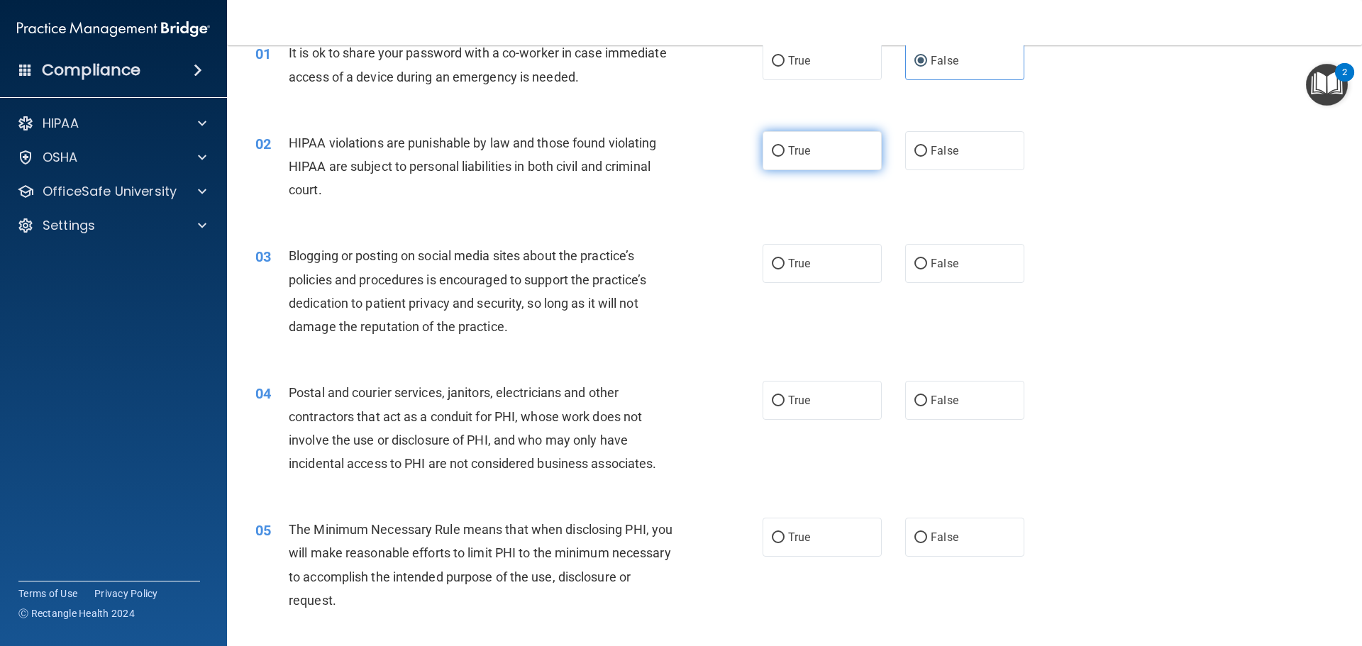
click at [770, 158] on label "True" at bounding box center [822, 150] width 119 height 39
click at [772, 157] on input "True" at bounding box center [778, 151] width 13 height 11
radio input "true"
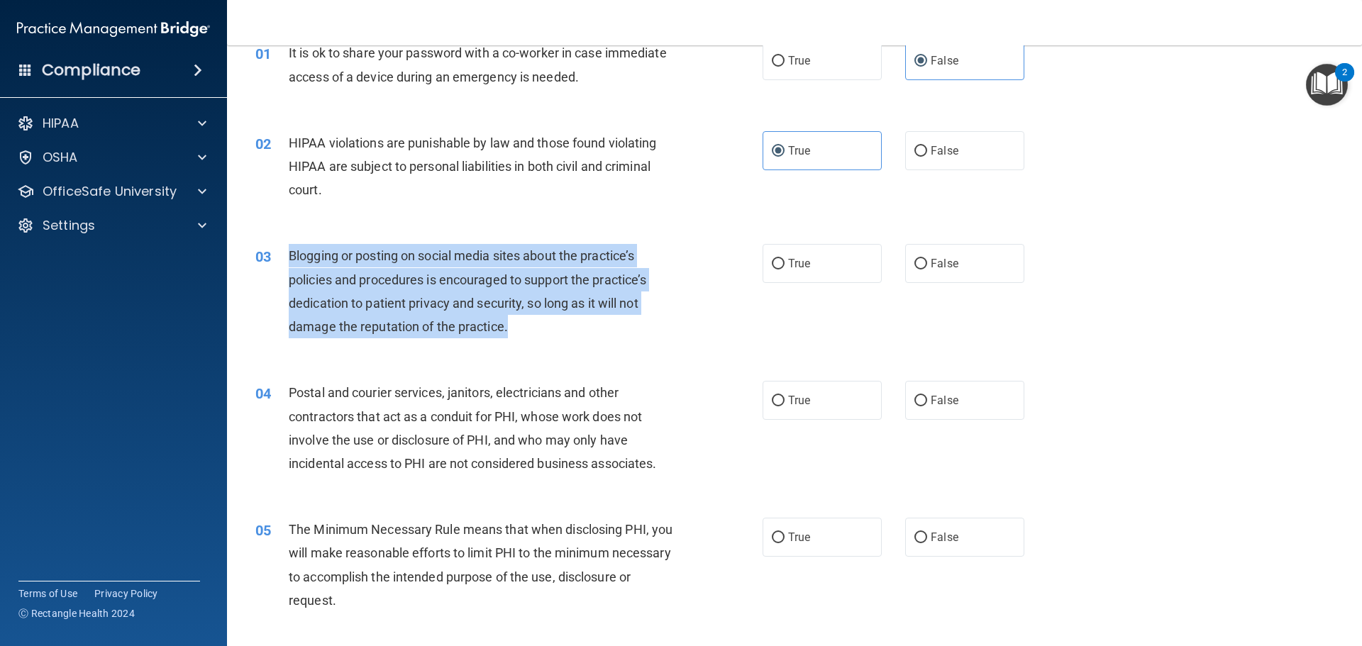
drag, startPoint x: 528, startPoint y: 334, endPoint x: 273, endPoint y: 266, distance: 264.3
click at [273, 266] on div "03 Blogging or posting on social media sites about the practice’s policies and …" at bounding box center [509, 294] width 550 height 101
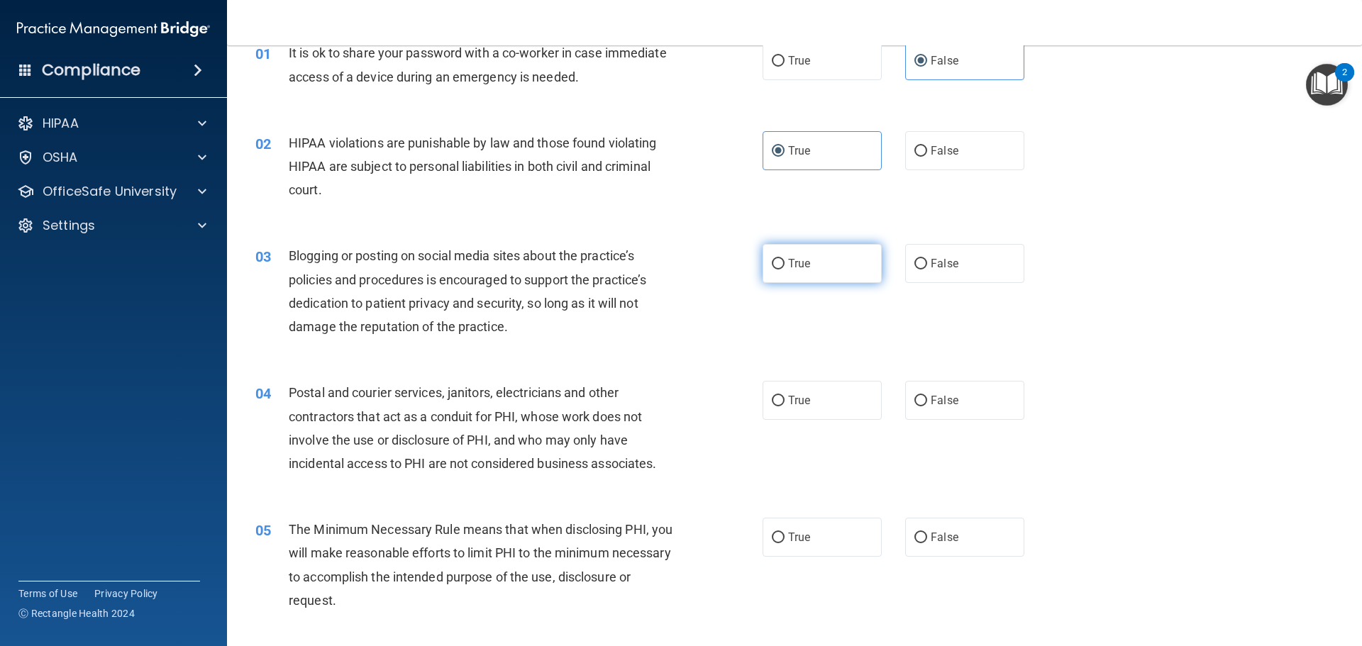
click at [791, 272] on label "True" at bounding box center [822, 263] width 119 height 39
click at [784, 270] on input "True" at bounding box center [778, 264] width 13 height 11
radio input "true"
click at [748, 333] on div "03 Blogging or posting on social media sites about the practice’s policies and …" at bounding box center [509, 294] width 550 height 101
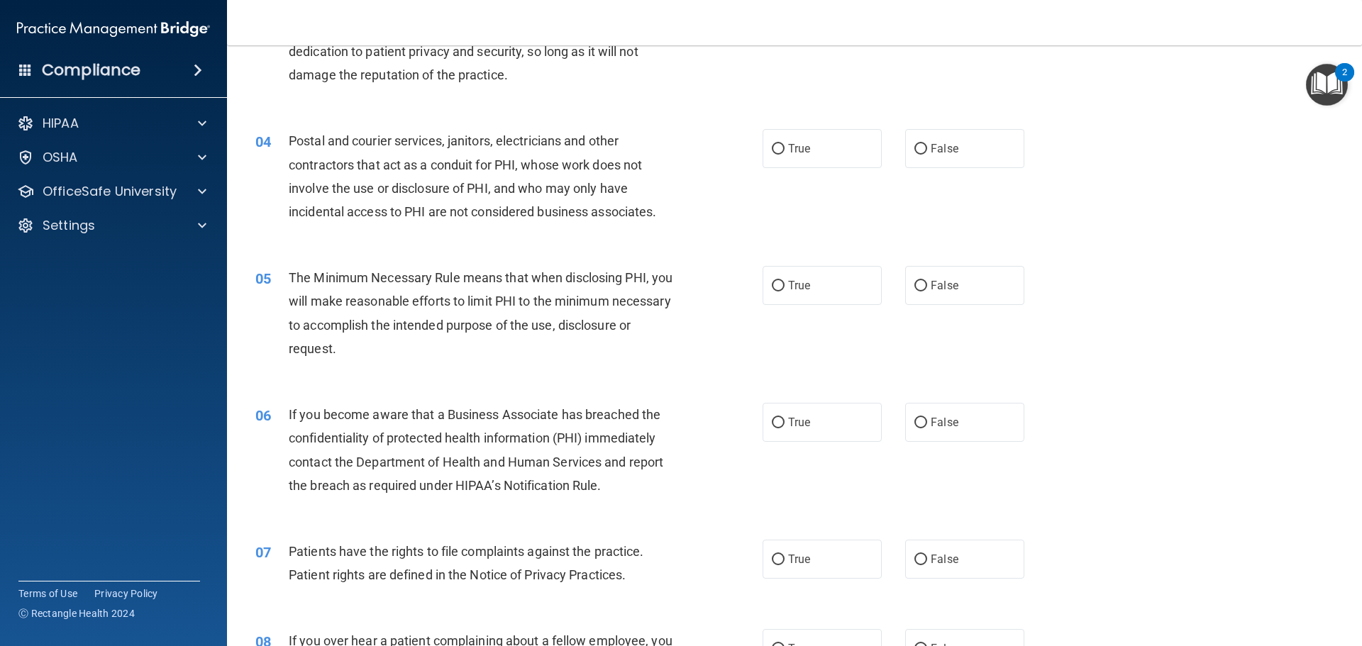
scroll to position [355, 0]
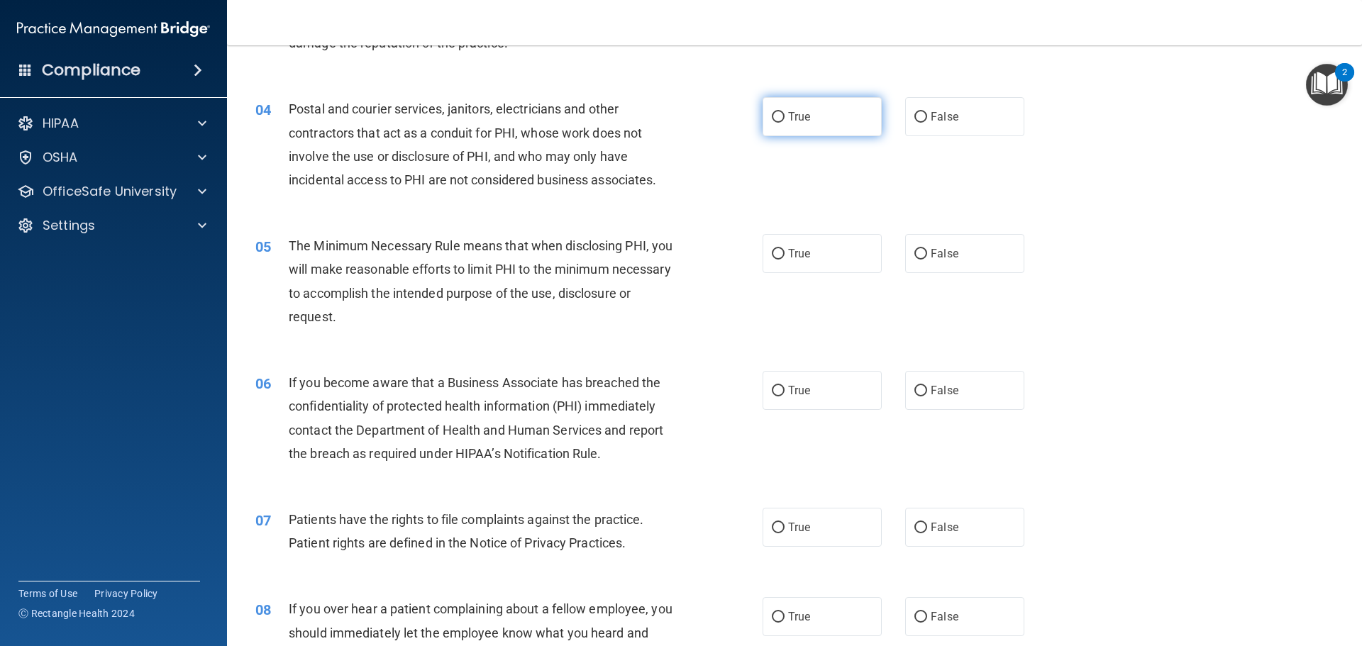
click at [819, 121] on label "True" at bounding box center [822, 116] width 119 height 39
click at [784, 121] on input "True" at bounding box center [778, 117] width 13 height 11
radio input "true"
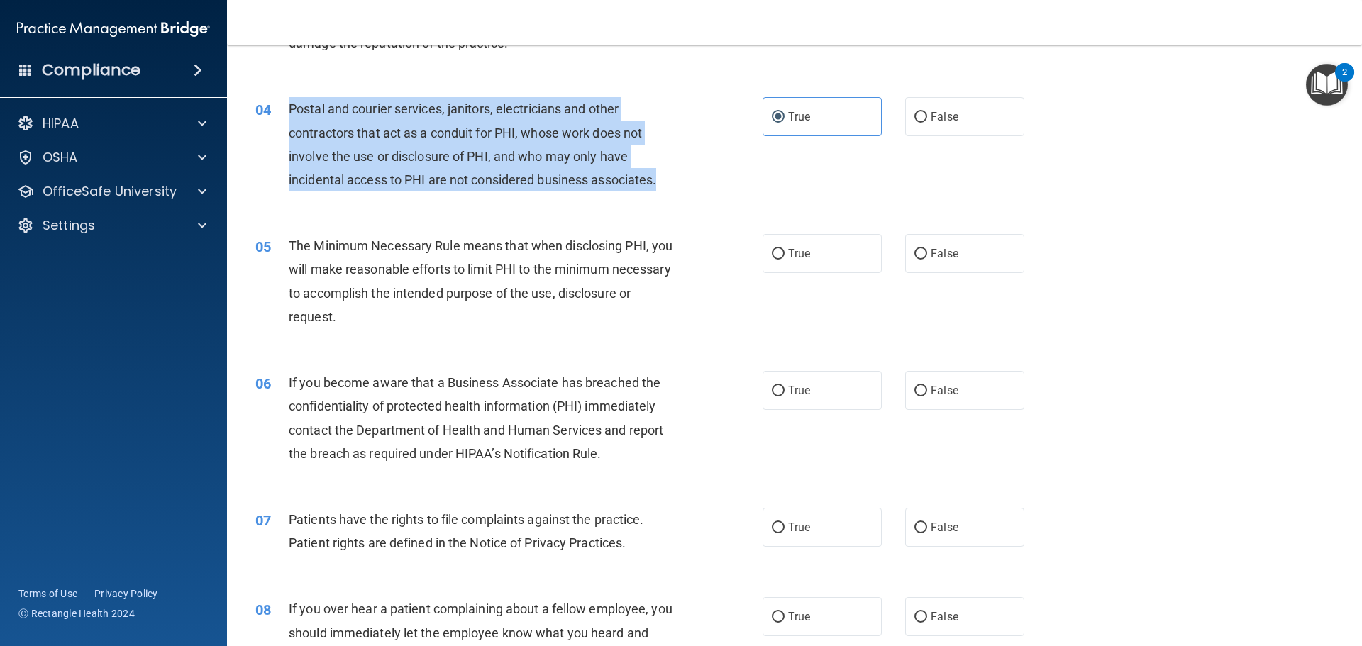
drag, startPoint x: 687, startPoint y: 183, endPoint x: 283, endPoint y: 107, distance: 410.7
click at [283, 107] on div "04 Postal and courier services, janitors, electricians and other contractors th…" at bounding box center [509, 147] width 550 height 101
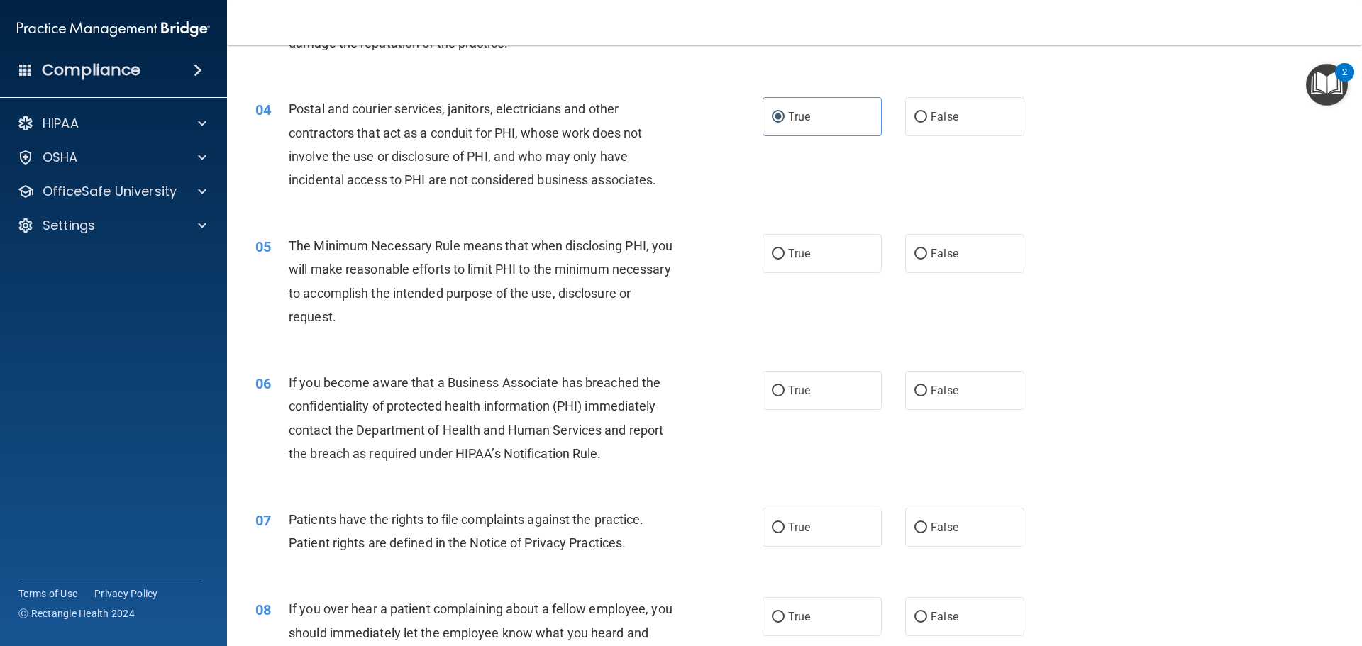
click at [521, 326] on div "The Minimum Necessary Rule means that when disclosing PHI, you will make reason…" at bounding box center [487, 281] width 397 height 94
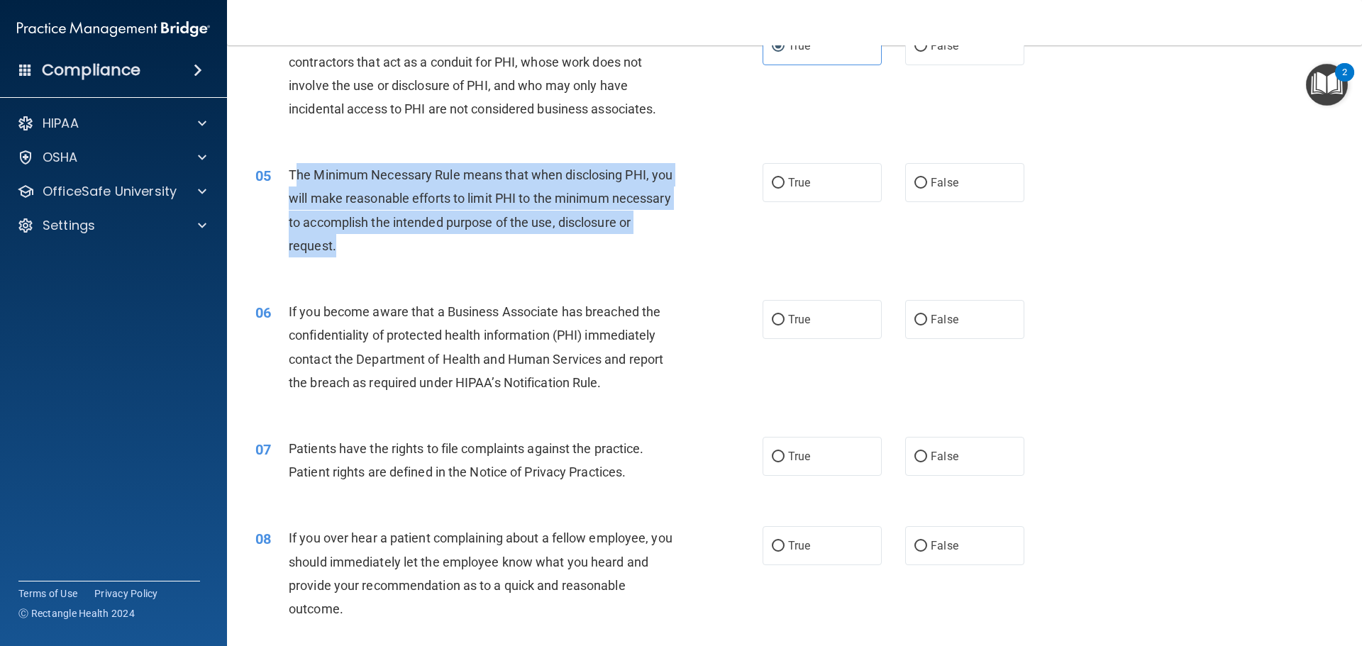
drag, startPoint x: 440, startPoint y: 247, endPoint x: 294, endPoint y: 166, distance: 167.6
click at [294, 166] on div "The Minimum Necessary Rule means that when disclosing PHI, you will make reason…" at bounding box center [487, 210] width 397 height 94
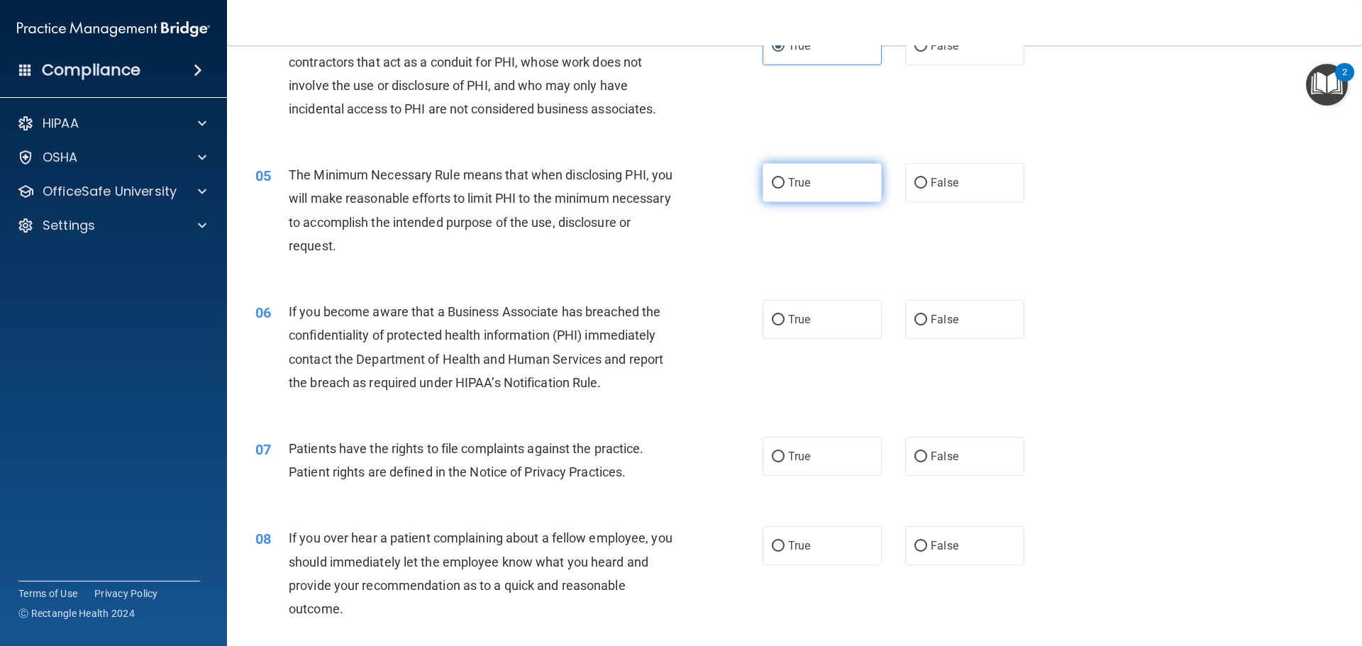
click at [788, 184] on span "True" at bounding box center [799, 182] width 22 height 13
click at [784, 184] on input "True" at bounding box center [778, 183] width 13 height 11
radio input "true"
click at [708, 240] on div "05 The Minimum Necessary Rule means that when disclosing PHI, you will make rea…" at bounding box center [509, 213] width 550 height 101
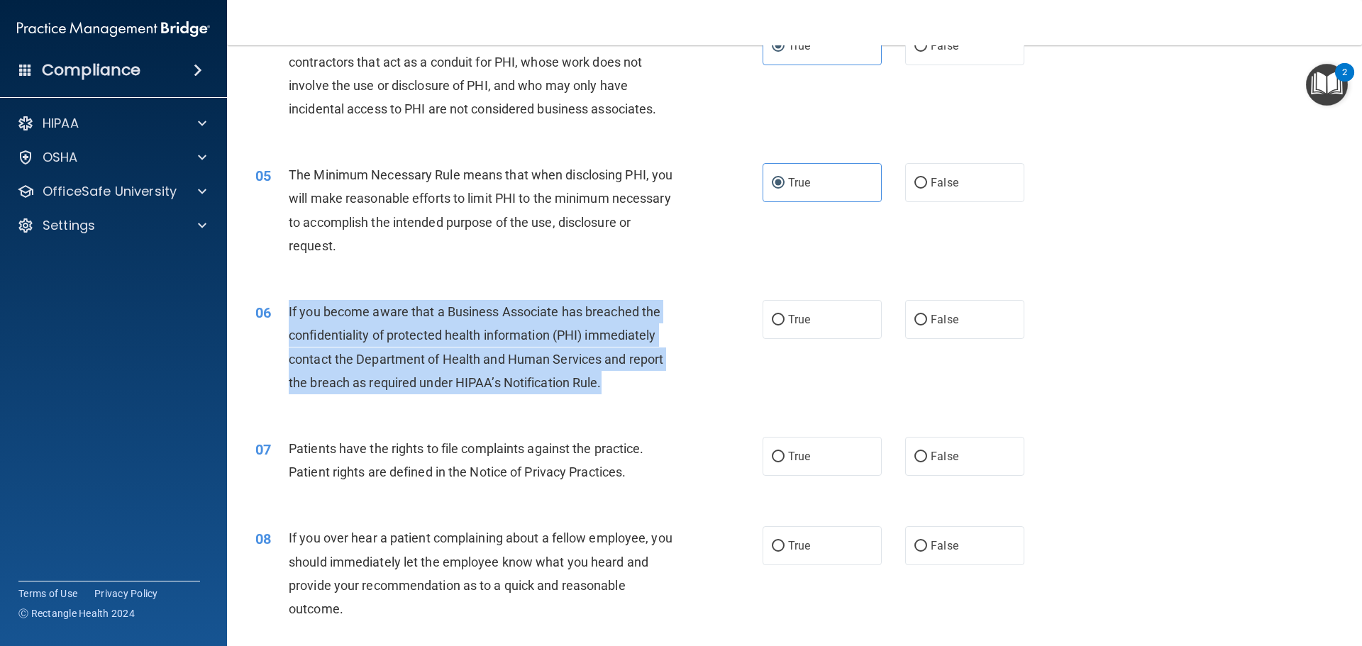
drag, startPoint x: 615, startPoint y: 385, endPoint x: 275, endPoint y: 314, distance: 347.8
click at [275, 314] on div "06 If you become aware that a Business Associate has breached the confidentiali…" at bounding box center [509, 350] width 550 height 101
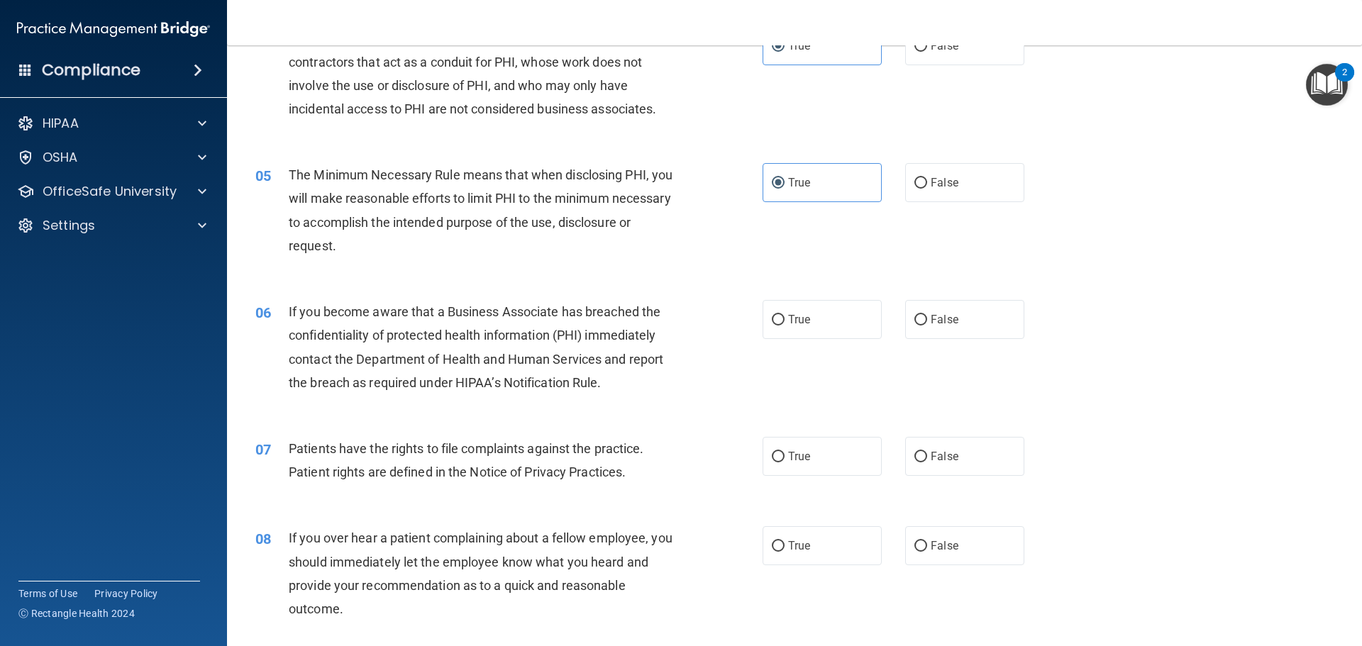
click at [595, 223] on span "The Minimum Necessary Rule means that when disclosing PHI, you will make reason…" at bounding box center [481, 210] width 384 height 86
click at [816, 316] on label "True" at bounding box center [822, 319] width 119 height 39
click at [784, 316] on input "True" at bounding box center [778, 320] width 13 height 11
radio input "true"
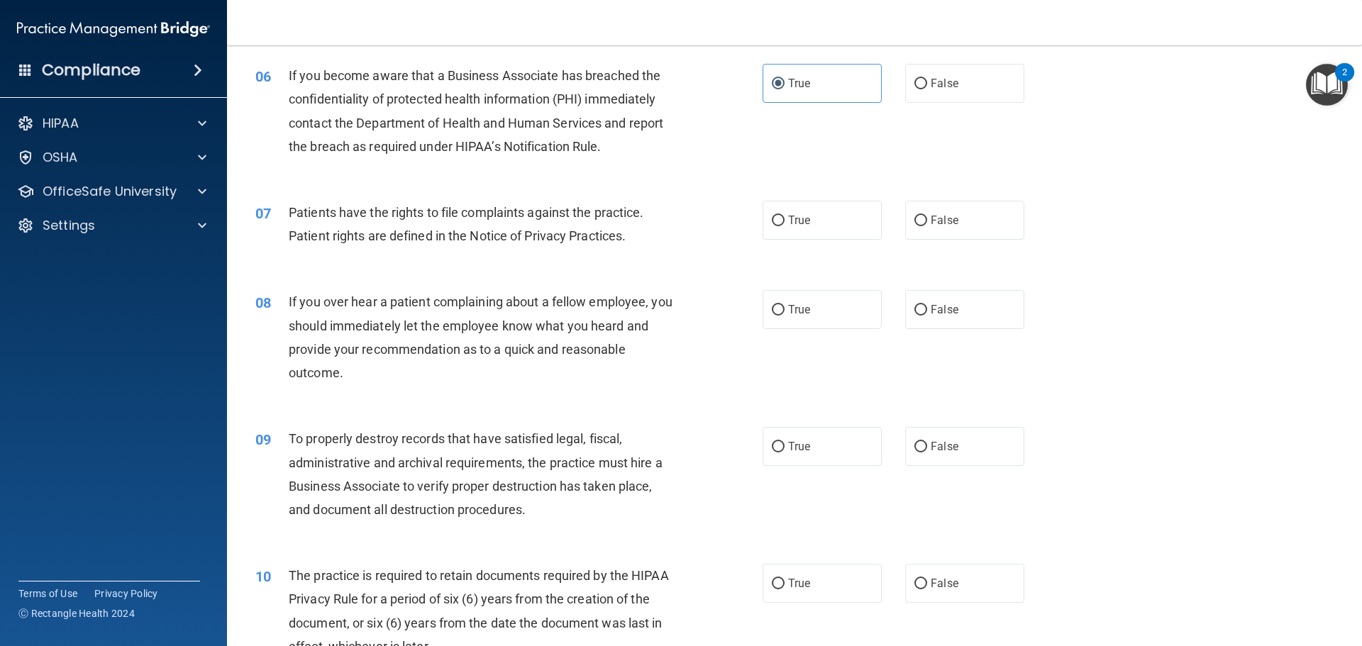
scroll to position [709, 0]
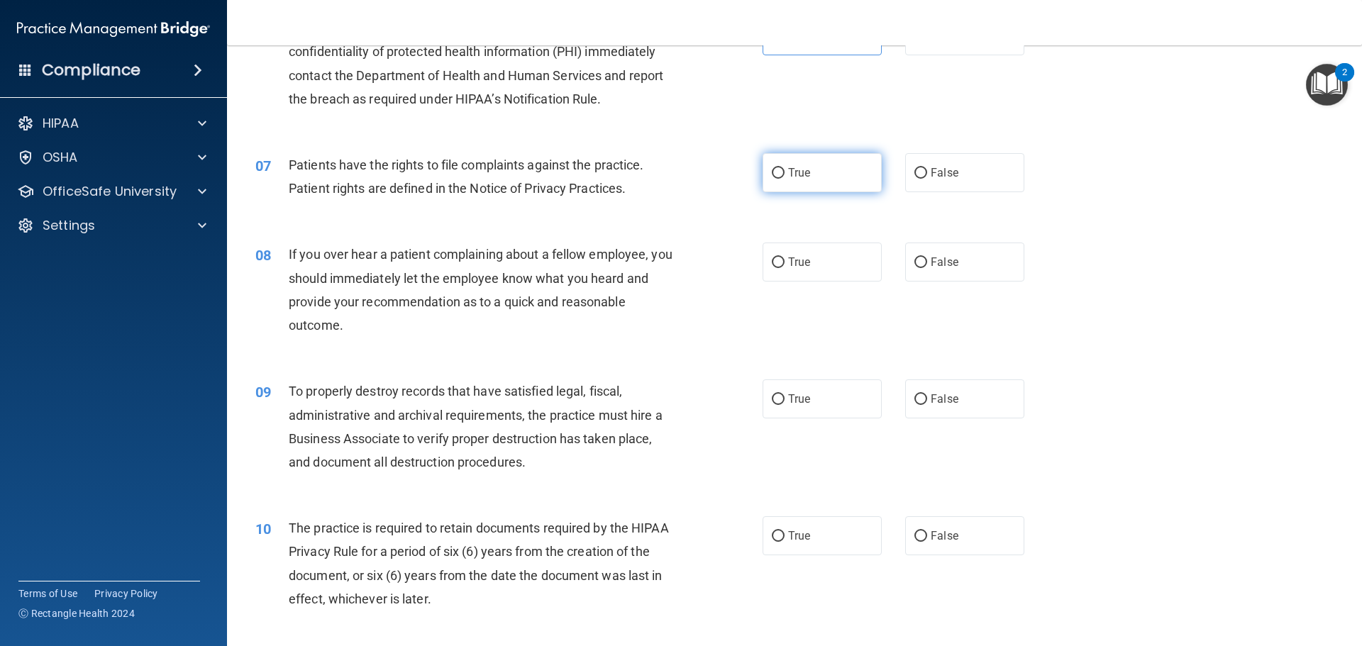
click at [773, 173] on input "True" at bounding box center [778, 173] width 13 height 11
radio input "true"
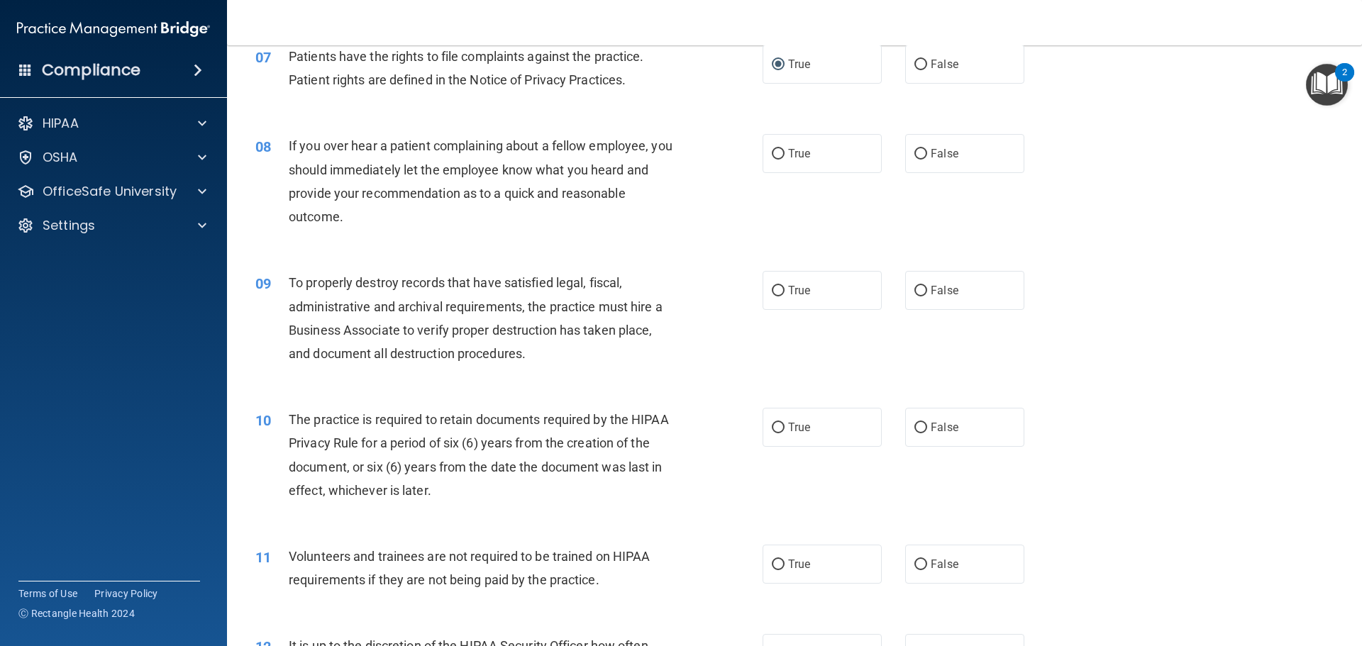
scroll to position [851, 0]
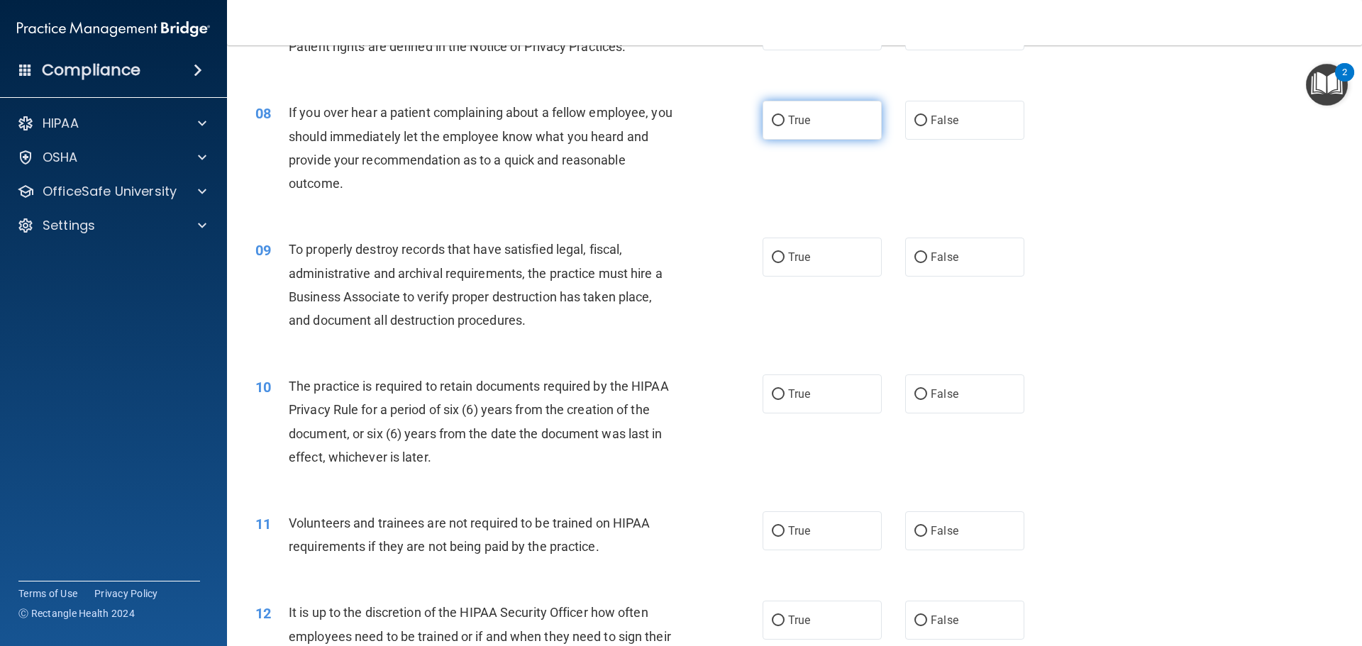
click at [774, 121] on input "True" at bounding box center [778, 121] width 13 height 11
radio input "true"
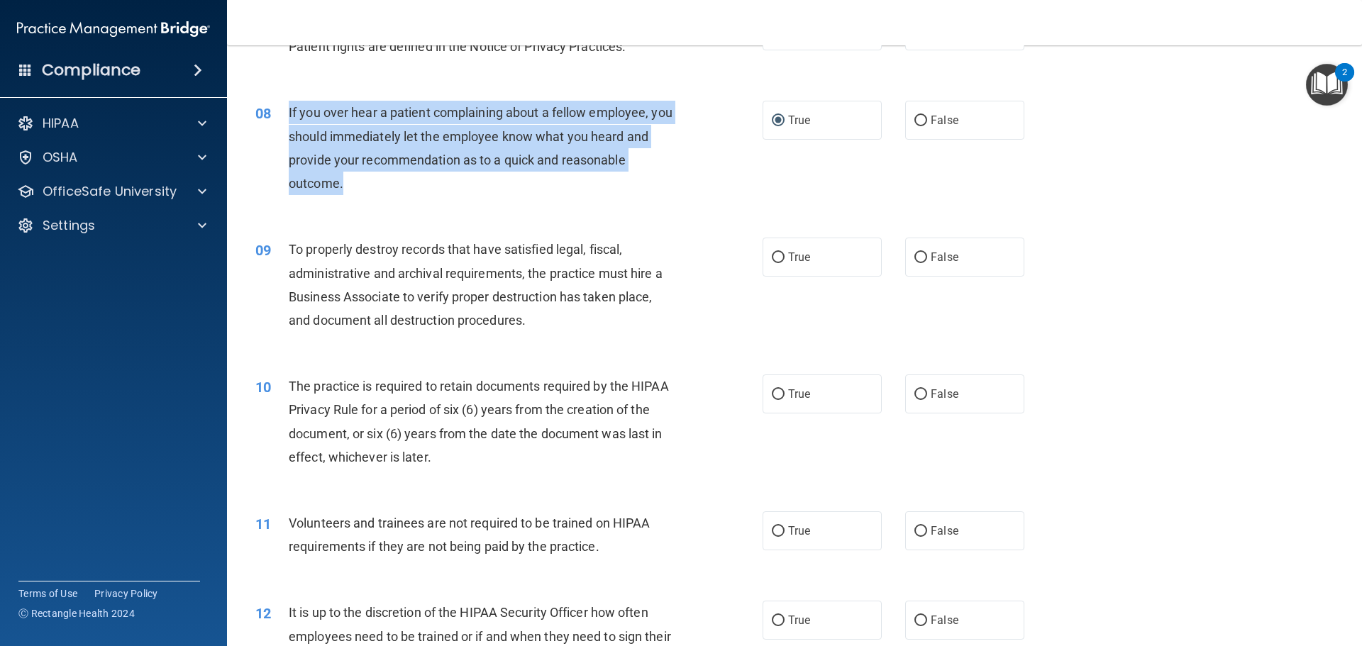
drag, startPoint x: 404, startPoint y: 194, endPoint x: 289, endPoint y: 117, distance: 138.5
click at [289, 117] on div "If you over hear a patient complaining about a fellow employee, you should imme…" at bounding box center [487, 148] width 397 height 94
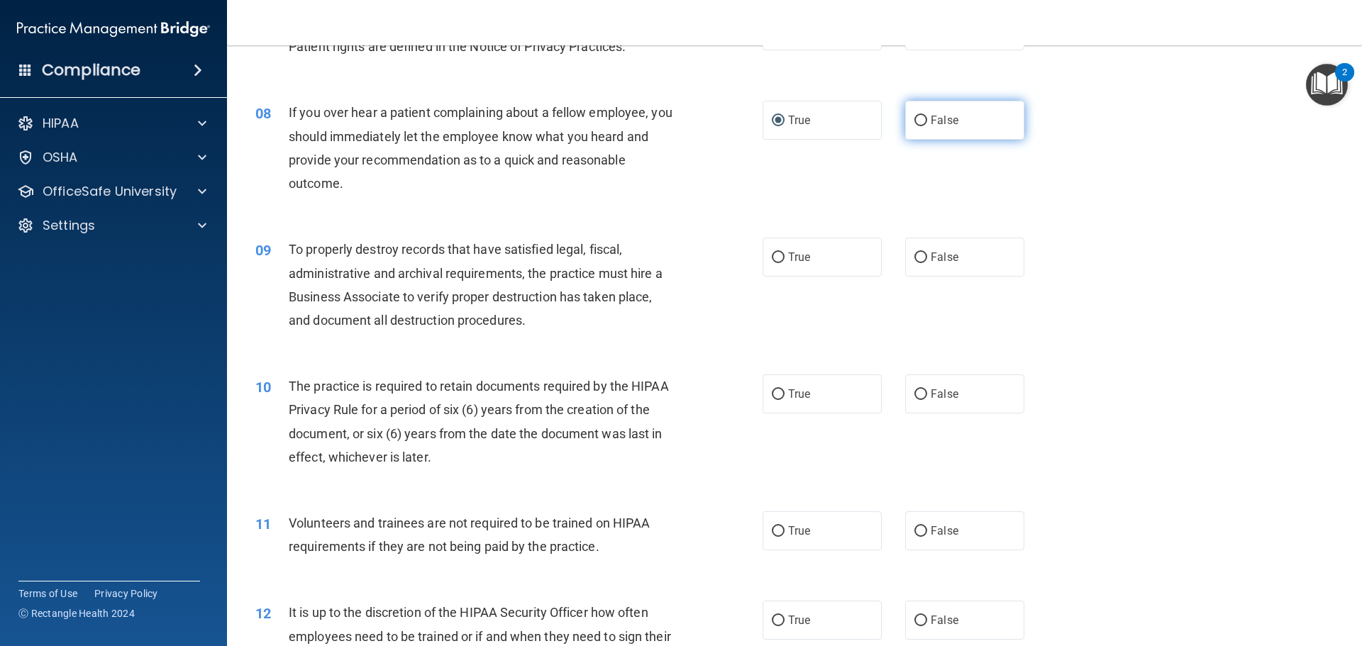
click at [970, 112] on label "False" at bounding box center [964, 120] width 119 height 39
click at [927, 116] on input "False" at bounding box center [920, 121] width 13 height 11
radio input "true"
radio input "false"
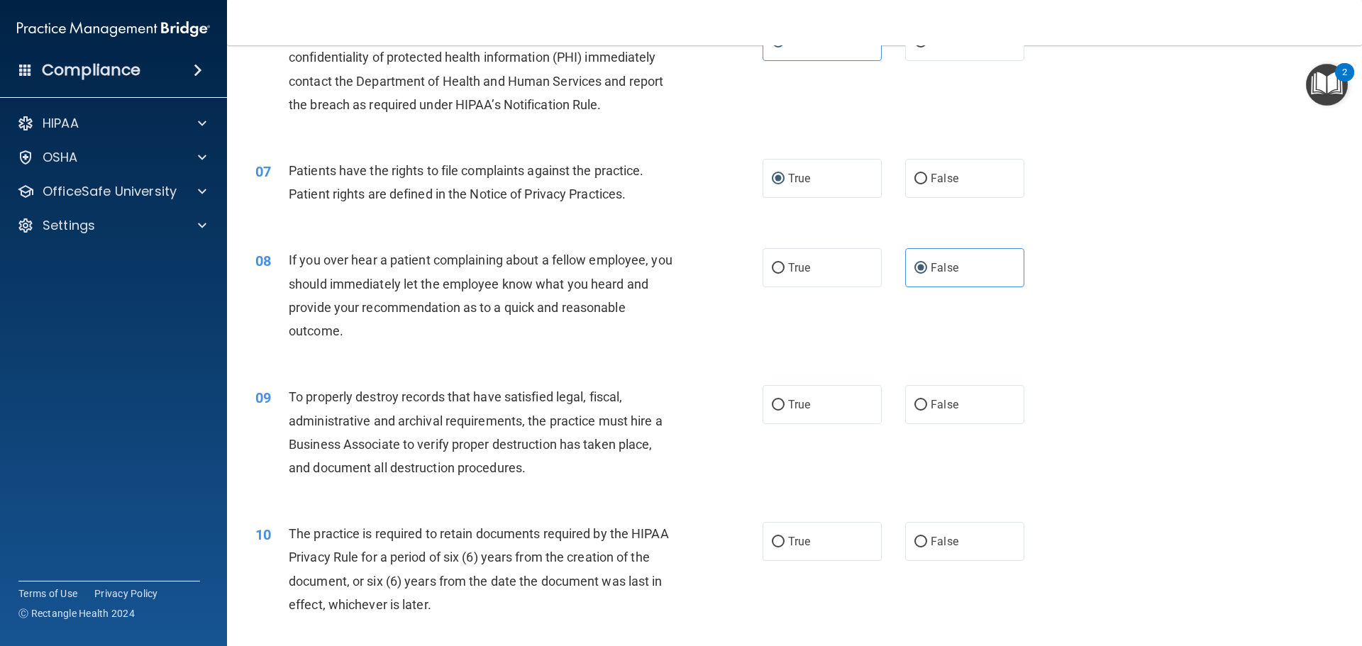
scroll to position [709, 0]
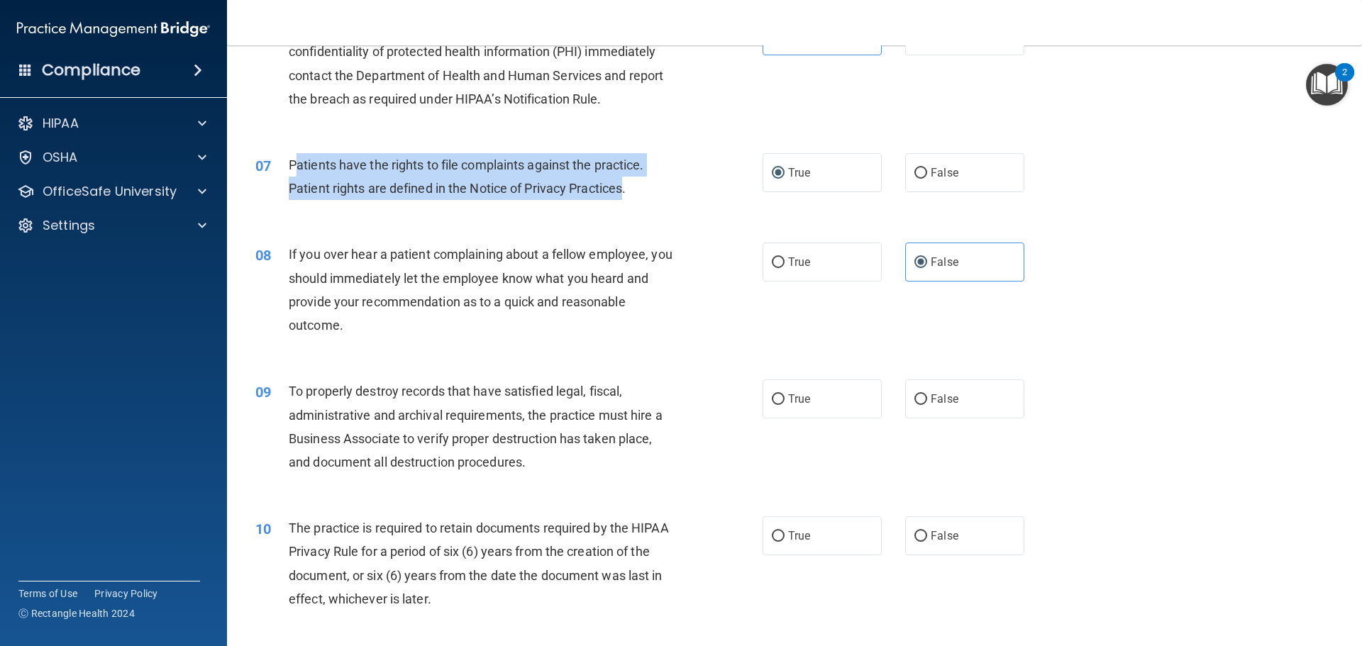
drag, startPoint x: 626, startPoint y: 191, endPoint x: 299, endPoint y: 162, distance: 328.2
click at [299, 162] on span "Patients have the rights to file complaints against the practice. Patient right…" at bounding box center [466, 176] width 355 height 38
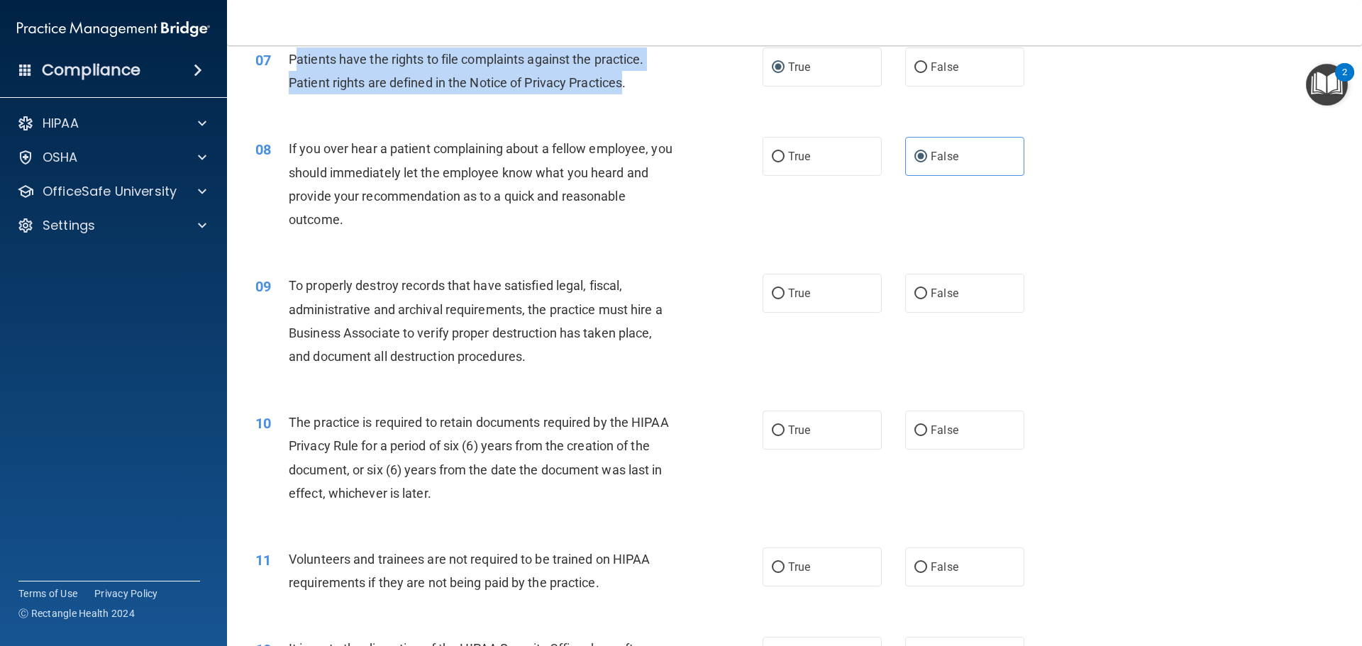
scroll to position [851, 0]
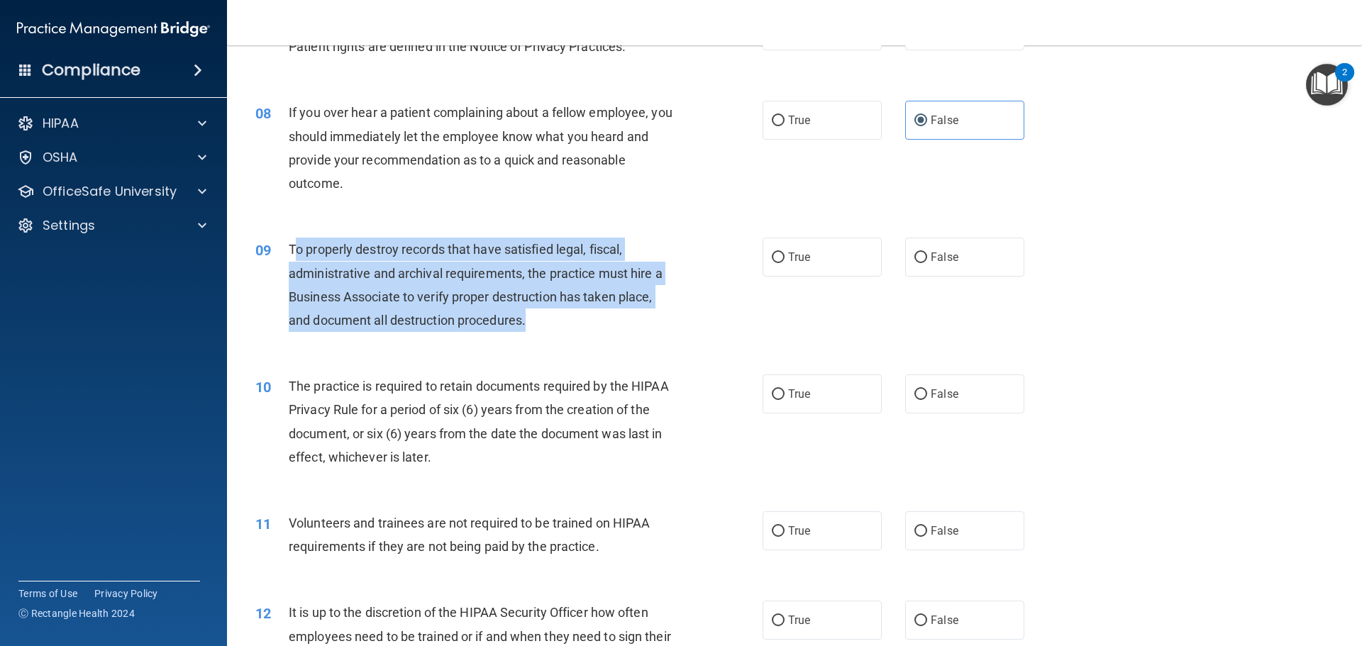
drag, startPoint x: 548, startPoint y: 331, endPoint x: 292, endPoint y: 248, distance: 269.2
click at [292, 248] on div "To properly destroy records that have satisfied legal, fiscal, administrative a…" at bounding box center [487, 285] width 397 height 94
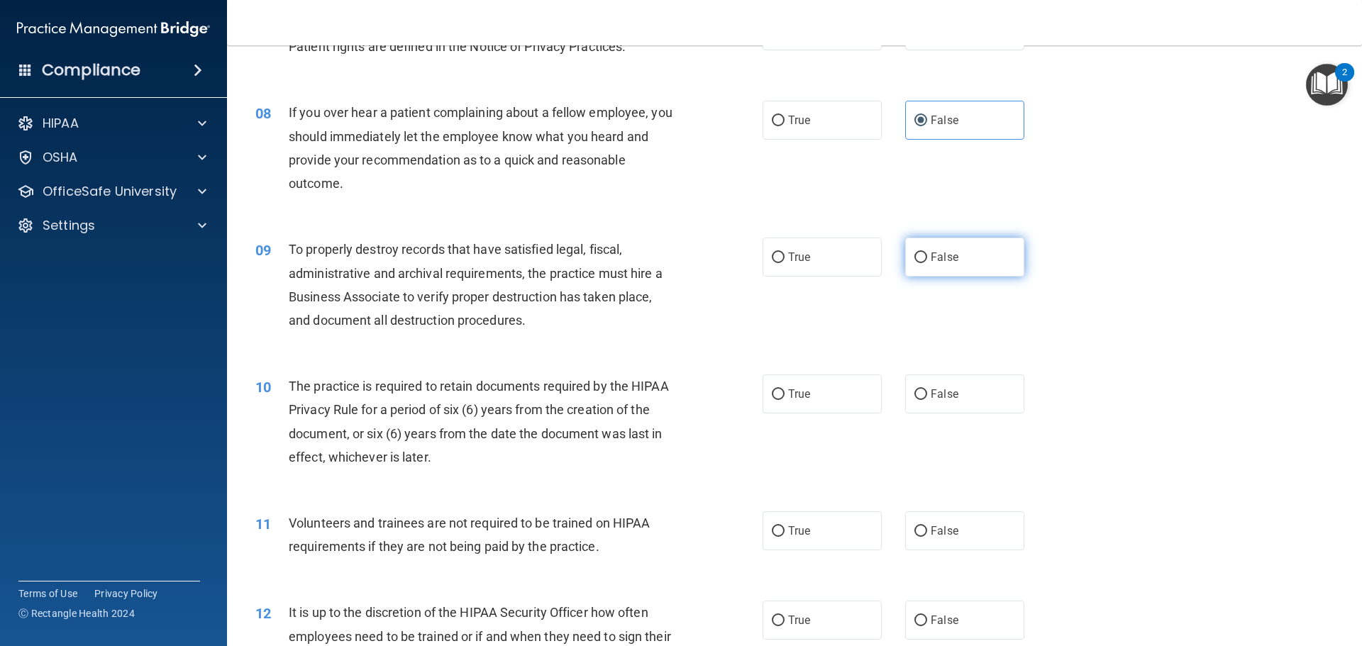
click at [931, 245] on label "False" at bounding box center [964, 257] width 119 height 39
click at [927, 253] on input "False" at bounding box center [920, 258] width 13 height 11
radio input "true"
click at [835, 309] on div "09 To properly destroy records that have satisfied legal, fiscal, administrativ…" at bounding box center [794, 288] width 1099 height 137
click at [953, 400] on label "False" at bounding box center [964, 394] width 119 height 39
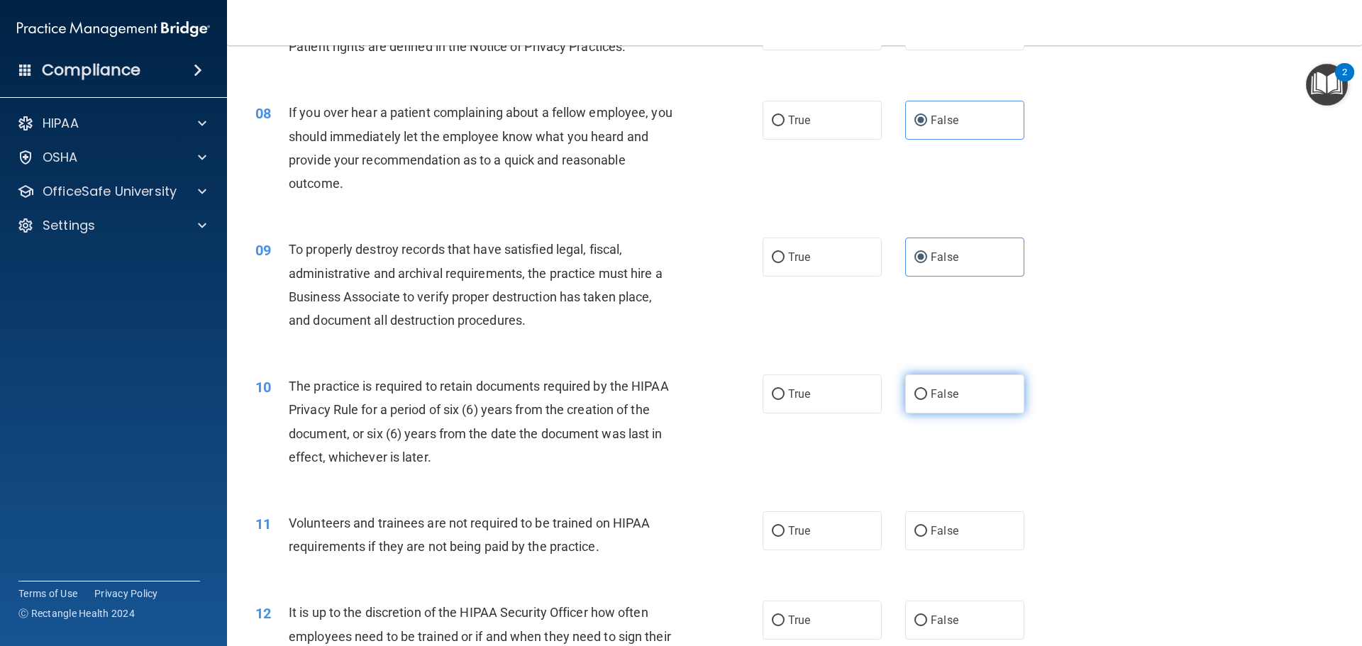
click at [927, 400] on input "False" at bounding box center [920, 394] width 13 height 11
radio input "true"
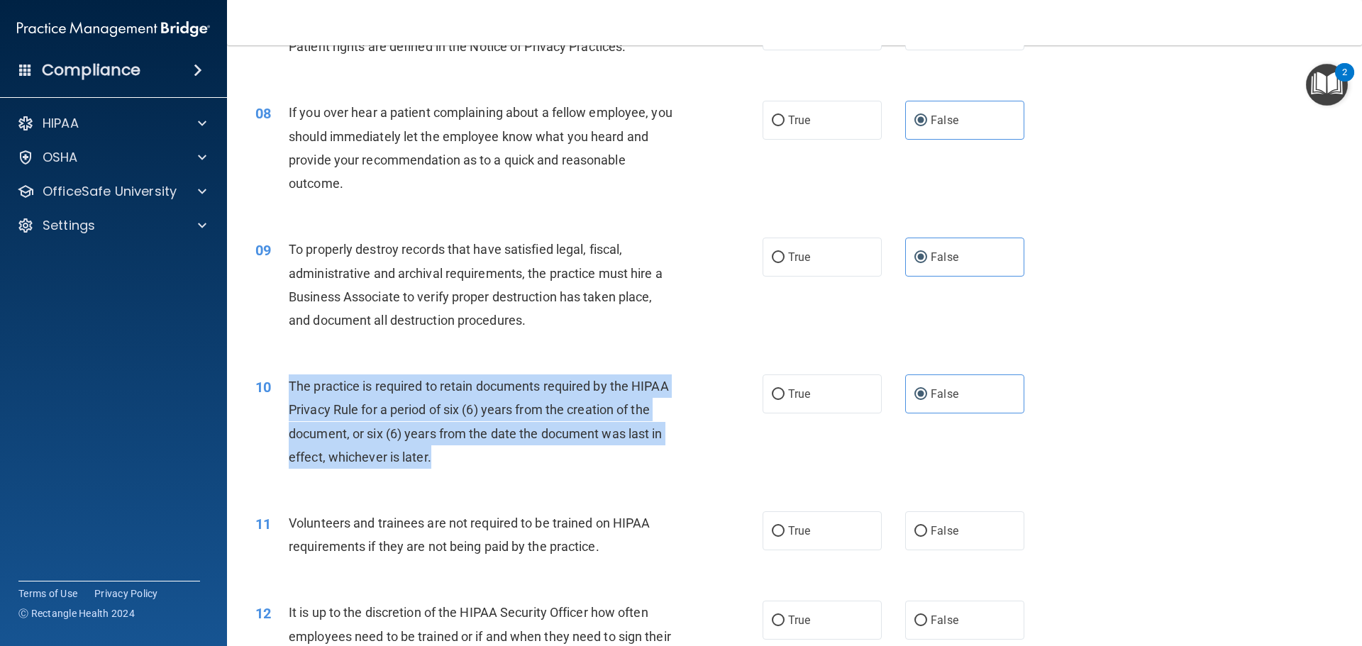
drag, startPoint x: 431, startPoint y: 459, endPoint x: 290, endPoint y: 392, distance: 156.4
click at [290, 392] on div "The practice is required to retain documents required by the HIPAA Privacy Rule…" at bounding box center [487, 422] width 397 height 94
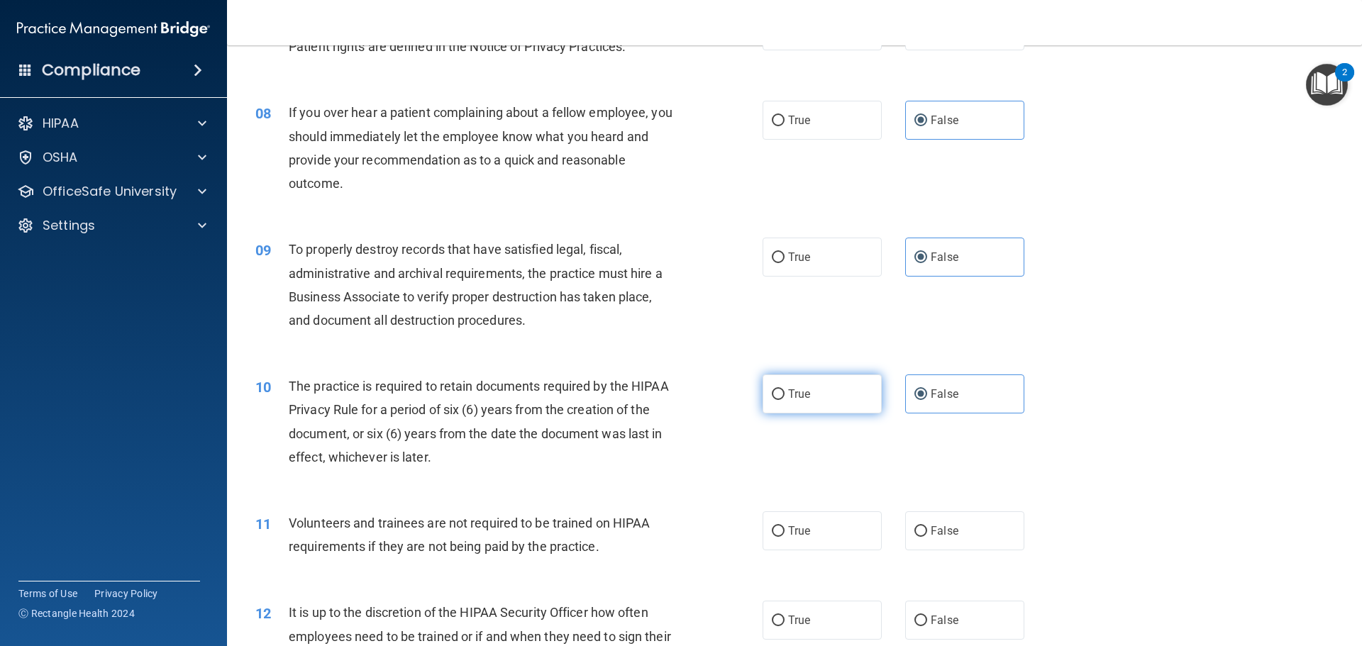
click at [767, 384] on label "True" at bounding box center [822, 394] width 119 height 39
click at [772, 389] on input "True" at bounding box center [778, 394] width 13 height 11
radio input "true"
radio input "false"
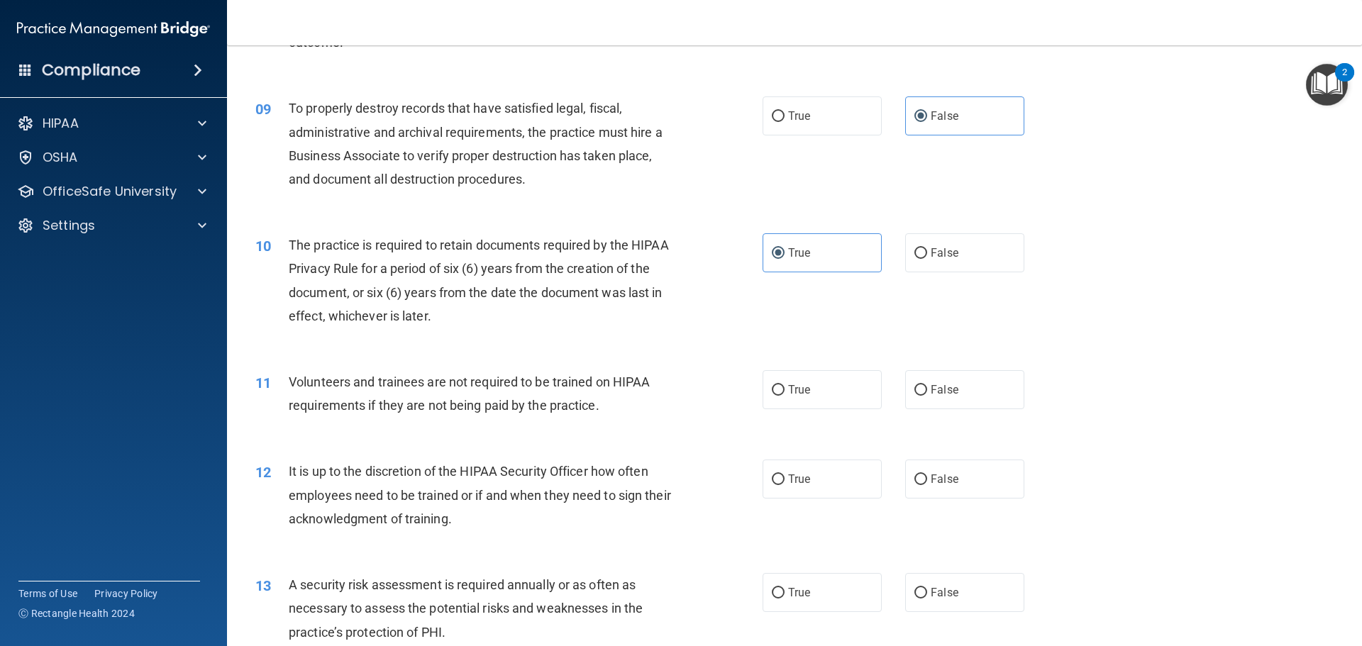
scroll to position [993, 0]
click at [957, 390] on label "False" at bounding box center [964, 389] width 119 height 39
click at [927, 390] on input "False" at bounding box center [920, 389] width 13 height 11
radio input "true"
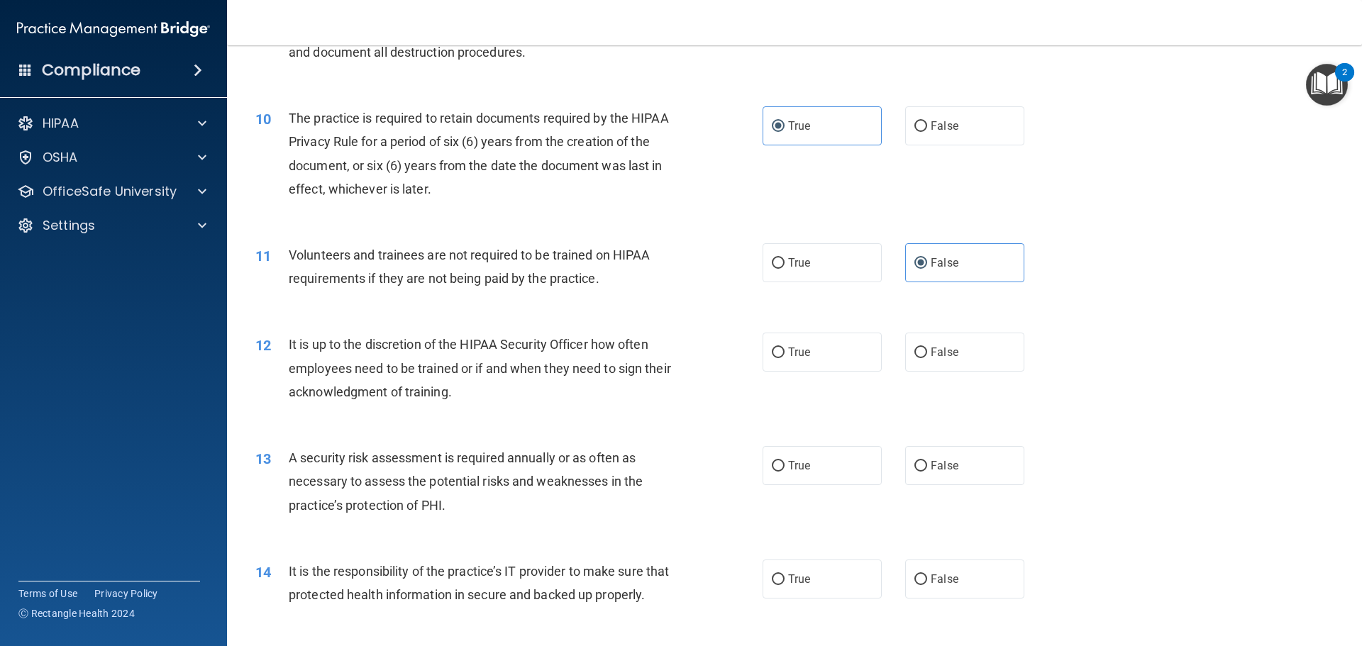
scroll to position [1135, 0]
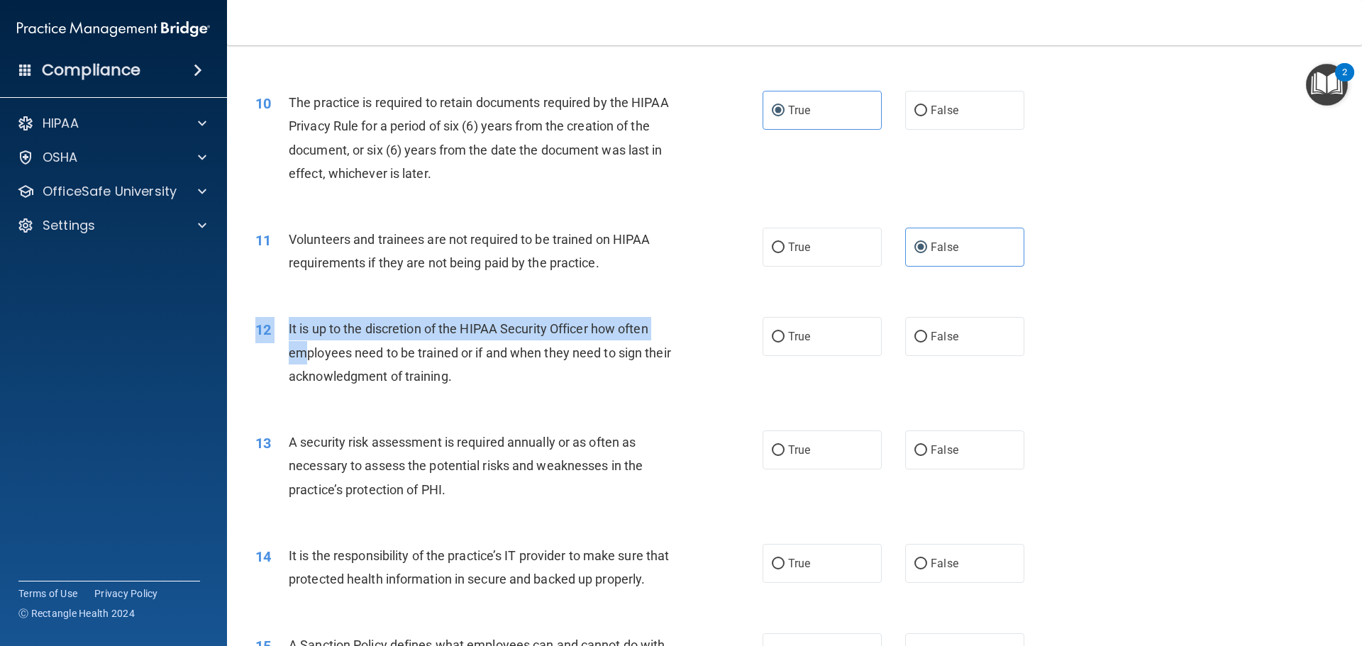
drag, startPoint x: 573, startPoint y: 406, endPoint x: 337, endPoint y: 364, distance: 240.0
click at [318, 357] on div "12 It is up to the discretion of the HIPAA Security Officer how often employees…" at bounding box center [794, 355] width 1099 height 113
click at [392, 365] on div "It is up to the discretion of the HIPAA Security Officer how often employees ne…" at bounding box center [487, 352] width 397 height 71
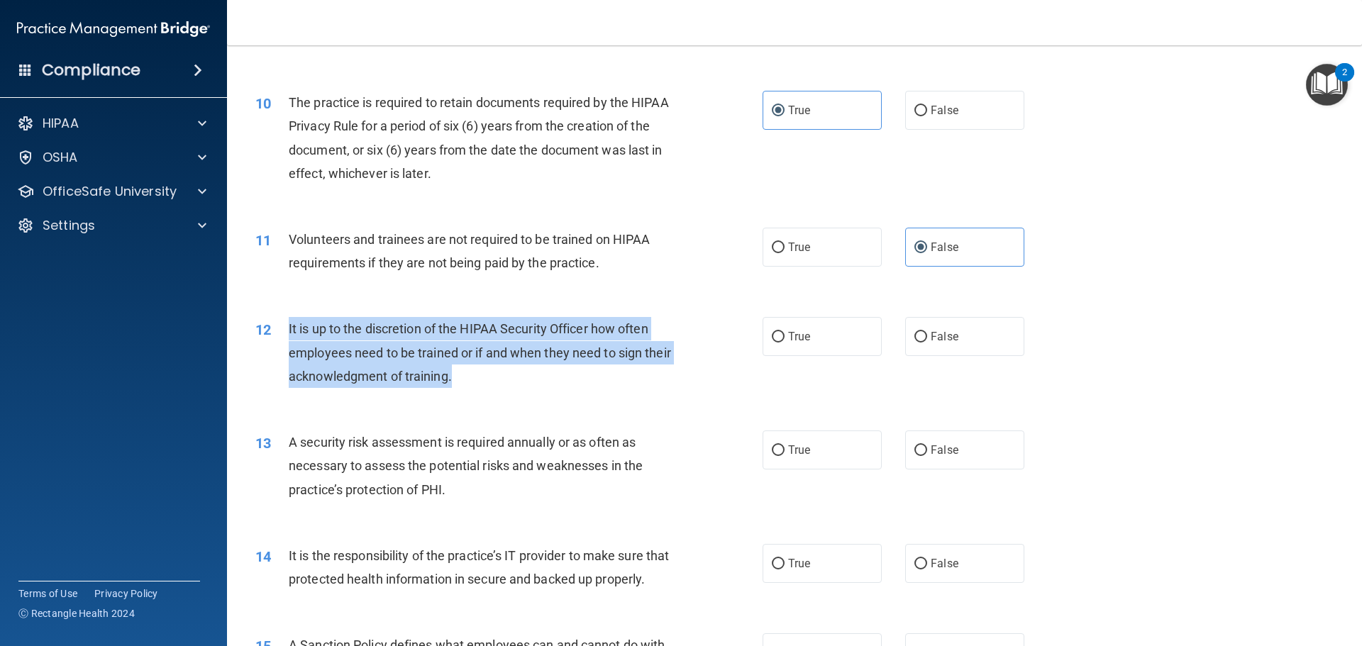
drag, startPoint x: 489, startPoint y: 379, endPoint x: 285, endPoint y: 333, distance: 209.6
click at [285, 333] on div "12 It is up to the discretion of the HIPAA Security Officer how often employees…" at bounding box center [509, 356] width 550 height 78
click at [554, 387] on div "It is up to the discretion of the HIPAA Security Officer how often employees ne…" at bounding box center [487, 352] width 397 height 71
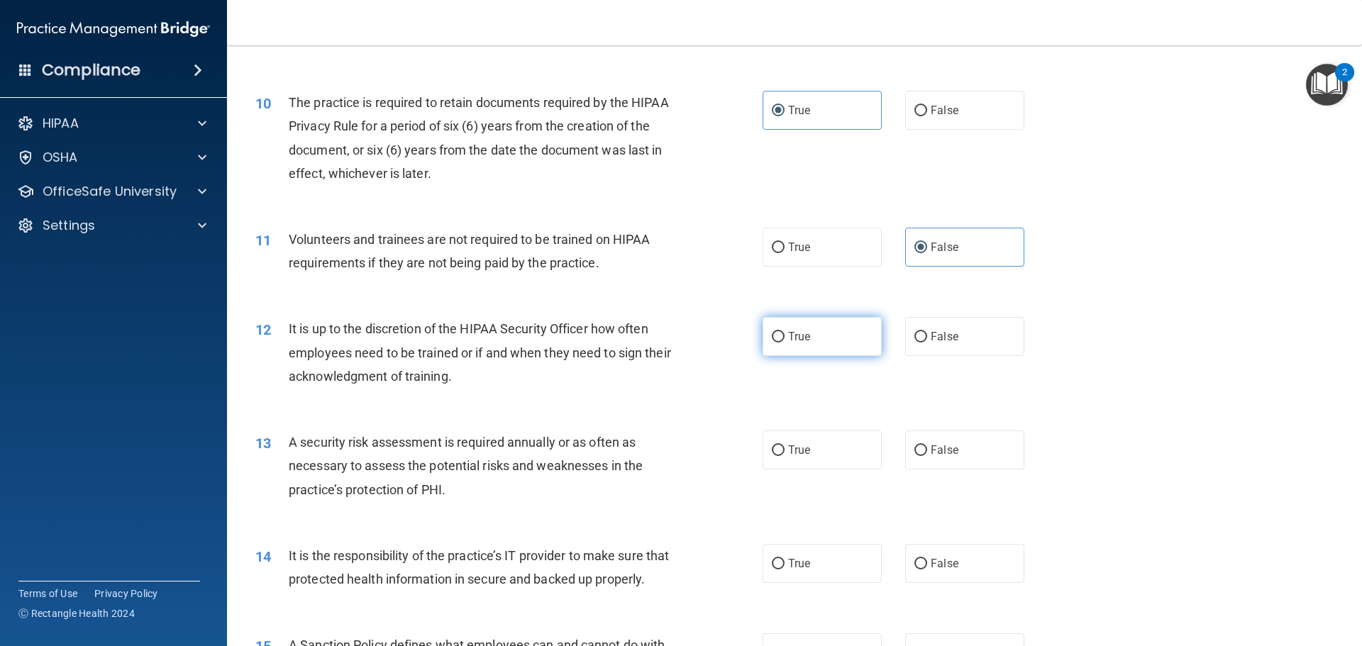
click at [861, 348] on label "True" at bounding box center [822, 336] width 119 height 39
click at [784, 343] on input "True" at bounding box center [778, 337] width 13 height 11
radio input "true"
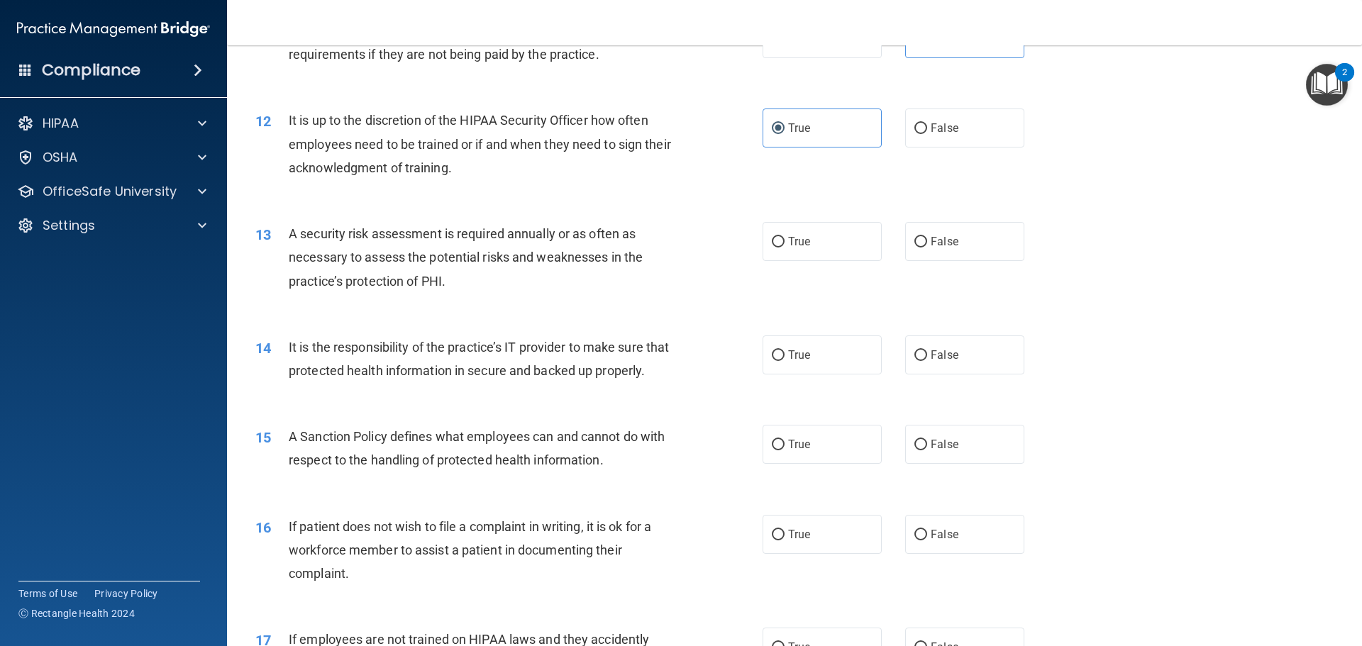
scroll to position [1348, 0]
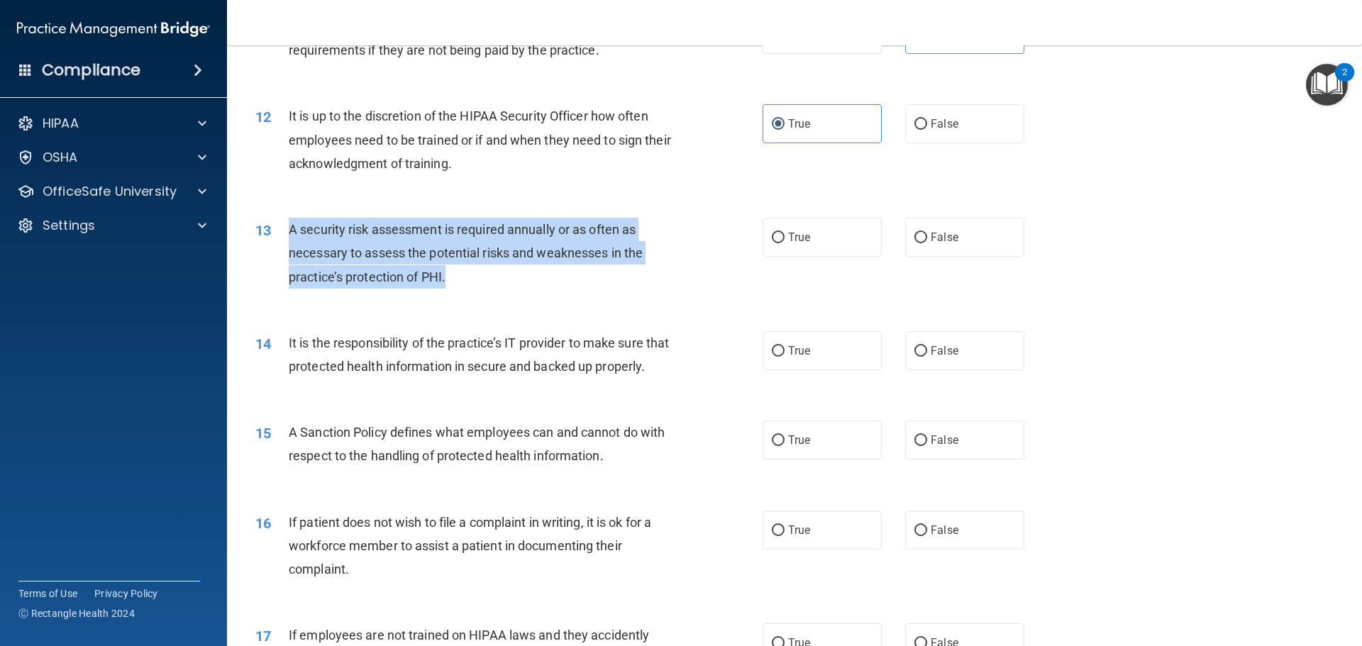
drag, startPoint x: 475, startPoint y: 275, endPoint x: 289, endPoint y: 233, distance: 190.3
click at [289, 233] on div "A security risk assessment is required annually or as often as necessary to ass…" at bounding box center [487, 253] width 397 height 71
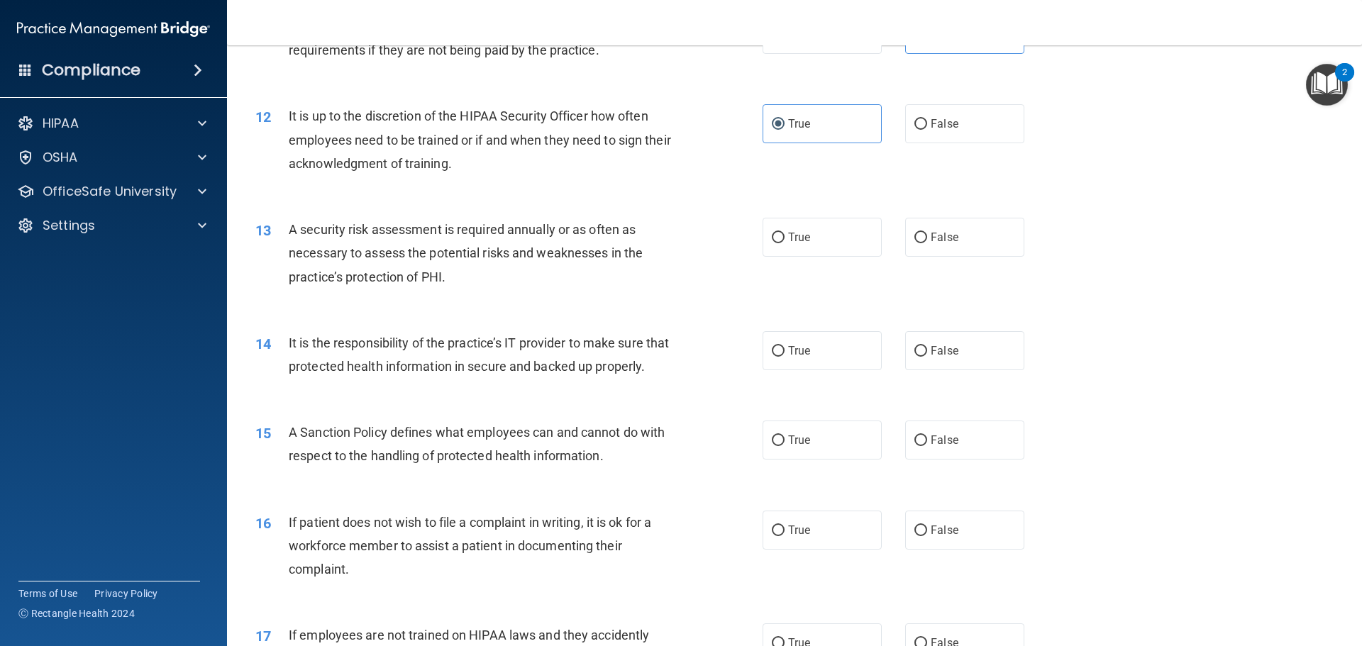
click at [514, 321] on div "14 It is the responsibility of the practice’s IT provider to make sure that pro…" at bounding box center [794, 358] width 1099 height 89
click at [949, 235] on span "False" at bounding box center [945, 237] width 28 height 13
click at [927, 235] on input "False" at bounding box center [920, 238] width 13 height 11
radio input "true"
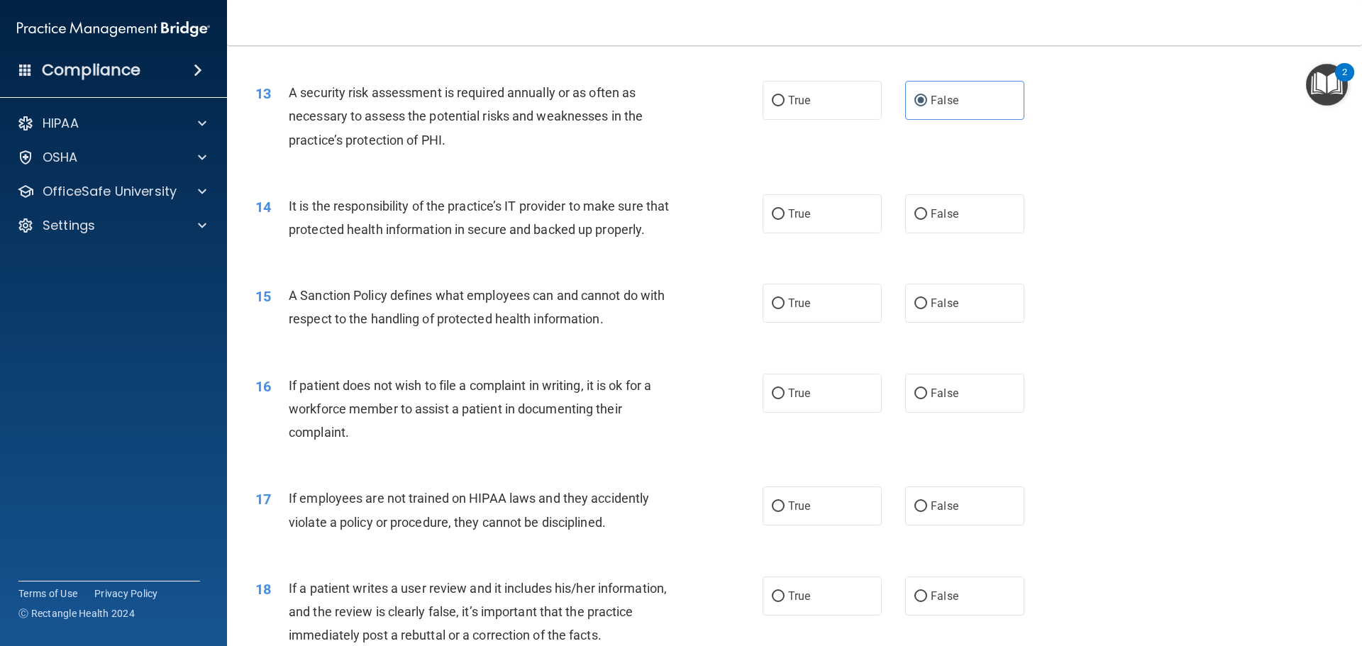
scroll to position [1490, 0]
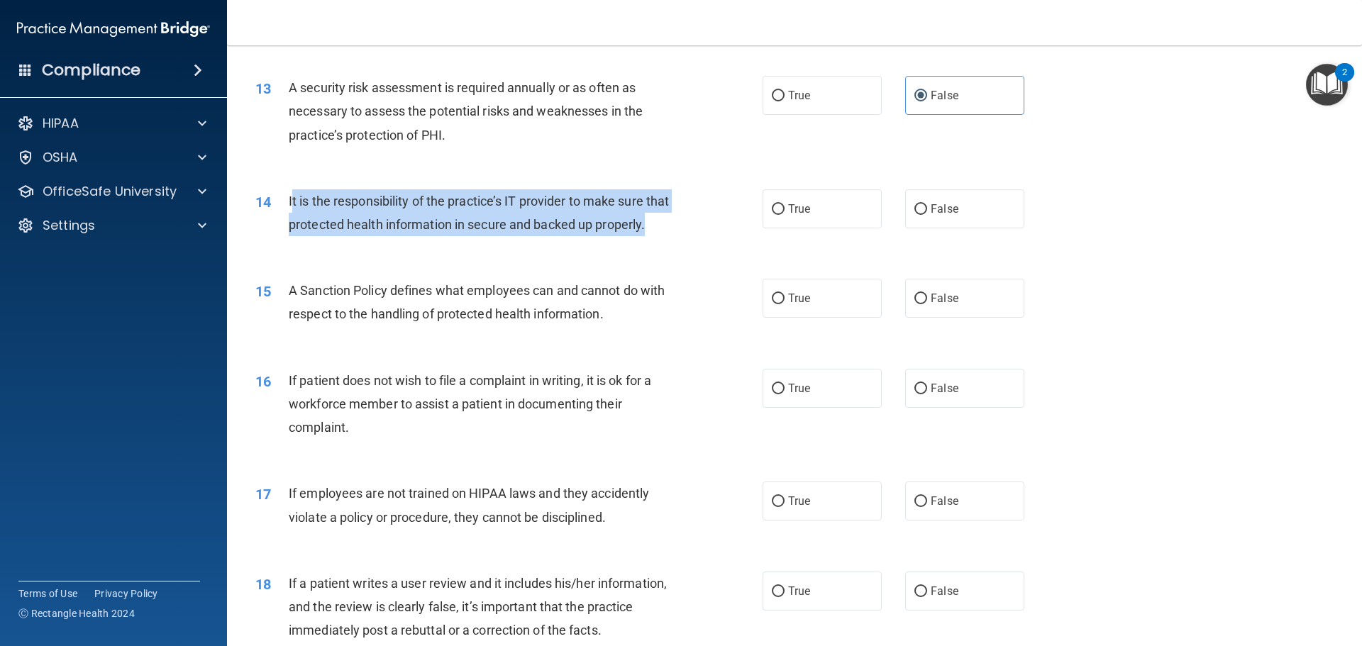
drag, startPoint x: 368, startPoint y: 251, endPoint x: 292, endPoint y: 205, distance: 88.8
click at [292, 205] on div "It is the responsibility of the practice’s IT provider to make sure that protec…" at bounding box center [487, 212] width 397 height 47
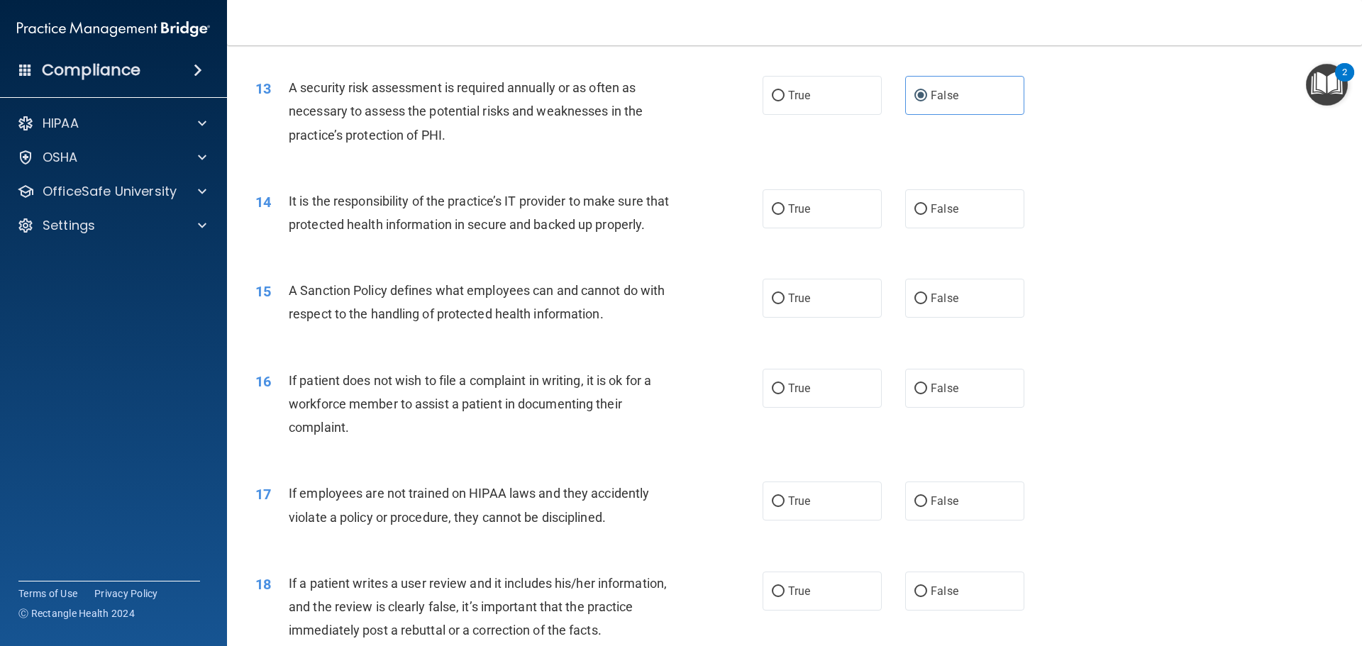
click at [493, 319] on span "A Sanction Policy defines what employees can and cannot do with respect to the …" at bounding box center [477, 302] width 376 height 38
click at [954, 206] on label "False" at bounding box center [964, 208] width 119 height 39
click at [927, 206] on input "False" at bounding box center [920, 209] width 13 height 11
radio input "true"
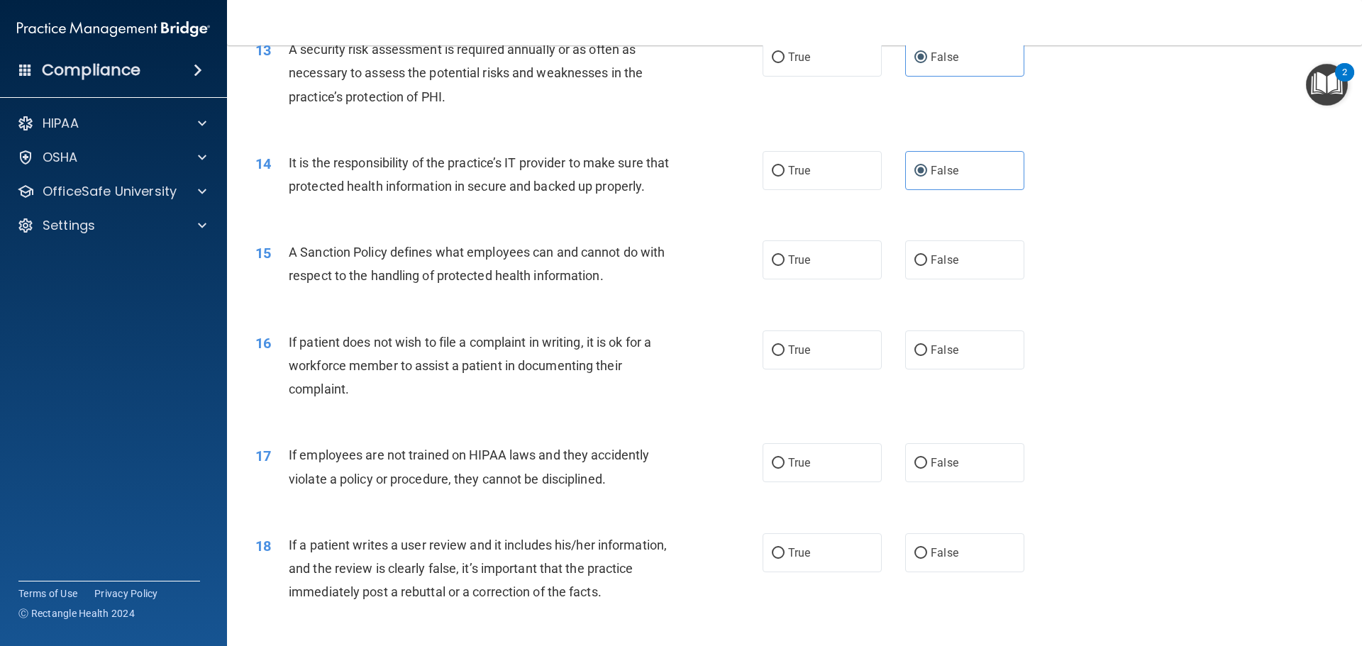
scroll to position [1560, 0]
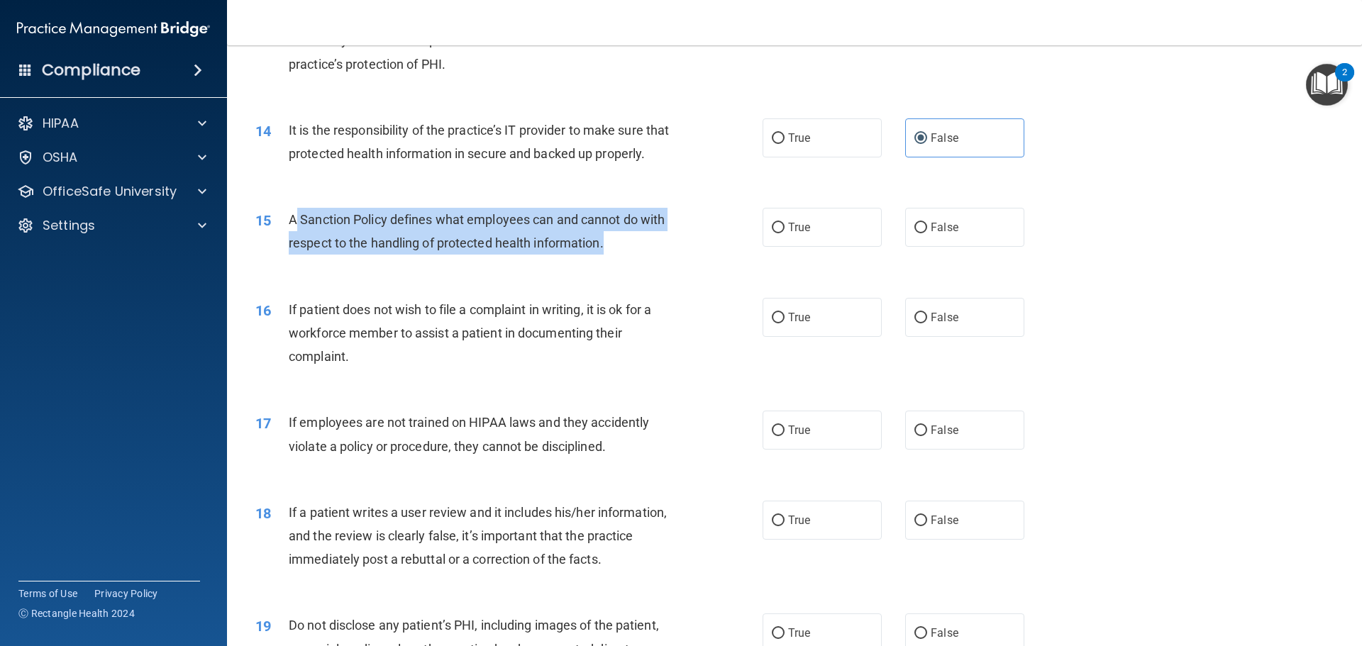
drag, startPoint x: 617, startPoint y: 265, endPoint x: 294, endPoint y: 242, distance: 323.5
click at [294, 242] on div "A Sanction Policy defines what employees can and cannot do with respect to the …" at bounding box center [487, 231] width 397 height 47
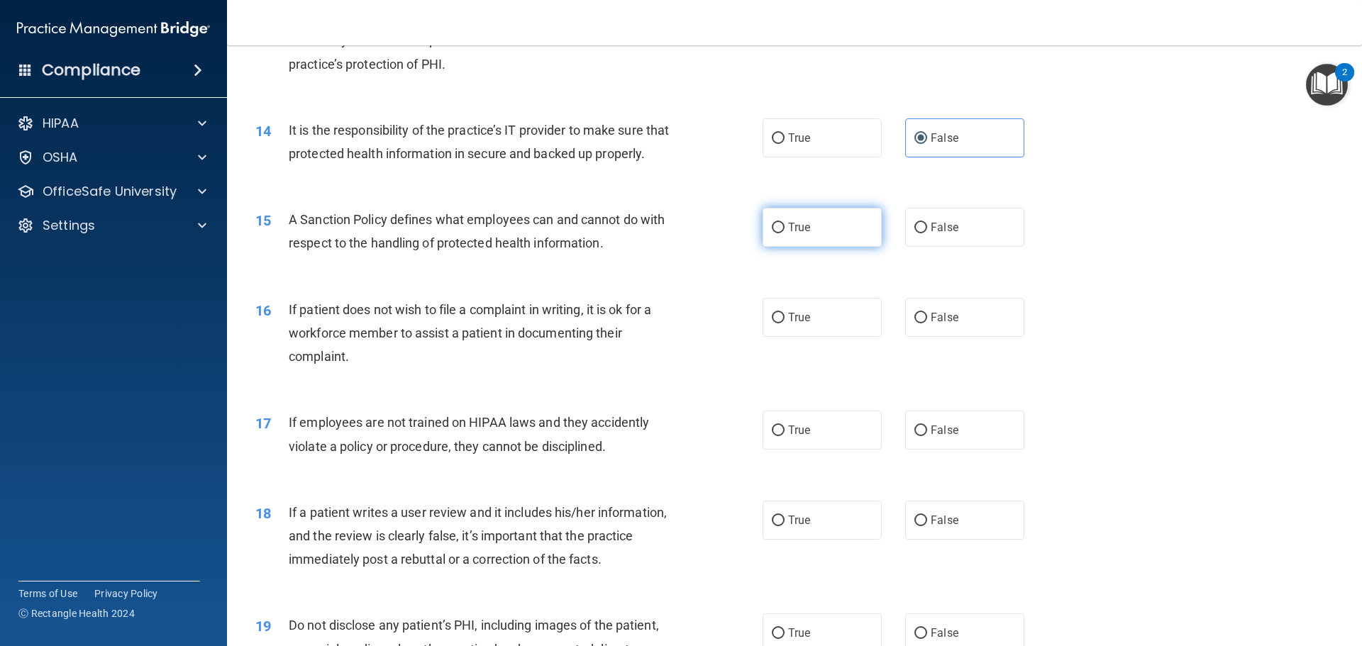
click at [782, 247] on label "True" at bounding box center [822, 227] width 119 height 39
click at [782, 233] on input "True" at bounding box center [778, 228] width 13 height 11
radio input "true"
click at [691, 279] on div "15 A Sanction Policy defines what employees can and cannot do with respect to t…" at bounding box center [794, 234] width 1099 height 89
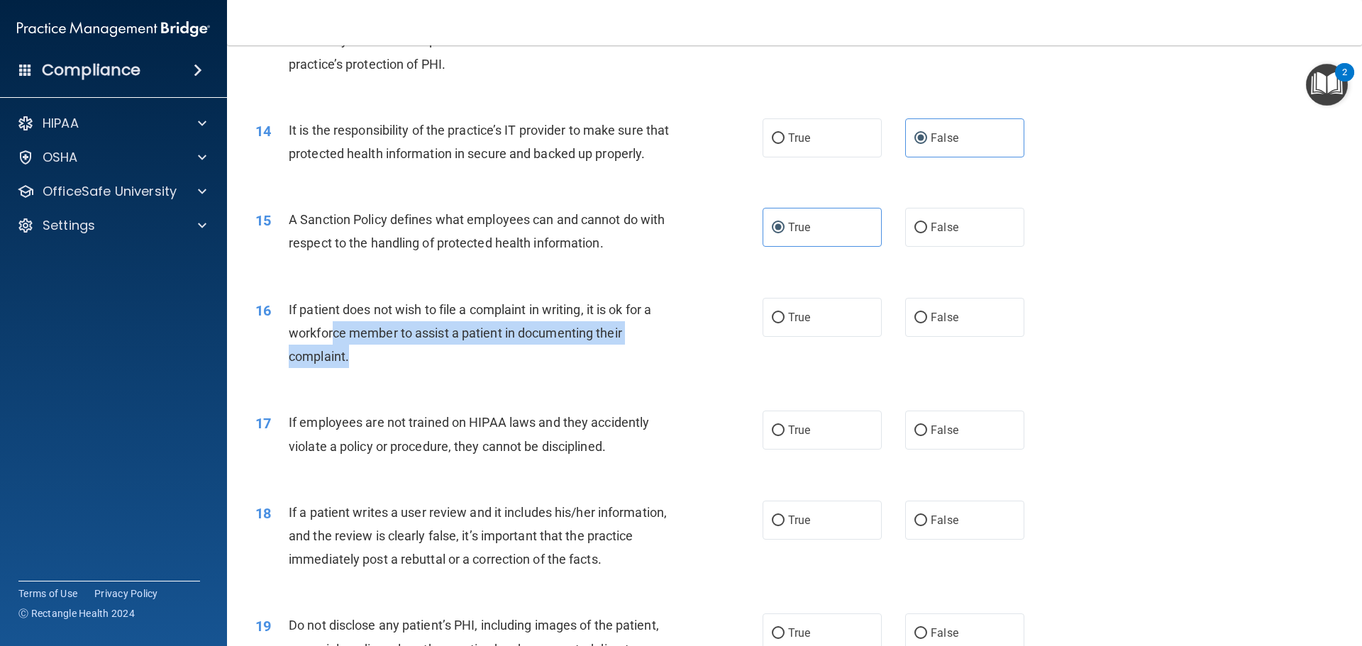
drag, startPoint x: 377, startPoint y: 387, endPoint x: 333, endPoint y: 355, distance: 53.9
click at [333, 355] on div "If patient does not wish to file a complaint in writing, it is ok for a workfor…" at bounding box center [487, 333] width 397 height 71
click at [365, 369] on div "If patient does not wish to file a complaint in writing, it is ok for a workfor…" at bounding box center [487, 333] width 397 height 71
drag, startPoint x: 362, startPoint y: 387, endPoint x: 287, endPoint y: 334, distance: 92.3
click at [287, 334] on div "16 If patient does not wish to file a complaint in writing, it is ok for a work…" at bounding box center [509, 337] width 550 height 78
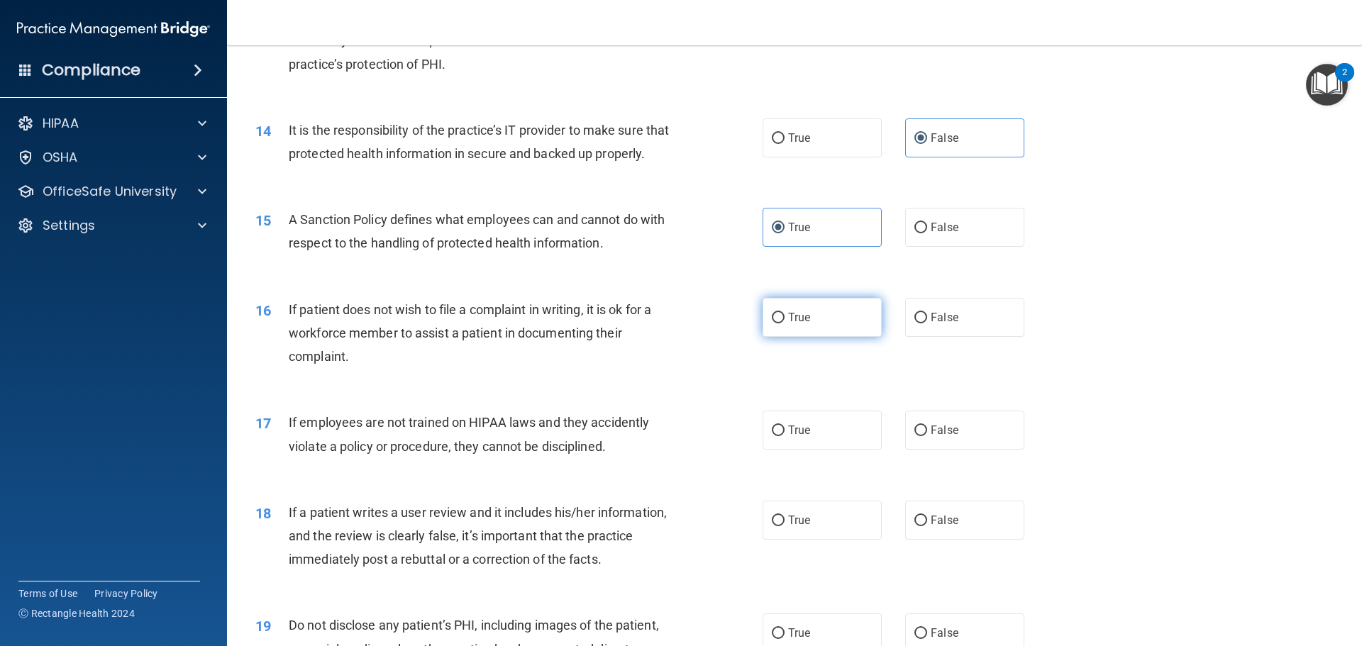
click at [838, 337] on label "True" at bounding box center [822, 317] width 119 height 39
click at [784, 323] on input "True" at bounding box center [778, 318] width 13 height 11
radio input "true"
click at [685, 376] on div "16 If patient does not wish to file a complaint in writing, it is ok for a work…" at bounding box center [509, 337] width 550 height 78
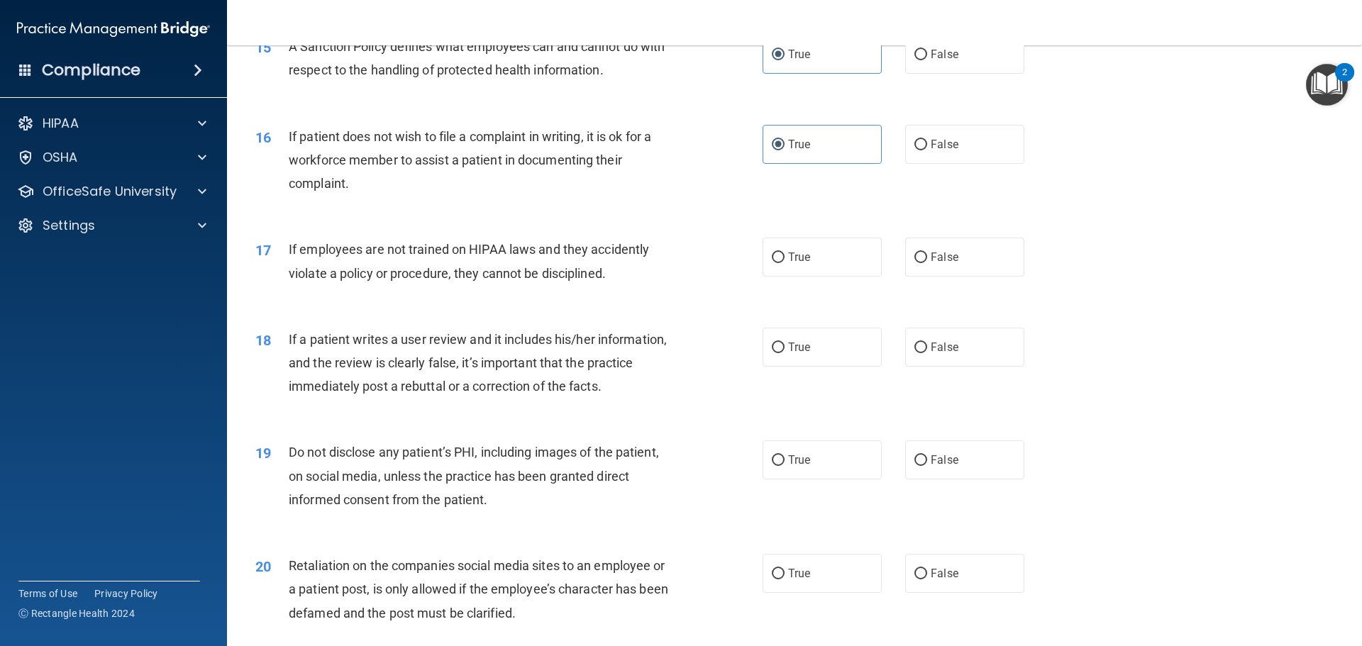
scroll to position [1773, 0]
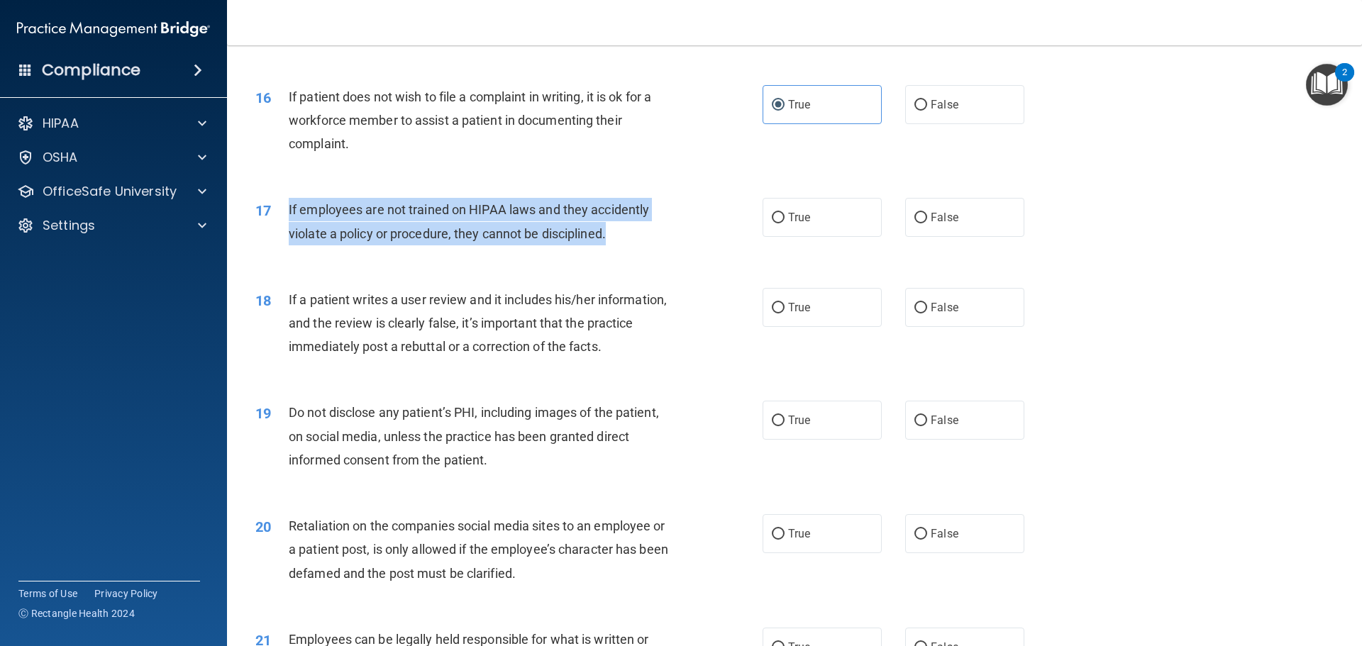
drag, startPoint x: 622, startPoint y: 257, endPoint x: 272, endPoint y: 236, distance: 351.0
click at [272, 236] on div "17 If employees are not trained on HIPAA laws and they accidently violate a pol…" at bounding box center [509, 225] width 550 height 54
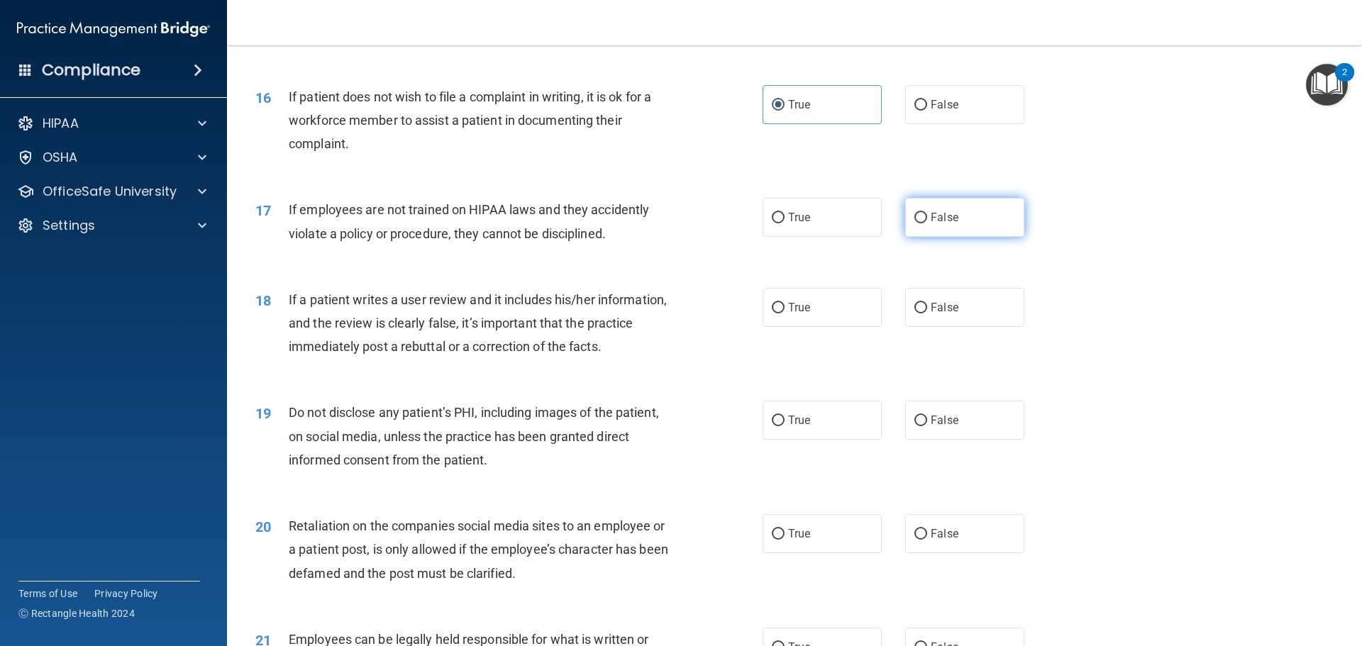
click at [933, 224] on span "False" at bounding box center [945, 217] width 28 height 13
click at [927, 223] on input "False" at bounding box center [920, 218] width 13 height 11
radio input "true"
click at [656, 312] on div "If a patient writes a user review and it includes his/her information, and the …" at bounding box center [487, 323] width 397 height 71
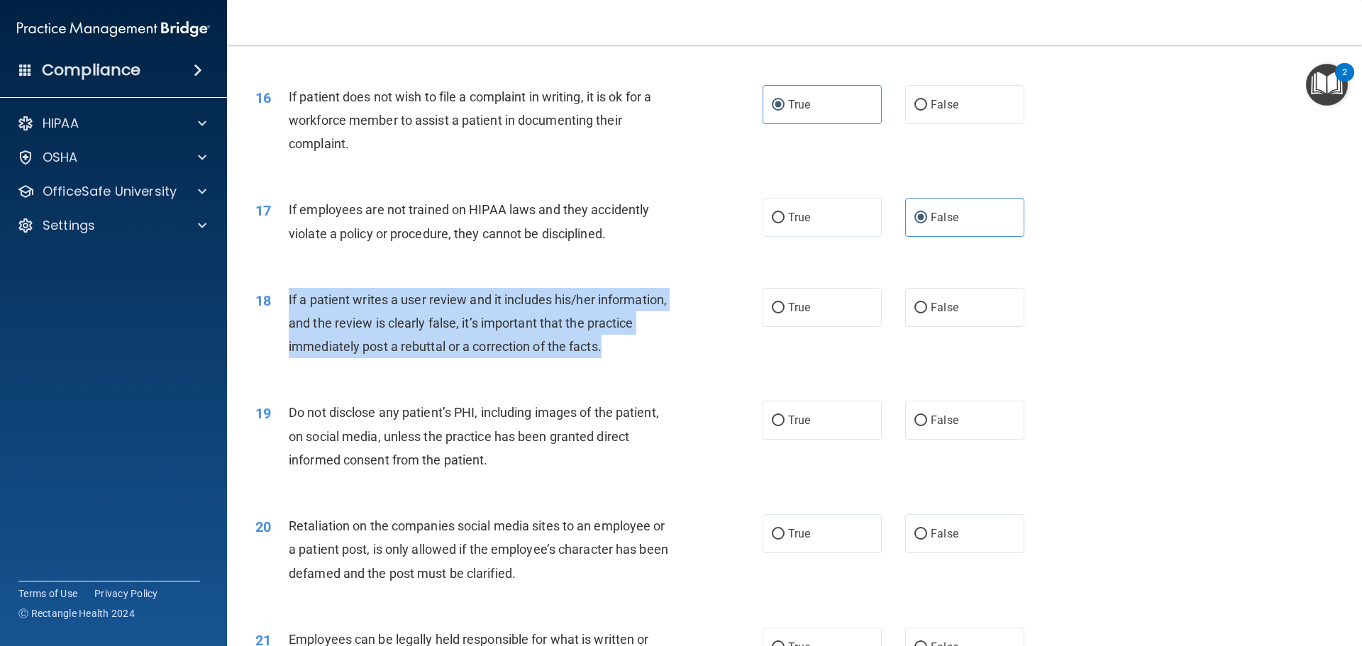
drag, startPoint x: 618, startPoint y: 370, endPoint x: 277, endPoint y: 331, distance: 343.4
click at [277, 331] on div "18 If a patient writes a user review and it includes his/her information, and t…" at bounding box center [509, 327] width 550 height 78
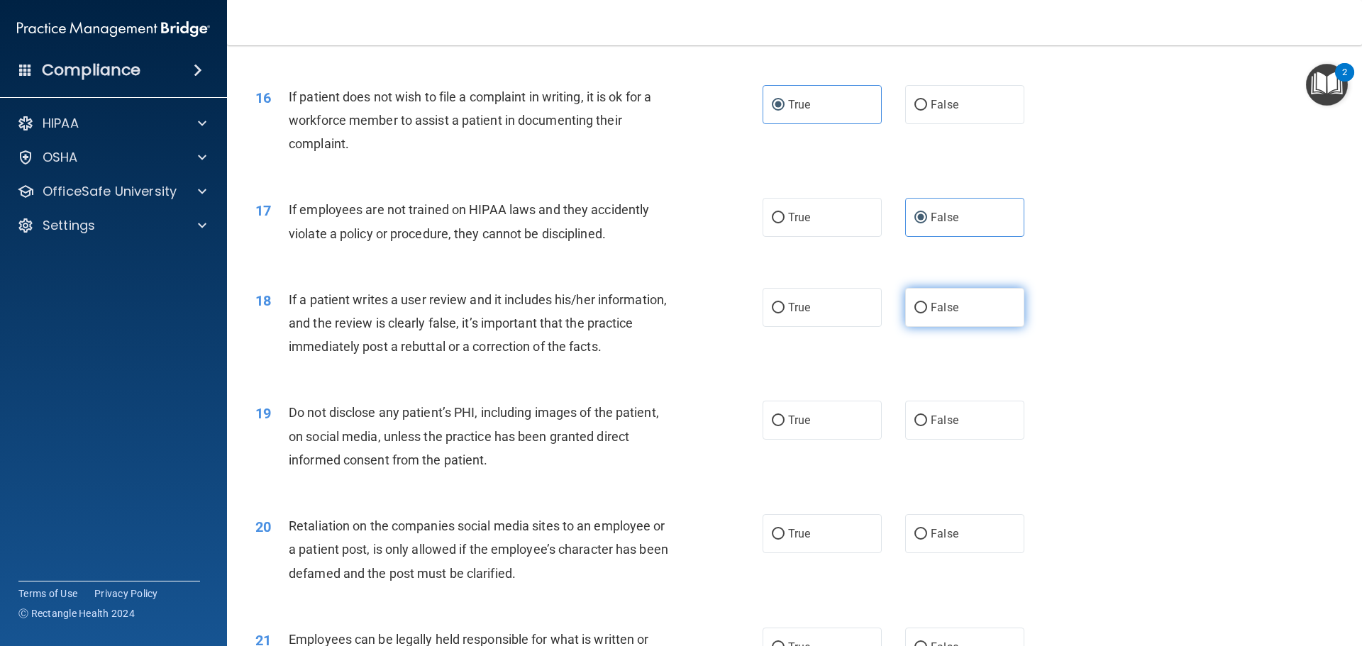
click at [919, 323] on label "False" at bounding box center [964, 307] width 119 height 39
click at [919, 314] on input "False" at bounding box center [920, 308] width 13 height 11
radio input "true"
click at [734, 366] on div "18 If a patient writes a user review and it includes his/her information, and t…" at bounding box center [509, 327] width 550 height 78
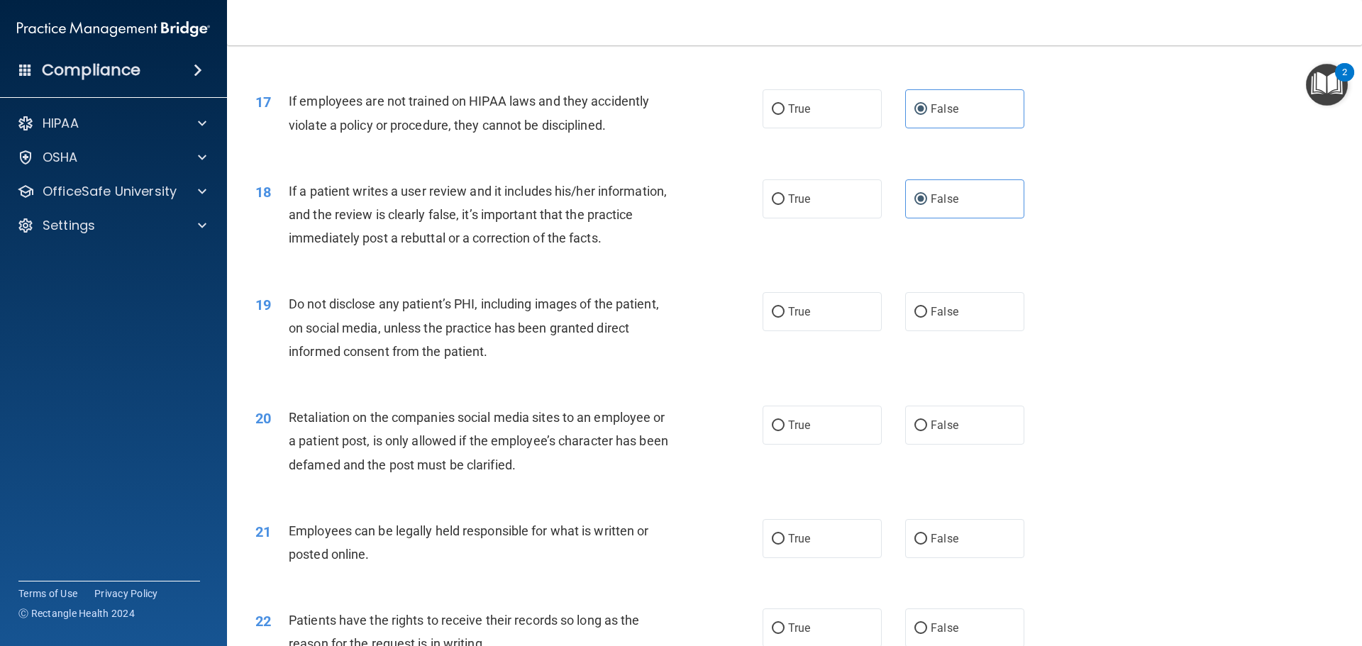
scroll to position [1915, 0]
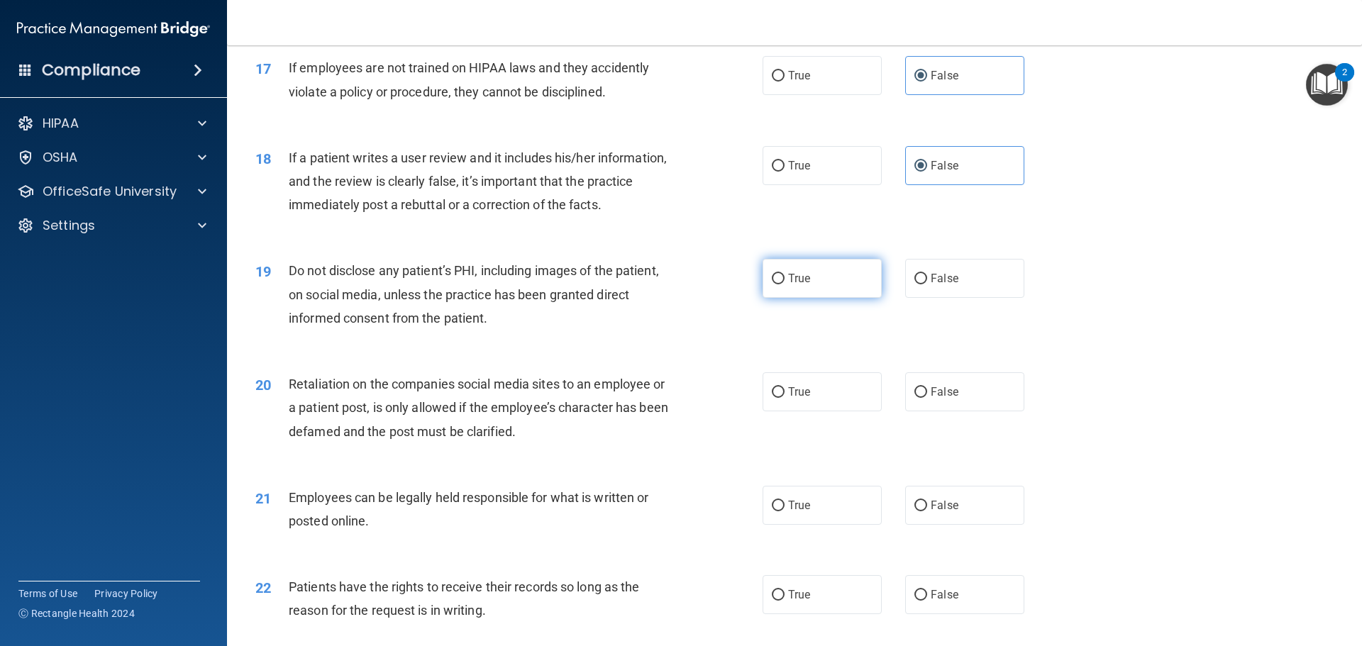
click at [798, 285] on span "True" at bounding box center [799, 278] width 22 height 13
click at [784, 284] on input "True" at bounding box center [778, 279] width 13 height 11
radio input "true"
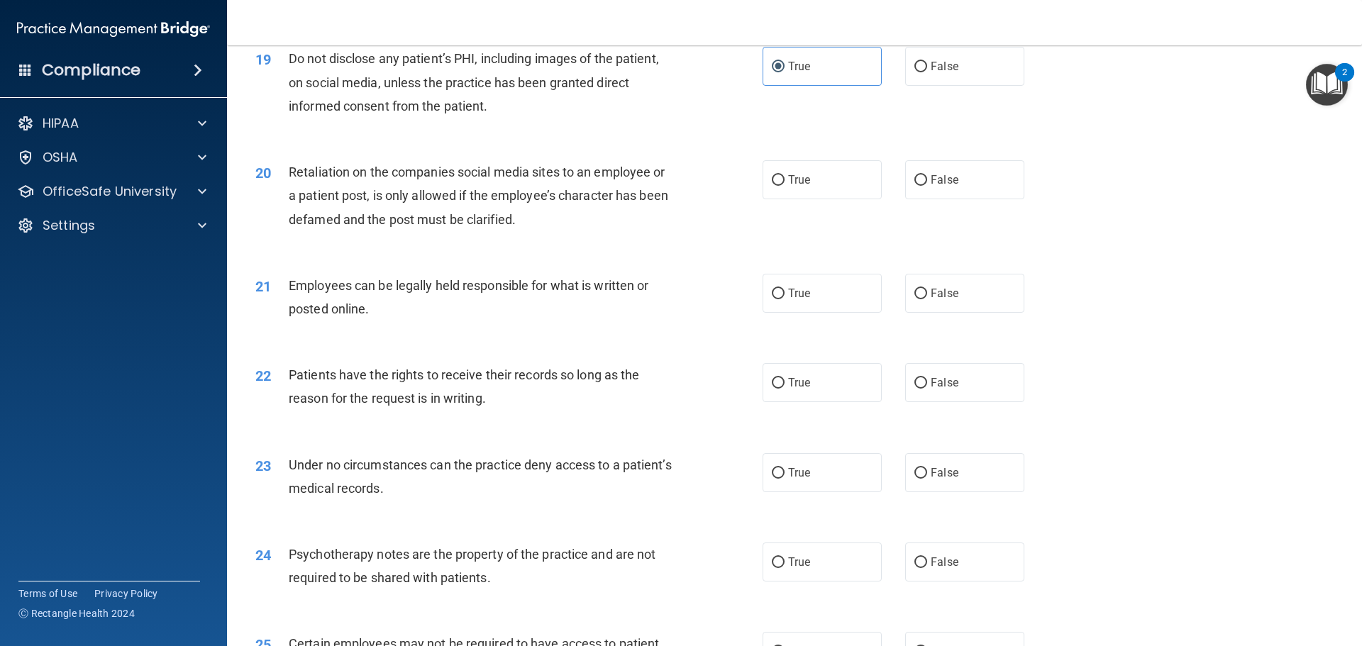
scroll to position [2128, 0]
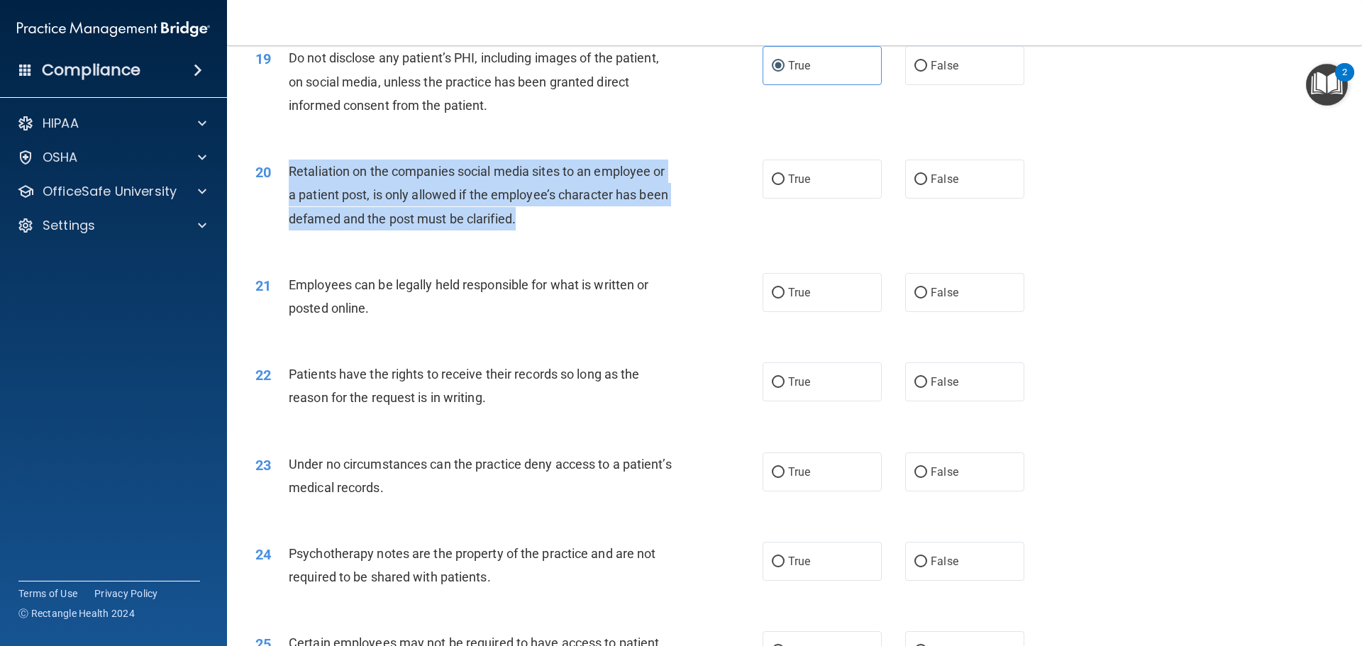
drag, startPoint x: 525, startPoint y: 243, endPoint x: 275, endPoint y: 202, distance: 253.6
click at [275, 202] on div "20 Retaliation on the companies social media sites to an employee or a patient …" at bounding box center [509, 199] width 550 height 78
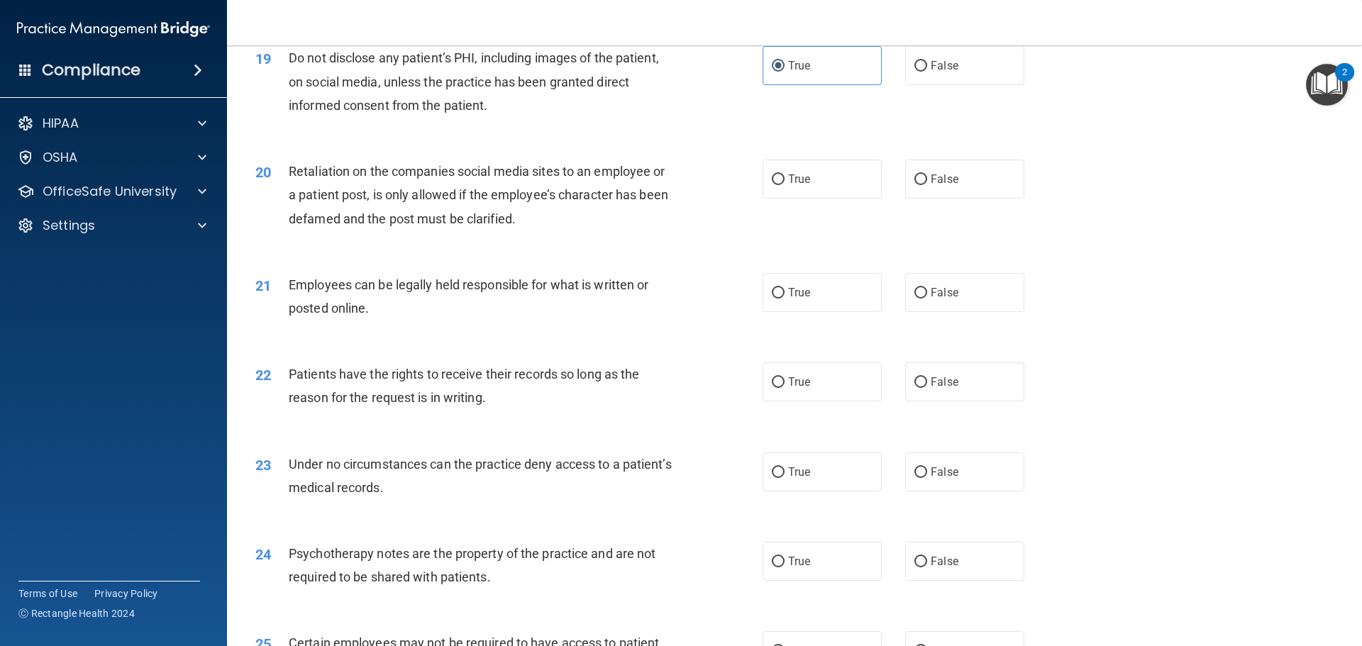
click at [546, 284] on div "21 Employees can be legally held responsible for what is written or posted onli…" at bounding box center [794, 299] width 1099 height 89
click at [958, 199] on label "False" at bounding box center [964, 179] width 119 height 39
click at [927, 185] on input "False" at bounding box center [920, 179] width 13 height 11
radio input "true"
click at [639, 327] on div "21 Employees can be legally held responsible for what is written or posted onli…" at bounding box center [509, 300] width 550 height 54
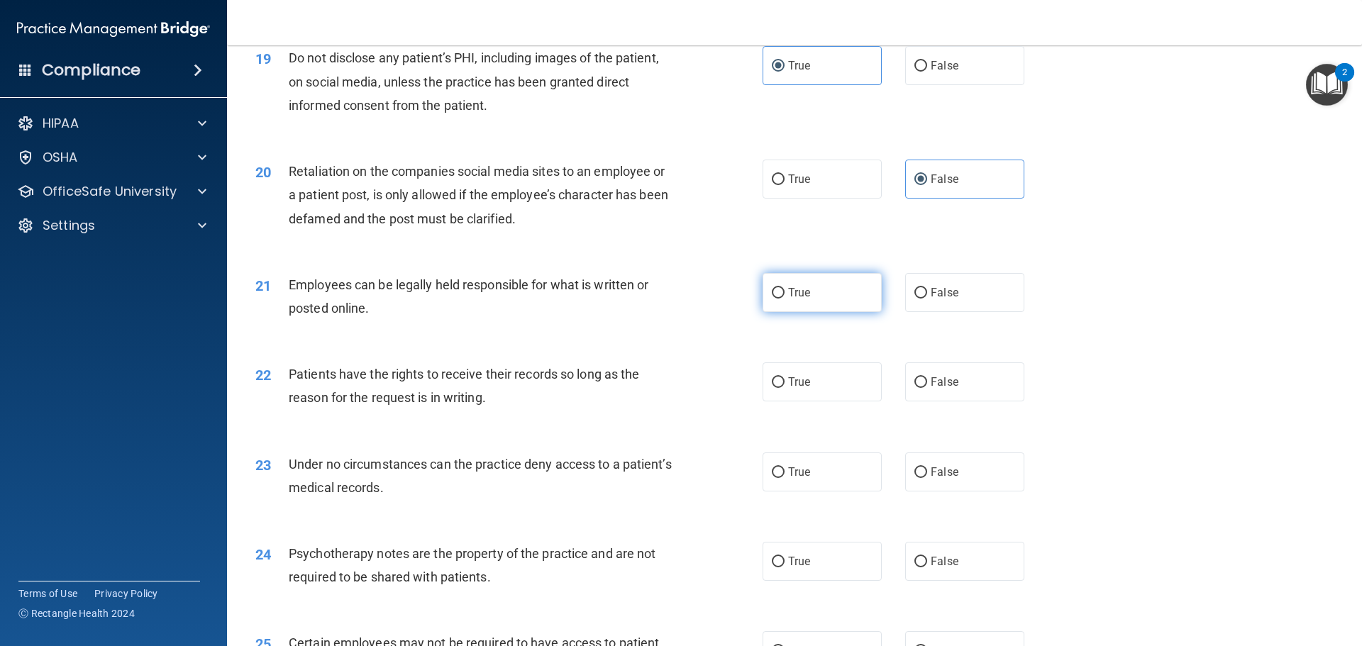
click at [857, 312] on label "True" at bounding box center [822, 292] width 119 height 39
click at [784, 299] on input "True" at bounding box center [778, 293] width 13 height 11
radio input "true"
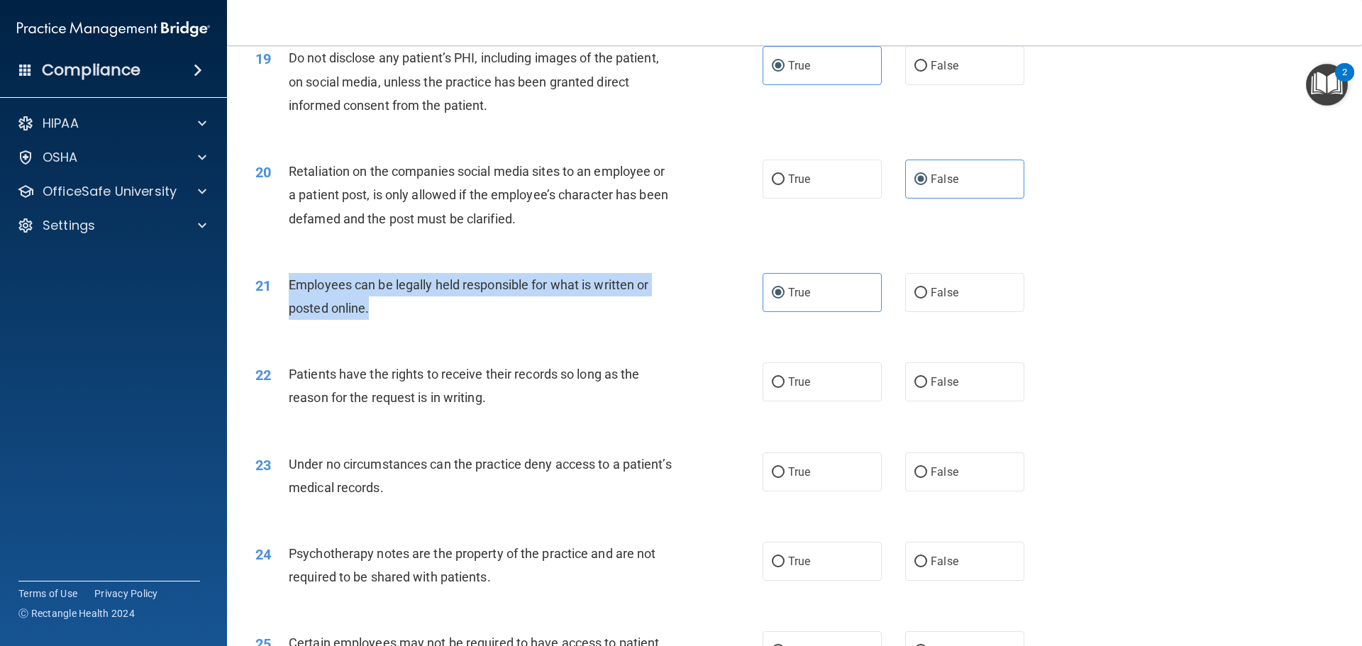
drag, startPoint x: 387, startPoint y: 340, endPoint x: 285, endPoint y: 314, distance: 105.0
click at [285, 314] on div "21 Employees can be legally held responsible for what is written or posted onli…" at bounding box center [509, 300] width 550 height 54
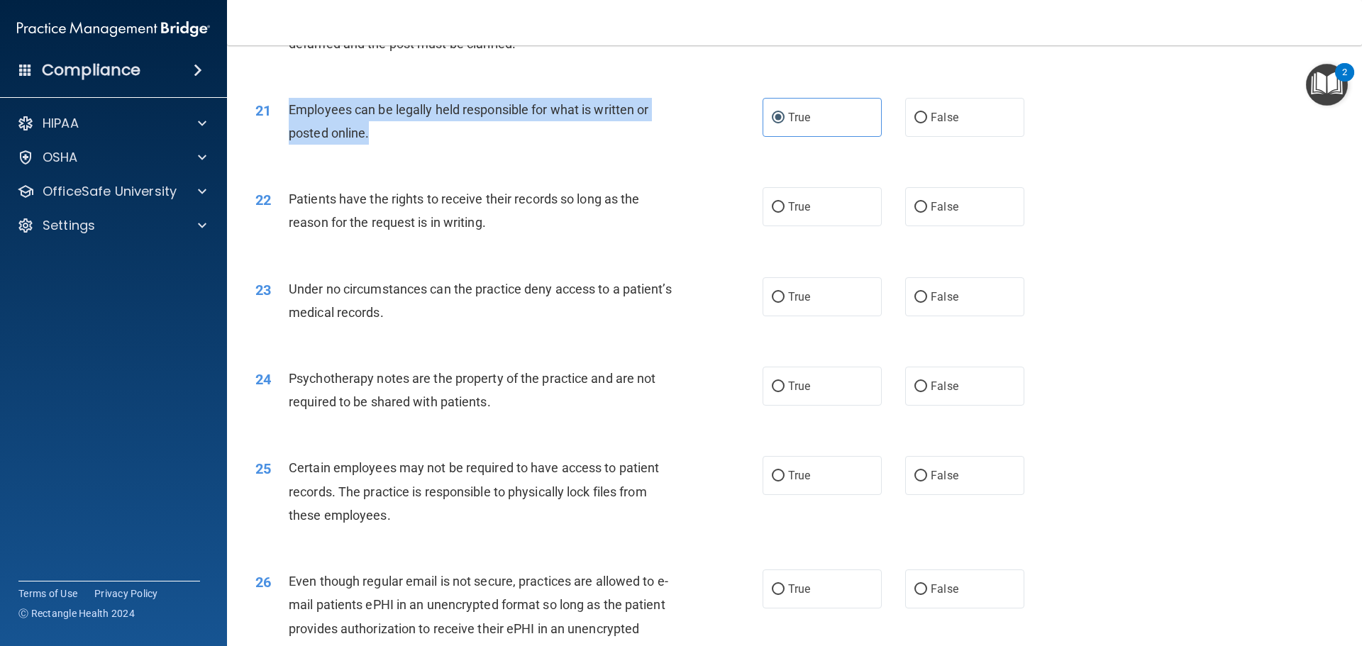
scroll to position [2341, 0]
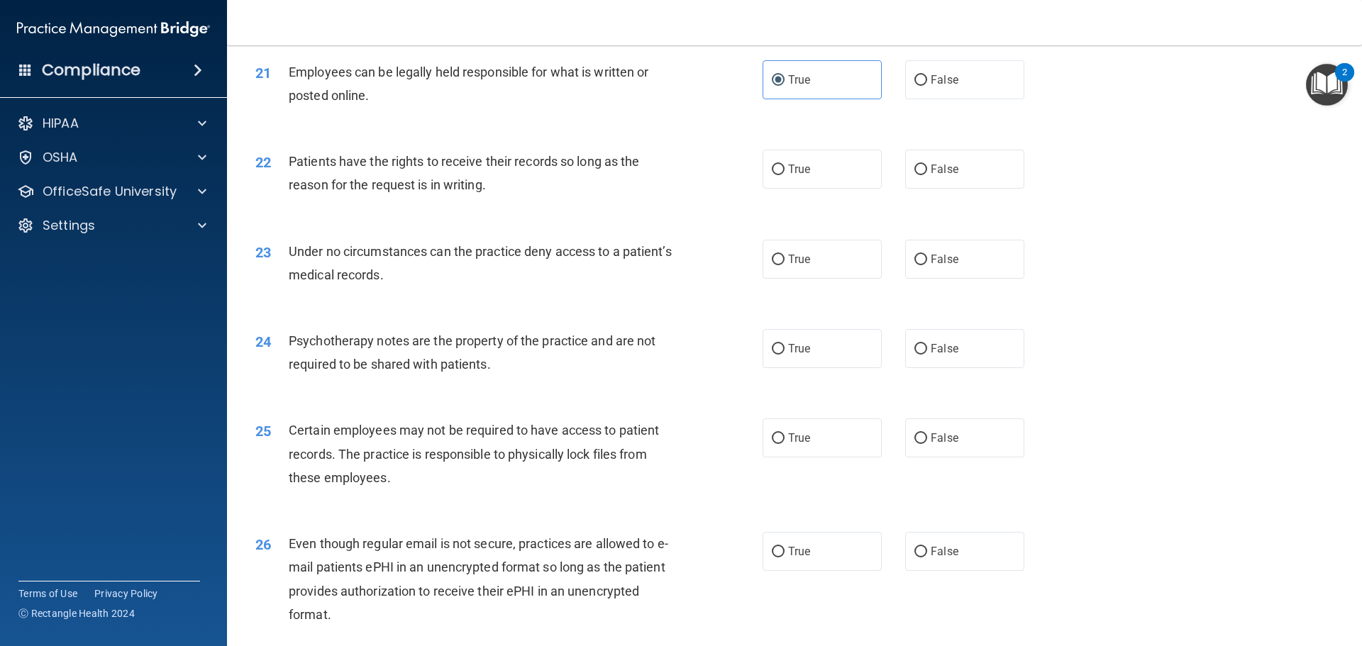
click at [501, 221] on div "22 Patients have the rights to receive their records so long as the reason for …" at bounding box center [794, 176] width 1099 height 89
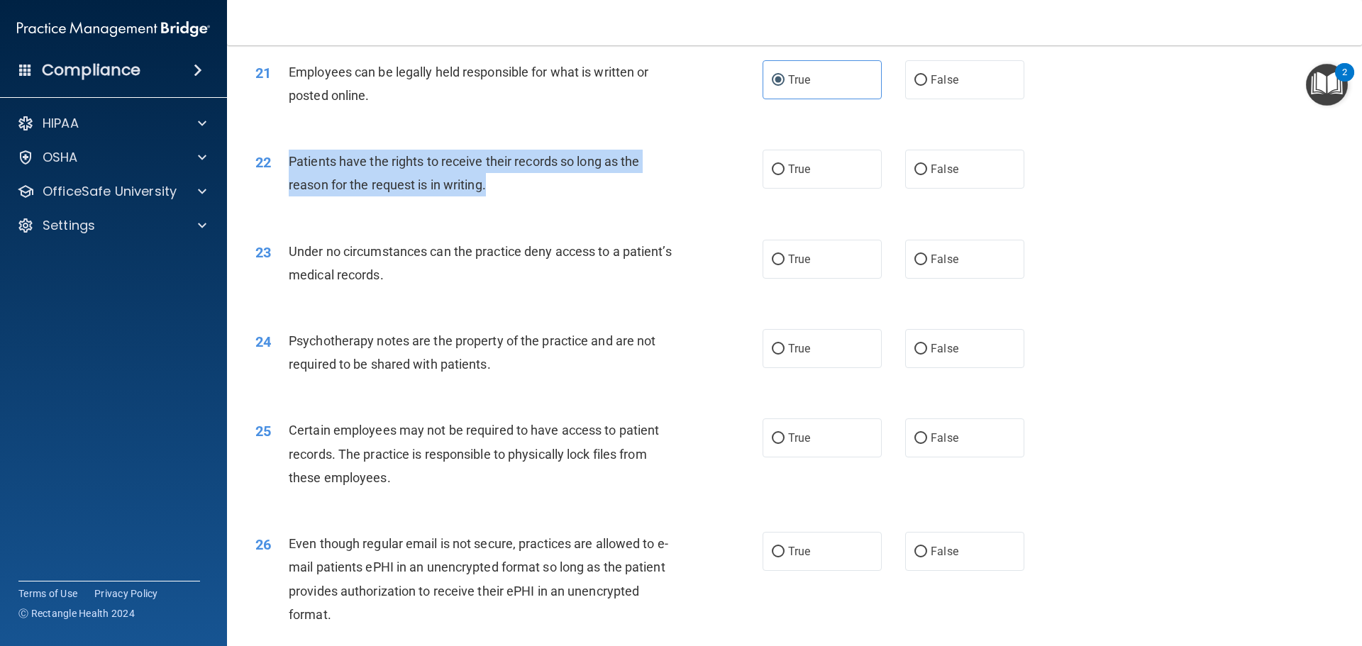
drag, startPoint x: 496, startPoint y: 215, endPoint x: 289, endPoint y: 189, distance: 208.0
click at [289, 189] on div "Patients have the rights to receive their records so long as the reason for the…" at bounding box center [487, 173] width 397 height 47
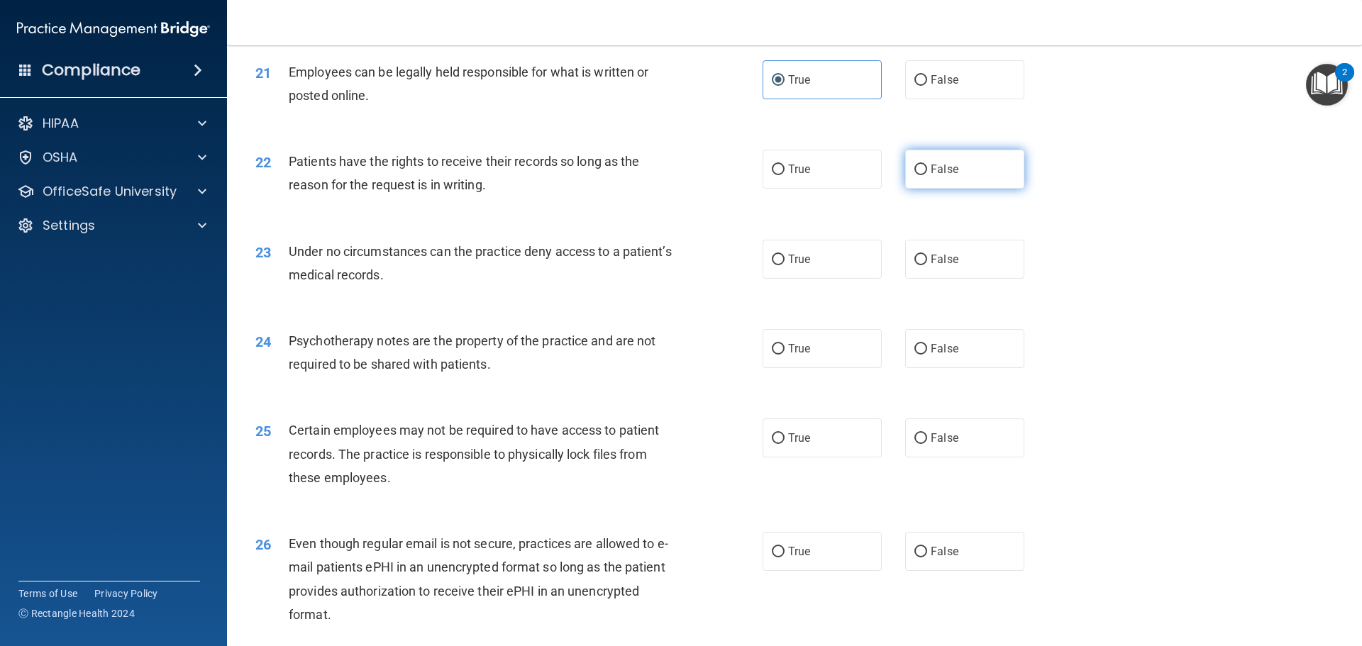
click at [975, 189] on label "False" at bounding box center [964, 169] width 119 height 39
click at [927, 175] on input "False" at bounding box center [920, 170] width 13 height 11
radio input "true"
click at [697, 274] on div "23 Under no circumstances can the practice deny access to a patient’s medical r…" at bounding box center [509, 267] width 550 height 54
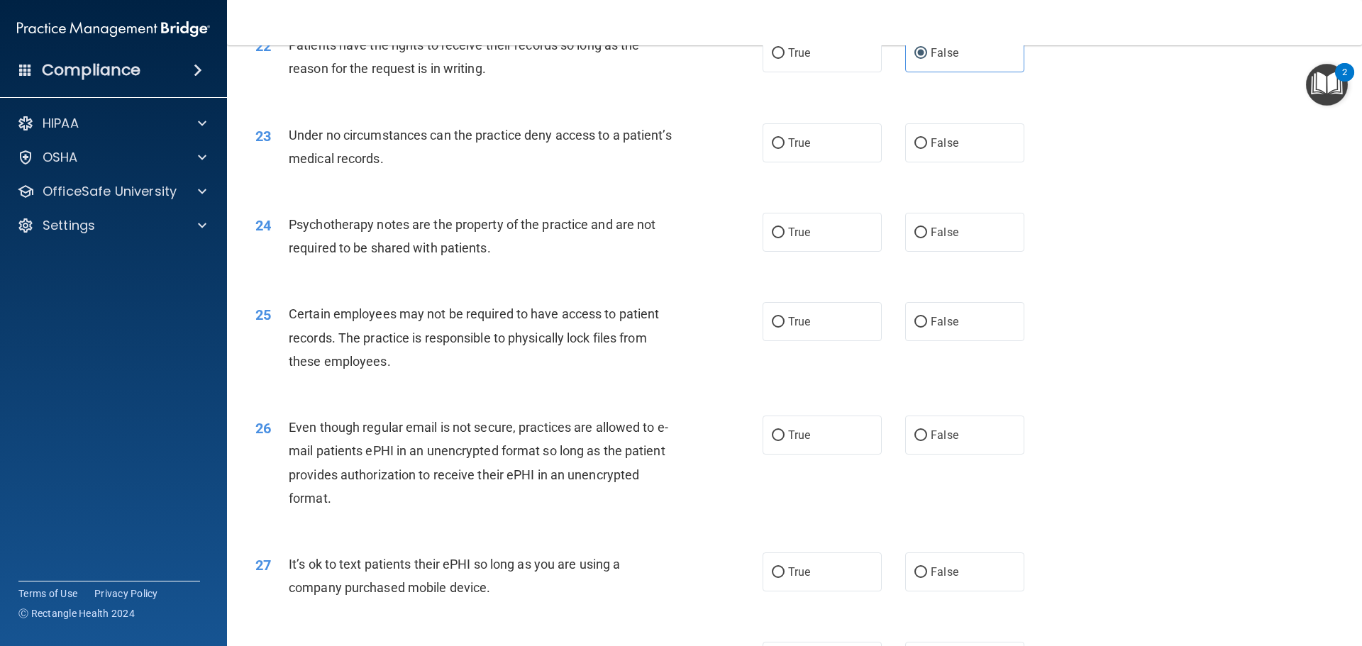
scroll to position [2483, 0]
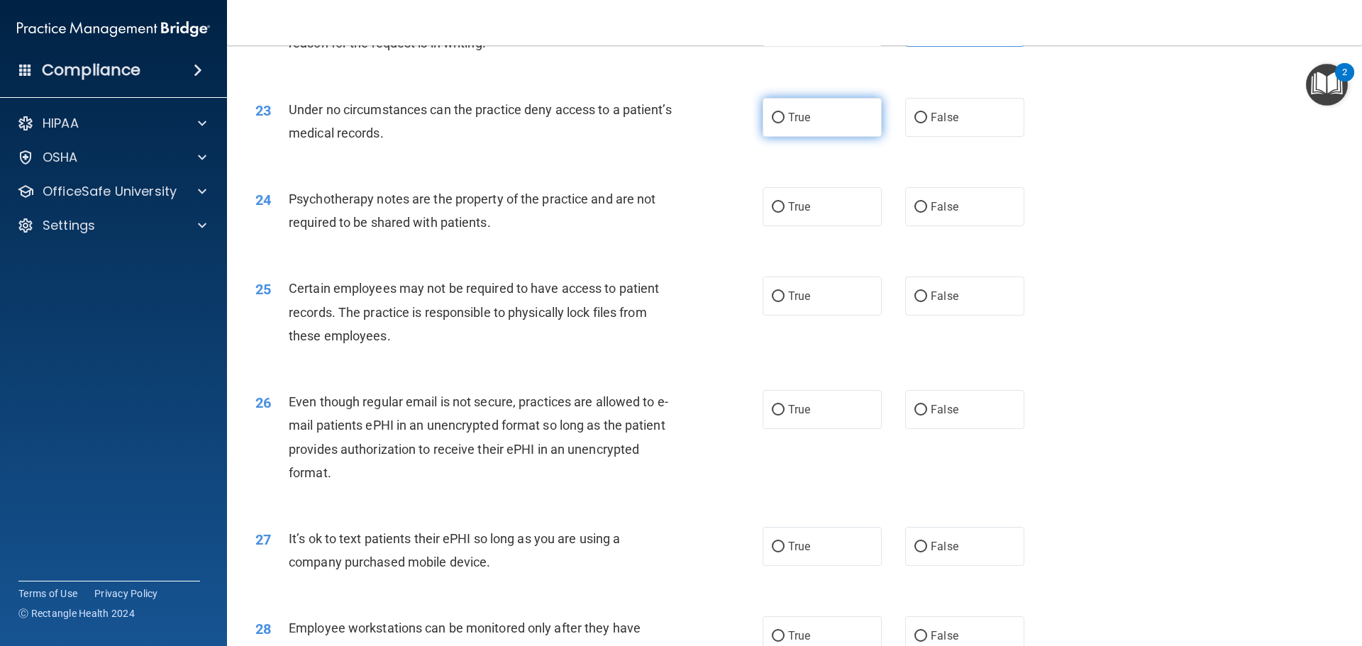
click at [813, 137] on label "True" at bounding box center [822, 117] width 119 height 39
click at [784, 123] on input "True" at bounding box center [778, 118] width 13 height 11
radio input "true"
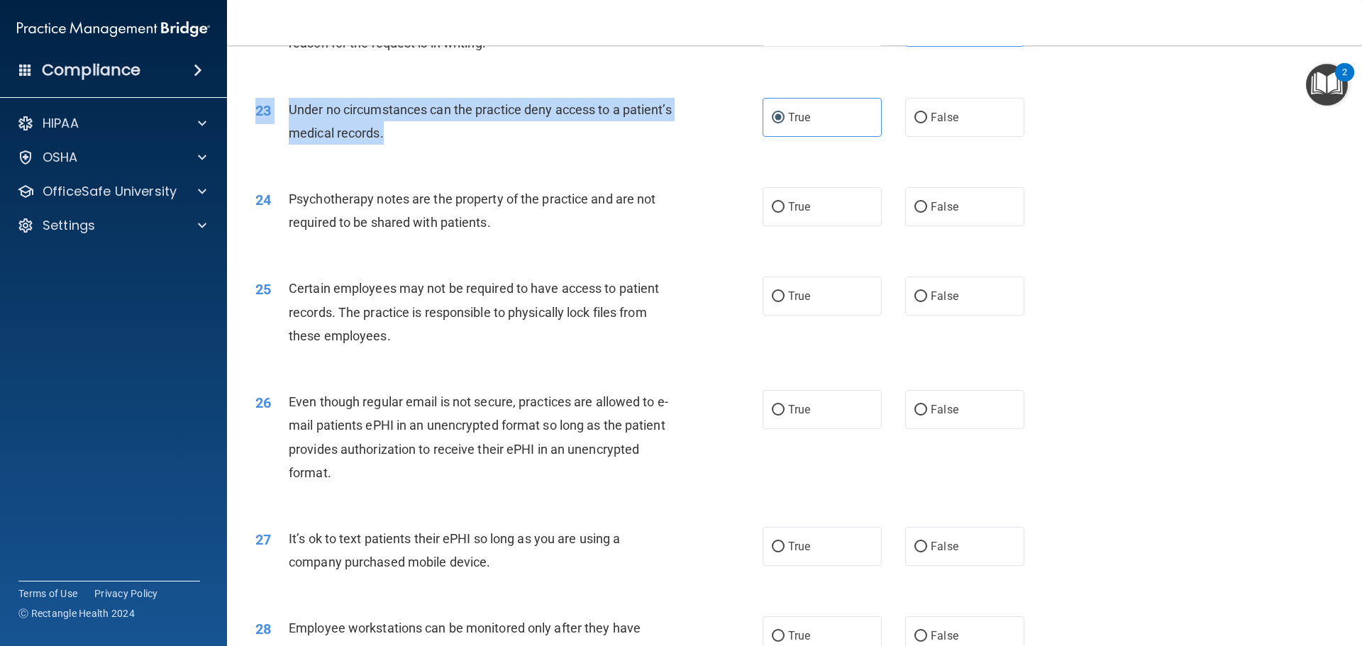
drag, startPoint x: 464, startPoint y: 162, endPoint x: 258, endPoint y: 140, distance: 206.9
click at [258, 140] on div "23 Under no circumstances can the practice deny access to a patient’s medical r…" at bounding box center [509, 125] width 550 height 54
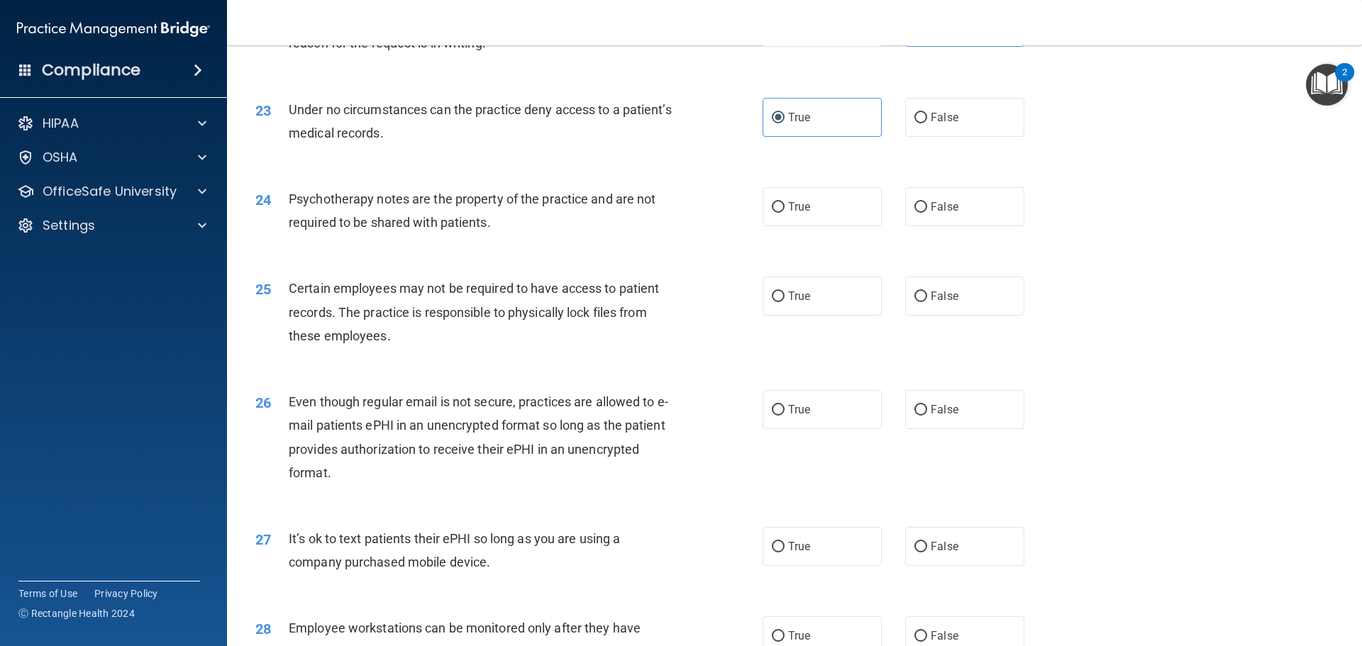
click at [531, 170] on div "23 Under no circumstances can the practice deny access to a patient’s medical r…" at bounding box center [794, 124] width 1099 height 89
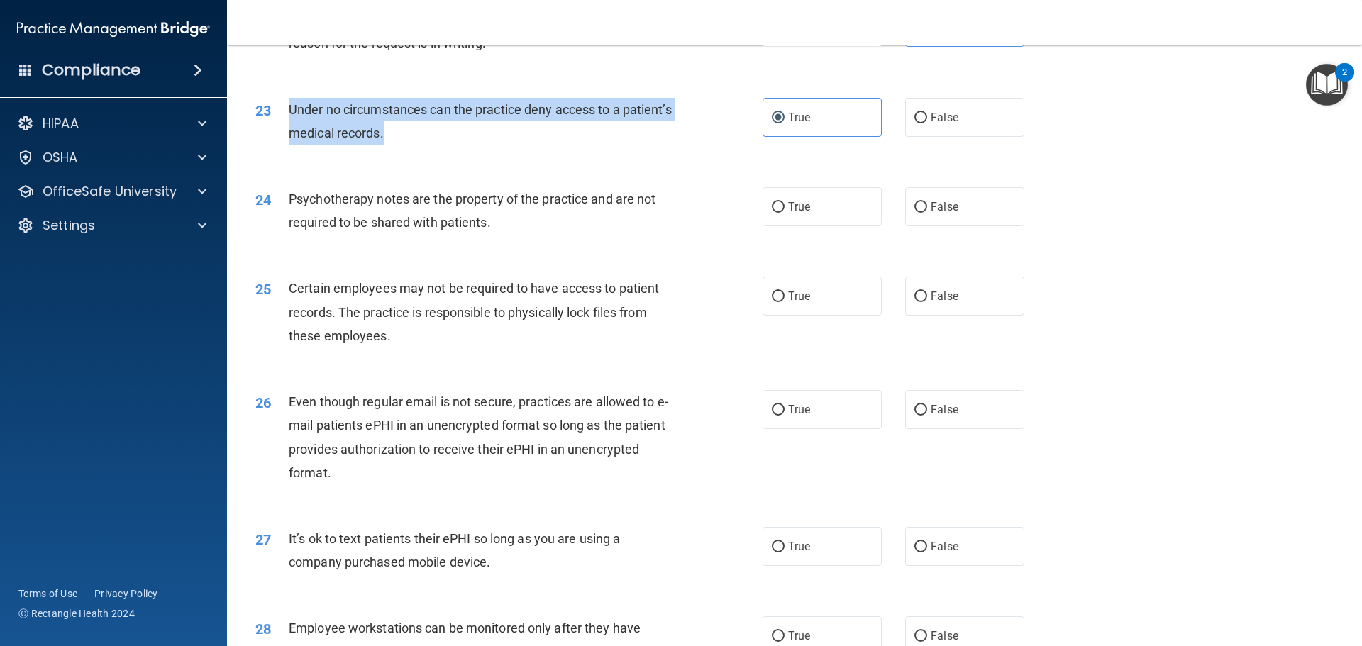
drag, startPoint x: 447, startPoint y: 156, endPoint x: 272, endPoint y: 134, distance: 175.9
click at [272, 134] on div "23 Under no circumstances can the practice deny access to a patient’s medical r…" at bounding box center [509, 125] width 550 height 54
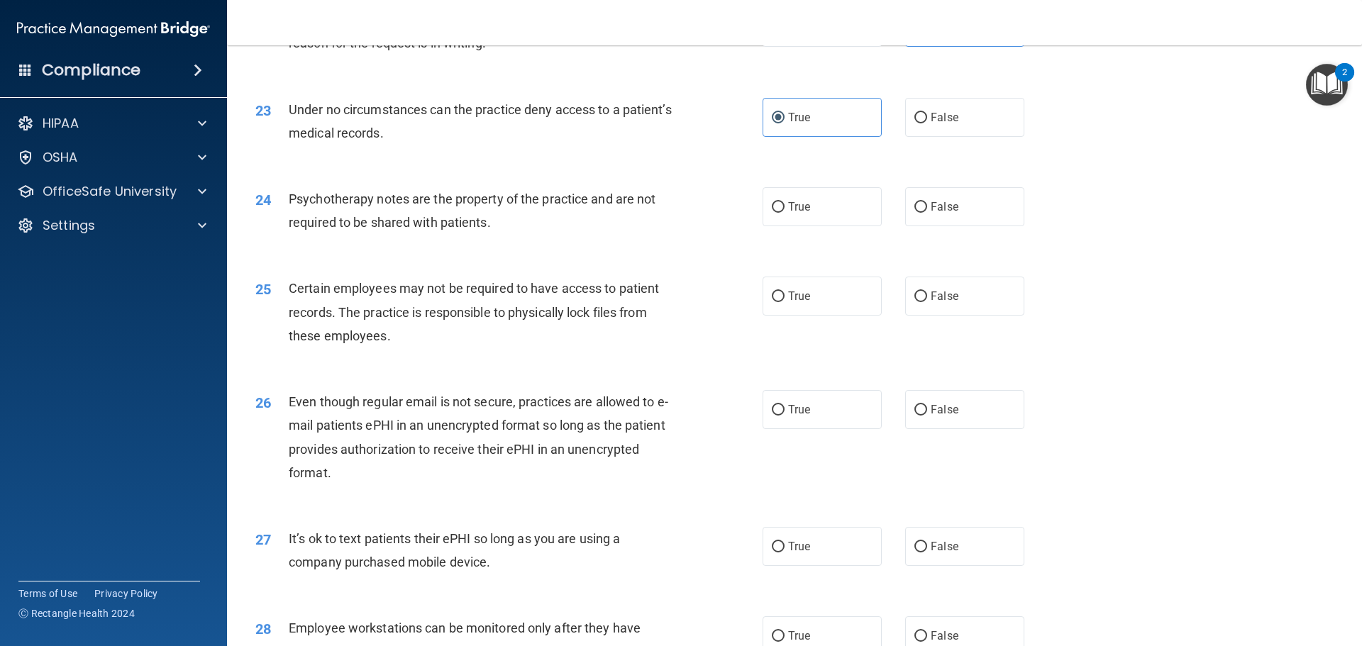
click at [551, 259] on div "24 Psychotherapy notes are the property of the practice and are not required to…" at bounding box center [794, 214] width 1099 height 89
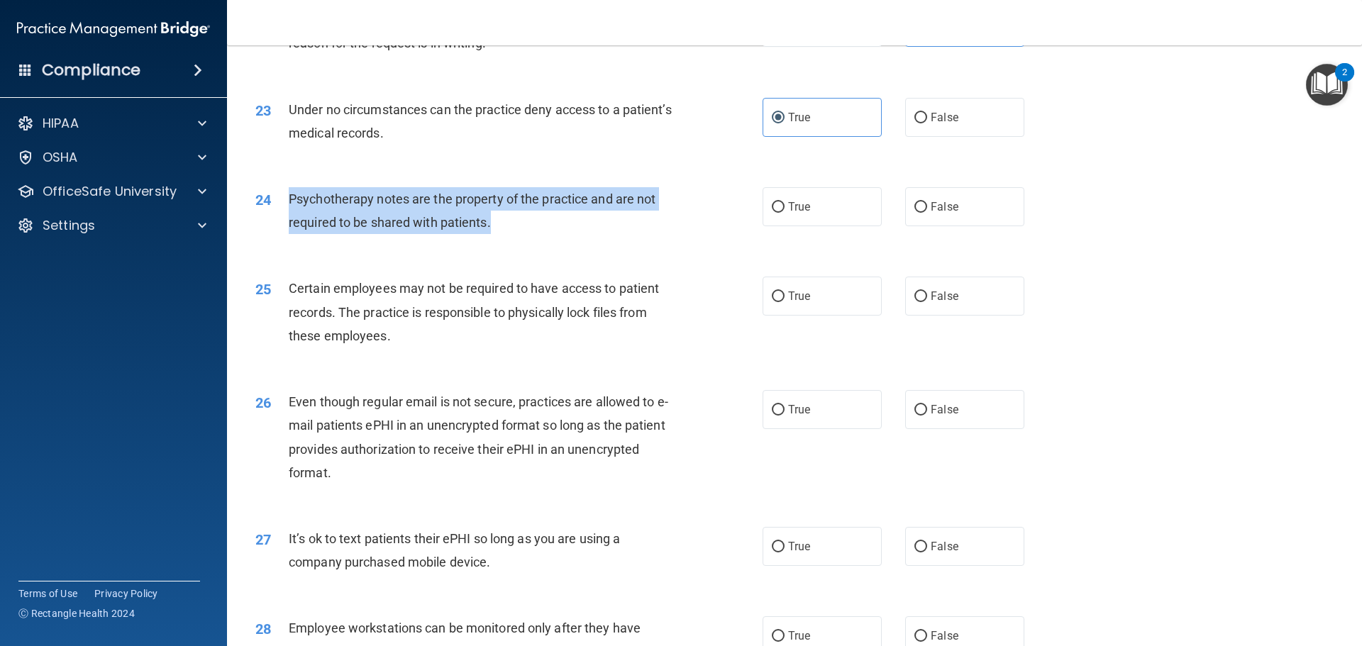
drag, startPoint x: 497, startPoint y: 248, endPoint x: 276, endPoint y: 221, distance: 222.2
click at [276, 221] on div "24 Psychotherapy notes are the property of the practice and are not required to…" at bounding box center [509, 214] width 550 height 54
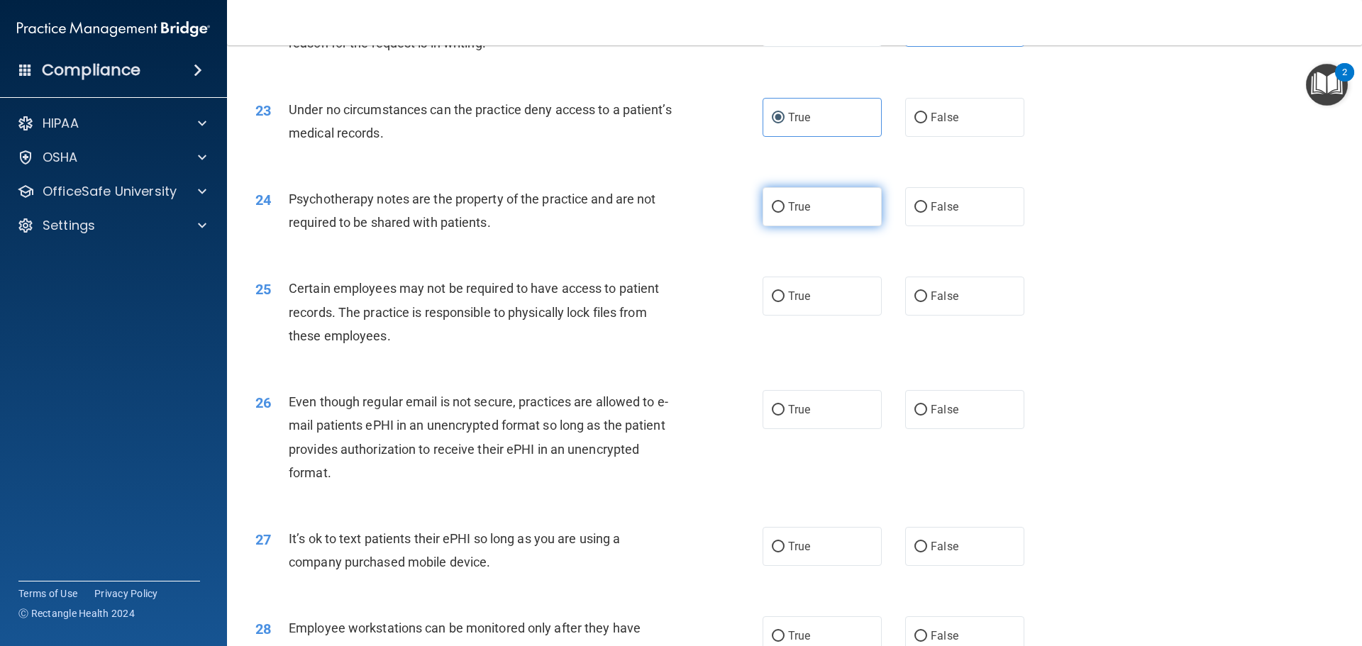
click at [811, 226] on label "True" at bounding box center [822, 206] width 119 height 39
click at [784, 213] on input "True" at bounding box center [778, 207] width 13 height 11
radio input "true"
click at [662, 234] on div "Psychotherapy notes are the property of the practice and are not required to be…" at bounding box center [487, 210] width 397 height 47
click at [991, 226] on label "False" at bounding box center [964, 206] width 119 height 39
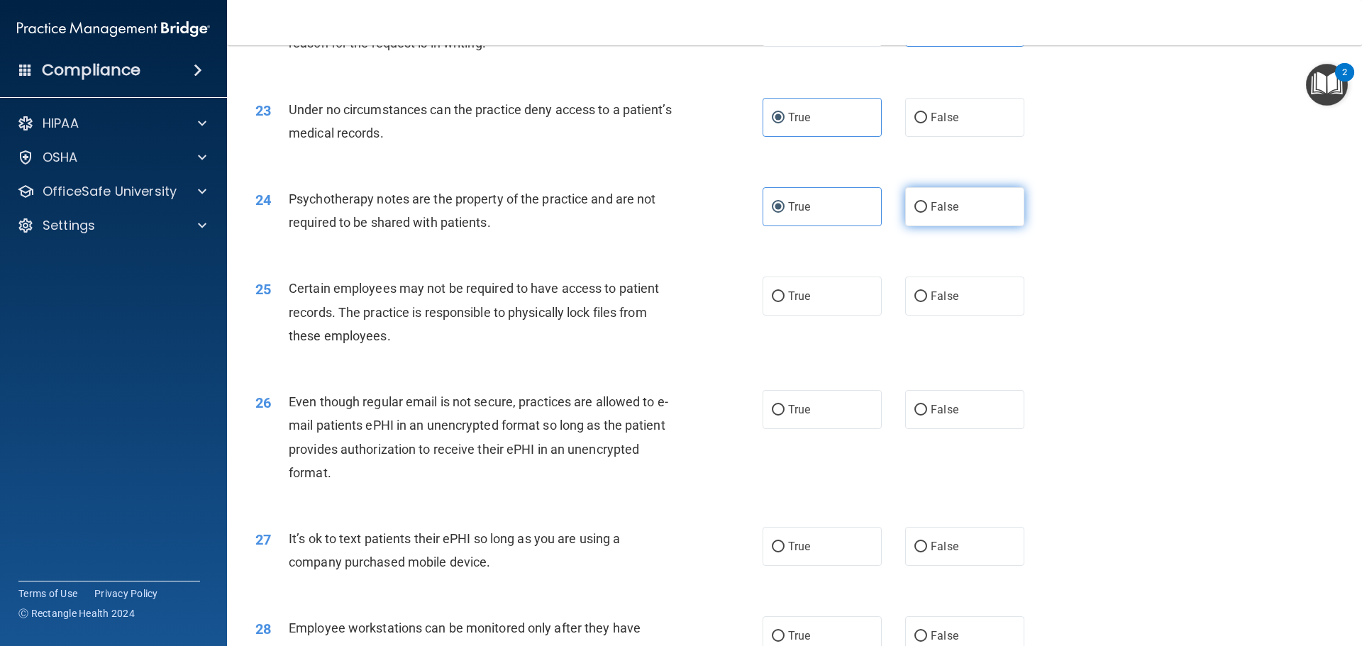
click at [927, 213] on input "False" at bounding box center [920, 207] width 13 height 11
radio input "true"
radio input "false"
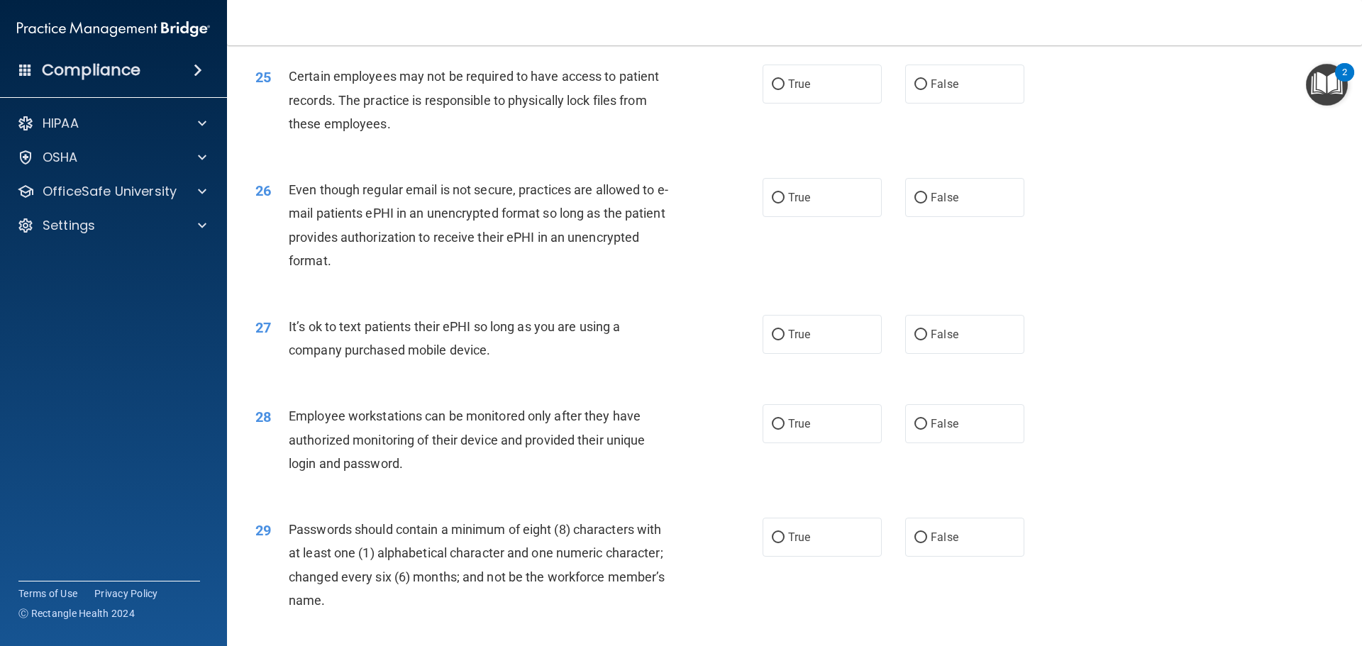
scroll to position [2695, 0]
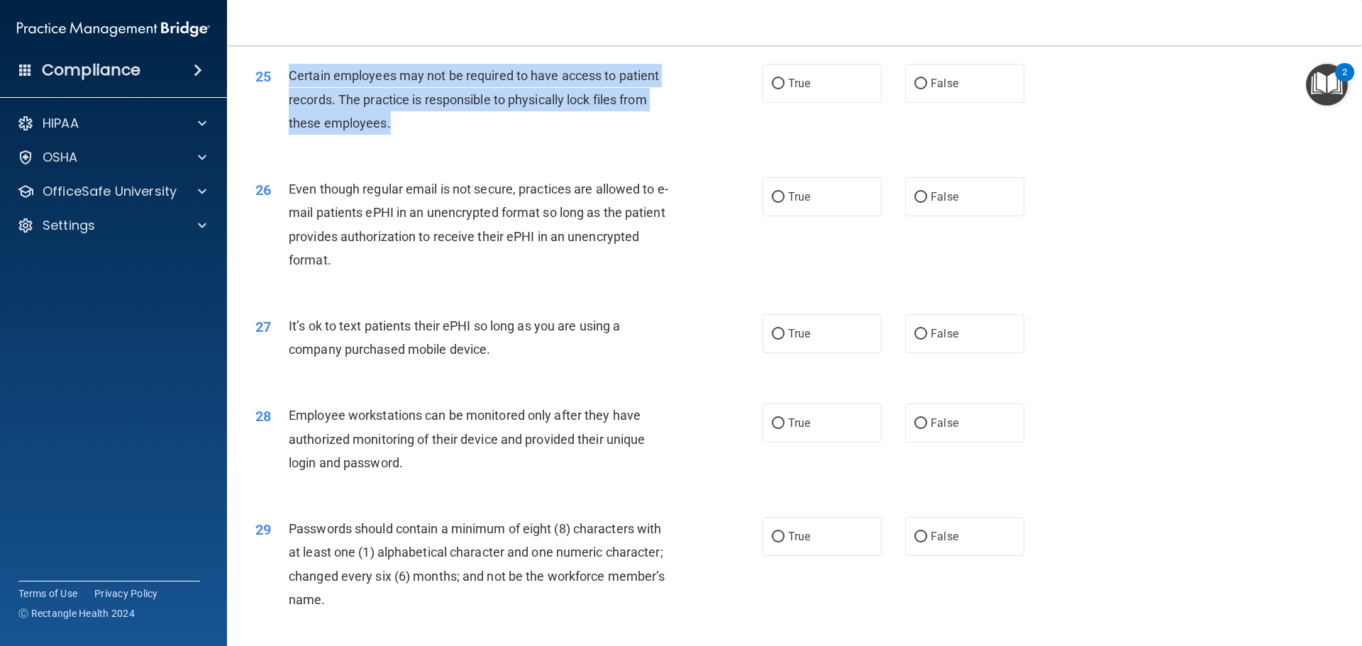
drag, startPoint x: 411, startPoint y: 149, endPoint x: 292, endPoint y: 101, distance: 128.9
click at [292, 101] on div "Certain employees may not be required to have access to patient records. The pr…" at bounding box center [487, 99] width 397 height 71
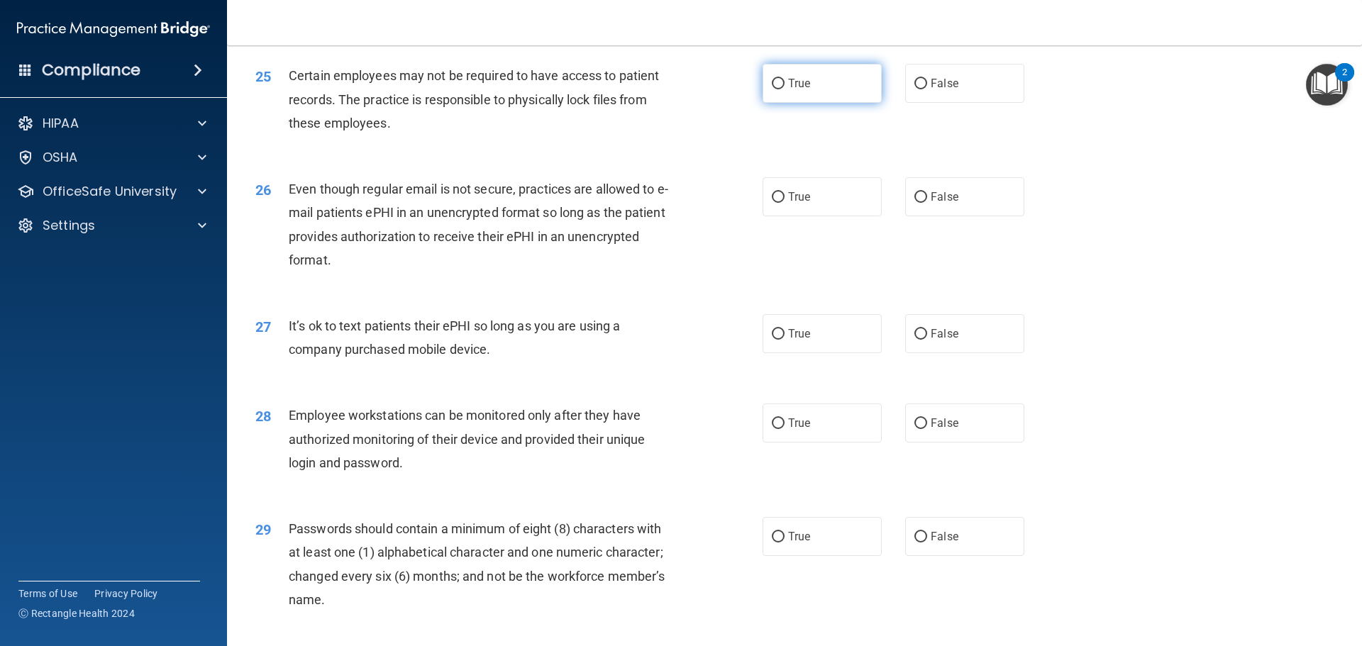
click at [802, 90] on span "True" at bounding box center [799, 83] width 22 height 13
click at [784, 89] on input "True" at bounding box center [778, 84] width 13 height 11
radio input "true"
click at [709, 142] on div "25 Certain employees may not be required to have access to patient records. The…" at bounding box center [509, 103] width 550 height 78
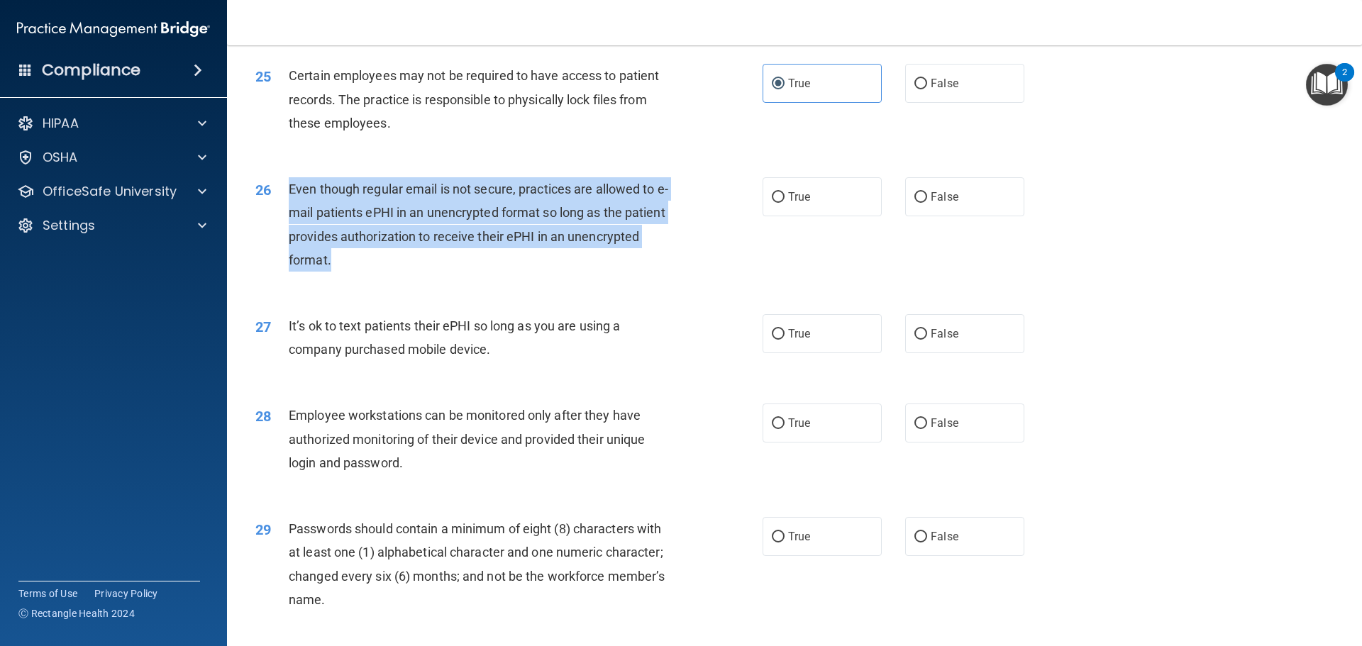
drag, startPoint x: 349, startPoint y: 287, endPoint x: 289, endPoint y: 214, distance: 94.3
click at [289, 214] on div "Even though regular email is not secure, practices are allowed to e-mail patien…" at bounding box center [487, 224] width 397 height 94
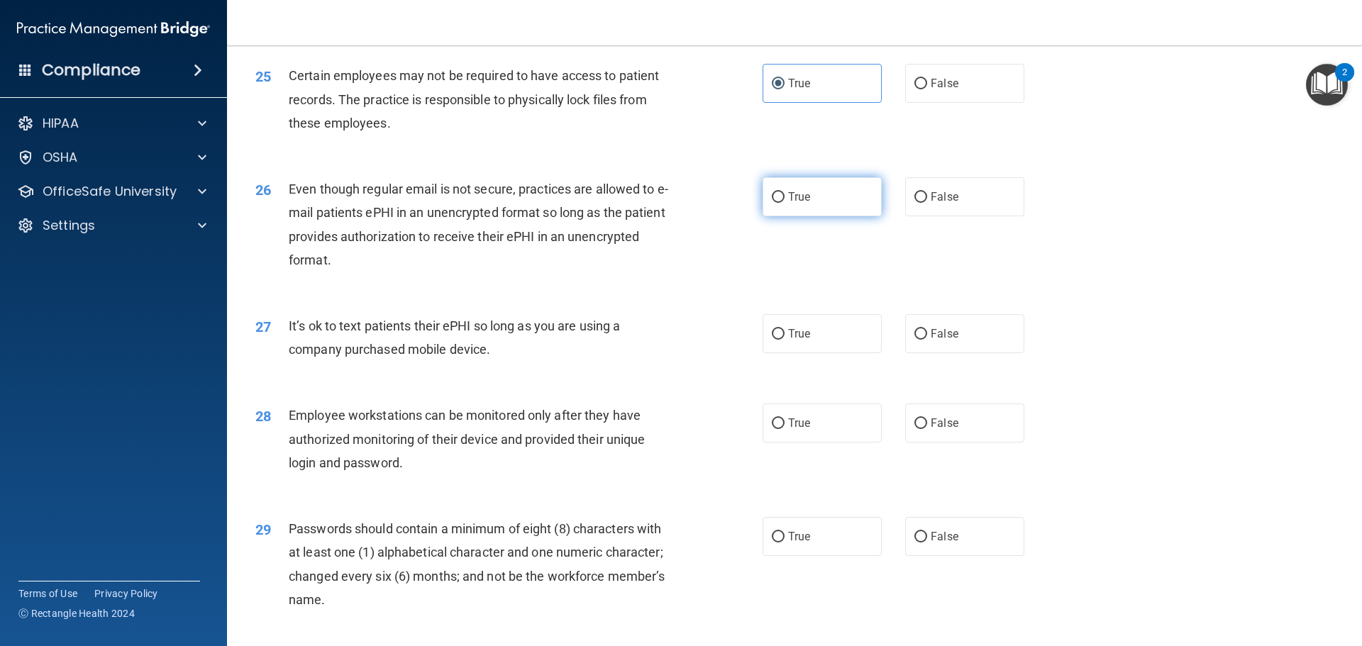
click at [815, 216] on label "True" at bounding box center [822, 196] width 119 height 39
click at [784, 203] on input "True" at bounding box center [778, 197] width 13 height 11
radio input "true"
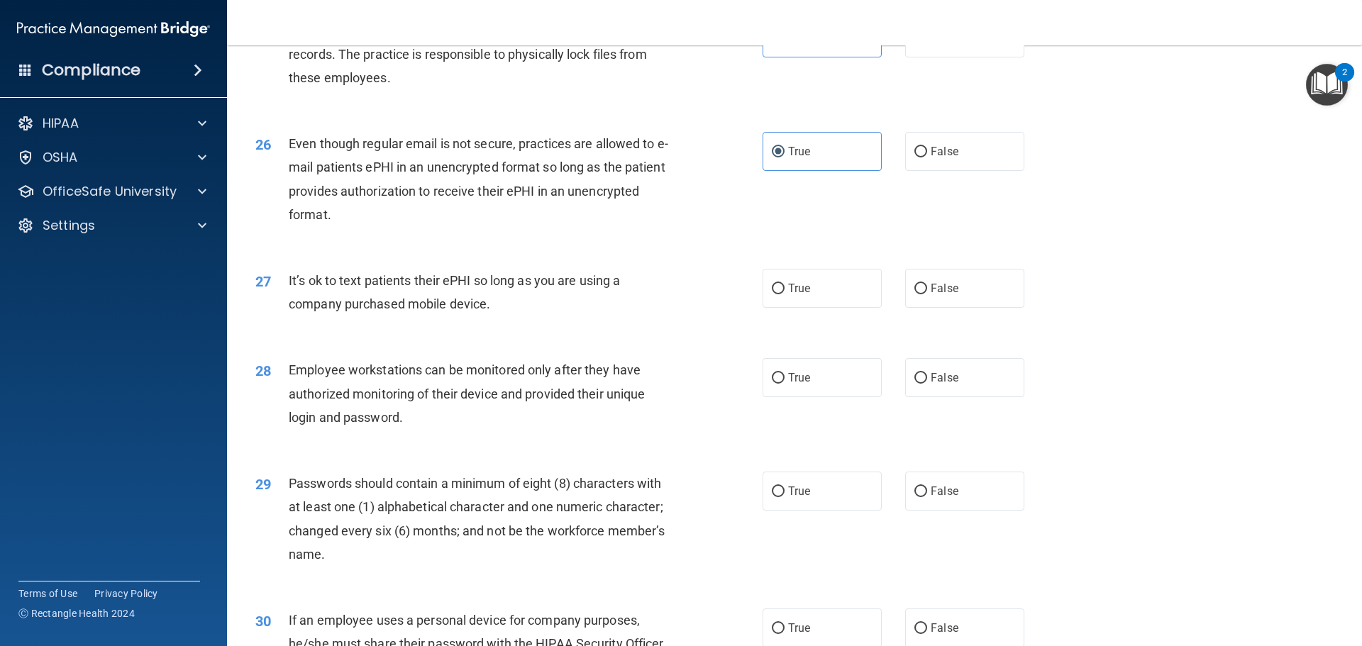
scroll to position [2766, 0]
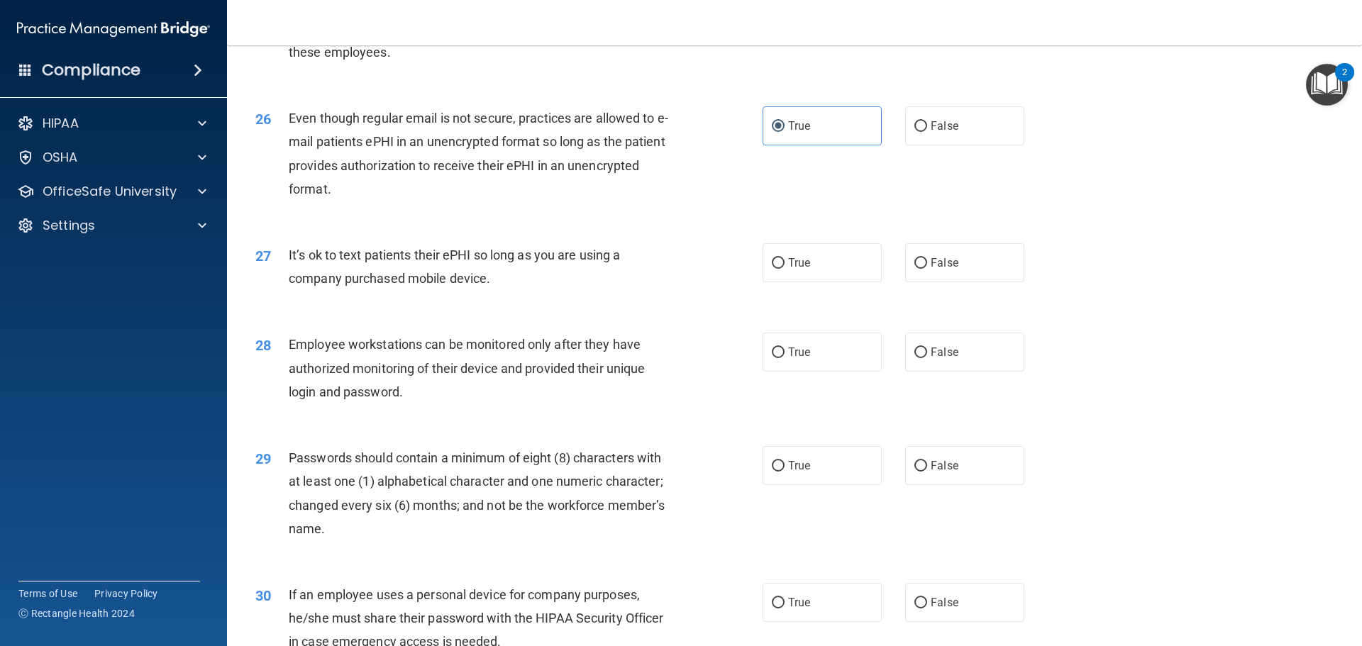
drag, startPoint x: 511, startPoint y: 308, endPoint x: 292, endPoint y: 284, distance: 220.5
click at [292, 284] on div "It’s ok to text patients their ePHI so long as you are using a company purchase…" at bounding box center [487, 266] width 397 height 47
click at [531, 290] on div "It’s ok to text patients their ePHI so long as you are using a company purchase…" at bounding box center [487, 266] width 397 height 47
click at [951, 282] on label "False" at bounding box center [964, 262] width 119 height 39
click at [927, 269] on input "False" at bounding box center [920, 263] width 13 height 11
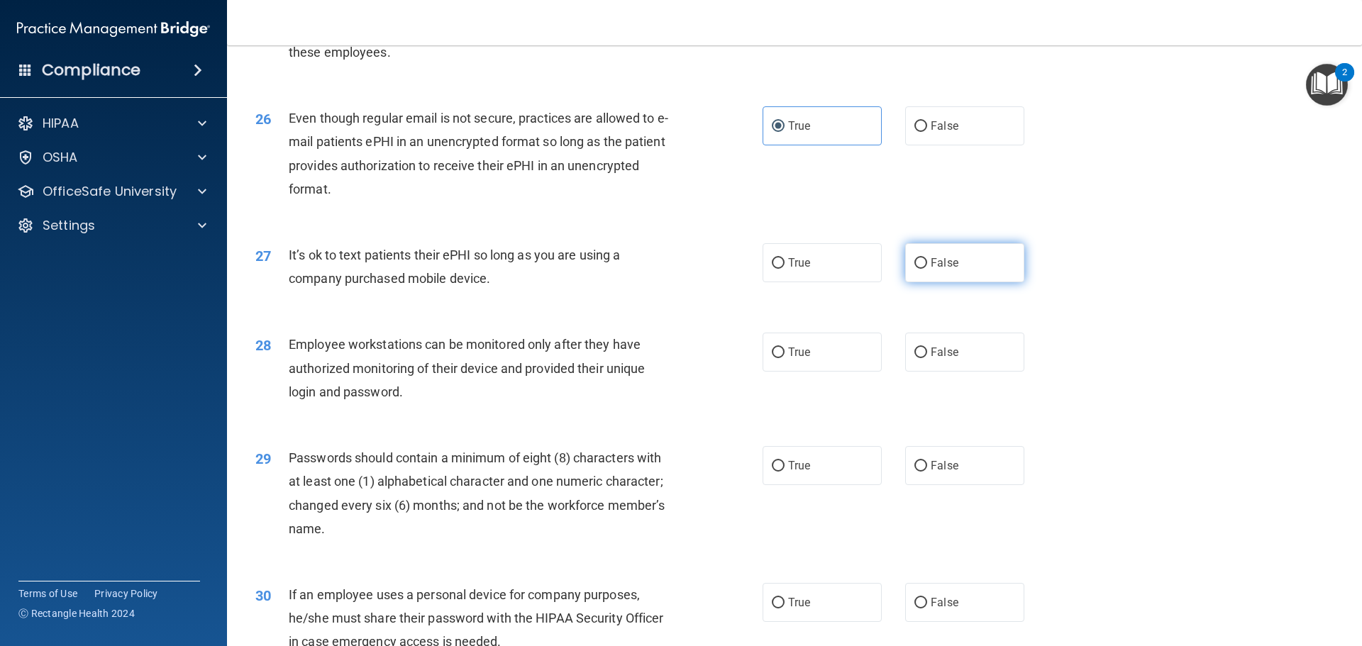
radio input "true"
click at [788, 270] on span "True" at bounding box center [799, 262] width 22 height 13
click at [784, 269] on input "True" at bounding box center [778, 263] width 13 height 11
radio input "true"
radio input "false"
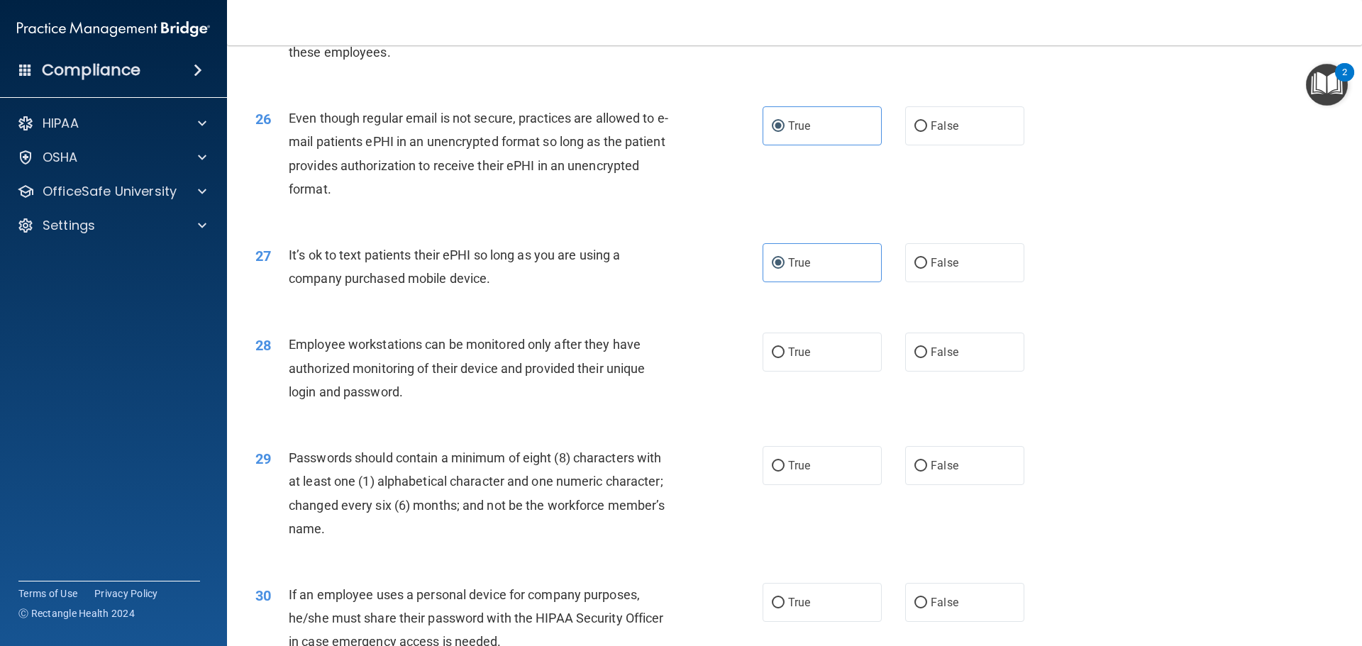
click at [734, 392] on div "28 Employee workstations can be monitored only after they have authorized monit…" at bounding box center [509, 372] width 550 height 78
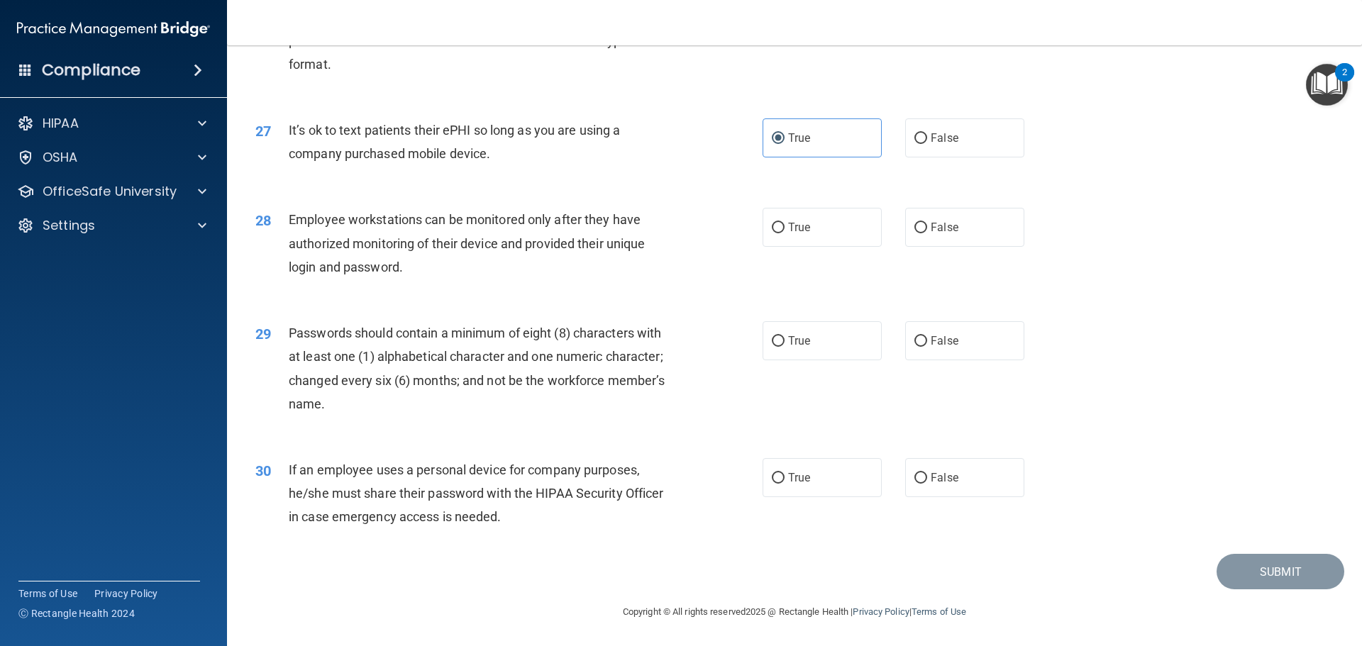
scroll to position [2915, 0]
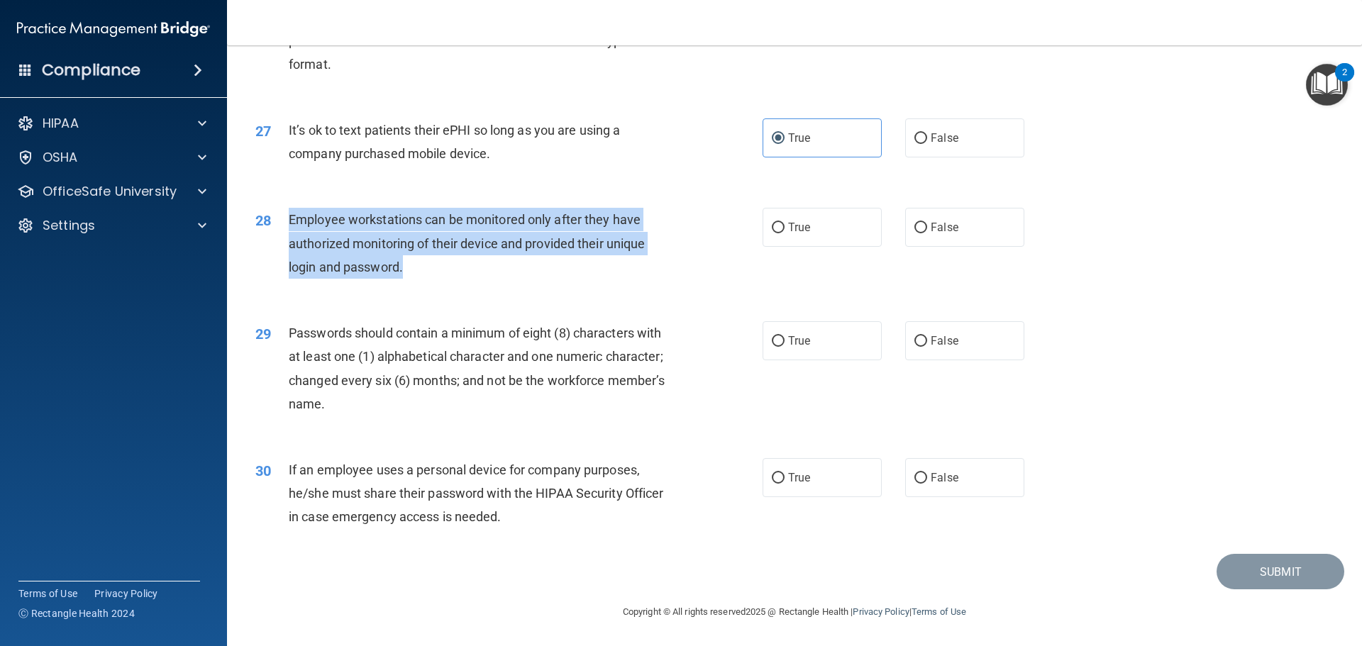
drag, startPoint x: 432, startPoint y: 274, endPoint x: 285, endPoint y: 228, distance: 153.9
click at [285, 228] on div "28 Employee workstations can be monitored only after they have authorized monit…" at bounding box center [509, 247] width 550 height 78
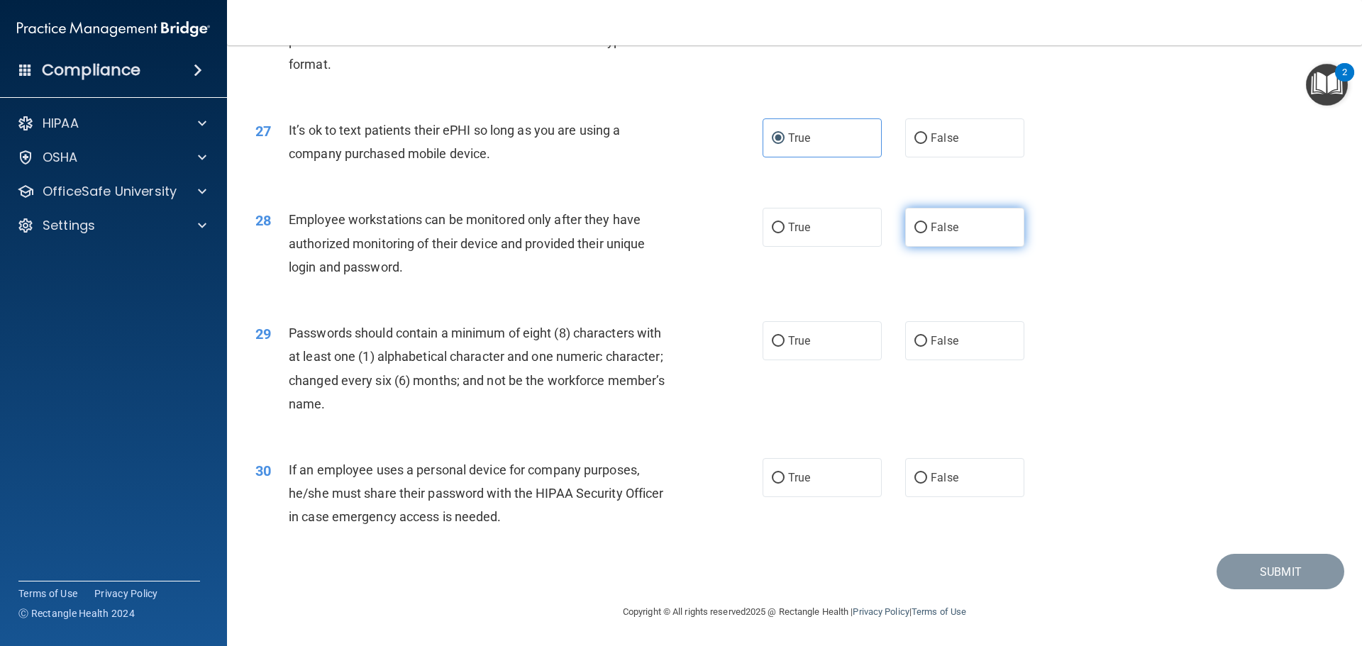
click at [909, 221] on label "False" at bounding box center [964, 227] width 119 height 39
click at [914, 223] on input "False" at bounding box center [920, 228] width 13 height 11
radio input "true"
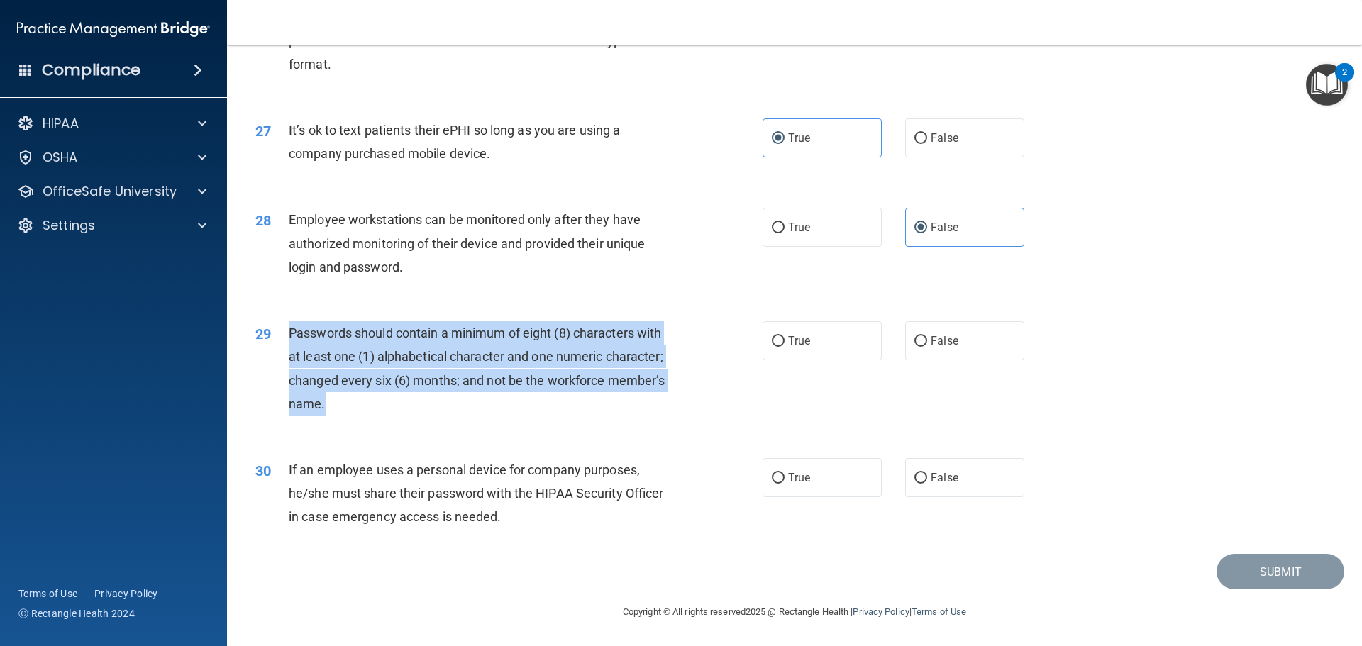
drag, startPoint x: 348, startPoint y: 411, endPoint x: 287, endPoint y: 338, distance: 95.3
click at [287, 338] on div "29 Passwords should contain a minimum of eight (8) characters with at least one…" at bounding box center [509, 371] width 550 height 101
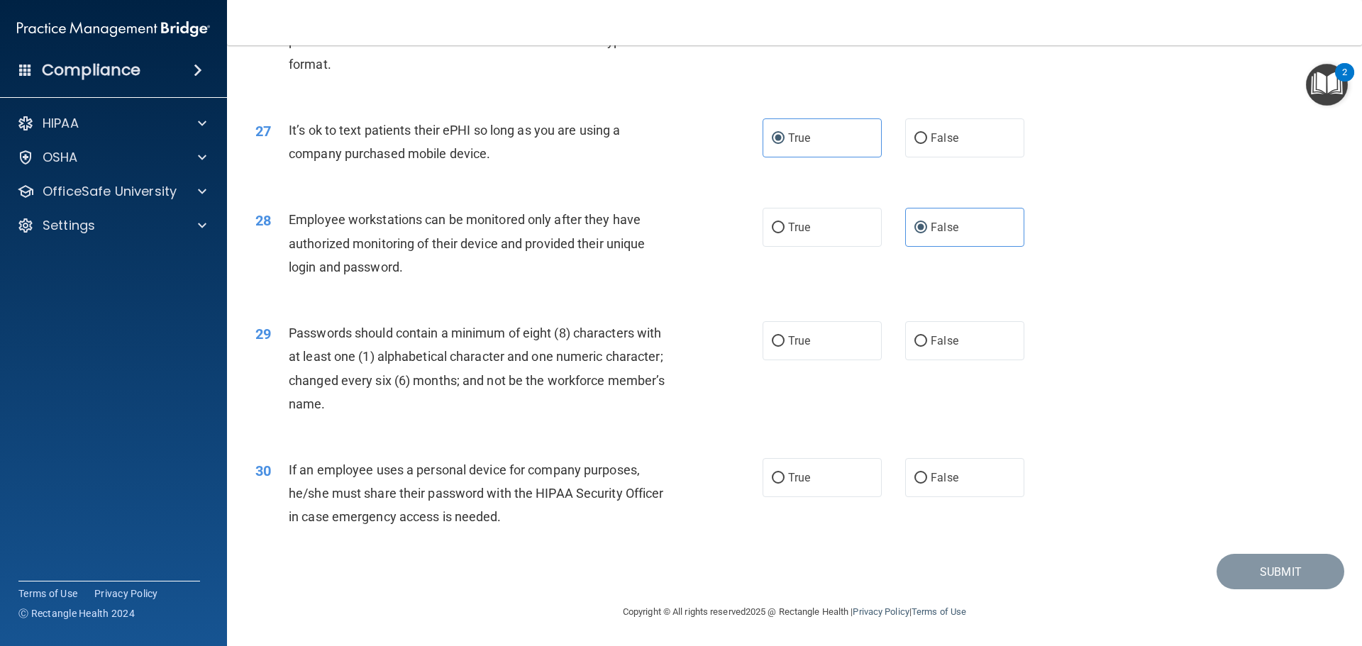
click at [458, 275] on div "Employee workstations can be monitored only after they have authorized monitori…" at bounding box center [487, 243] width 397 height 71
click at [800, 345] on span "True" at bounding box center [799, 340] width 22 height 13
click at [784, 345] on input "True" at bounding box center [778, 341] width 13 height 11
radio input "true"
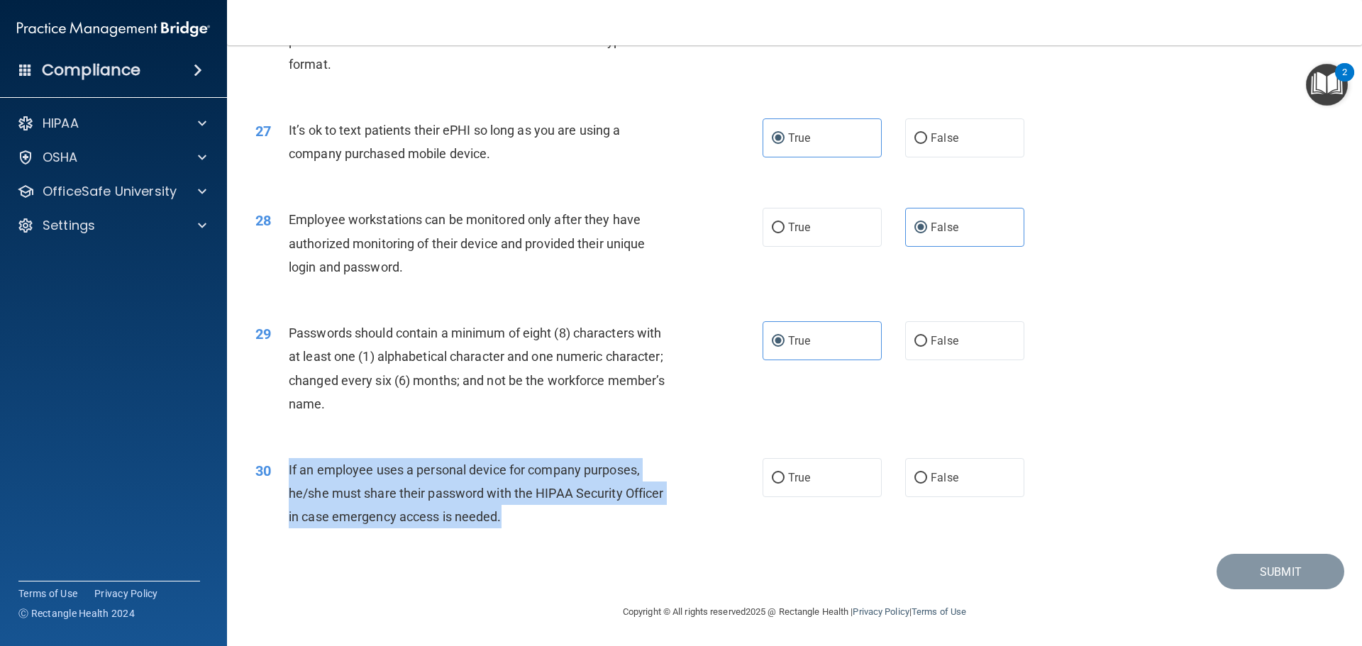
drag, startPoint x: 536, startPoint y: 524, endPoint x: 281, endPoint y: 477, distance: 259.7
click at [281, 477] on div "30 If an employee uses a personal device for company purposes, he/she must shar…" at bounding box center [509, 497] width 550 height 78
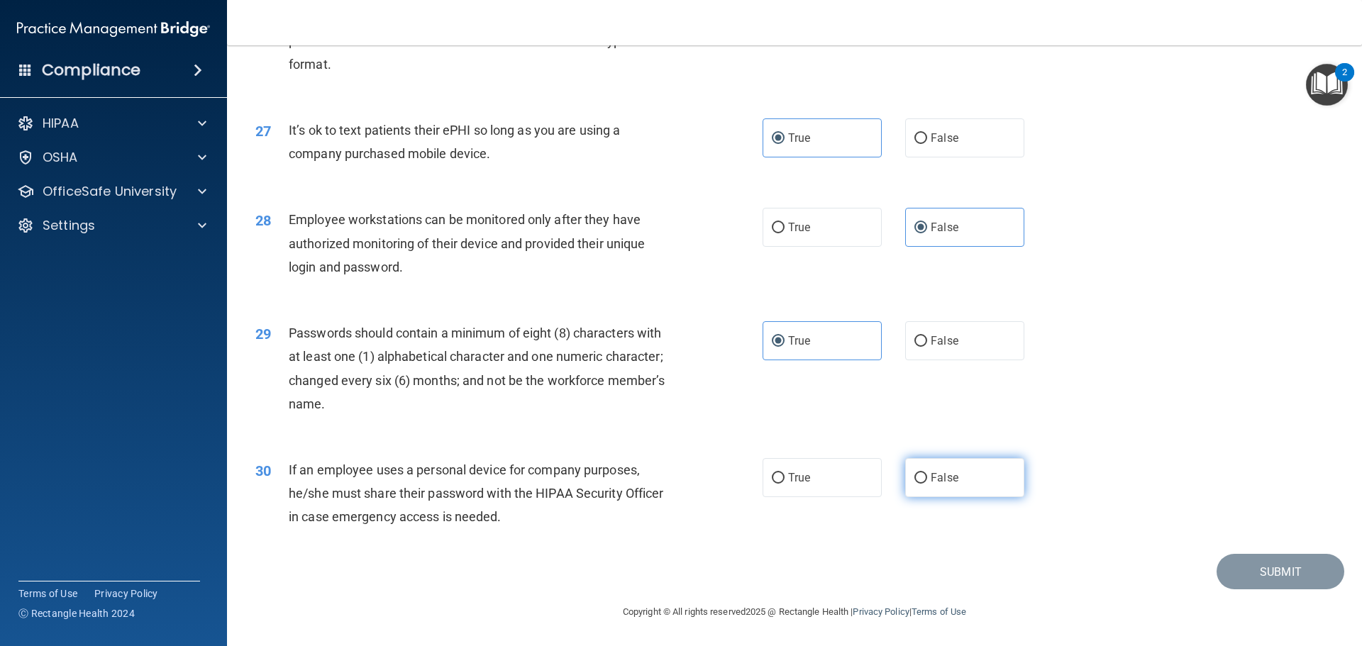
click at [943, 475] on span "False" at bounding box center [945, 477] width 28 height 13
click at [927, 475] on input "False" at bounding box center [920, 478] width 13 height 11
radio input "true"
click at [1260, 580] on button "Submit" at bounding box center [1280, 572] width 128 height 36
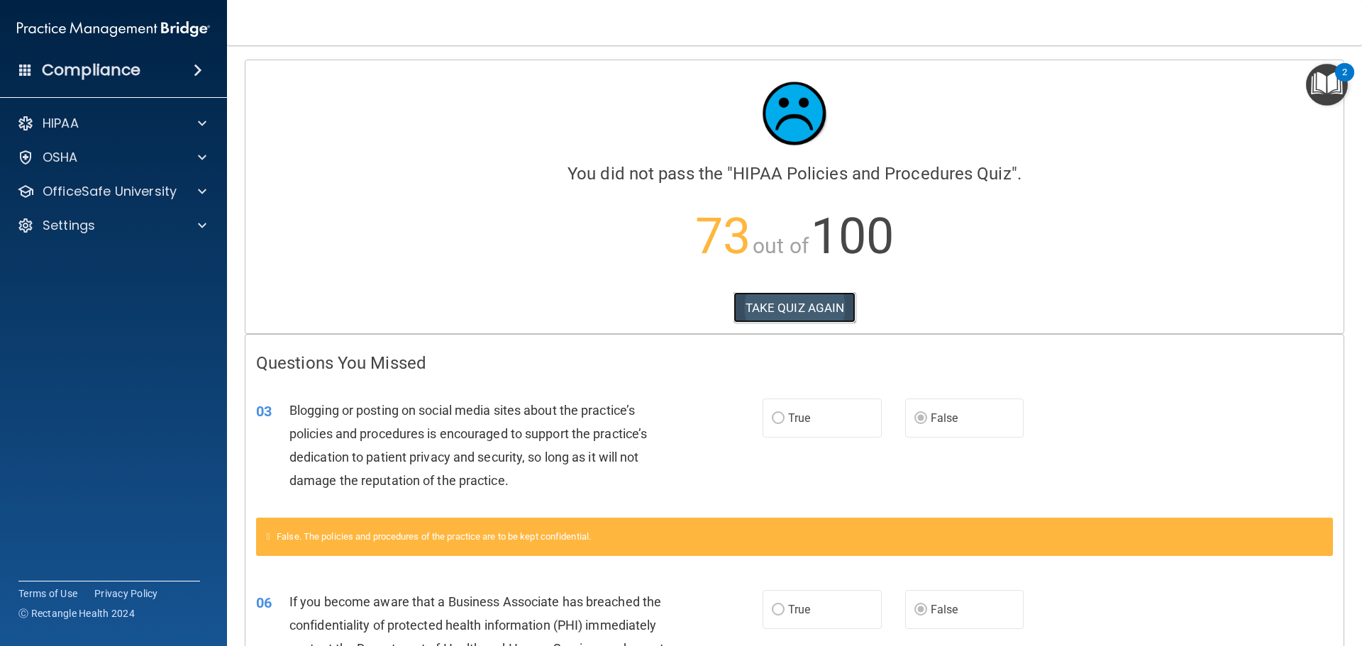
click at [802, 309] on button "TAKE QUIZ AGAIN" at bounding box center [794, 307] width 123 height 31
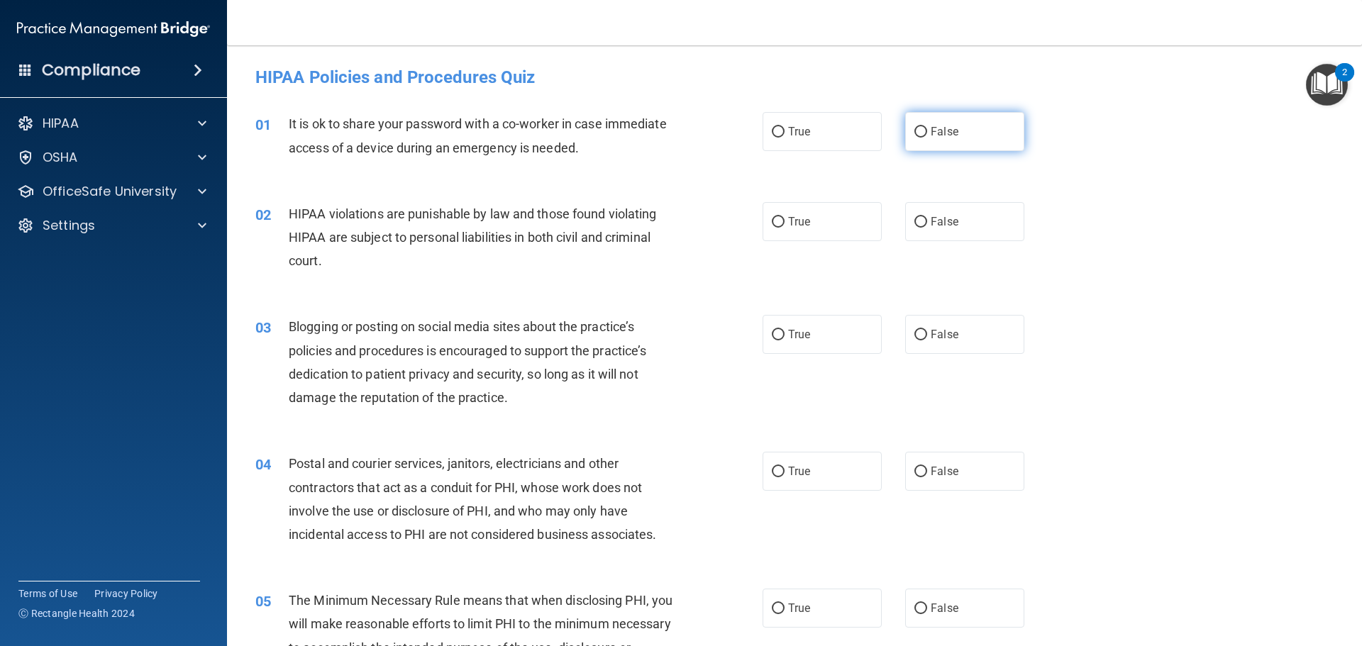
click at [937, 131] on span "False" at bounding box center [945, 131] width 28 height 13
click at [927, 131] on input "False" at bounding box center [920, 132] width 13 height 11
radio input "true"
click at [808, 222] on label "True" at bounding box center [822, 221] width 119 height 39
click at [784, 222] on input "True" at bounding box center [778, 222] width 13 height 11
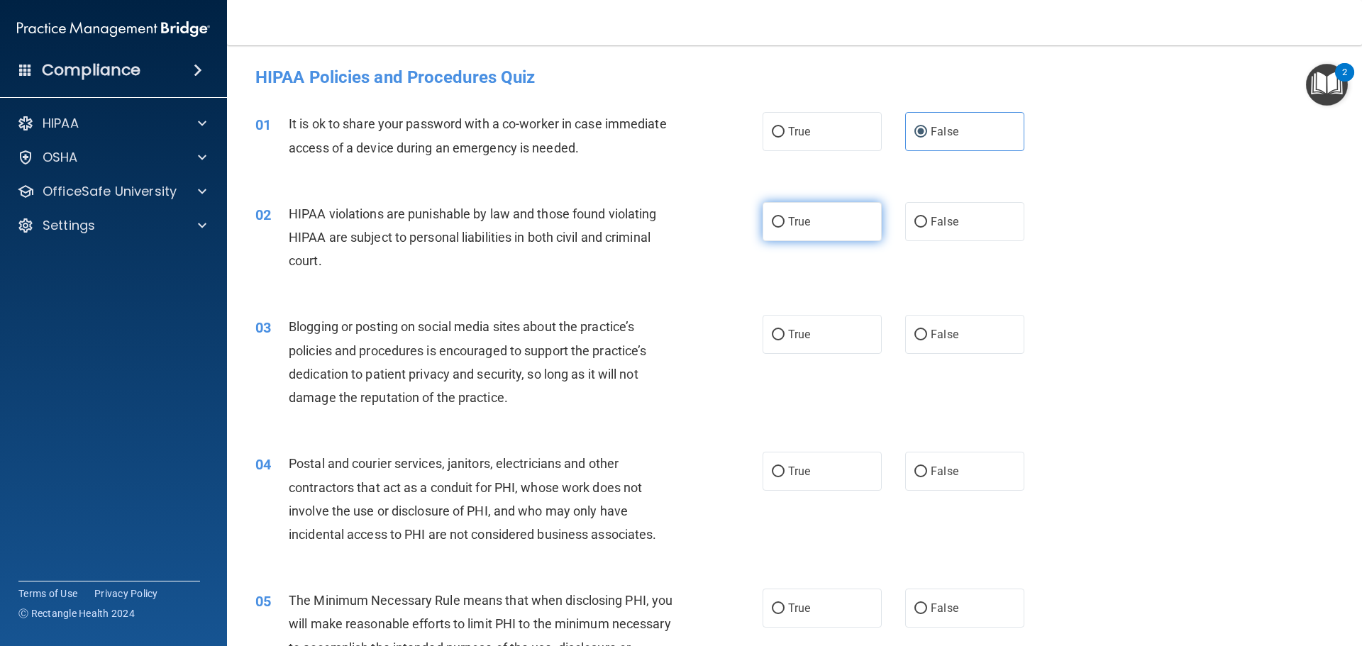
radio input "true"
click at [1001, 350] on label "False" at bounding box center [964, 334] width 119 height 39
click at [927, 340] on input "False" at bounding box center [920, 335] width 13 height 11
radio input "true"
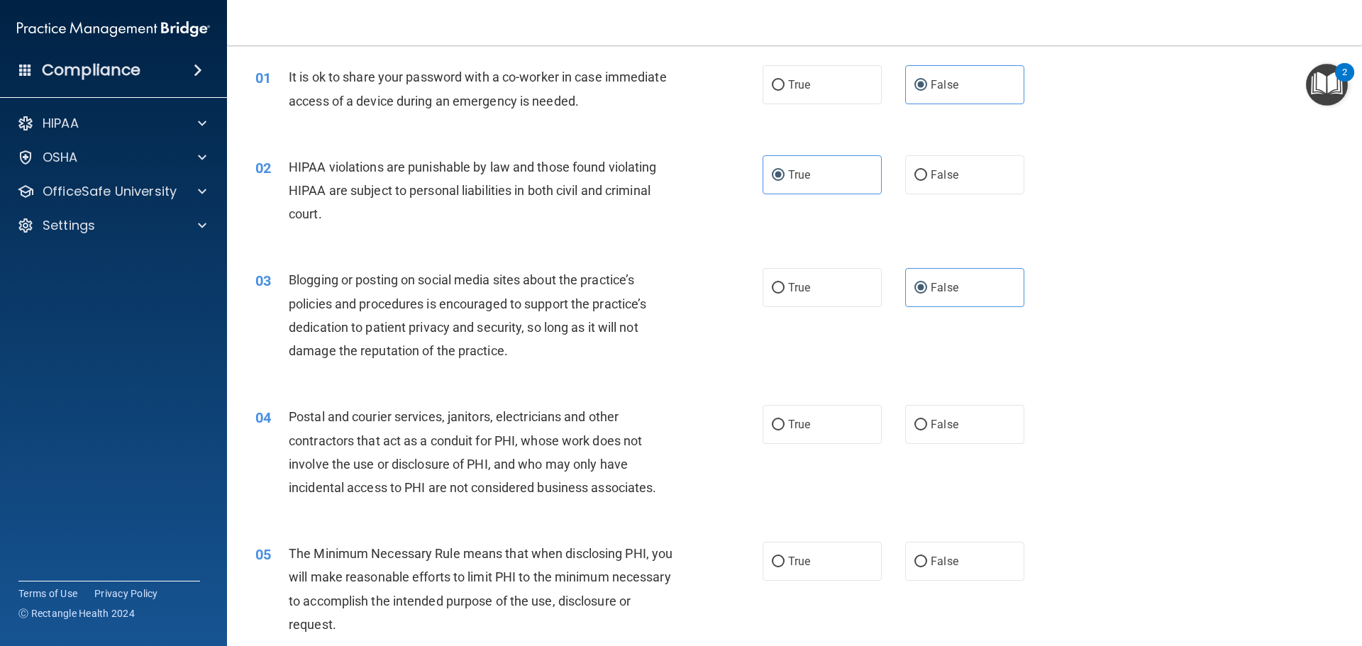
scroll to position [71, 0]
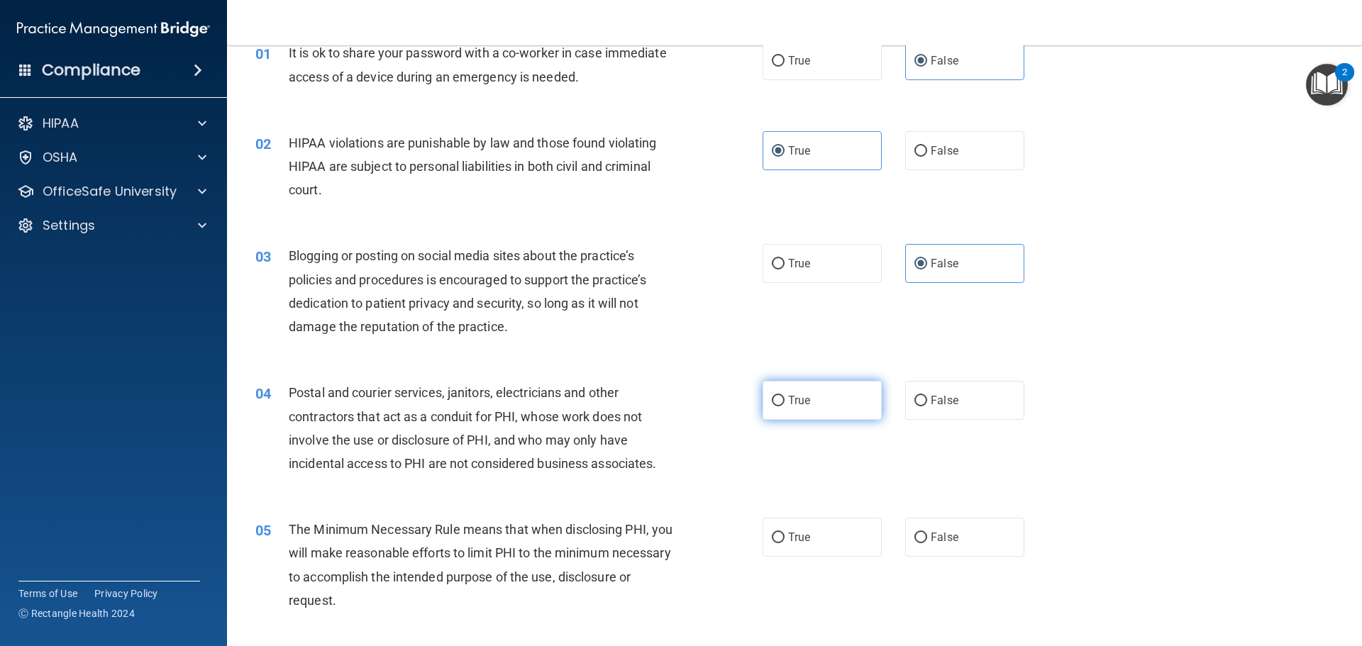
click at [804, 389] on label "True" at bounding box center [822, 400] width 119 height 39
click at [784, 396] on input "True" at bounding box center [778, 401] width 13 height 11
radio input "true"
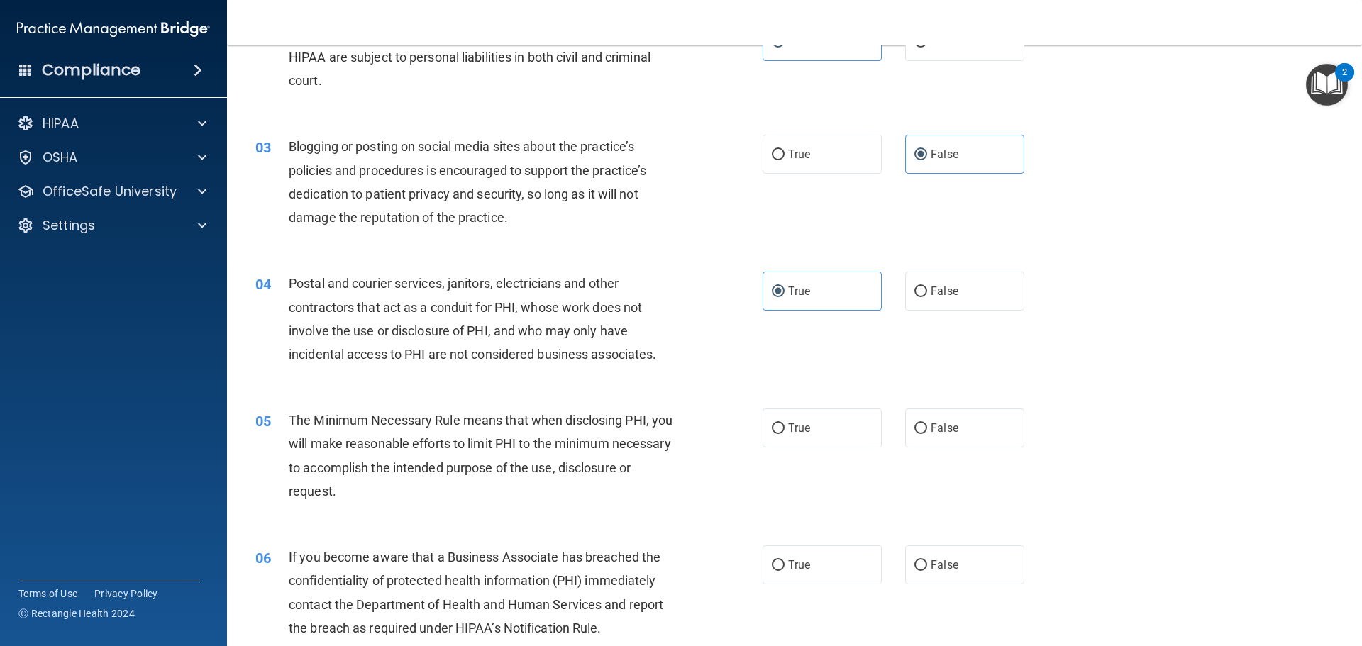
scroll to position [213, 0]
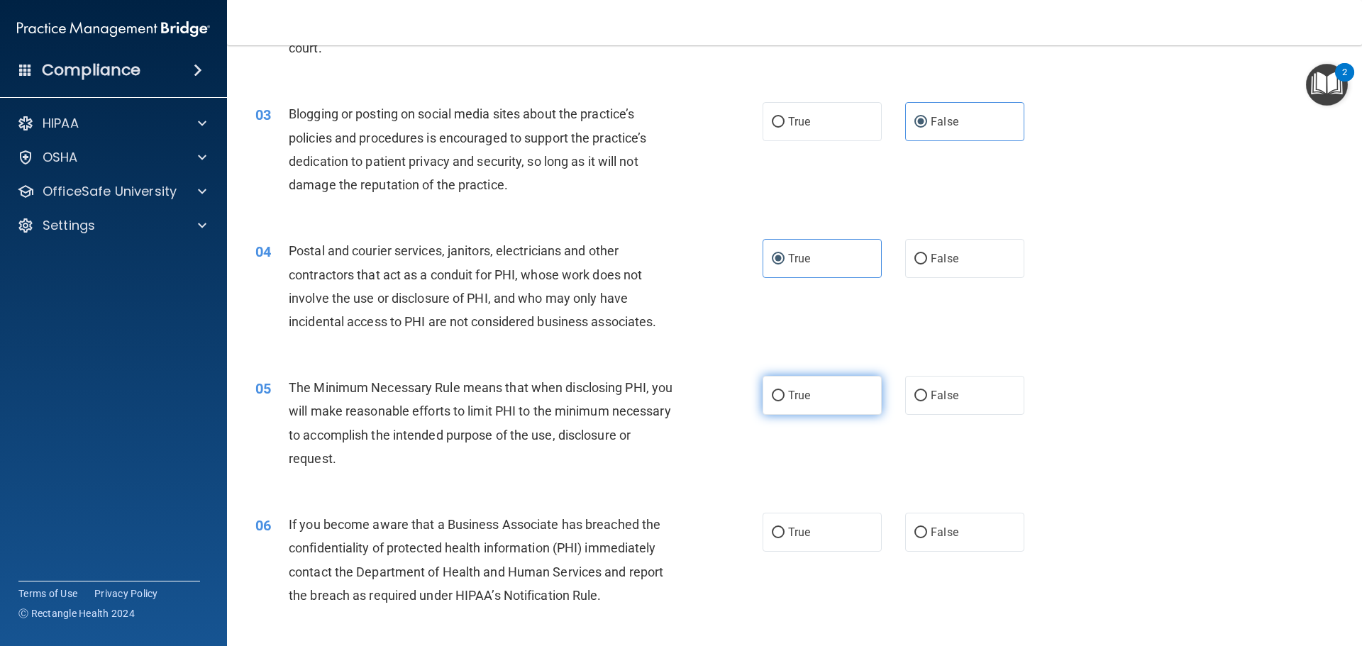
click at [788, 395] on span "True" at bounding box center [799, 395] width 22 height 13
click at [784, 395] on input "True" at bounding box center [778, 396] width 13 height 11
radio input "true"
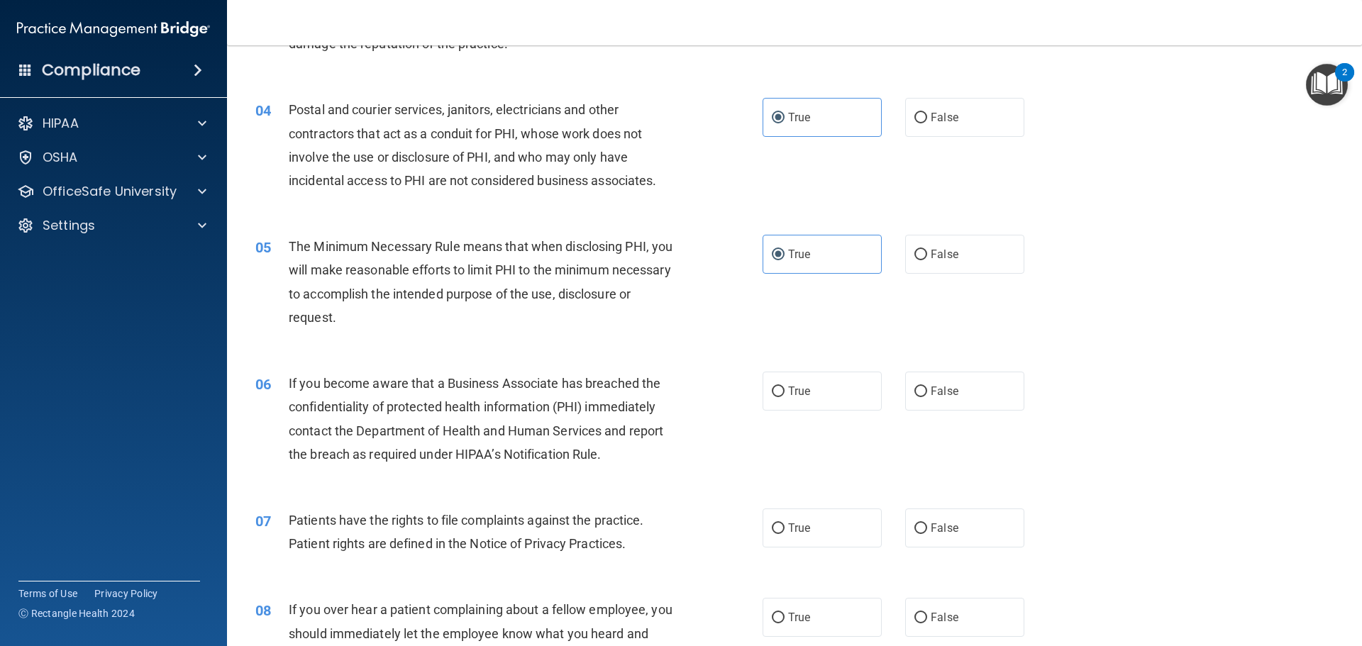
scroll to position [355, 0]
click at [916, 396] on input "False" at bounding box center [920, 391] width 13 height 11
radio input "true"
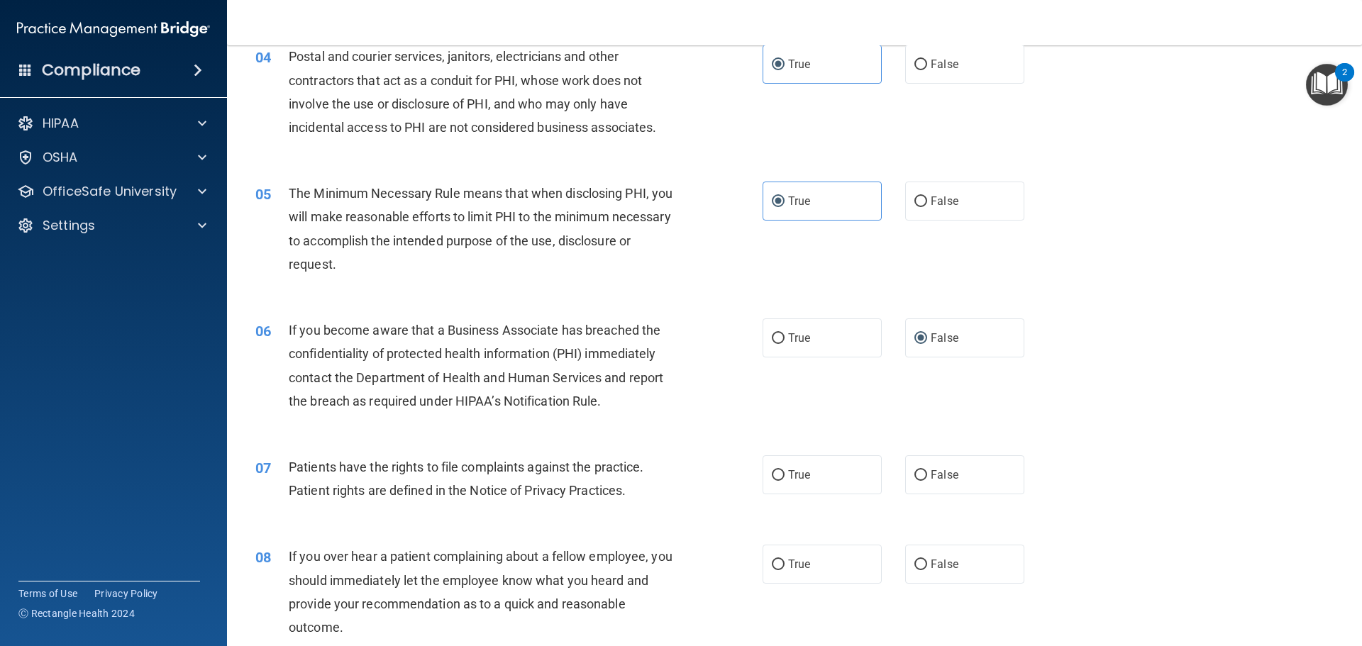
scroll to position [567, 0]
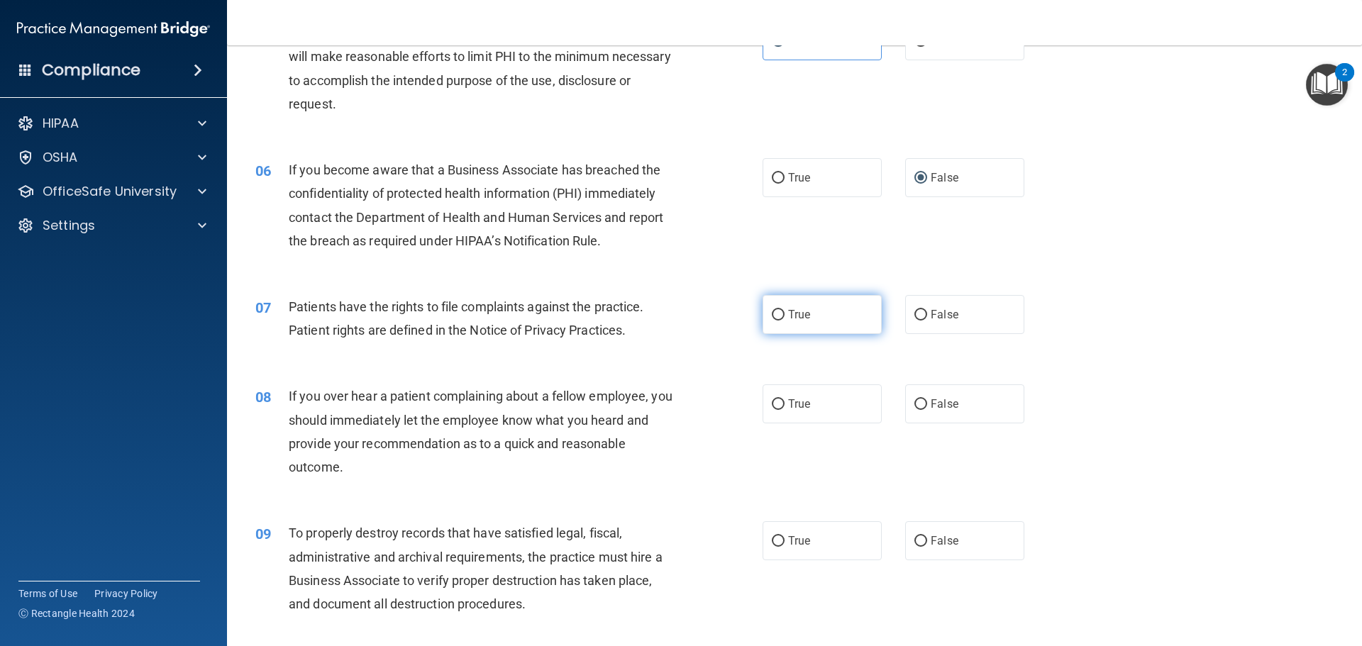
click at [811, 316] on label "True" at bounding box center [822, 314] width 119 height 39
click at [784, 316] on input "True" at bounding box center [778, 315] width 13 height 11
radio input "true"
click at [977, 409] on label "False" at bounding box center [964, 403] width 119 height 39
click at [927, 409] on input "False" at bounding box center [920, 404] width 13 height 11
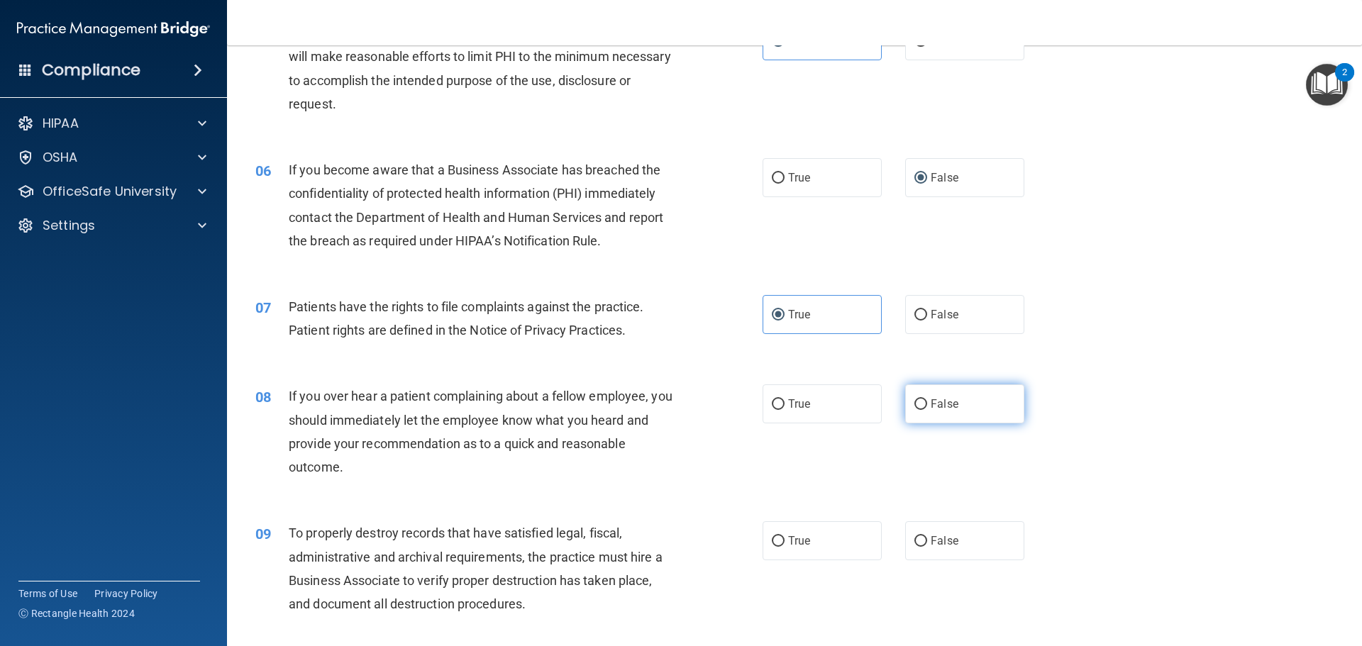
radio input "true"
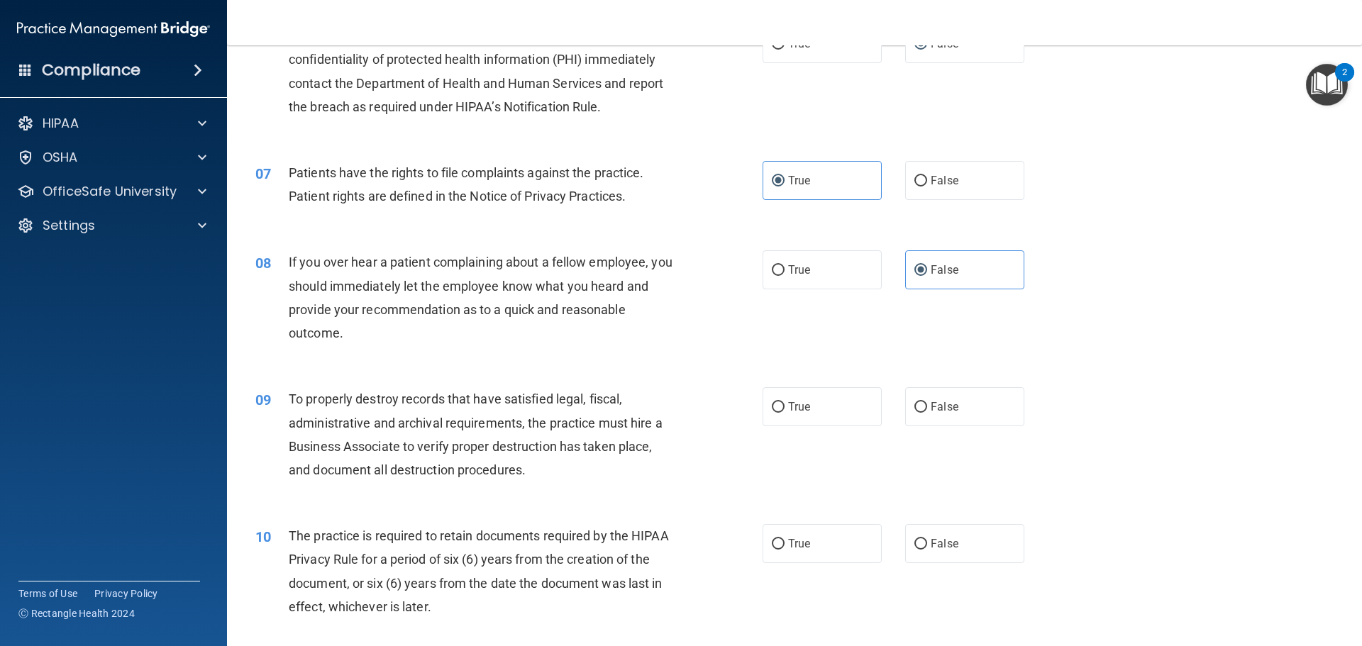
scroll to position [709, 0]
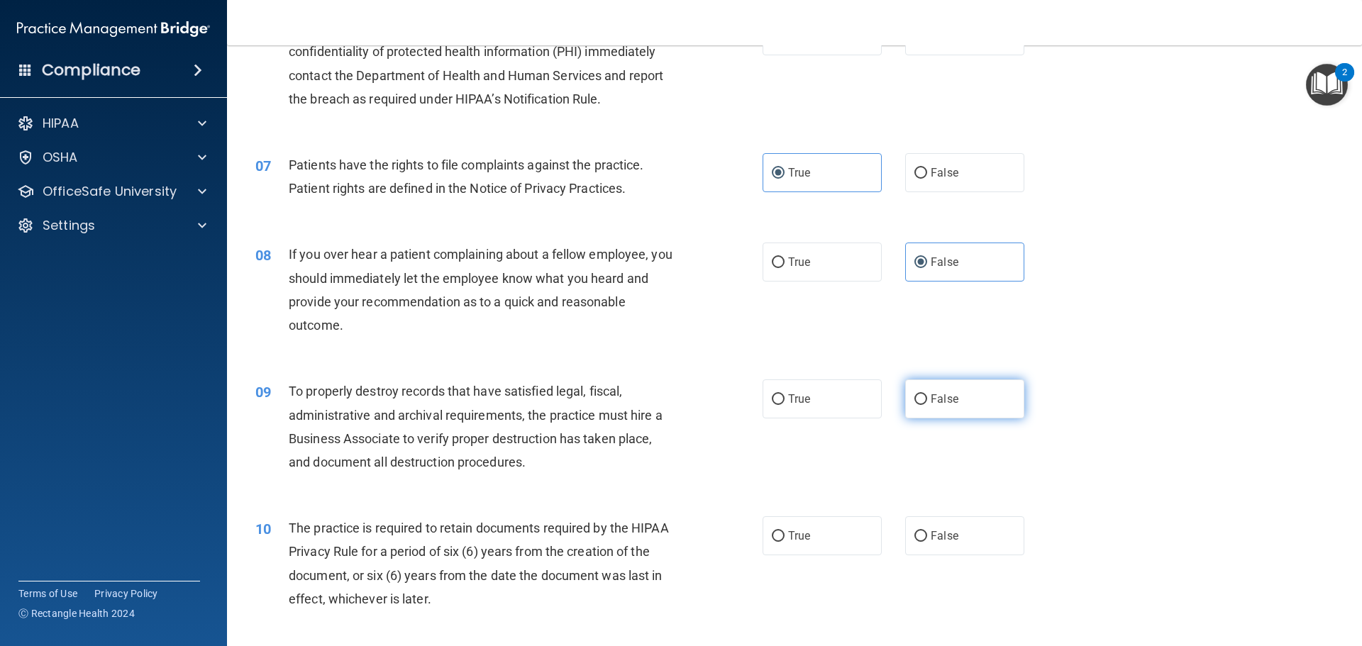
click at [992, 406] on label "False" at bounding box center [964, 398] width 119 height 39
click at [927, 405] on input "False" at bounding box center [920, 399] width 13 height 11
radio input "true"
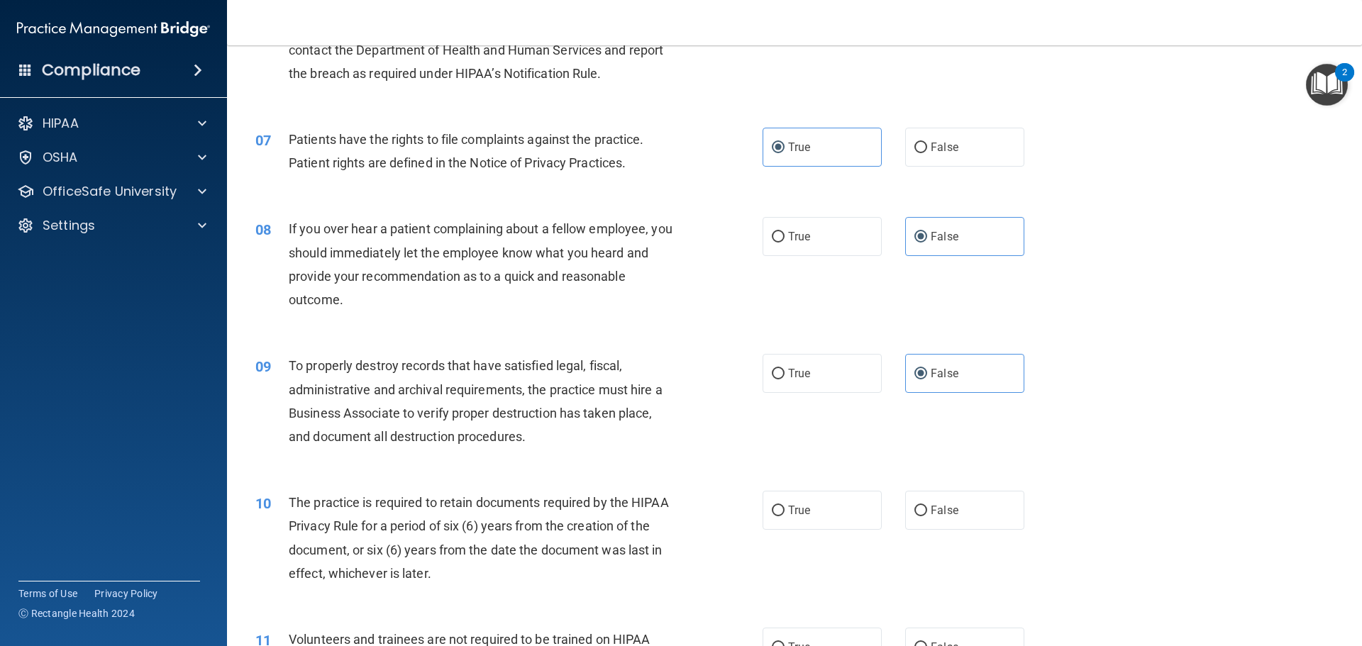
scroll to position [780, 0]
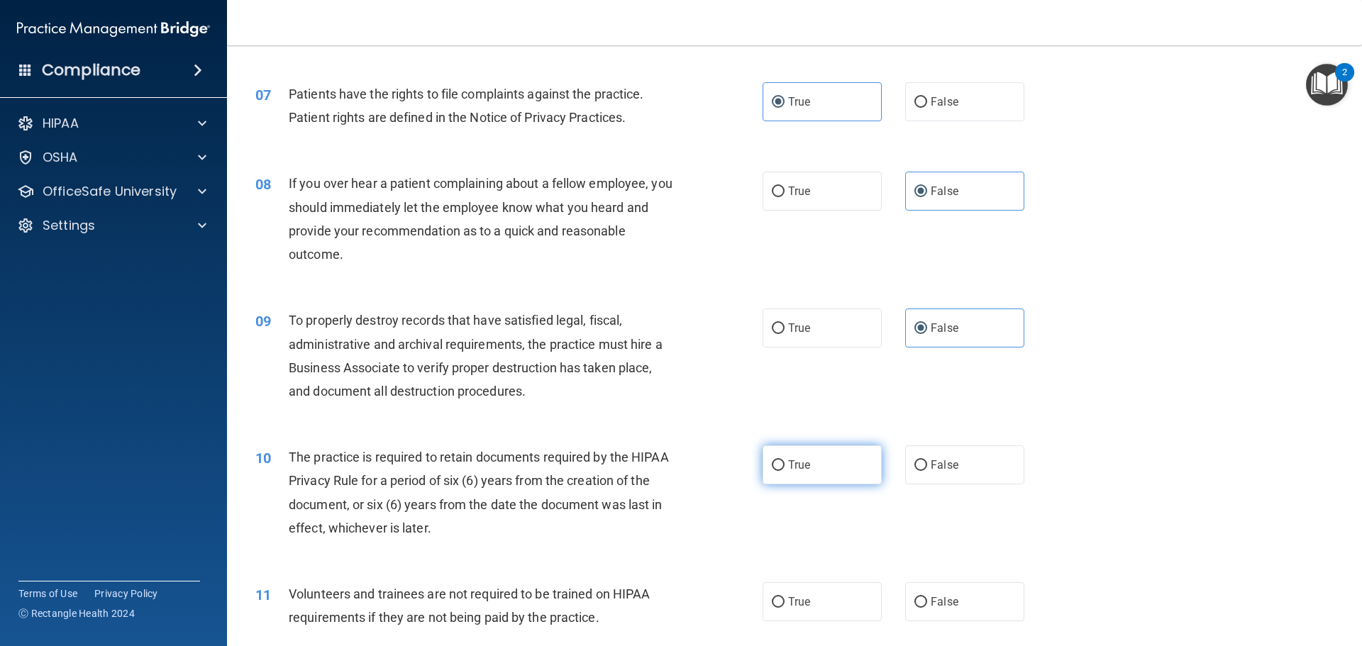
click at [815, 479] on label "True" at bounding box center [822, 464] width 119 height 39
click at [784, 471] on input "True" at bounding box center [778, 465] width 13 height 11
radio input "true"
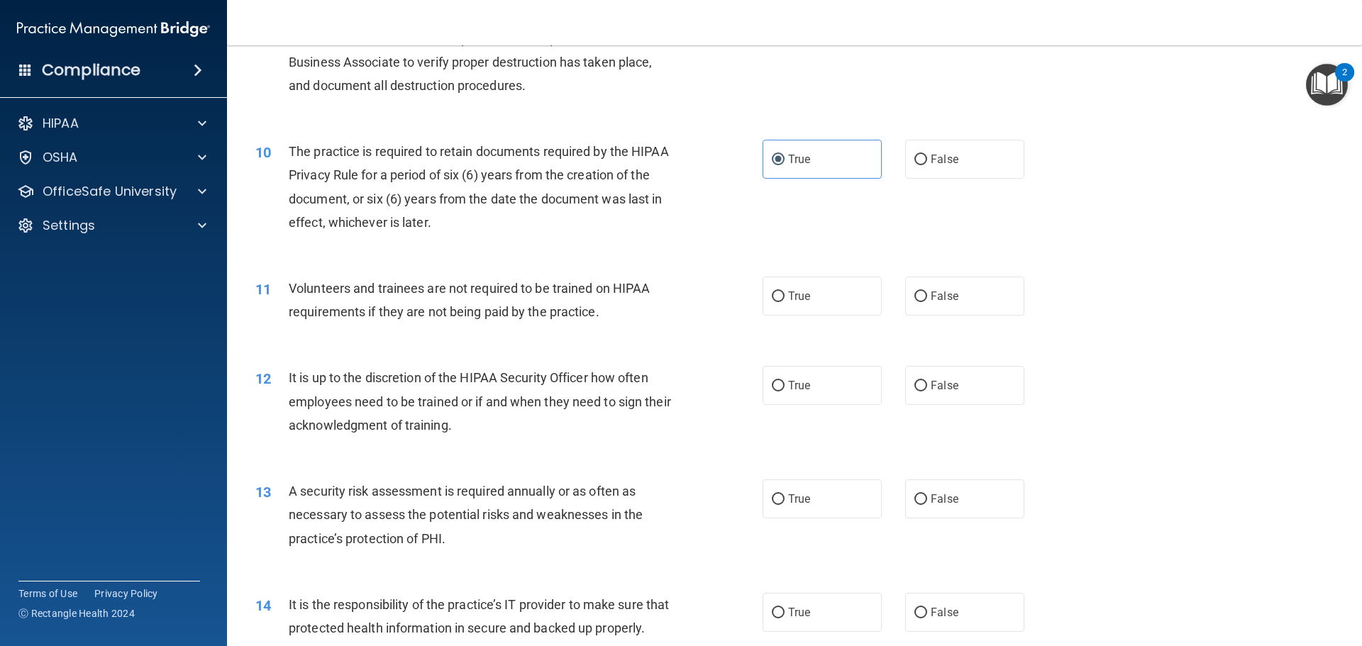
scroll to position [1135, 0]
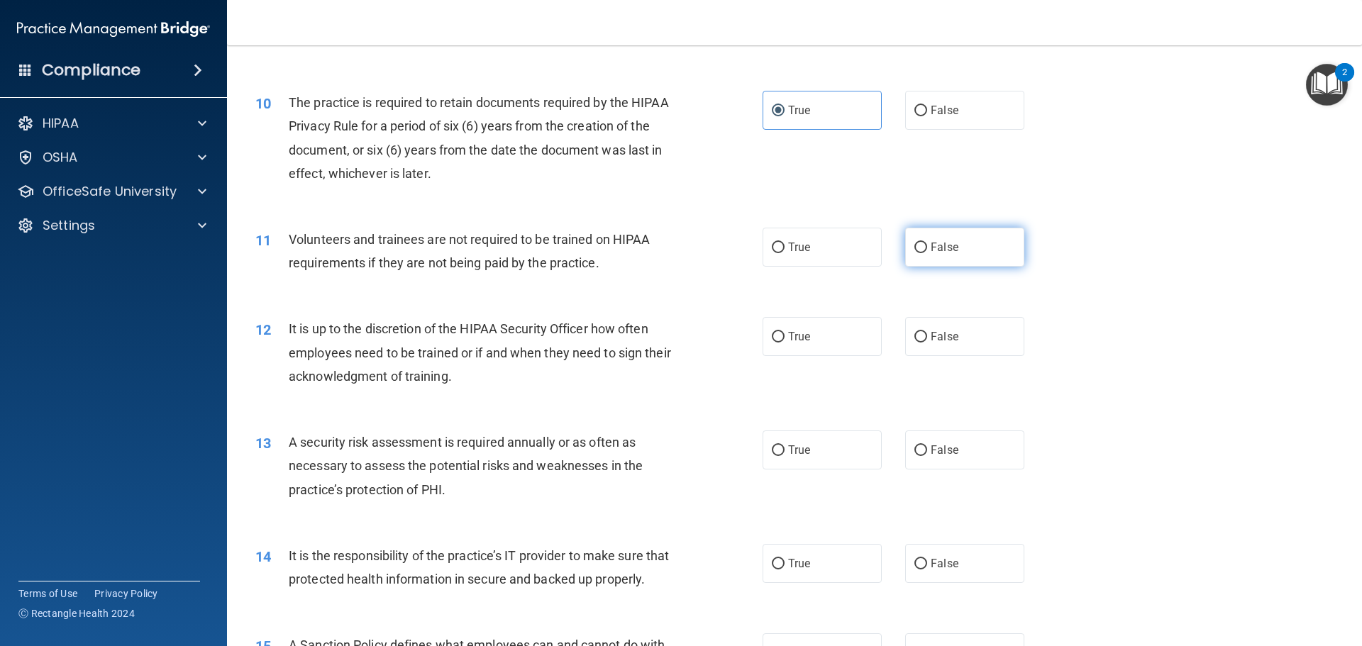
click at [931, 250] on span "False" at bounding box center [945, 246] width 28 height 13
click at [926, 250] on input "False" at bounding box center [920, 248] width 13 height 11
radio input "true"
click at [923, 338] on label "False" at bounding box center [964, 336] width 119 height 39
click at [923, 338] on input "False" at bounding box center [920, 337] width 13 height 11
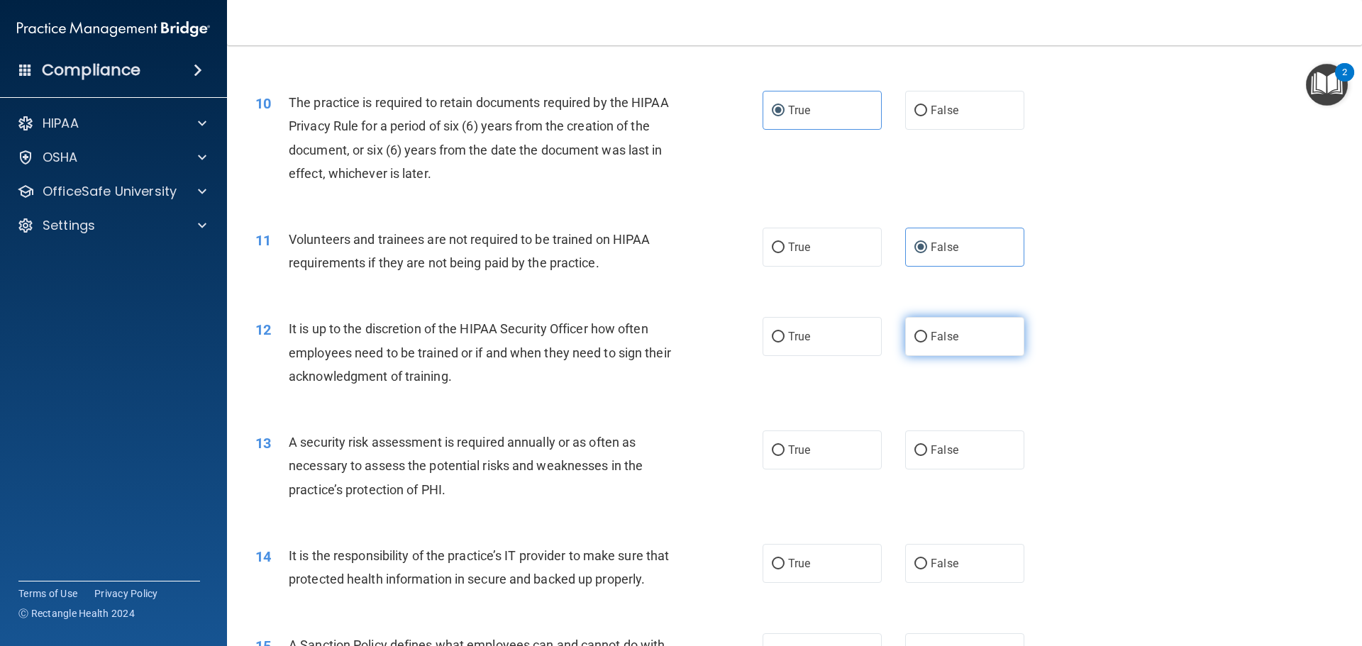
radio input "true"
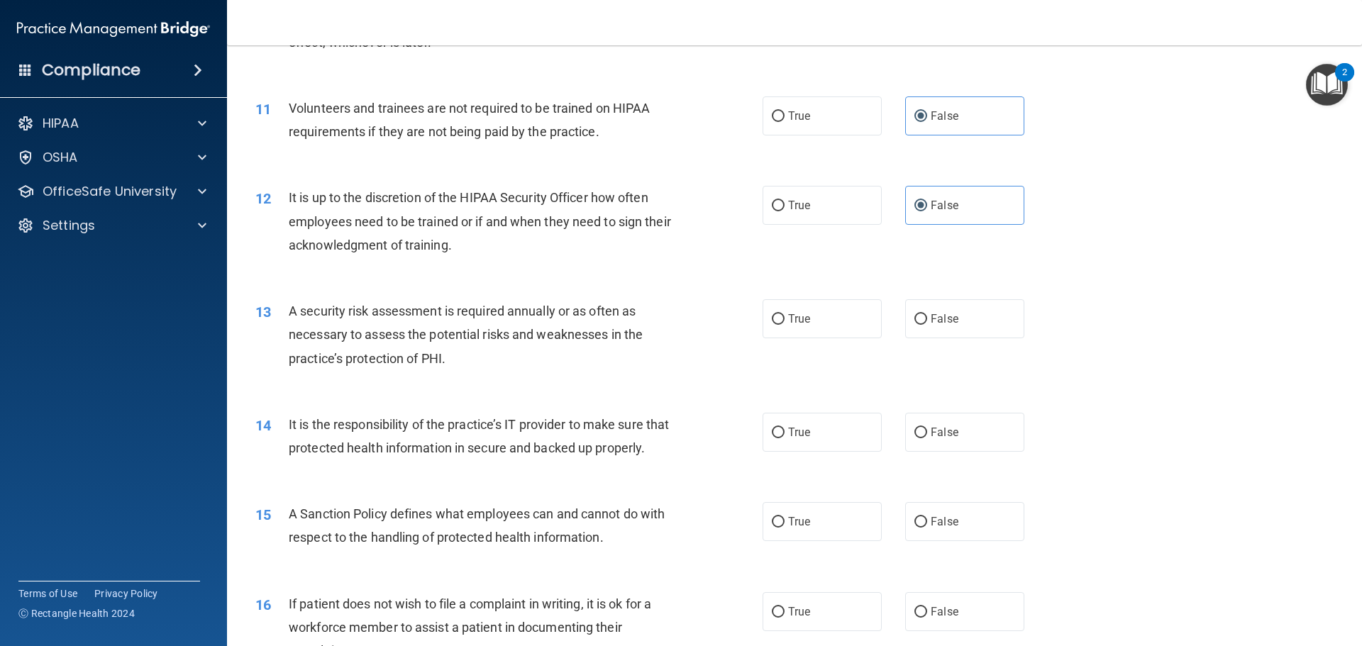
scroll to position [1277, 0]
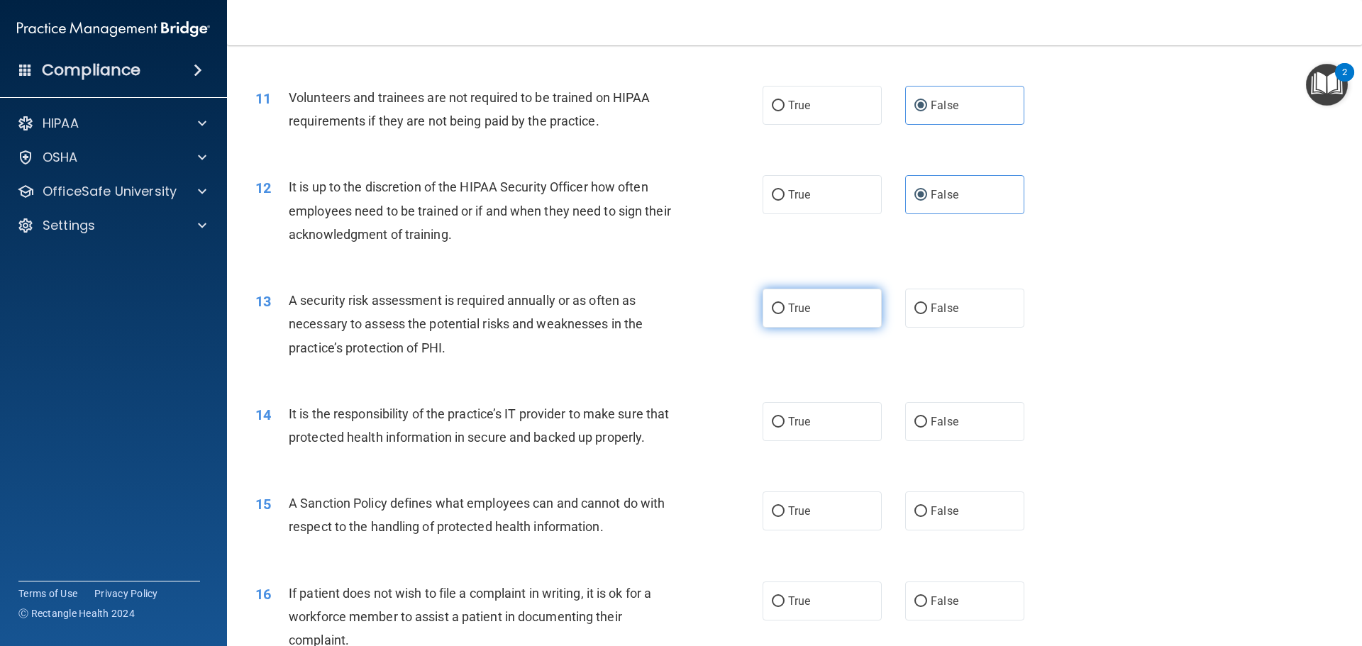
click at [819, 311] on label "True" at bounding box center [822, 308] width 119 height 39
click at [784, 311] on input "True" at bounding box center [778, 309] width 13 height 11
radio input "true"
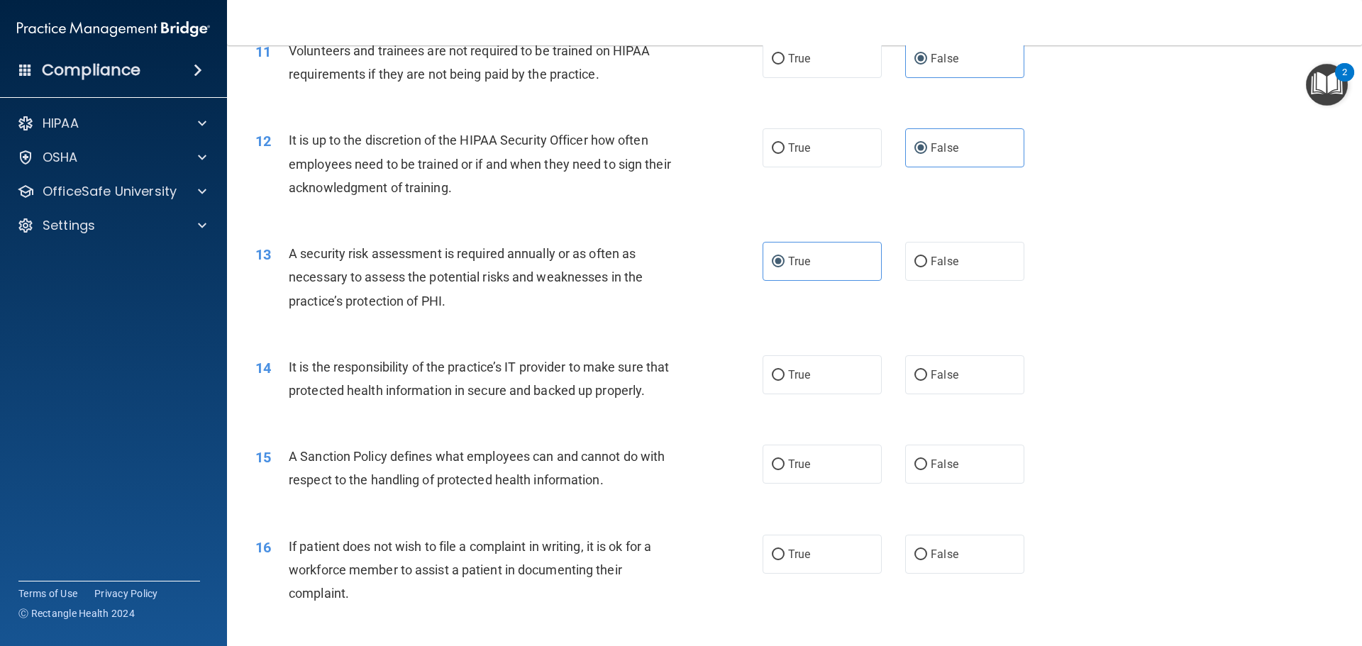
scroll to position [1348, 0]
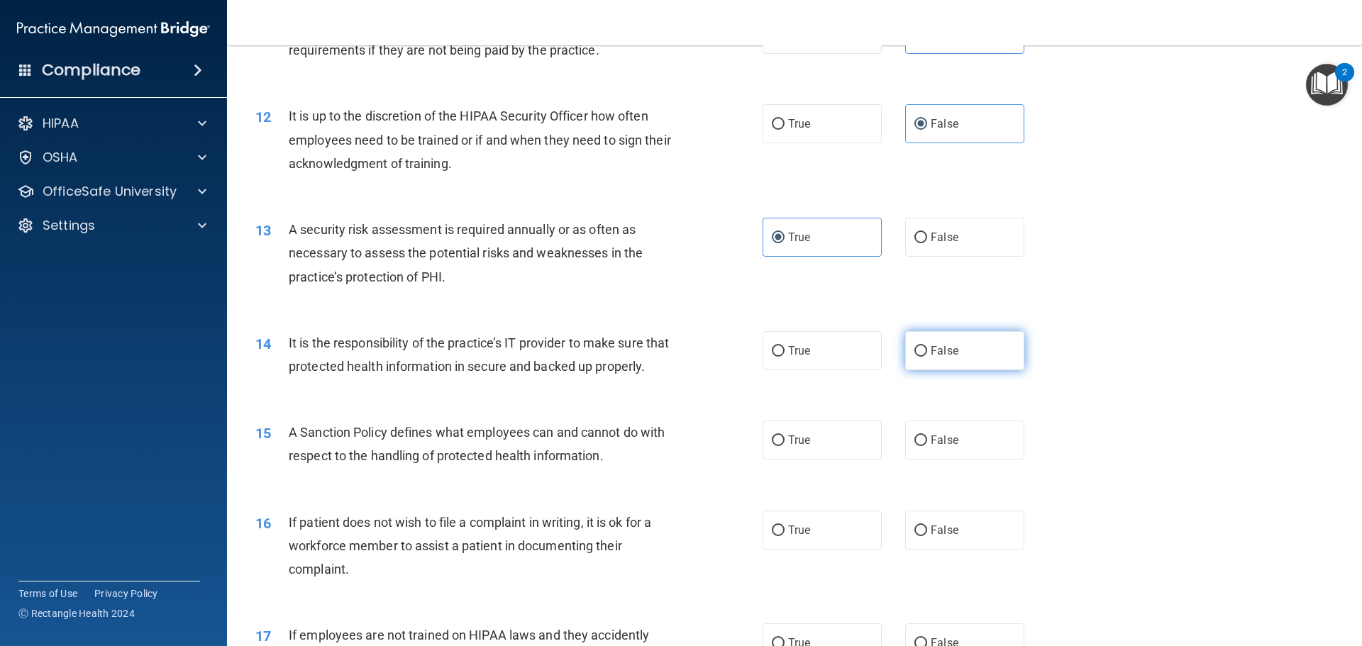
click at [914, 347] on input "False" at bounding box center [920, 351] width 13 height 11
radio input "true"
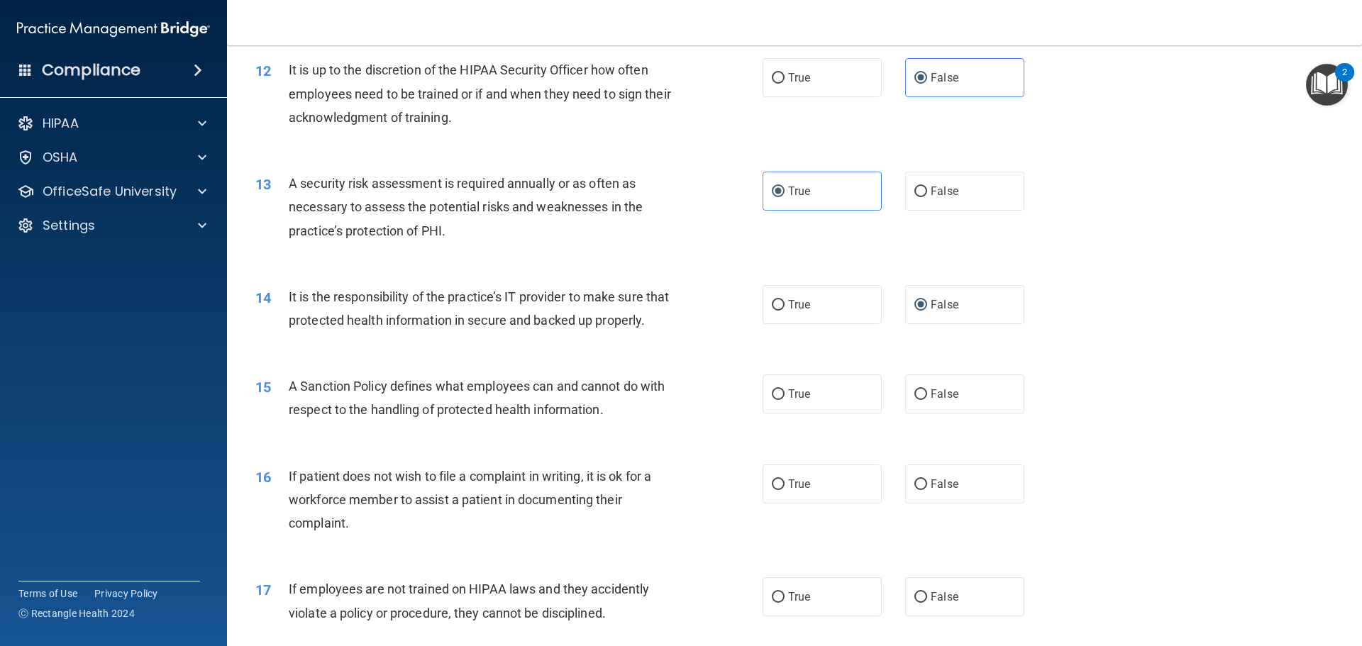
scroll to position [1419, 0]
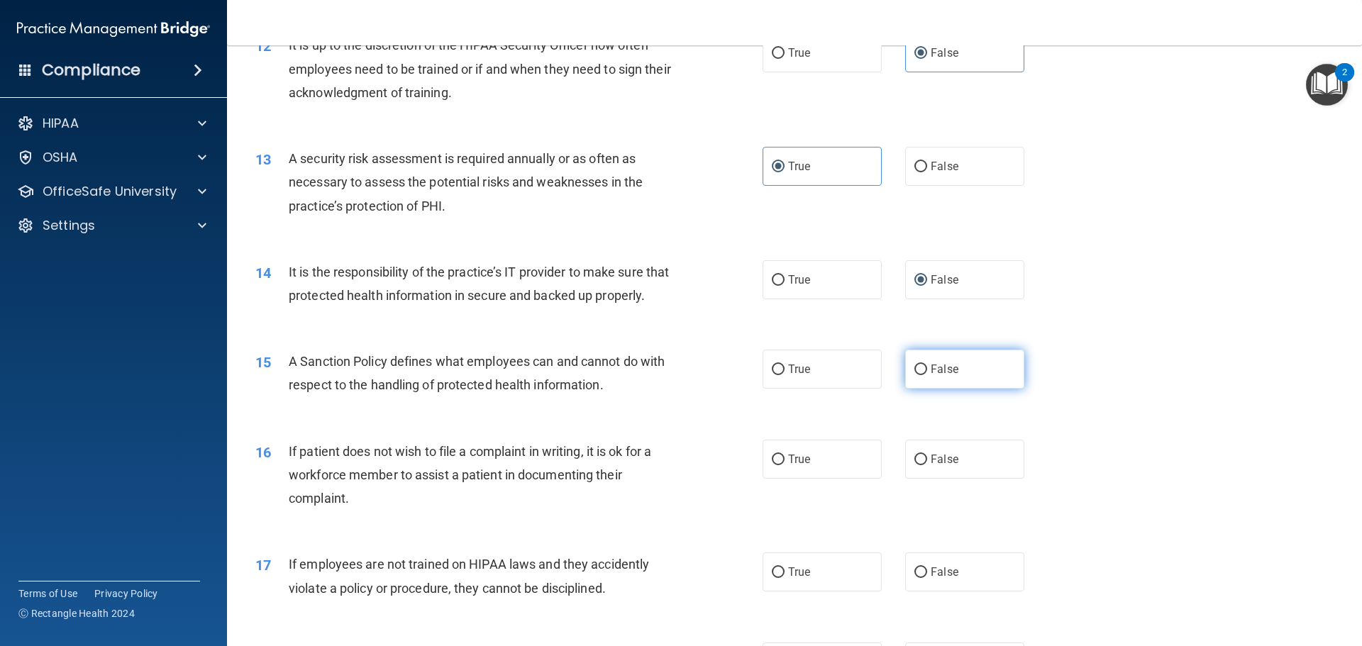
click at [916, 389] on label "False" at bounding box center [964, 369] width 119 height 39
click at [916, 375] on input "False" at bounding box center [920, 370] width 13 height 11
radio input "true"
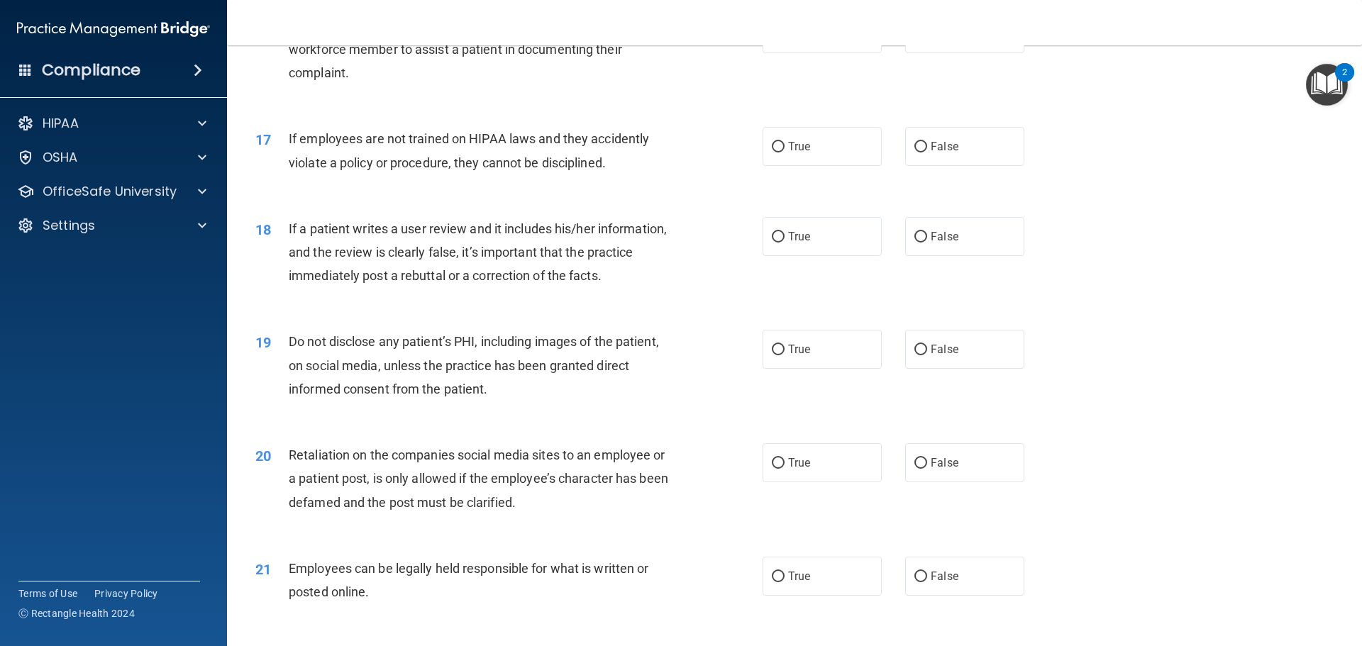
scroll to position [1773, 0]
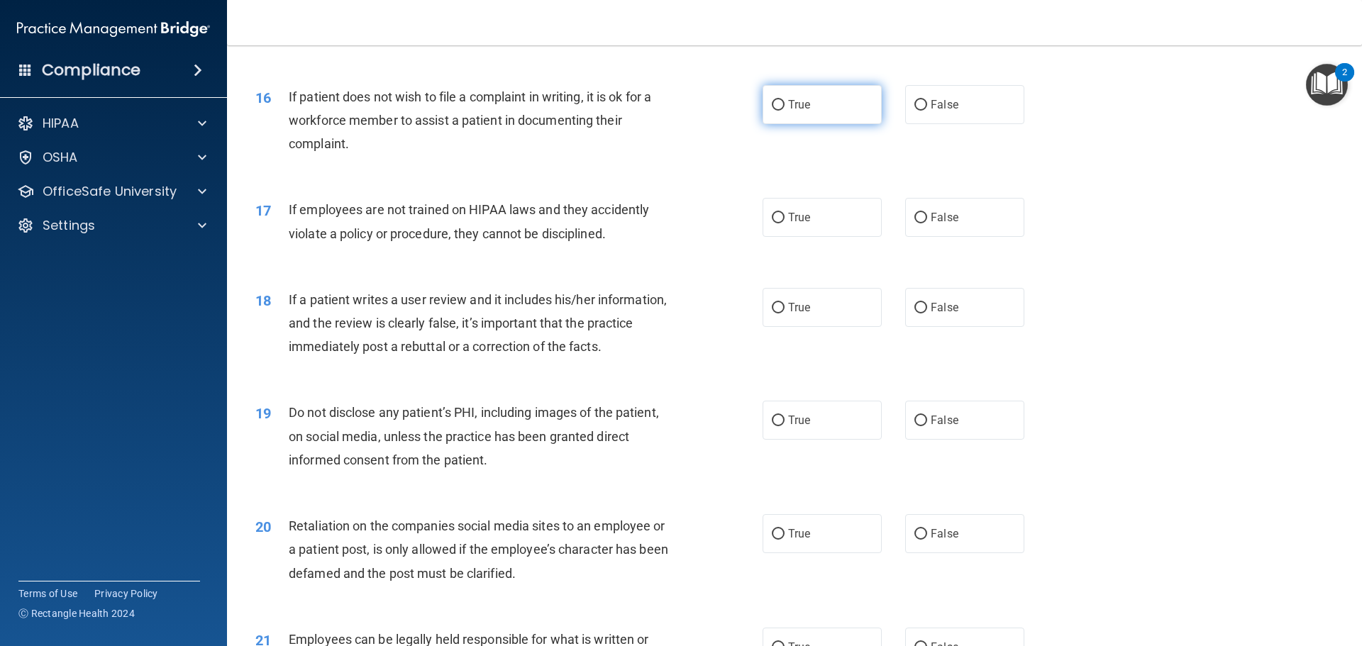
click at [788, 111] on span "True" at bounding box center [799, 104] width 22 height 13
click at [784, 111] on input "True" at bounding box center [778, 105] width 13 height 11
radio input "true"
click at [984, 237] on label "False" at bounding box center [964, 217] width 119 height 39
click at [927, 223] on input "False" at bounding box center [920, 218] width 13 height 11
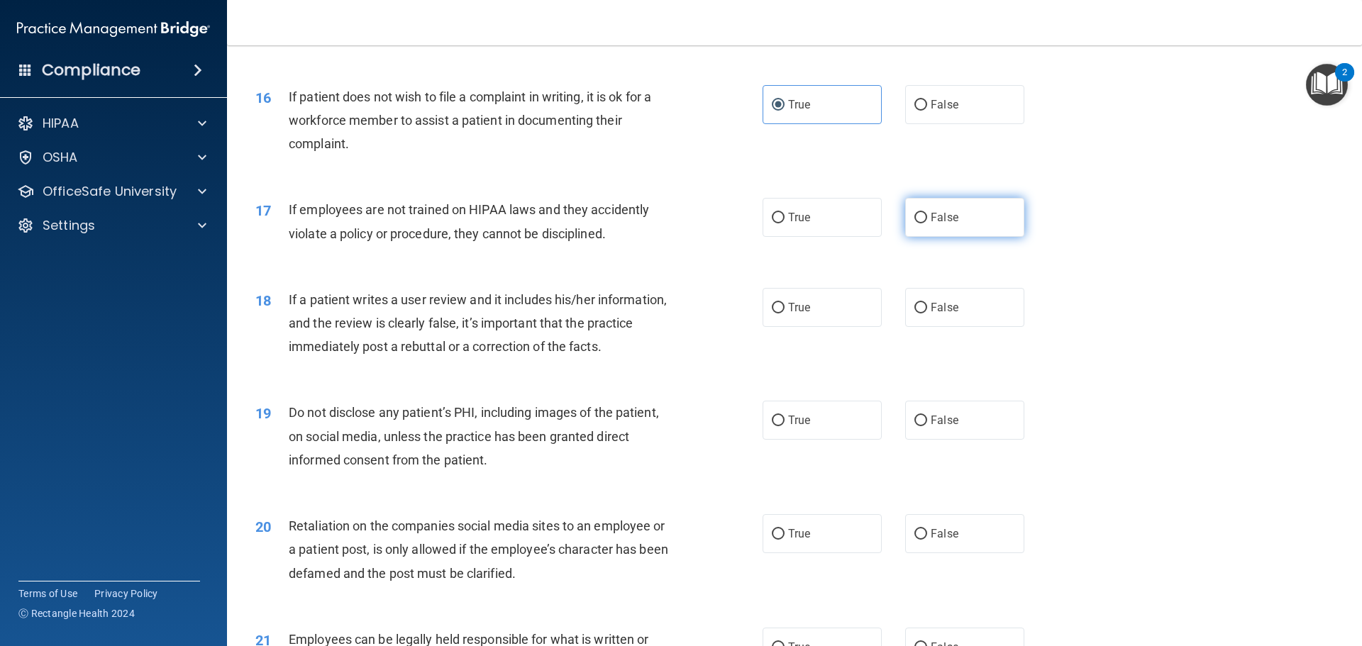
radio input "true"
click at [951, 327] on label "False" at bounding box center [964, 307] width 119 height 39
click at [927, 314] on input "False" at bounding box center [920, 308] width 13 height 11
radio input "true"
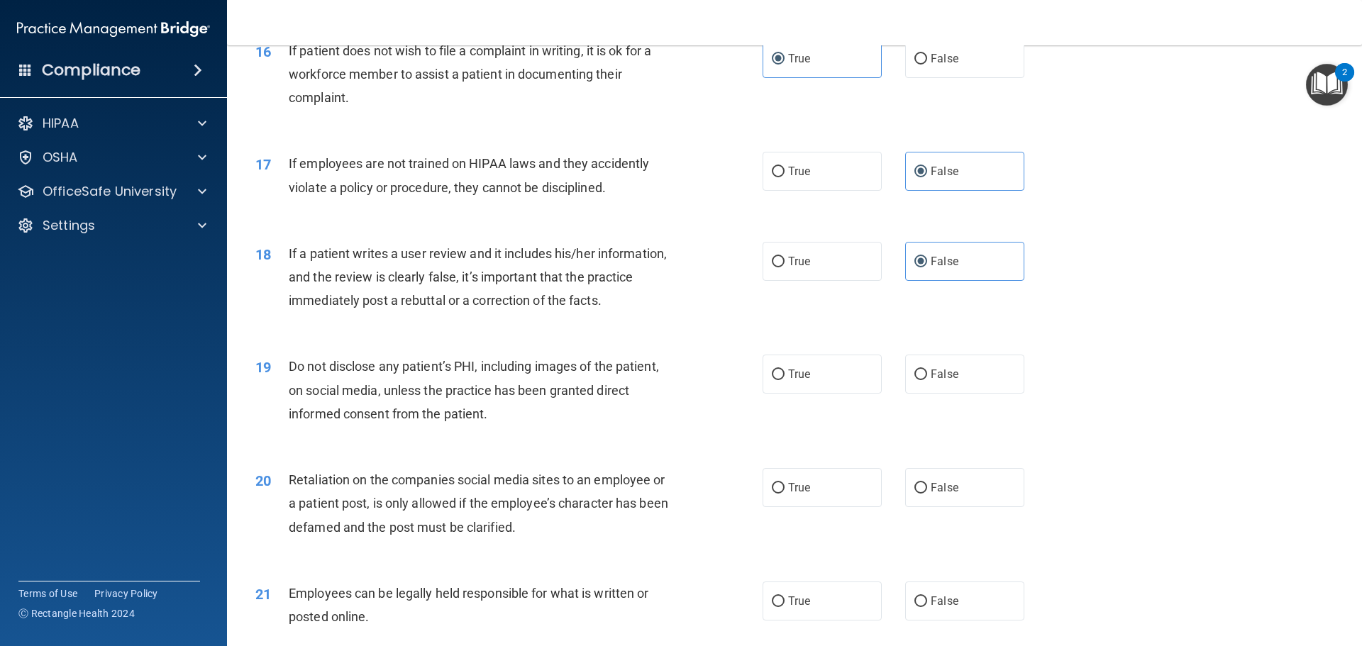
scroll to position [1844, 0]
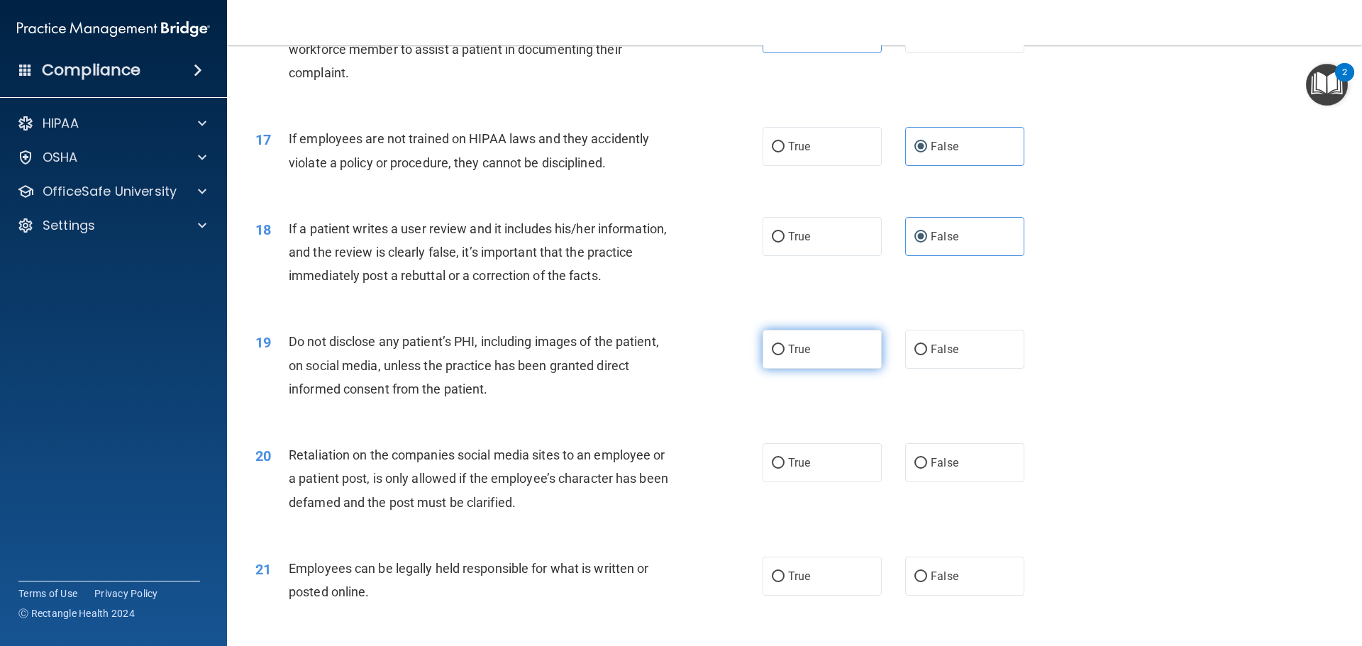
click at [777, 369] on label "True" at bounding box center [822, 349] width 119 height 39
click at [777, 355] on input "True" at bounding box center [778, 350] width 13 height 11
radio input "true"
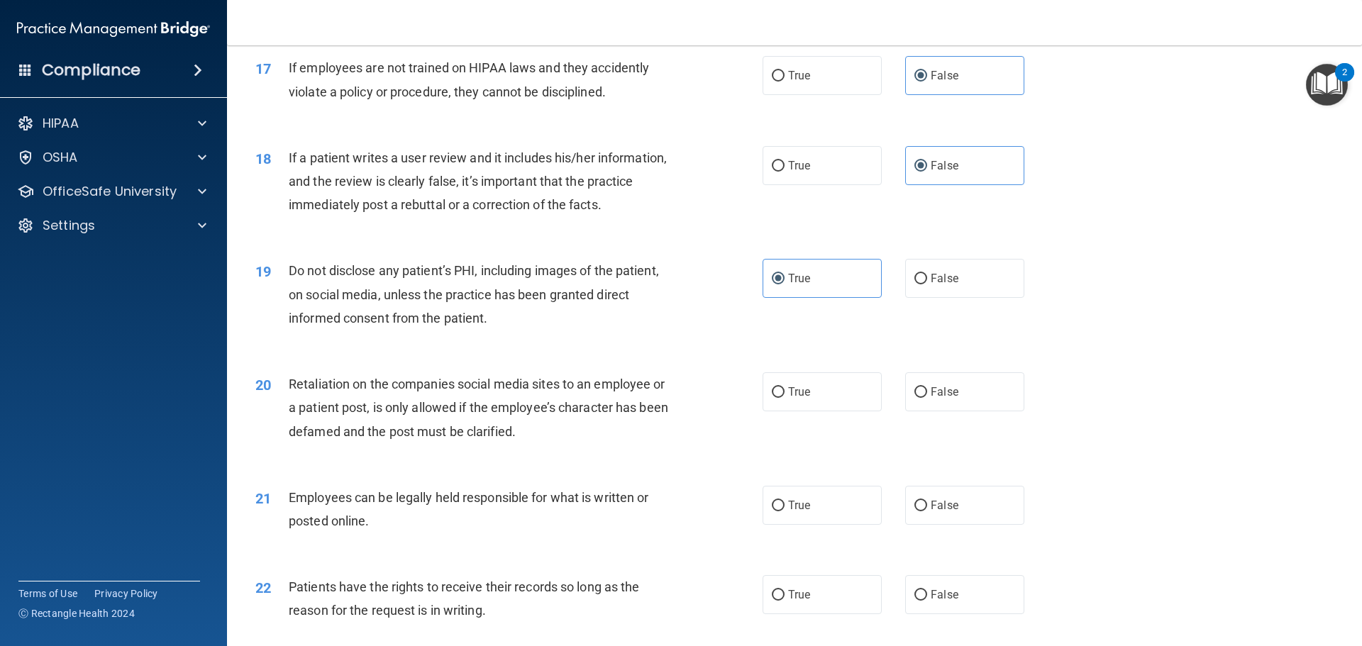
scroll to position [1986, 0]
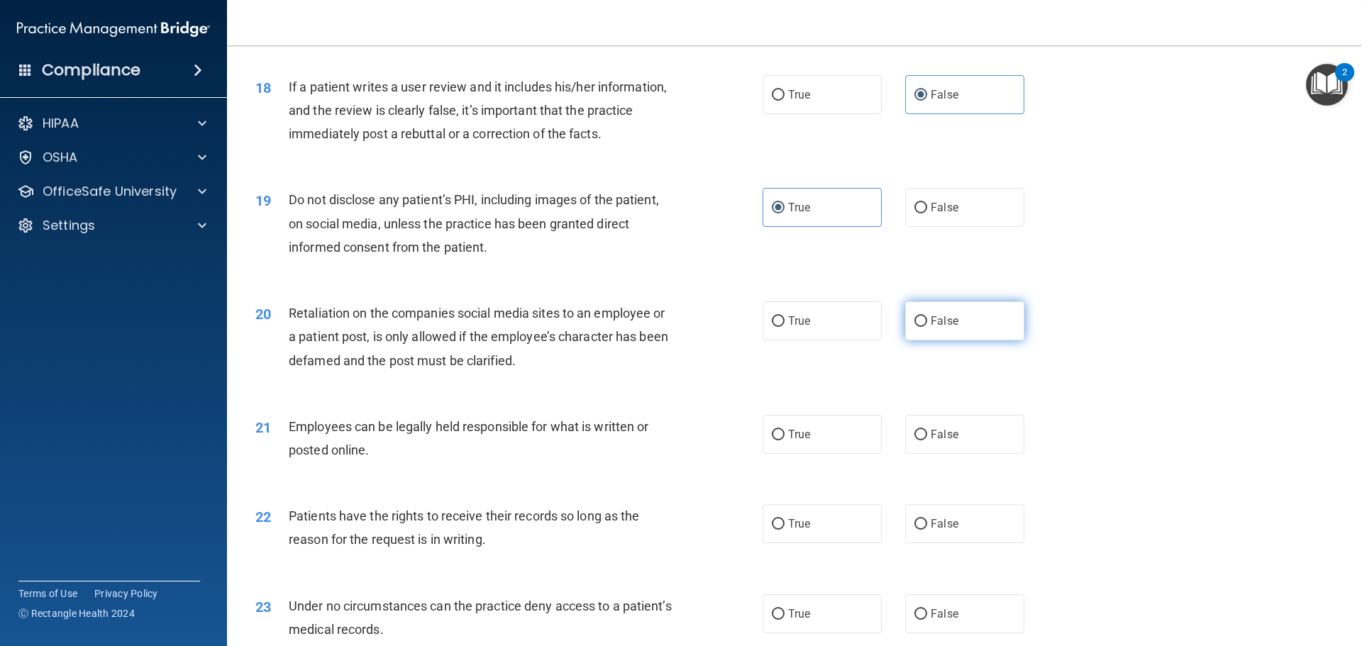
click at [906, 340] on label "False" at bounding box center [964, 320] width 119 height 39
click at [914, 327] on input "False" at bounding box center [920, 321] width 13 height 11
radio input "true"
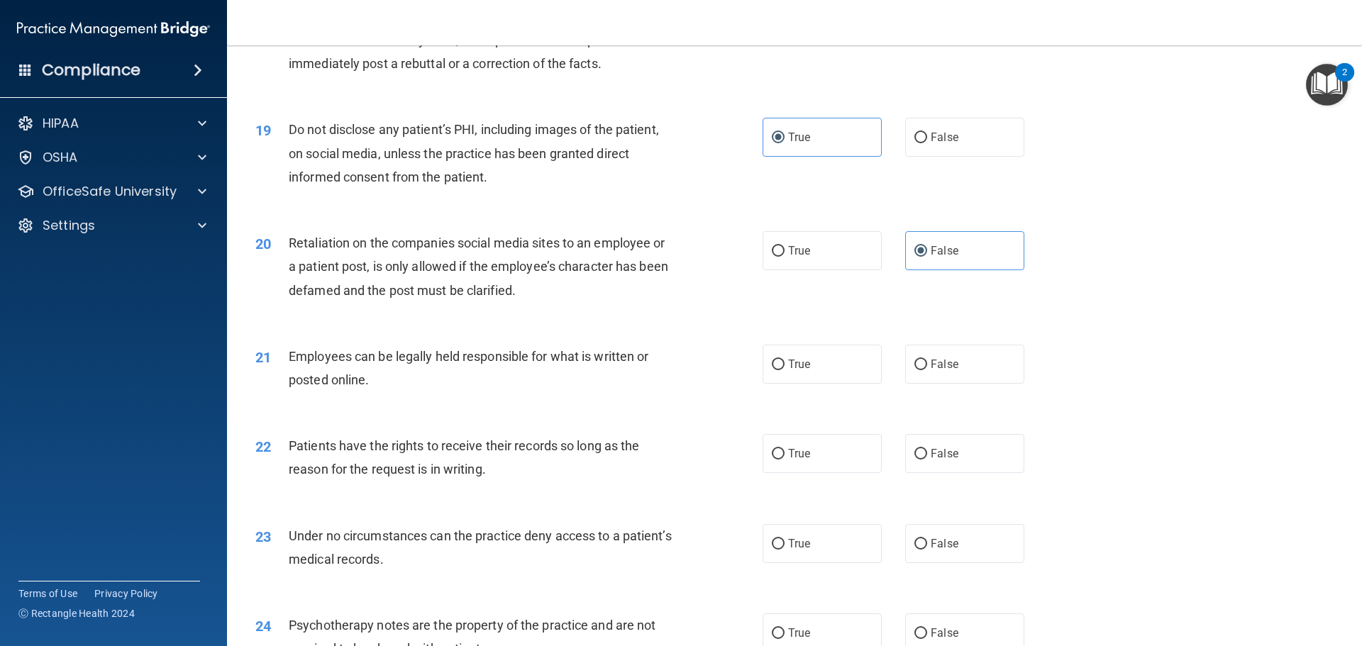
scroll to position [2057, 0]
click at [828, 383] on label "True" at bounding box center [822, 363] width 119 height 39
click at [784, 370] on input "True" at bounding box center [778, 364] width 13 height 11
radio input "true"
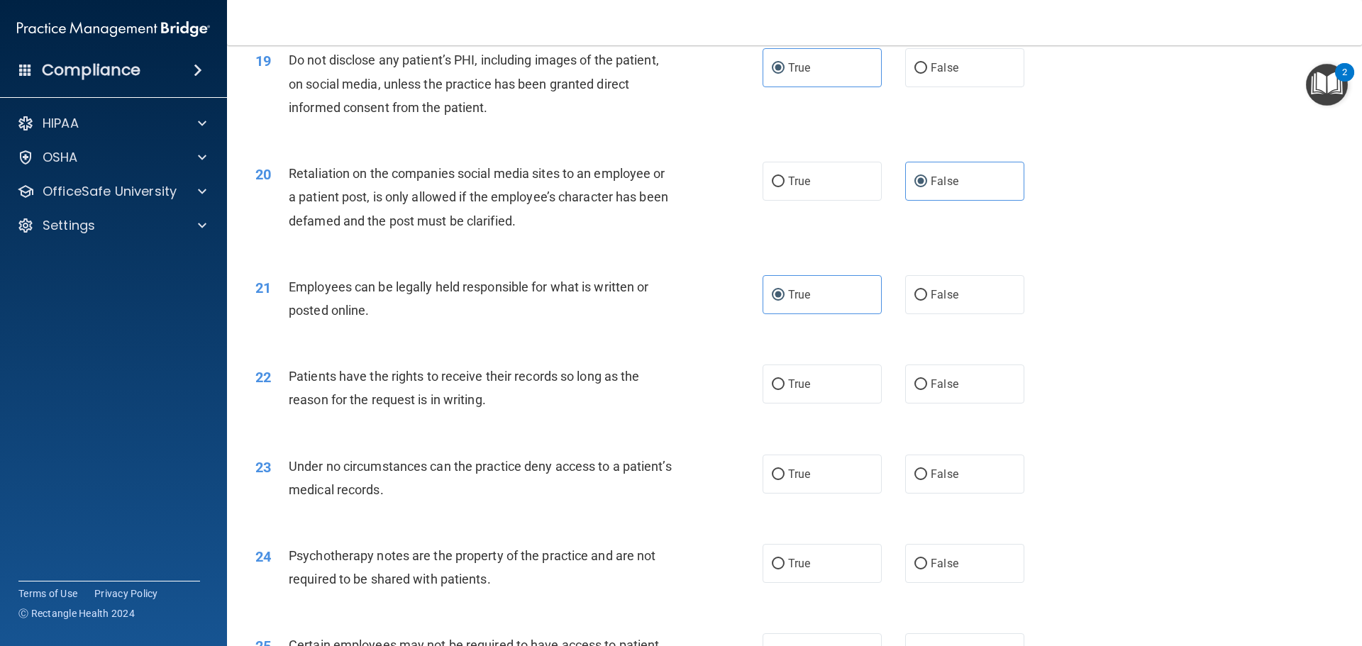
scroll to position [2128, 0]
click at [967, 401] on label "False" at bounding box center [964, 381] width 119 height 39
click at [927, 388] on input "False" at bounding box center [920, 382] width 13 height 11
radio input "true"
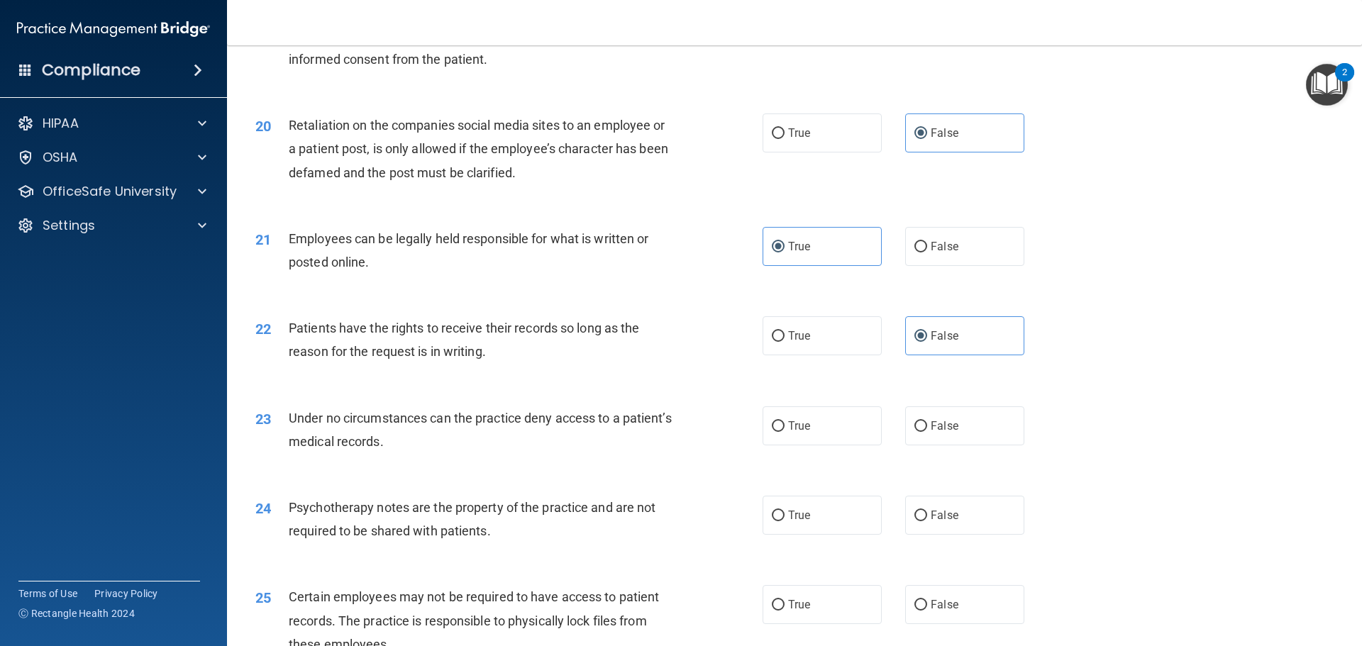
scroll to position [2199, 0]
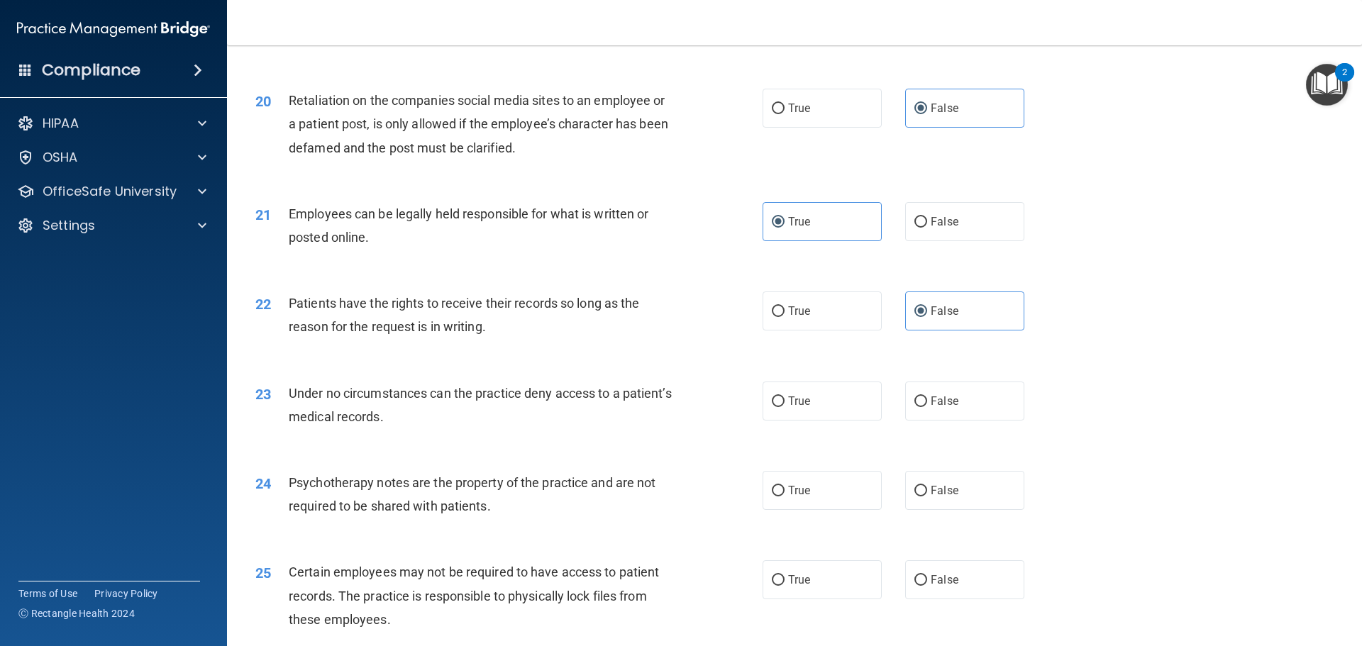
click at [952, 397] on div "23 Under no circumstances can the practice deny access to a patient’s medical r…" at bounding box center [794, 408] width 1099 height 89
click at [948, 408] on label "False" at bounding box center [964, 401] width 119 height 39
click at [927, 407] on input "False" at bounding box center [920, 402] width 13 height 11
radio input "true"
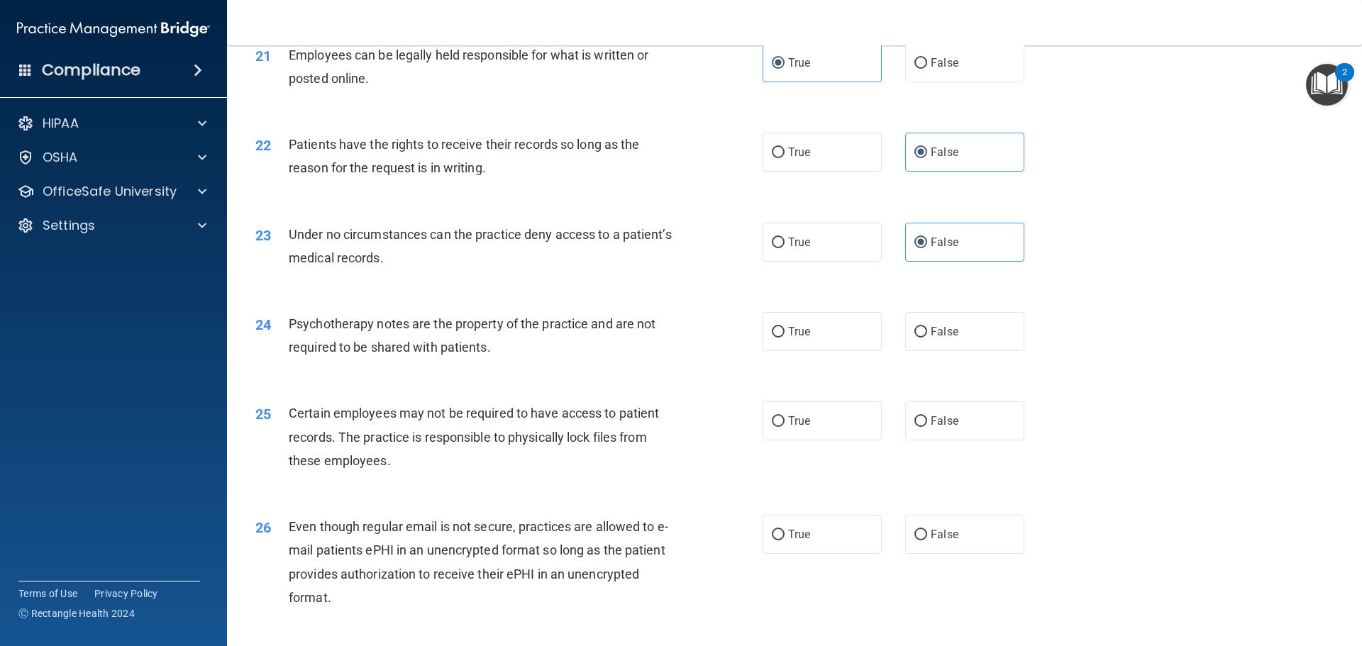
scroll to position [2412, 0]
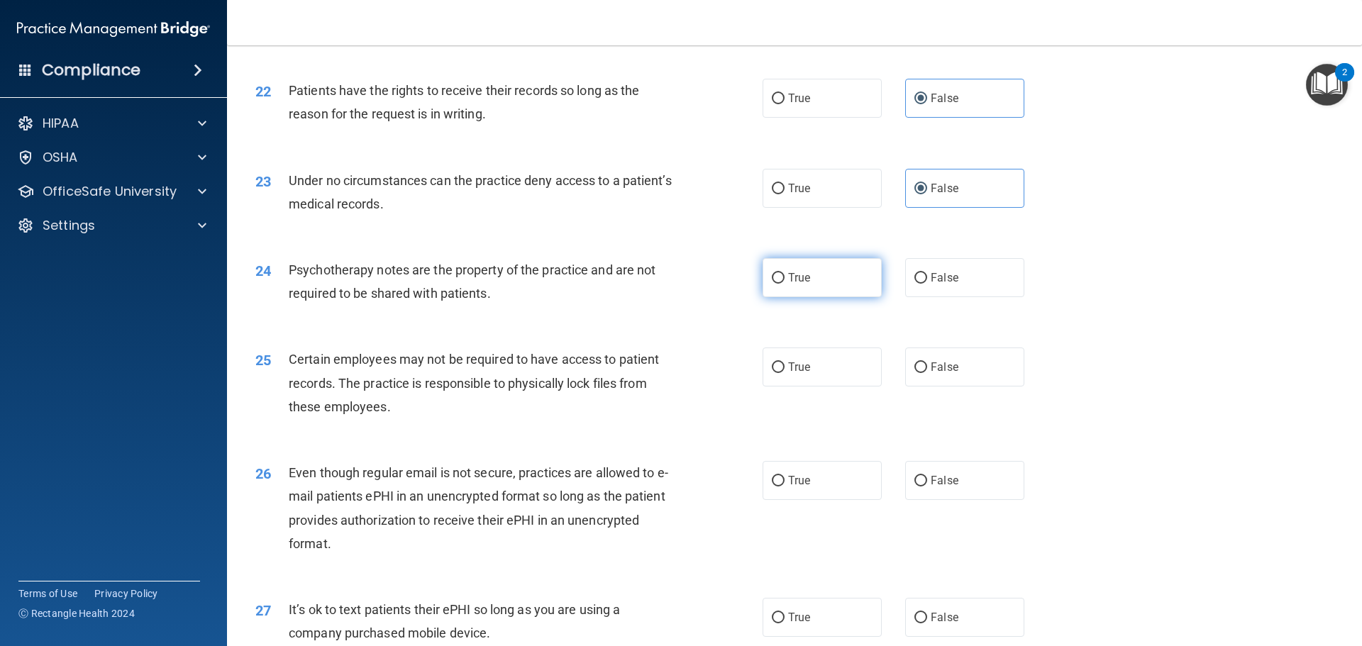
click at [792, 284] on span "True" at bounding box center [799, 277] width 22 height 13
click at [784, 284] on input "True" at bounding box center [778, 278] width 13 height 11
radio input "true"
click at [836, 387] on label "True" at bounding box center [822, 367] width 119 height 39
click at [784, 373] on input "True" at bounding box center [778, 367] width 13 height 11
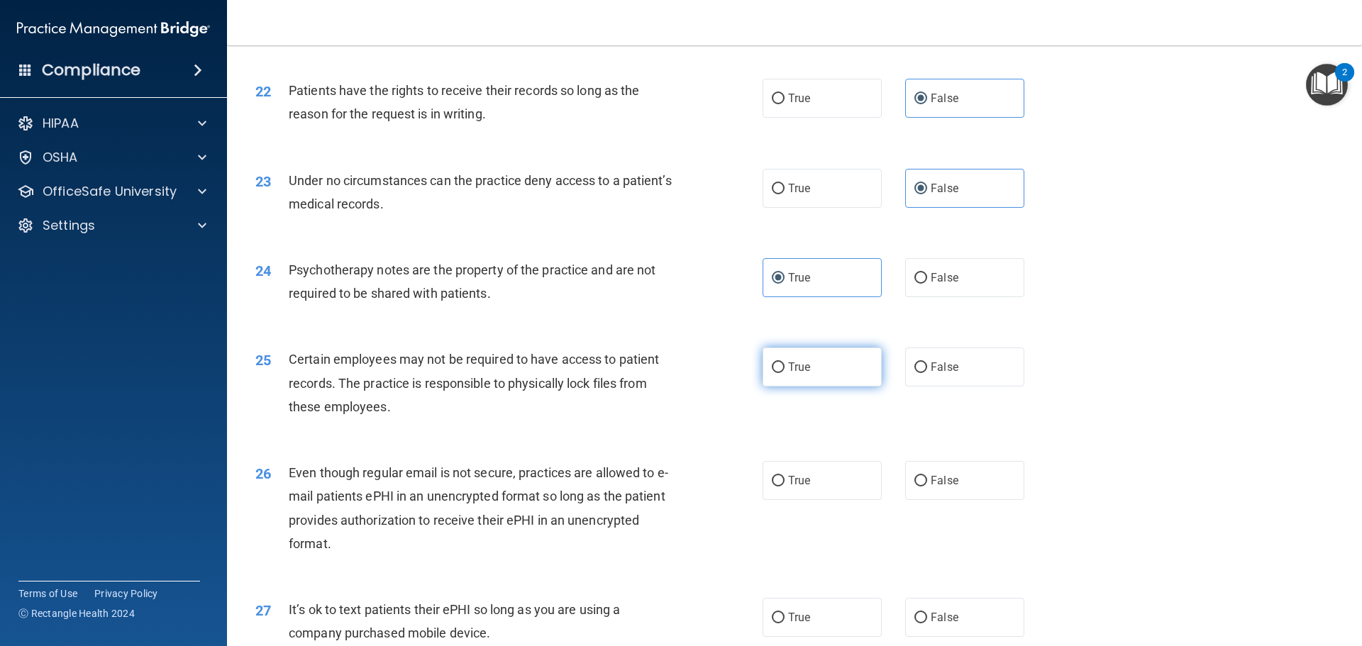
radio input "true"
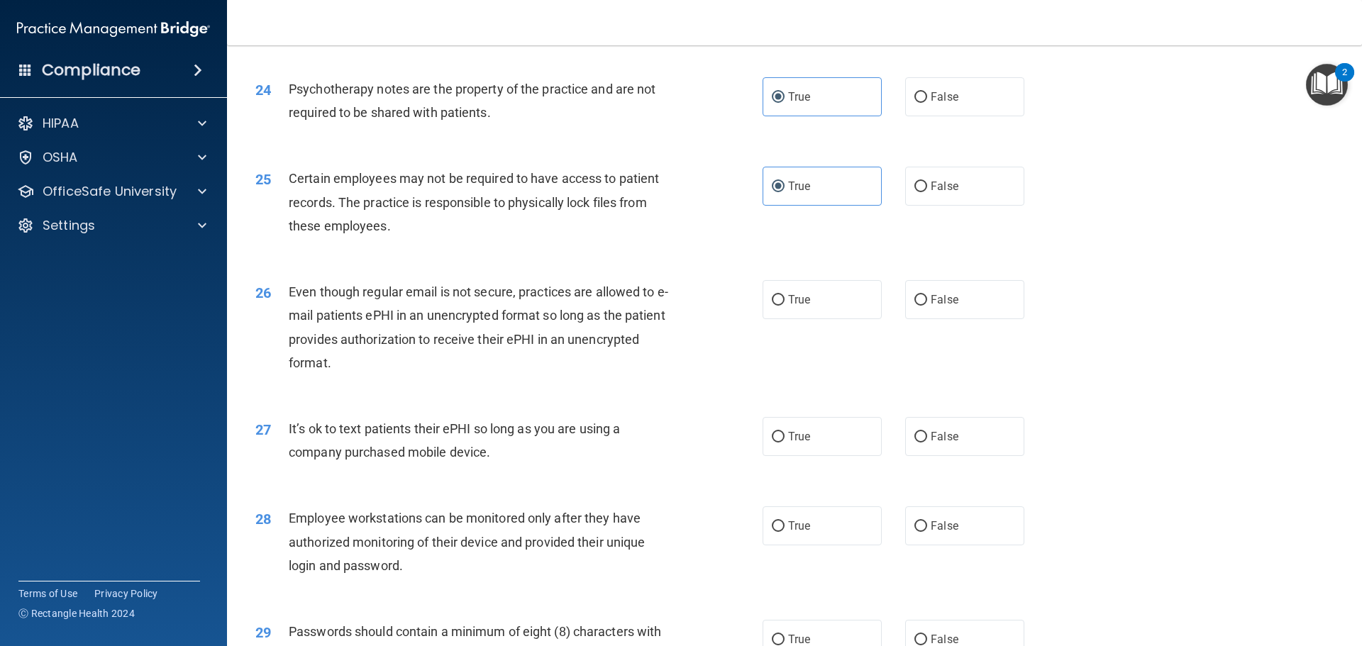
scroll to position [2624, 0]
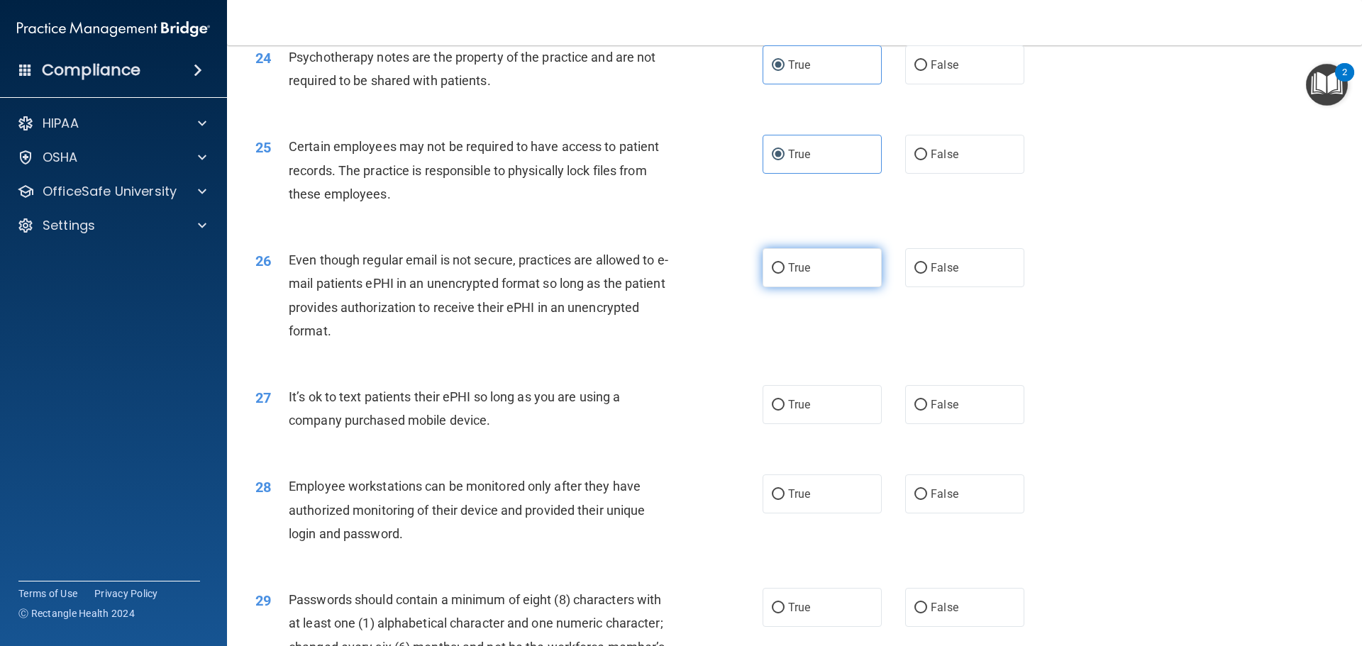
click at [836, 287] on label "True" at bounding box center [822, 267] width 119 height 39
click at [784, 274] on input "True" at bounding box center [778, 268] width 13 height 11
radio input "true"
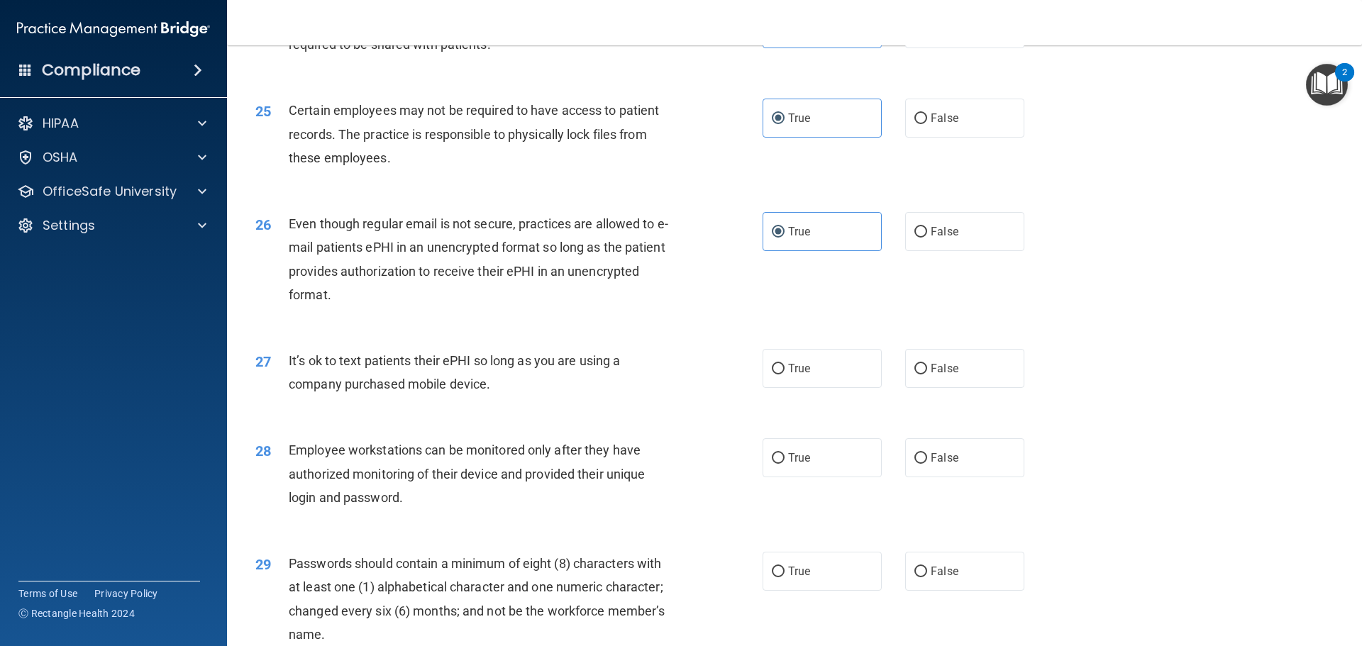
scroll to position [2695, 0]
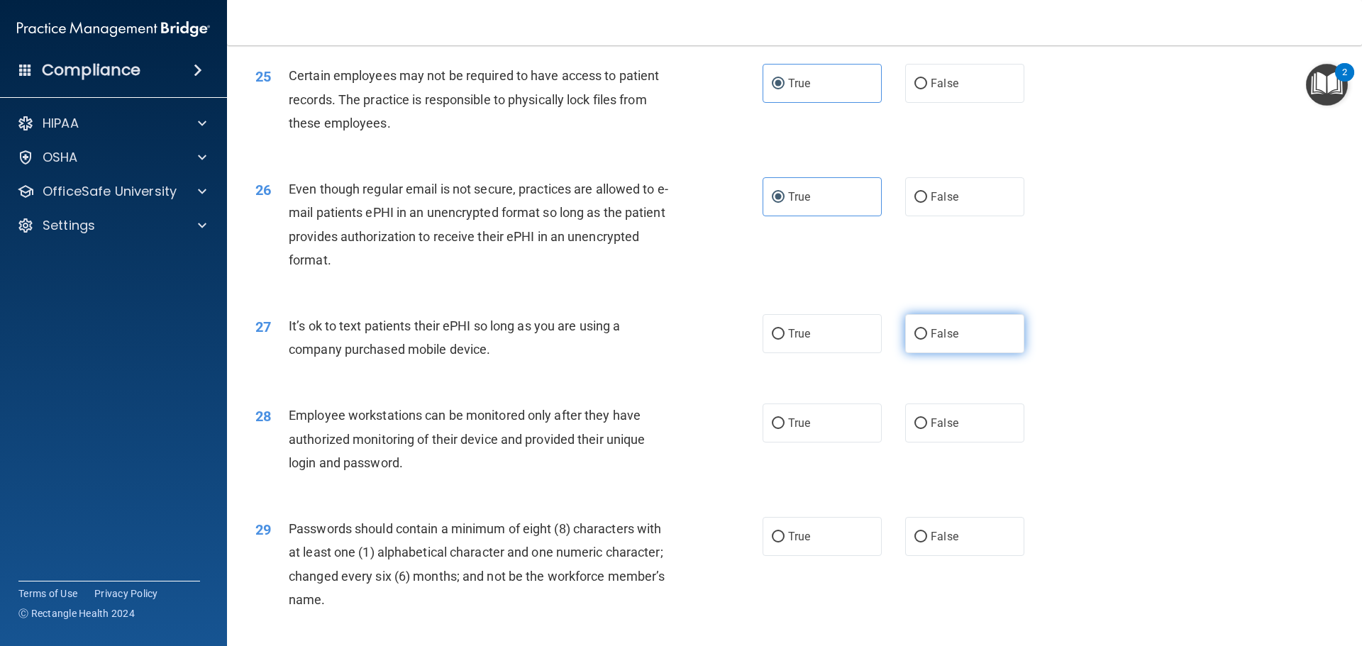
click at [921, 345] on label "False" at bounding box center [964, 333] width 119 height 39
click at [921, 340] on input "False" at bounding box center [920, 334] width 13 height 11
radio input "true"
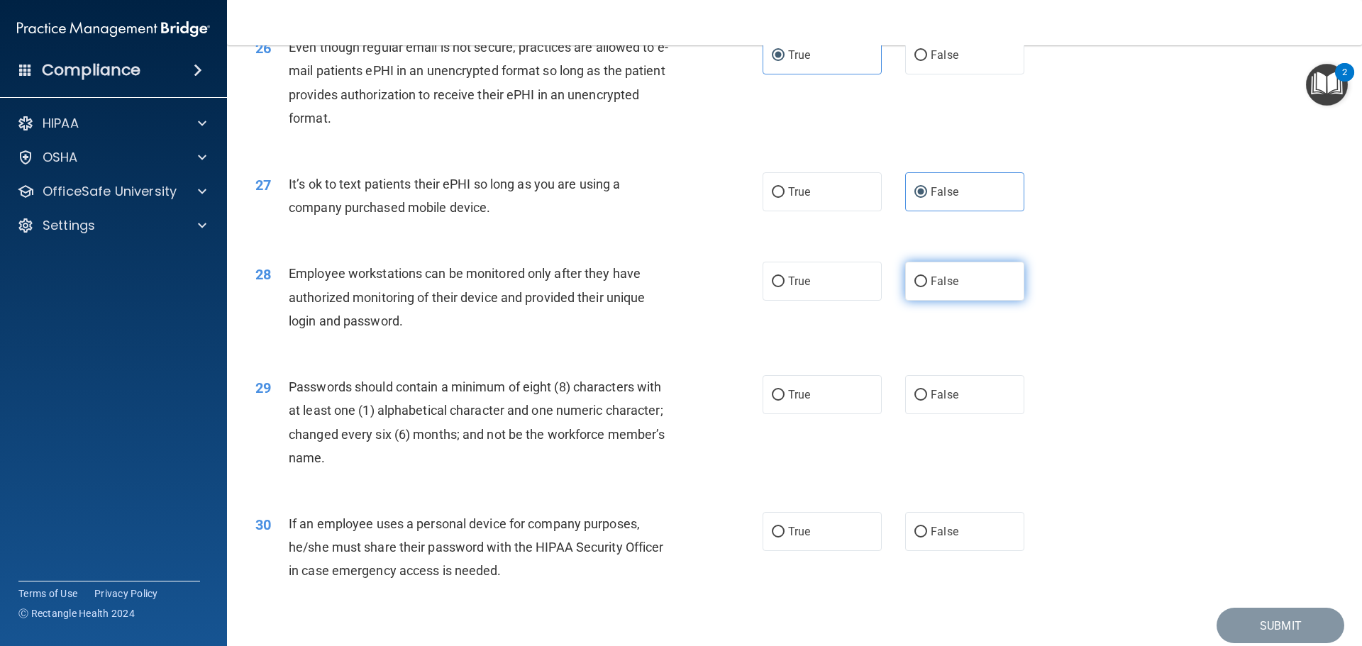
click at [950, 288] on span "False" at bounding box center [945, 281] width 28 height 13
click at [927, 287] on input "False" at bounding box center [920, 282] width 13 height 11
radio input "true"
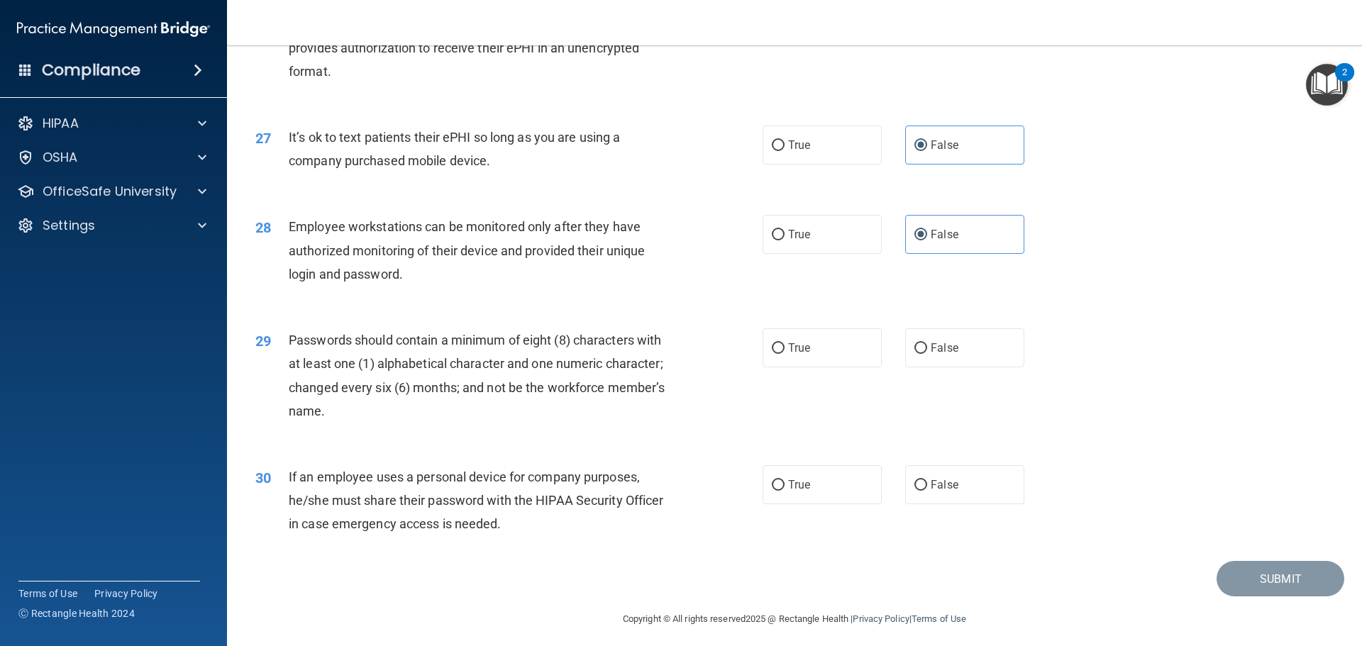
scroll to position [2908, 0]
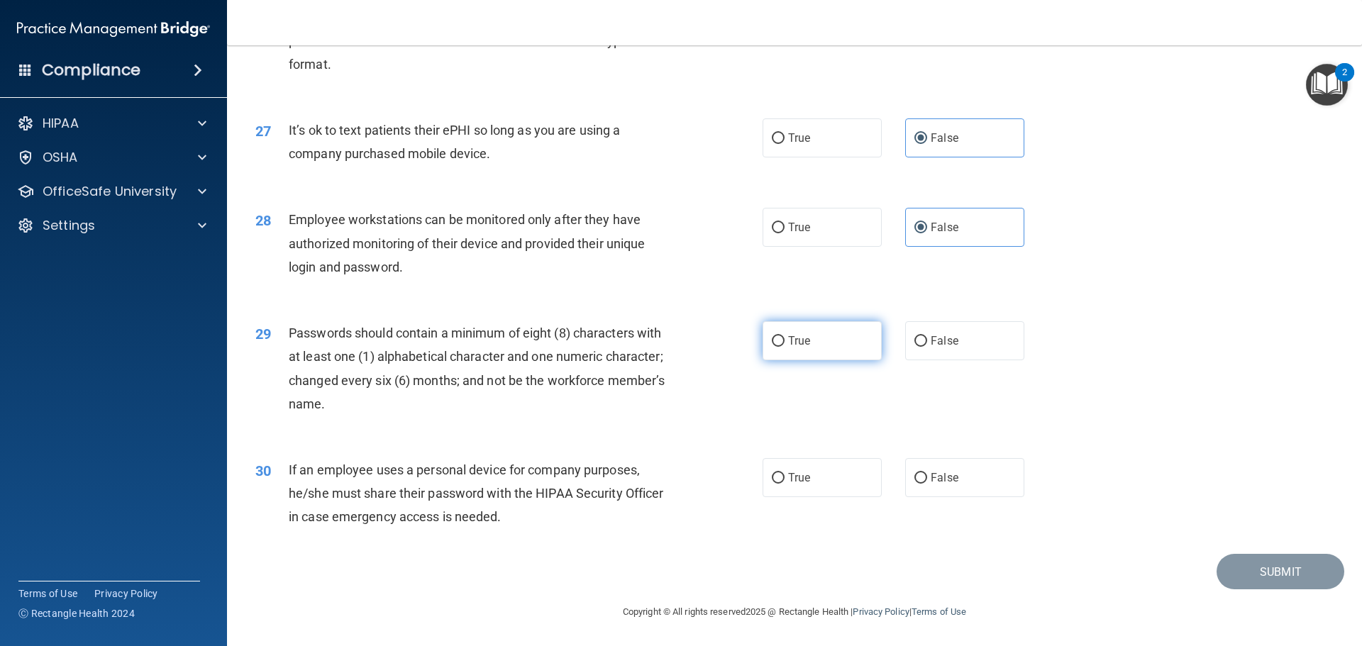
click at [831, 348] on label "True" at bounding box center [822, 340] width 119 height 39
click at [784, 347] on input "True" at bounding box center [778, 341] width 13 height 11
radio input "true"
click at [949, 470] on label "False" at bounding box center [964, 477] width 119 height 39
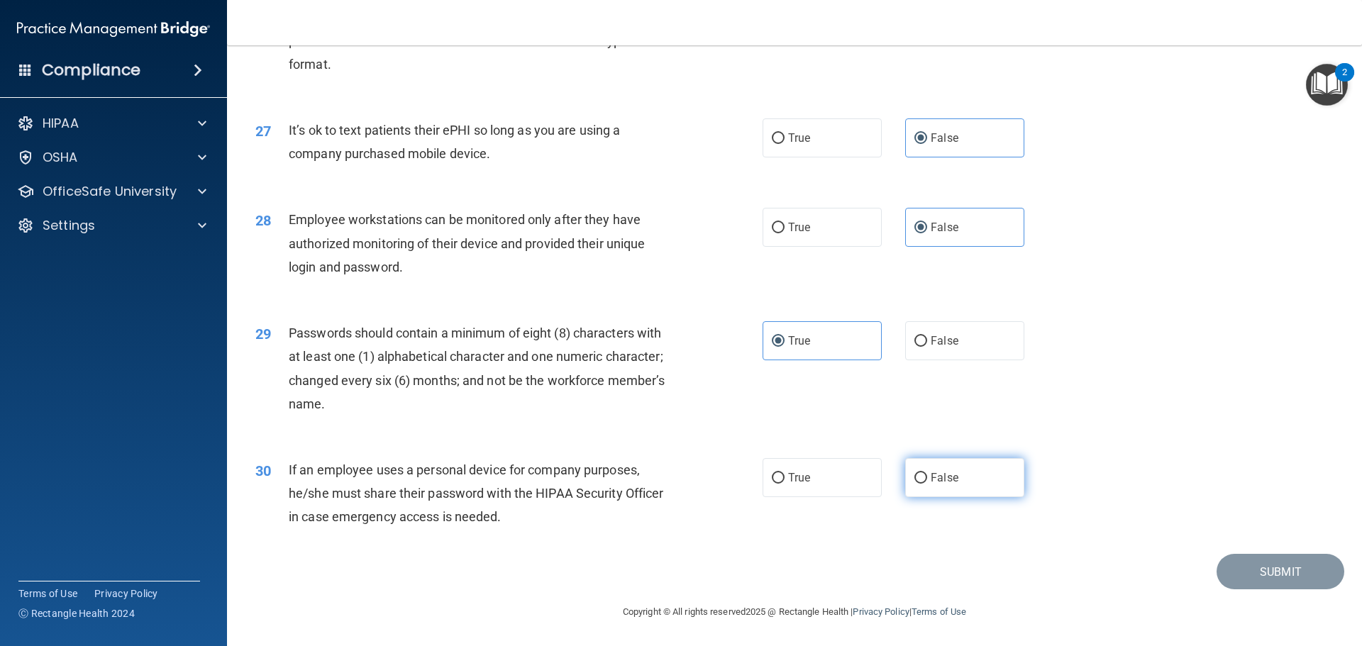
click at [927, 473] on input "False" at bounding box center [920, 478] width 13 height 11
radio input "true"
click at [1222, 561] on button "Submit" at bounding box center [1280, 572] width 128 height 36
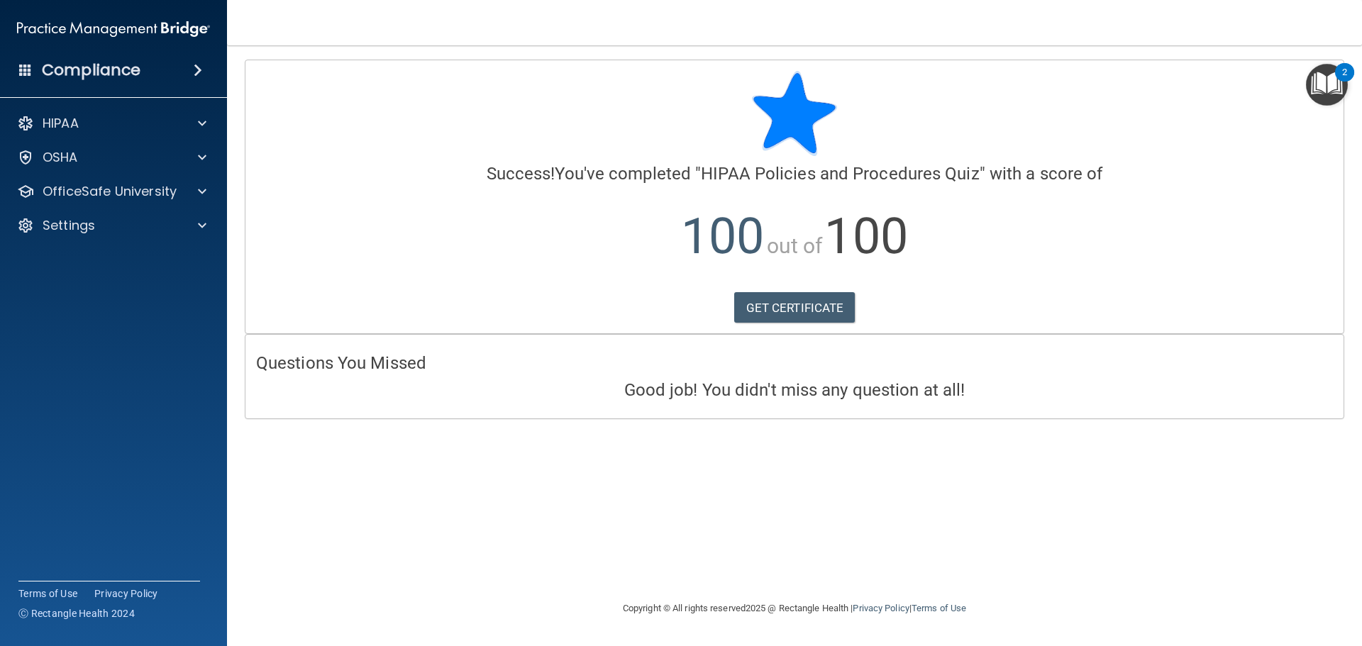
click at [1355, 96] on main "Calculating your score.... Success! You've completed " HIPAA Policies and Proce…" at bounding box center [794, 345] width 1135 height 601
click at [1338, 87] on img "Open Resource Center, 2 new notifications" at bounding box center [1327, 85] width 42 height 42
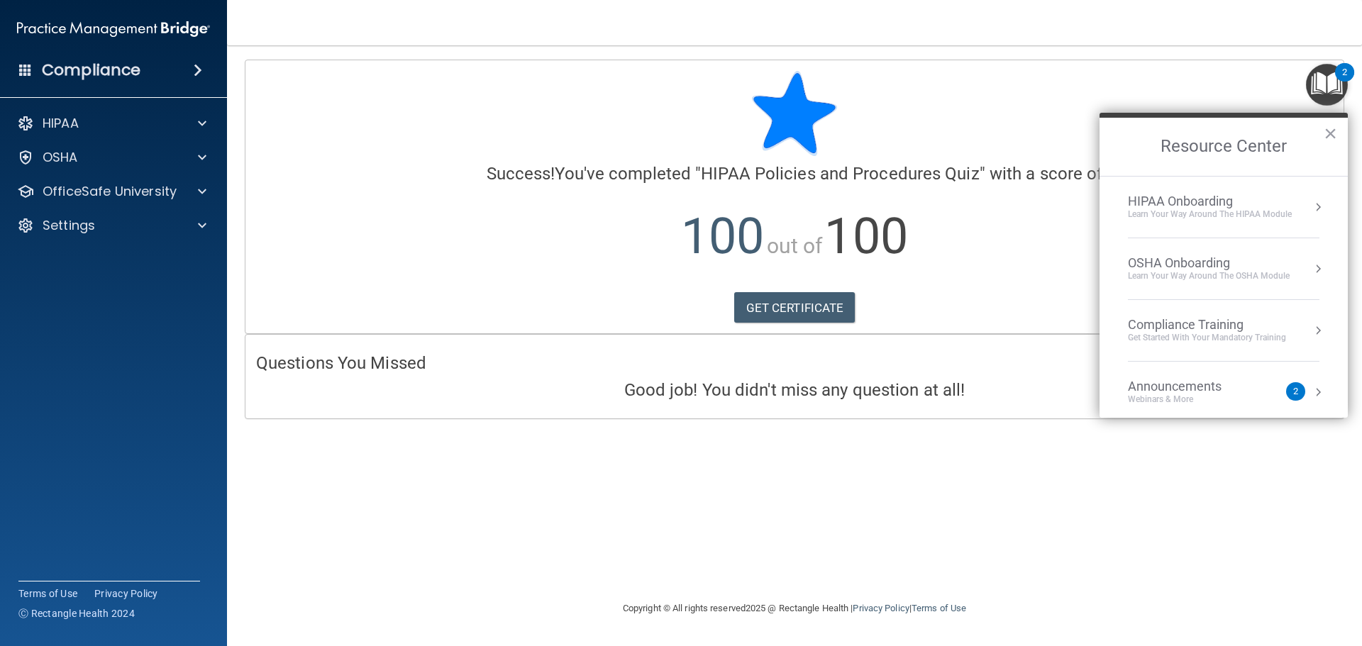
click at [1167, 207] on div "HIPAA Onboarding" at bounding box center [1210, 202] width 164 height 16
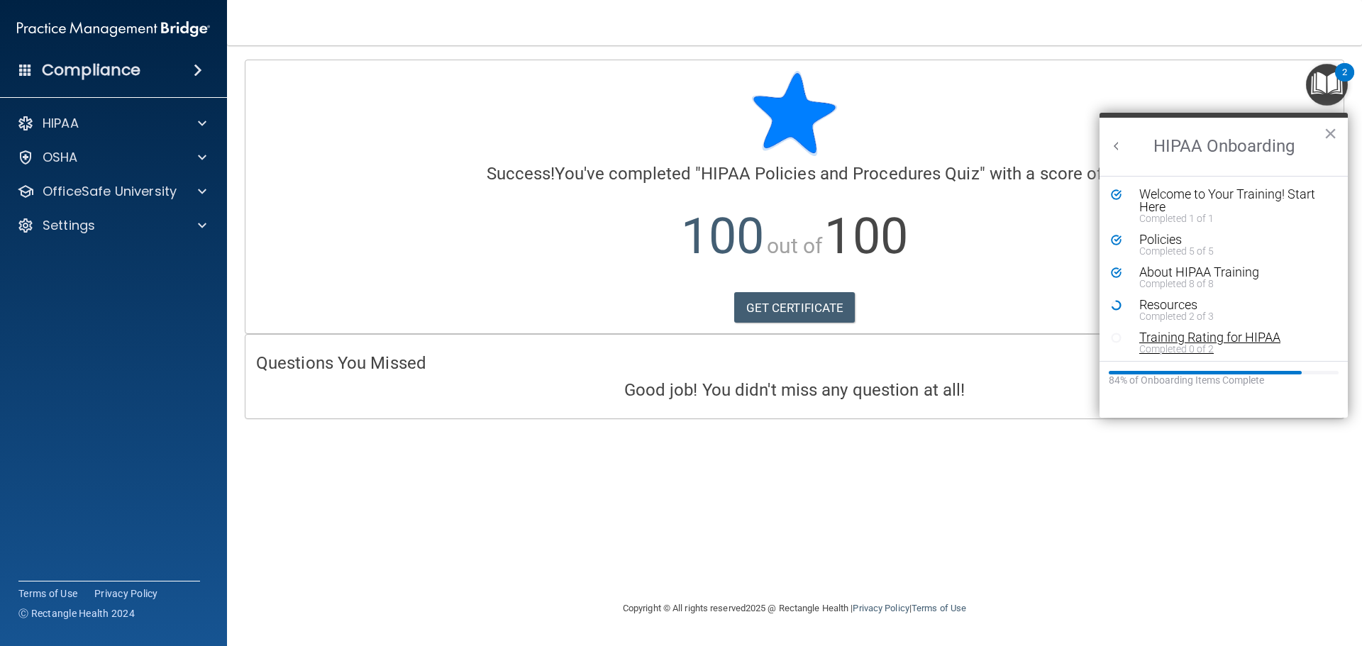
scroll to position [3, 0]
click at [1151, 292] on li "About HIPAA Training Completed 8 of 8" at bounding box center [1224, 279] width 226 height 33
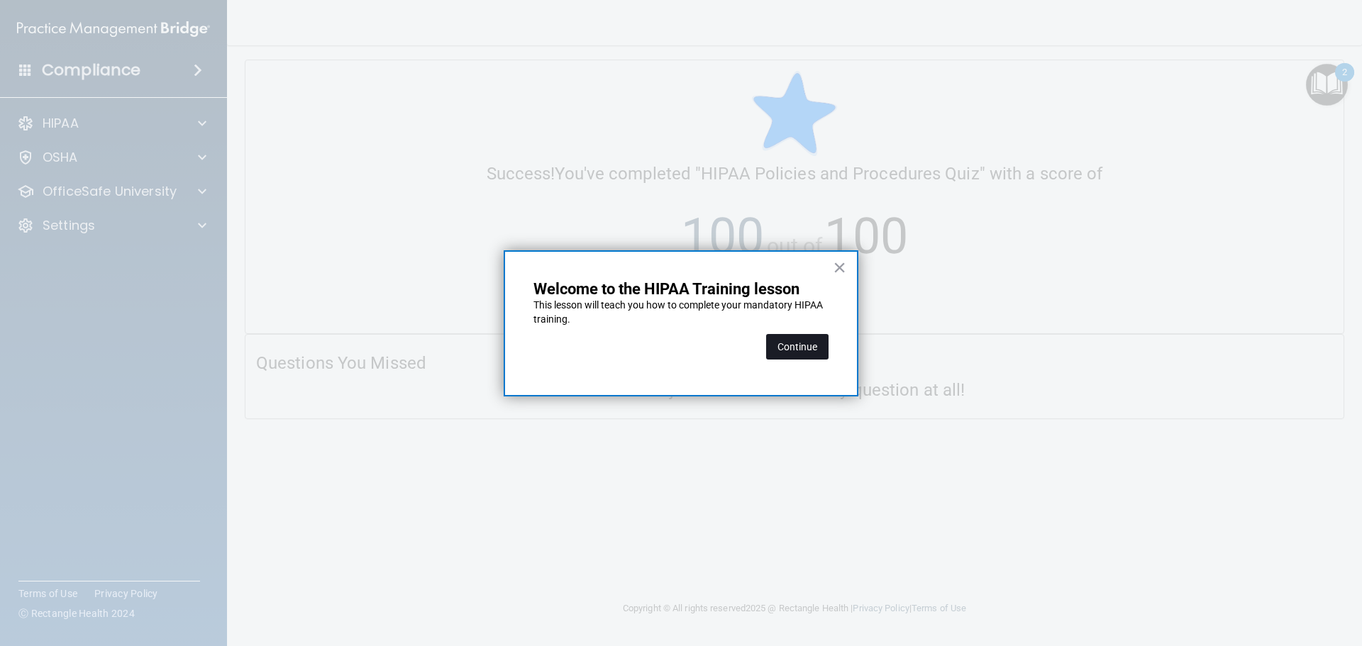
click at [818, 336] on button "Continue" at bounding box center [797, 347] width 62 height 26
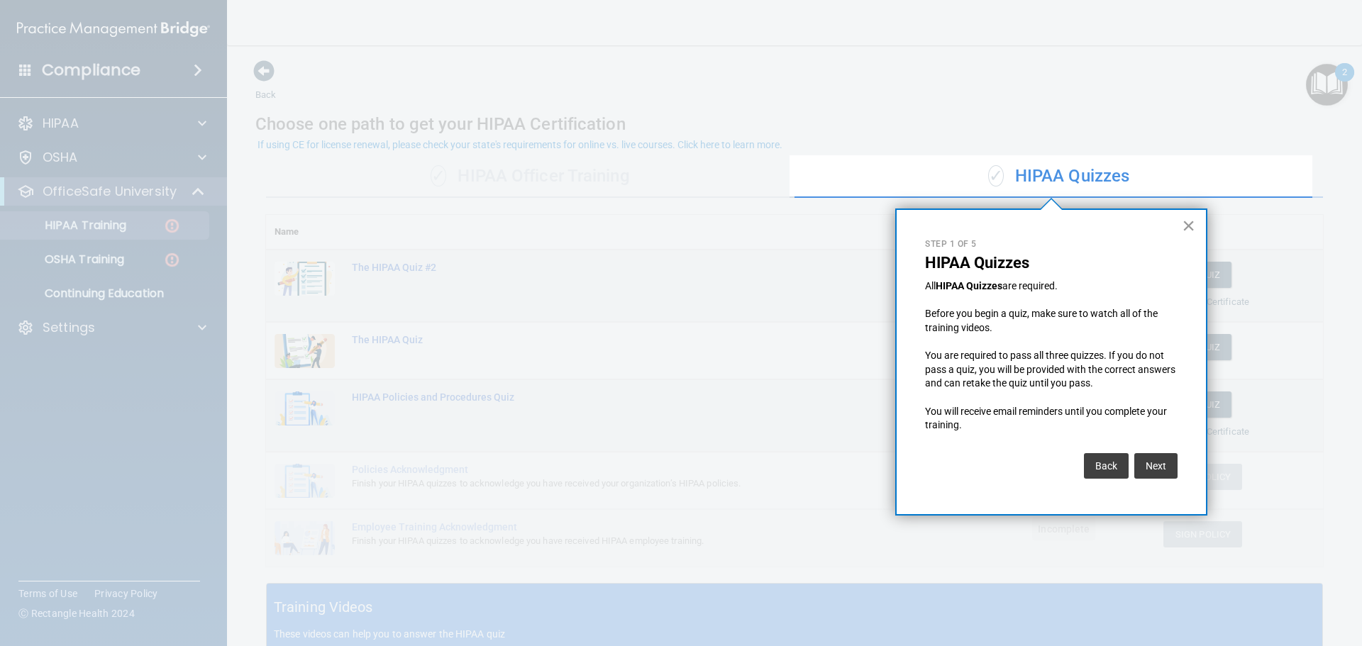
click at [1182, 222] on button "×" at bounding box center [1188, 225] width 13 height 23
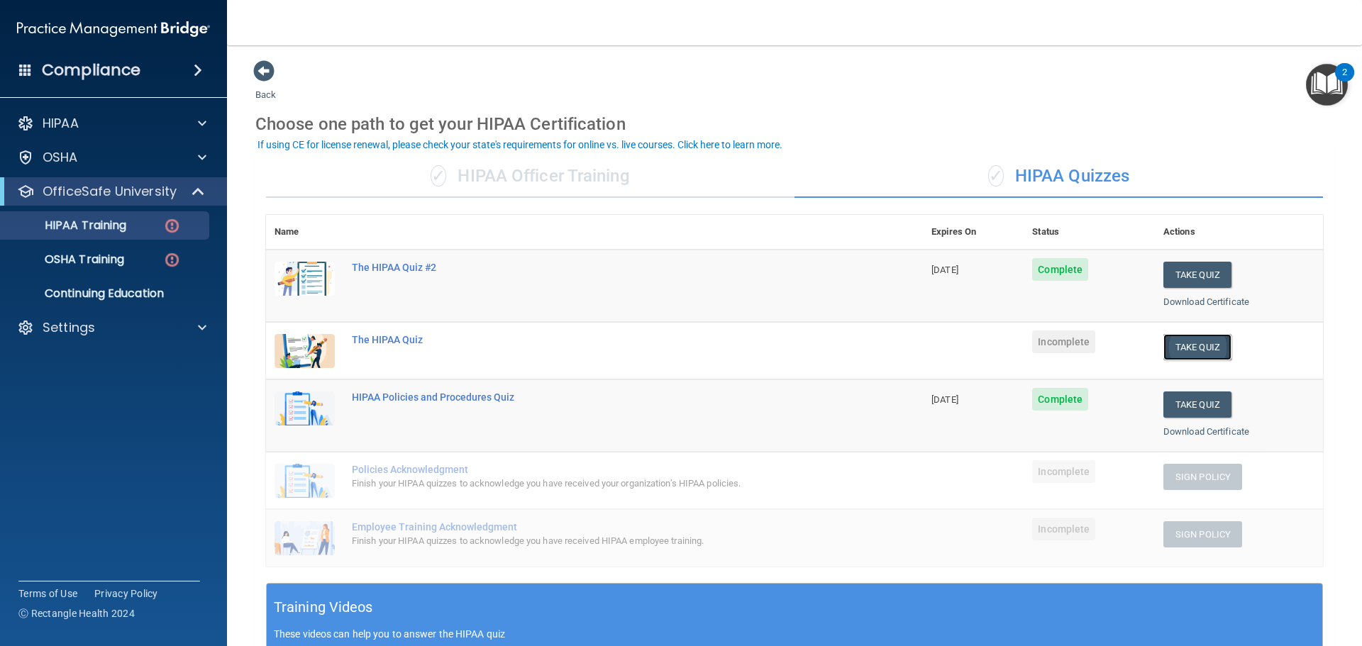
click at [1209, 348] on button "Take Quiz" at bounding box center [1197, 347] width 68 height 26
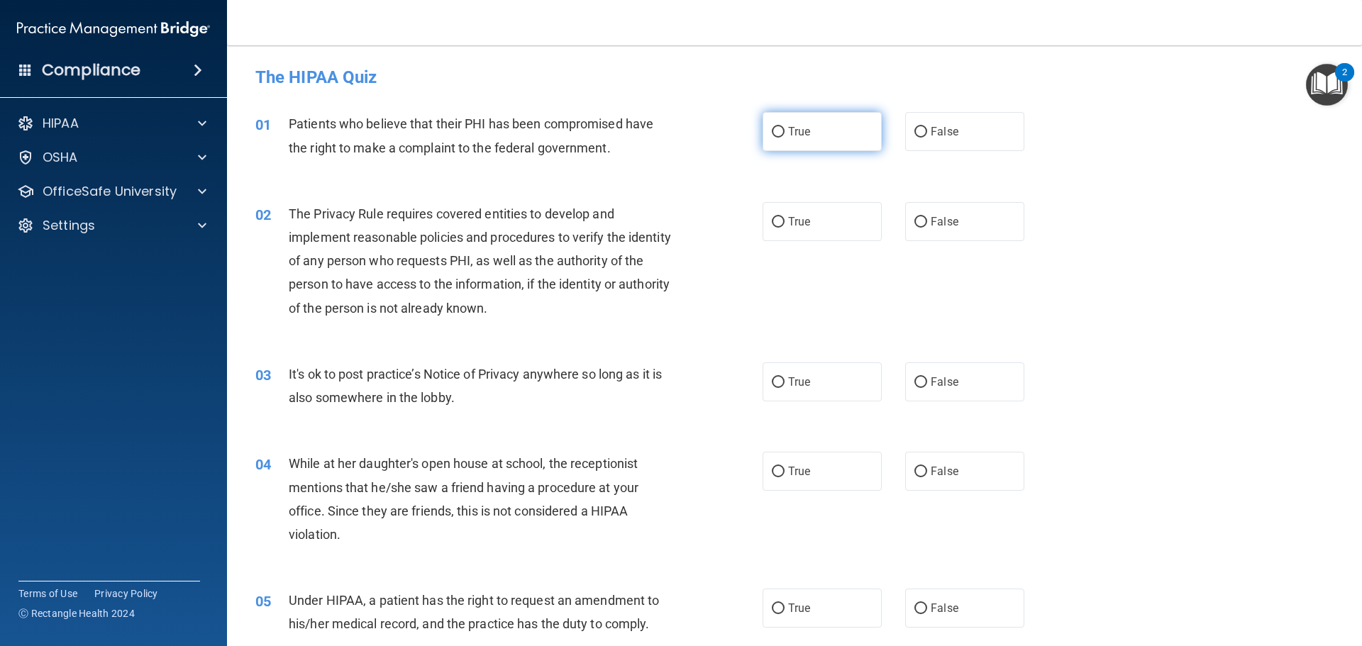
click at [776, 128] on input "True" at bounding box center [778, 132] width 13 height 11
radio input "true"
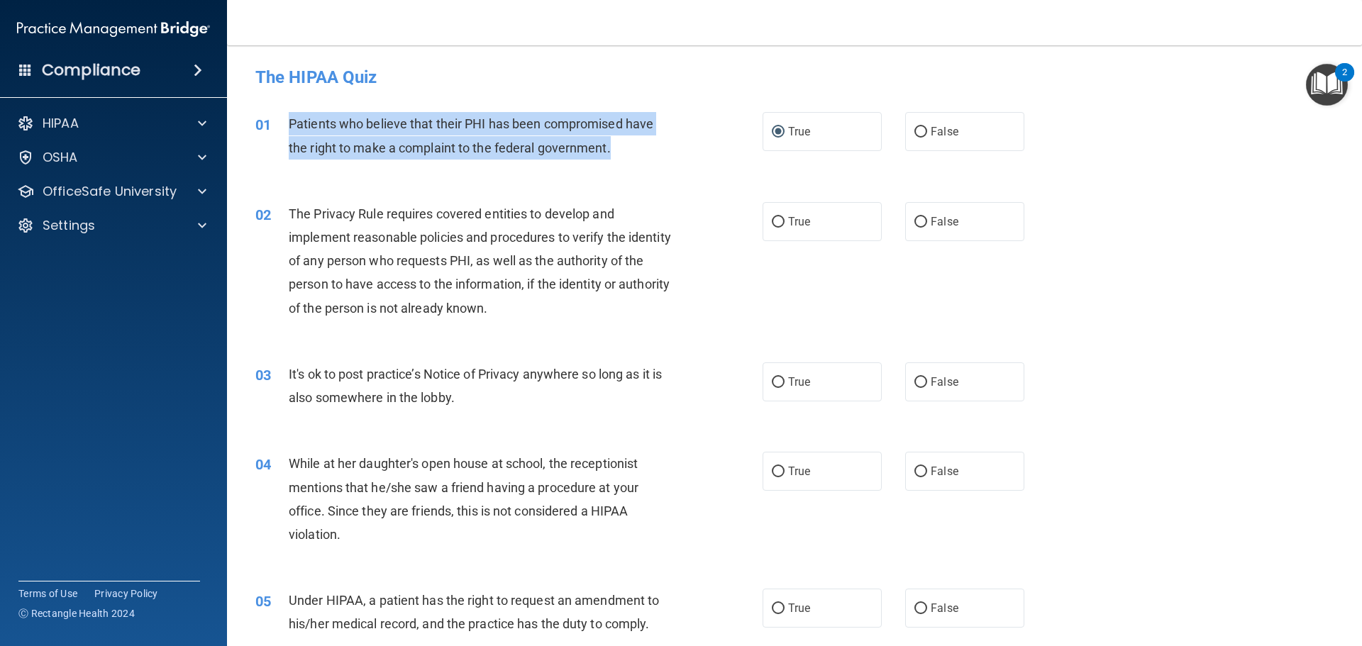
drag, startPoint x: 615, startPoint y: 146, endPoint x: 289, endPoint y: 130, distance: 326.7
click at [289, 130] on div "Patients who believe that their PHI has been compromised have the right to make…" at bounding box center [487, 135] width 397 height 47
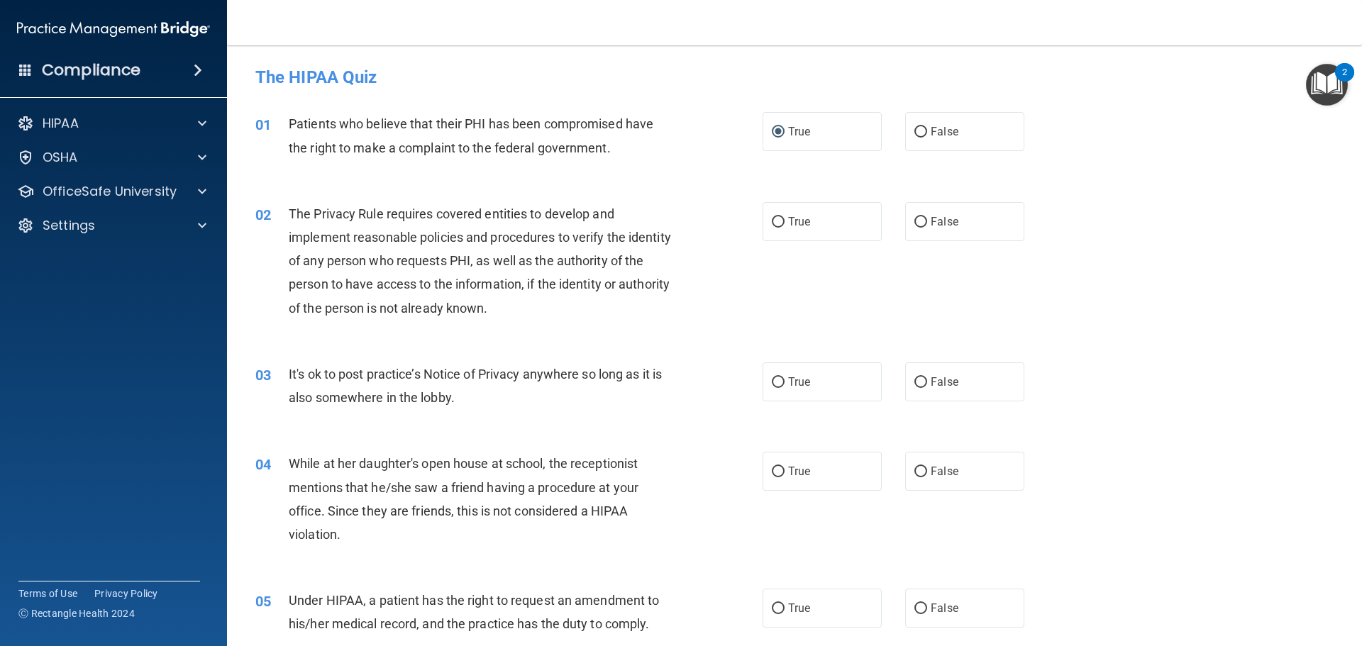
click at [460, 270] on div "The Privacy Rule requires covered entities to develop and implement reasonable …" at bounding box center [487, 261] width 397 height 118
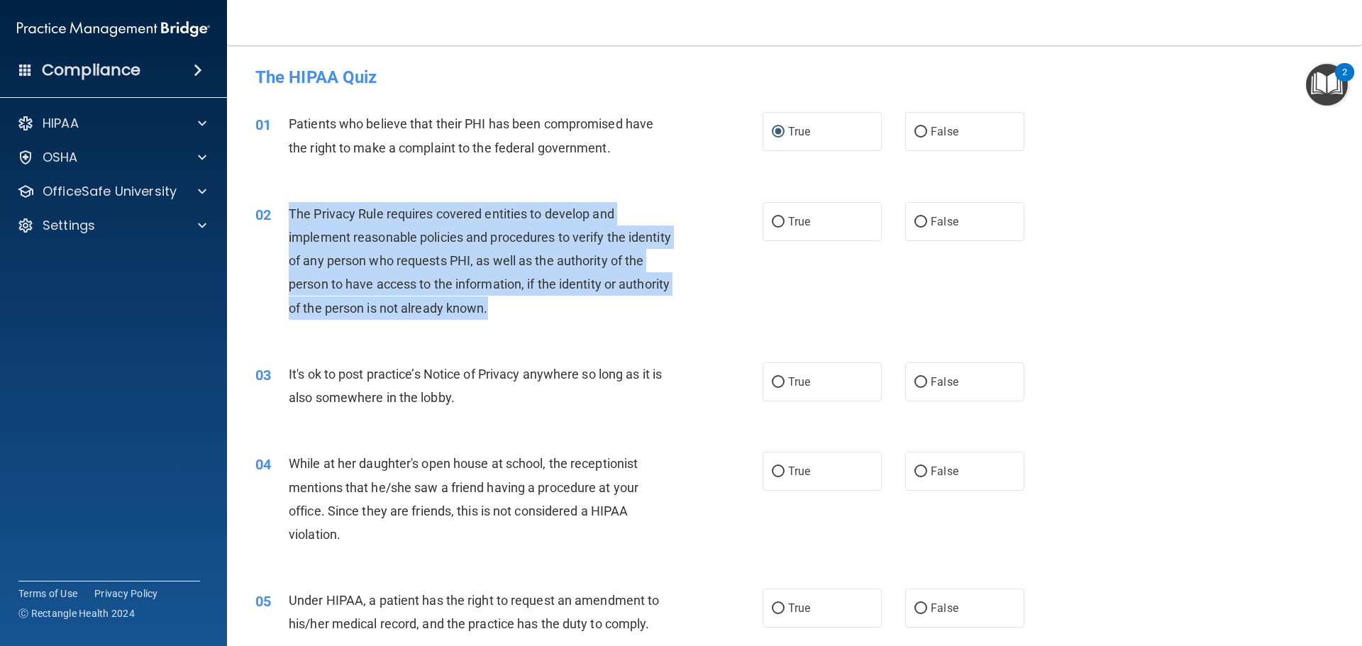
drag, startPoint x: 558, startPoint y: 314, endPoint x: 279, endPoint y: 223, distance: 293.4
click at [279, 223] on div "02 The Privacy Rule requires covered entities to develop and implement reasonab…" at bounding box center [509, 264] width 550 height 125
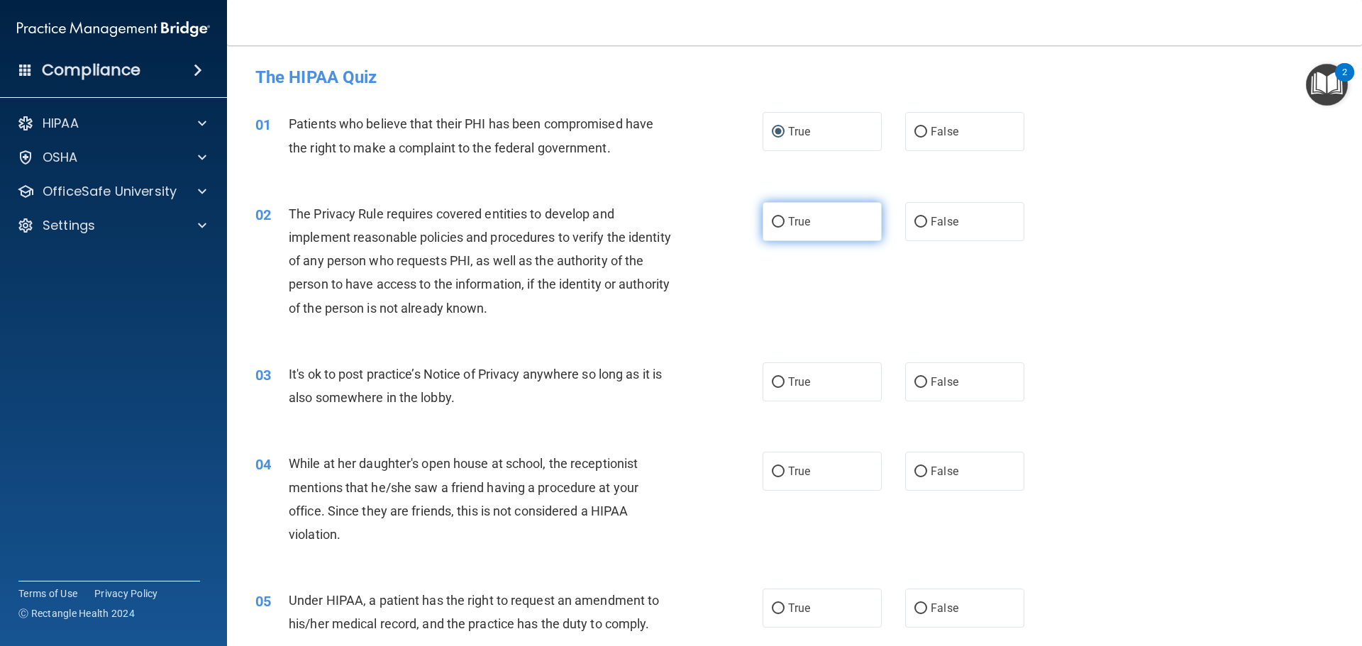
click at [763, 211] on label "True" at bounding box center [822, 221] width 119 height 39
click at [772, 217] on input "True" at bounding box center [778, 222] width 13 height 11
radio input "true"
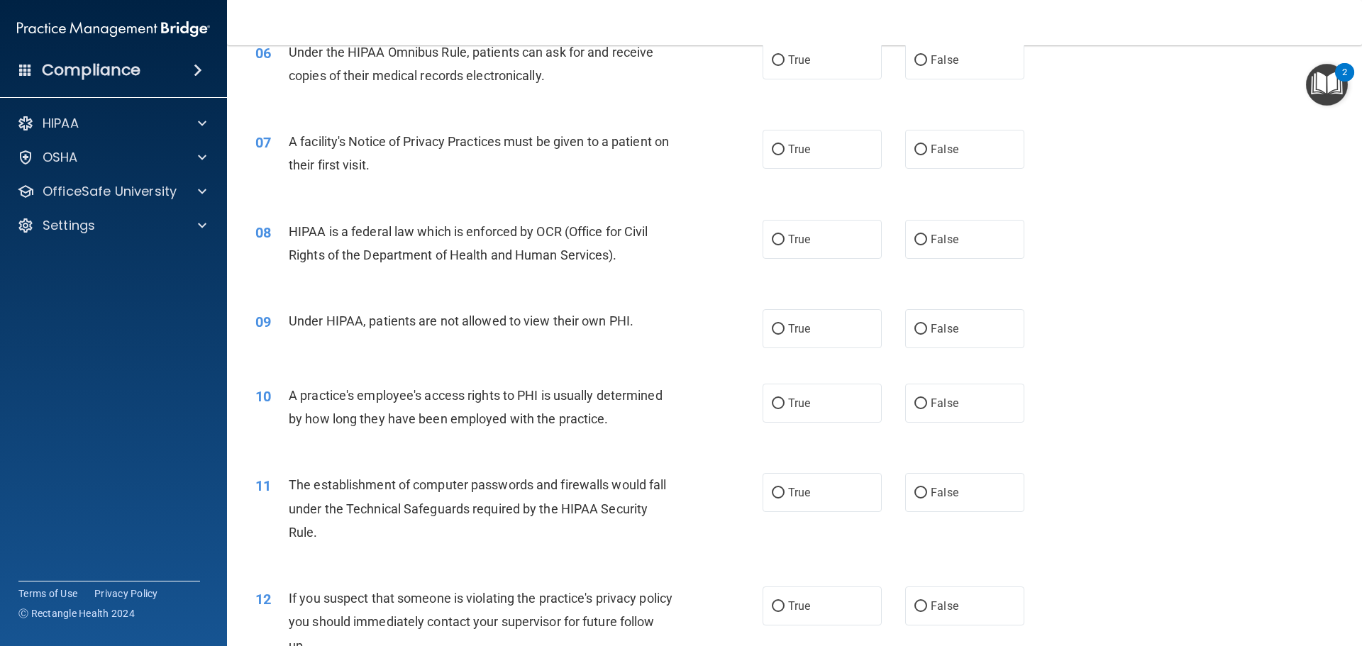
scroll to position [709, 0]
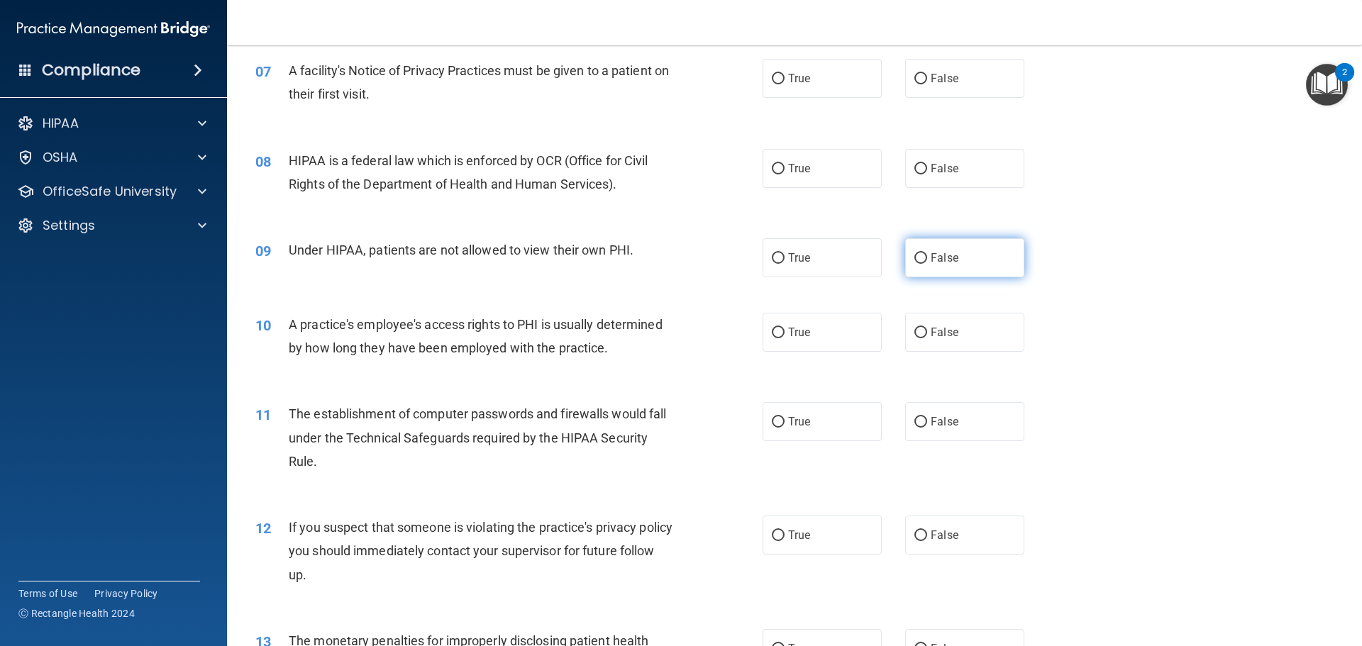
click at [921, 252] on label "False" at bounding box center [964, 257] width 119 height 39
click at [921, 253] on input "False" at bounding box center [920, 258] width 13 height 11
radio input "true"
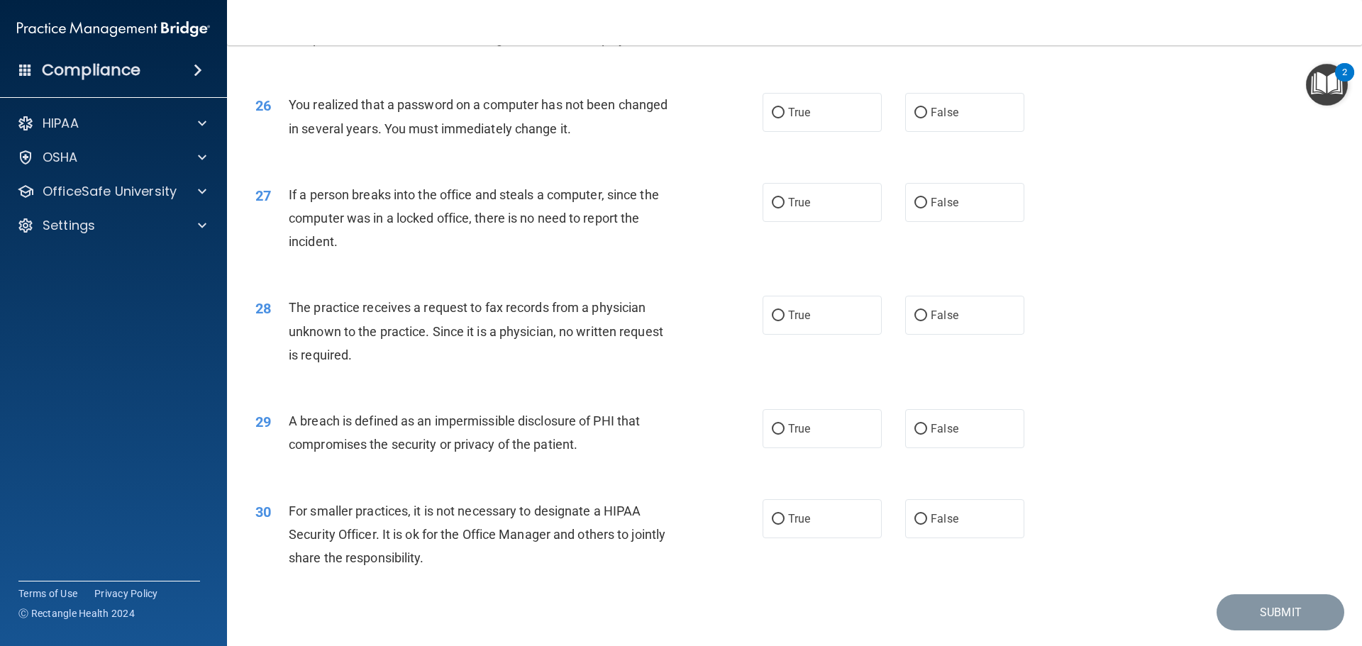
scroll to position [2624, 0]
click at [948, 221] on label "False" at bounding box center [964, 201] width 119 height 39
click at [927, 207] on input "False" at bounding box center [920, 201] width 13 height 11
radio input "true"
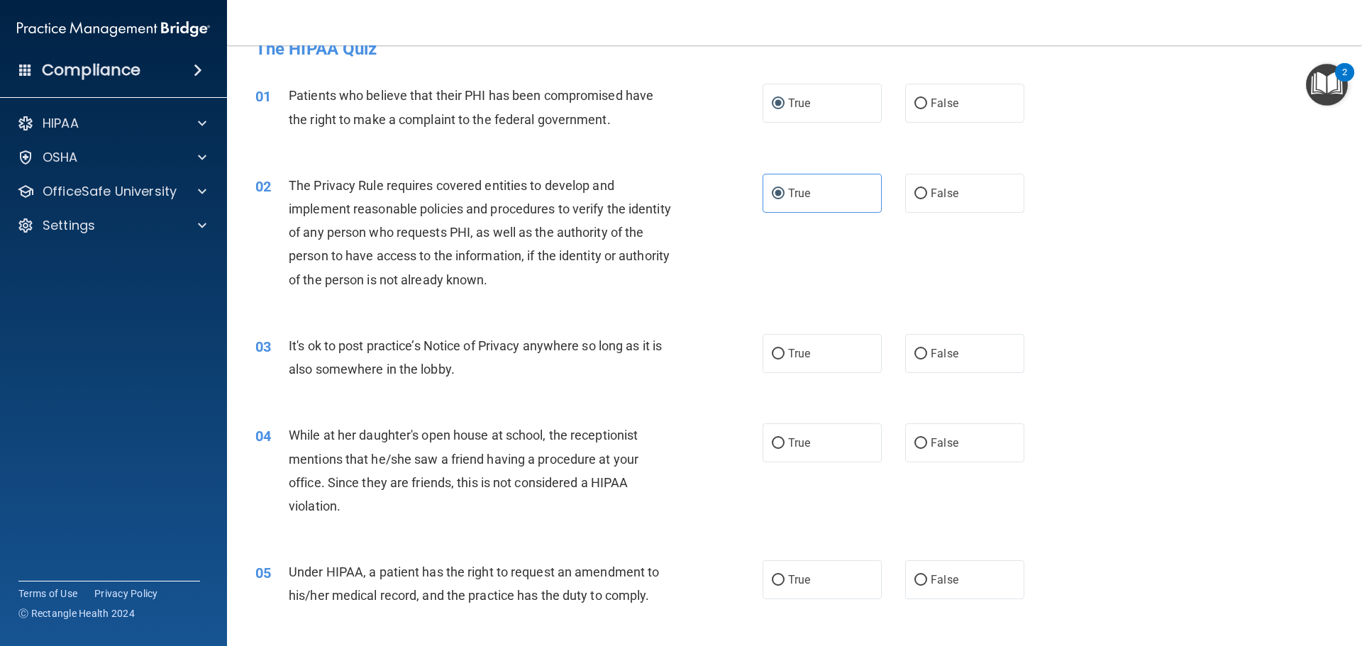
scroll to position [71, 0]
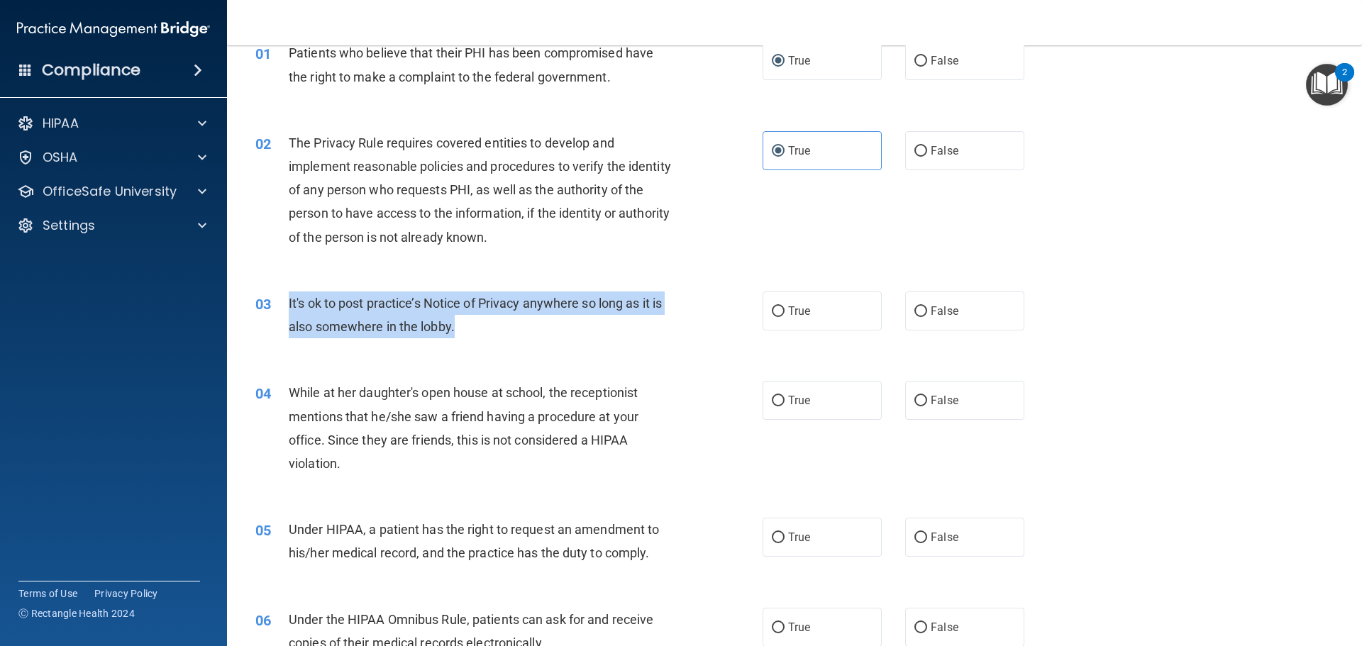
drag, startPoint x: 479, startPoint y: 322, endPoint x: 287, endPoint y: 306, distance: 192.9
click at [287, 306] on div "03 It's ok to post practice’s Notice of Privacy anywhere so long as it is also …" at bounding box center [509, 319] width 550 height 54
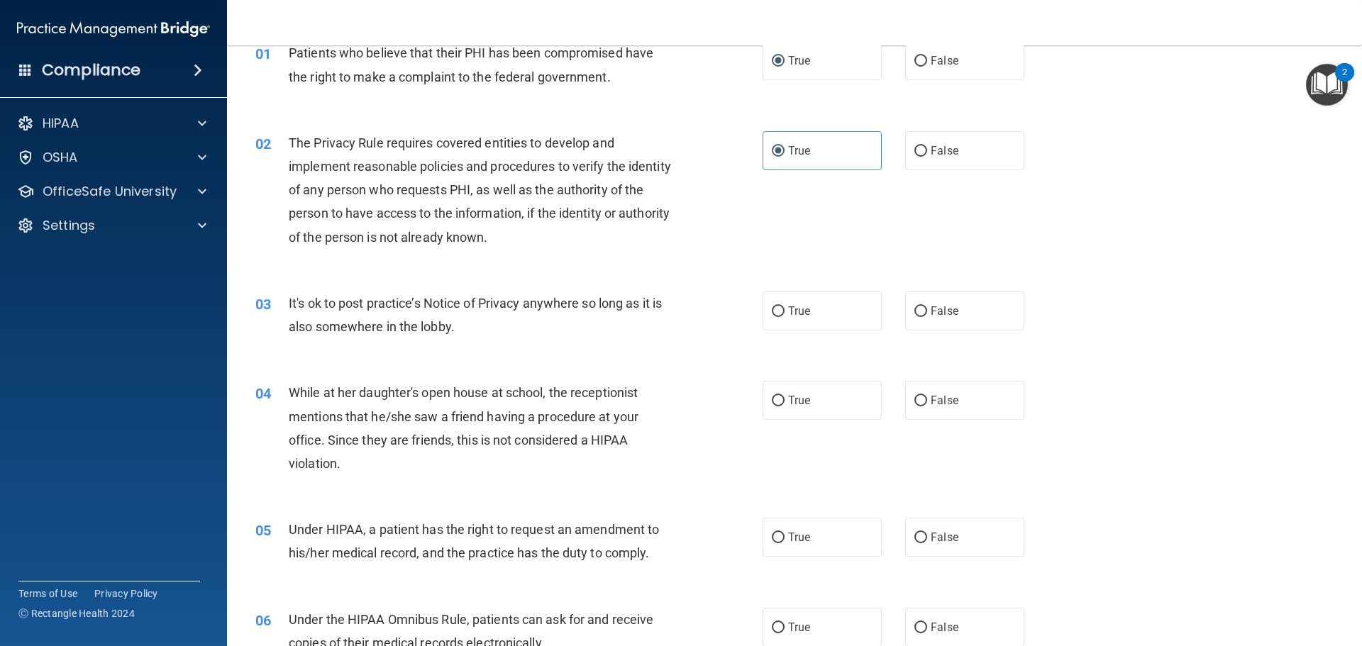
click at [542, 351] on div "03 It's ok to post practice’s Notice of Privacy anywhere so long as it is also …" at bounding box center [794, 318] width 1099 height 89
click at [944, 303] on label "False" at bounding box center [964, 311] width 119 height 39
click at [927, 306] on input "False" at bounding box center [920, 311] width 13 height 11
radio input "true"
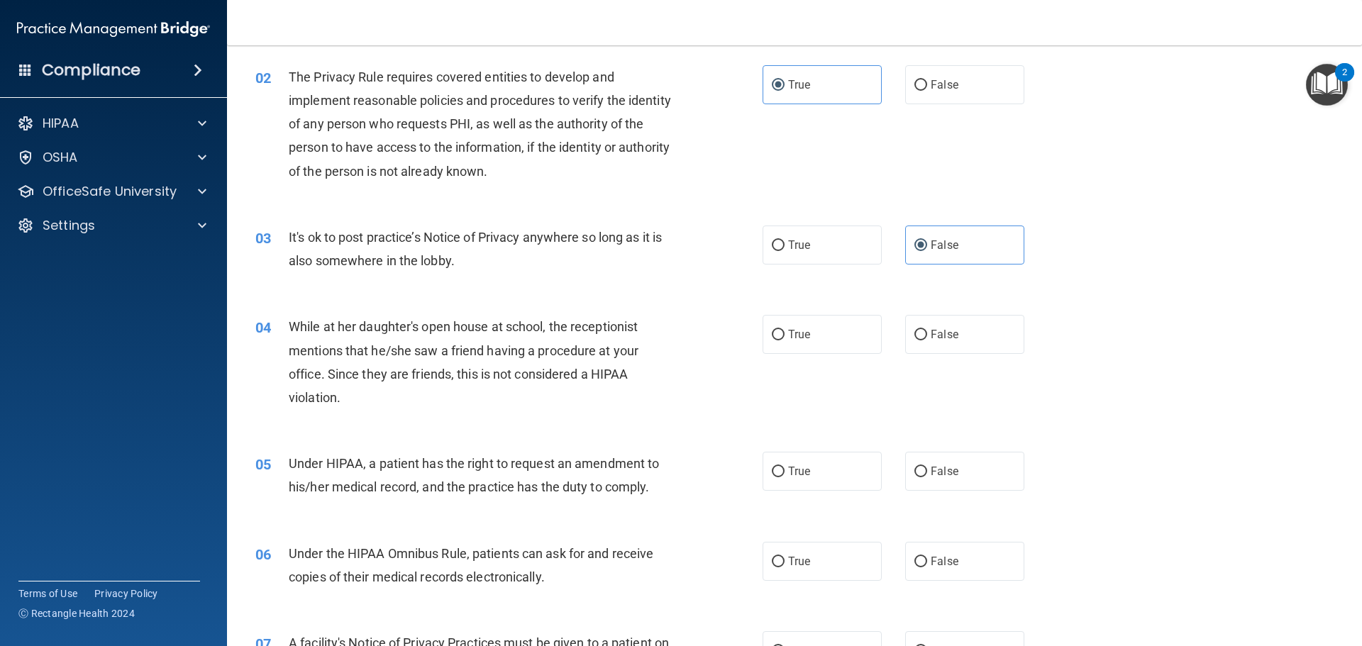
scroll to position [213, 0]
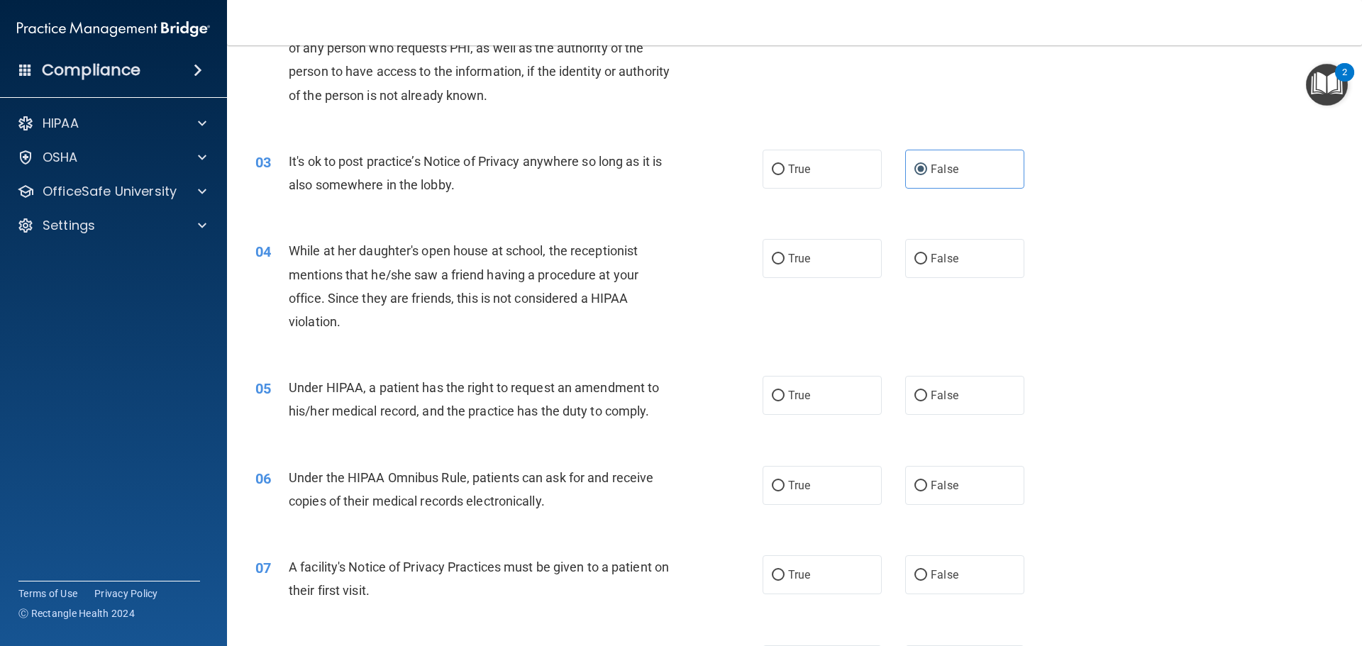
click at [559, 340] on div "04 While at her daughter's open house at school, the receptionist mentions that…" at bounding box center [509, 289] width 550 height 101
